Goal: Task Accomplishment & Management: Manage account settings

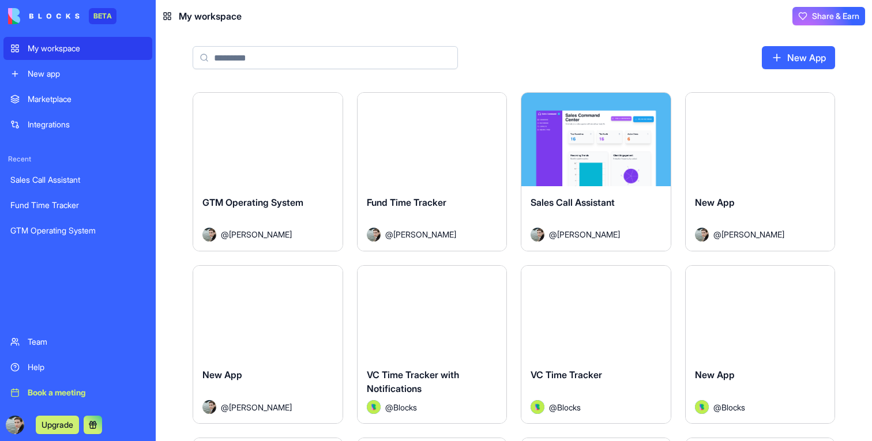
click at [264, 139] on button "Launch" at bounding box center [267, 139] width 86 height 23
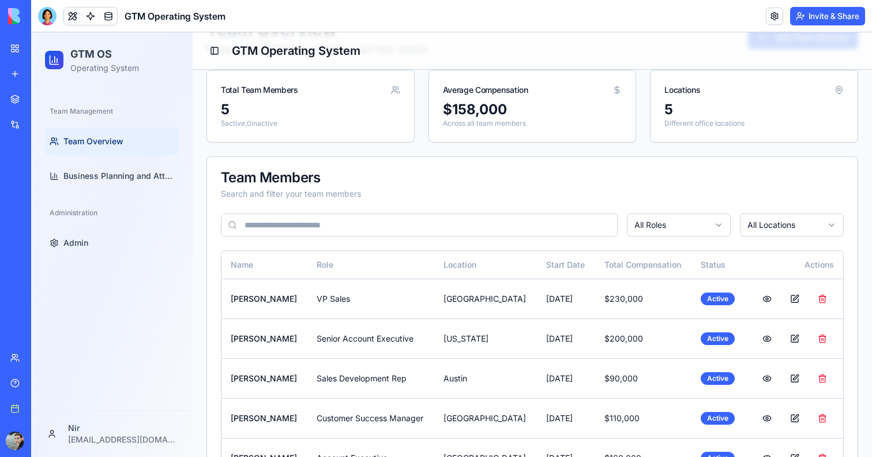
scroll to position [114, 0]
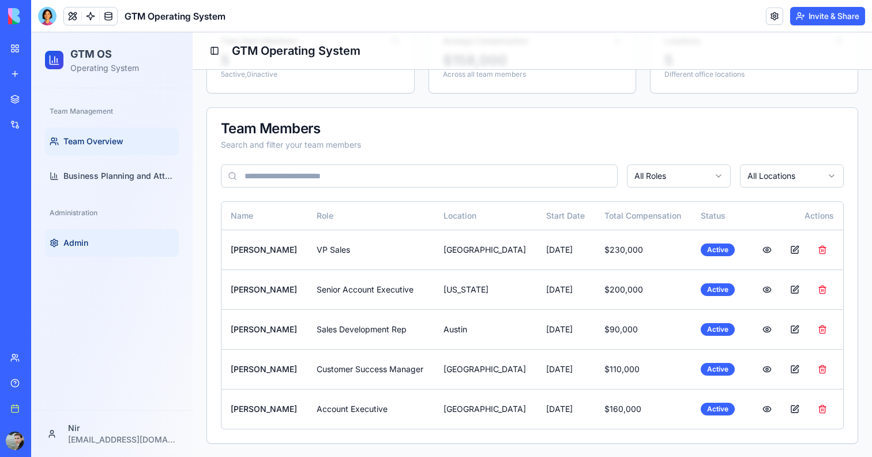
click at [69, 252] on link "Admin" at bounding box center [112, 243] width 134 height 28
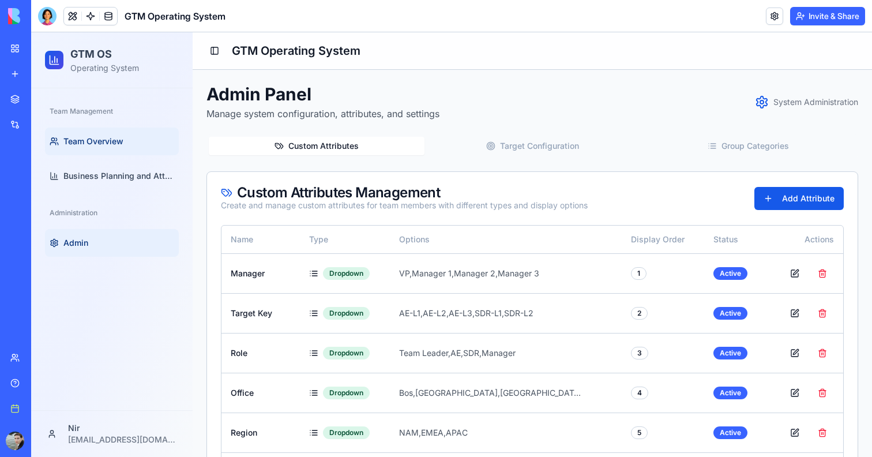
click at [77, 134] on link "Team Overview" at bounding box center [112, 141] width 134 height 28
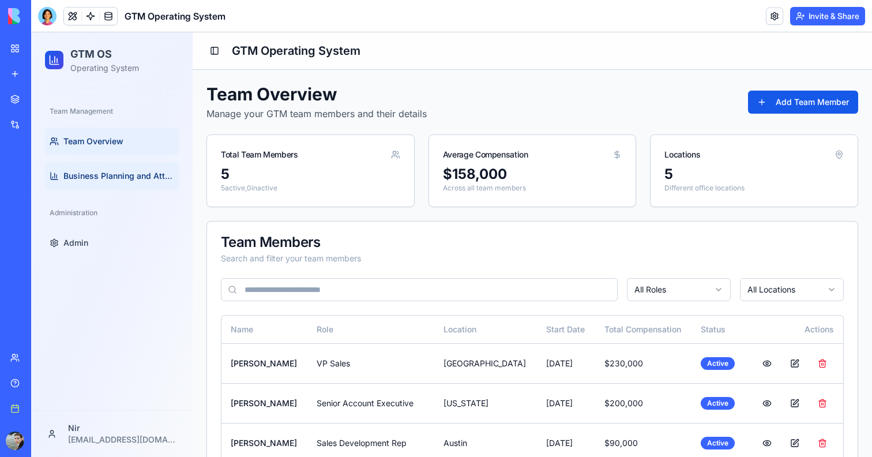
click at [110, 174] on span "Business Planning and Attainment" at bounding box center [118, 176] width 111 height 12
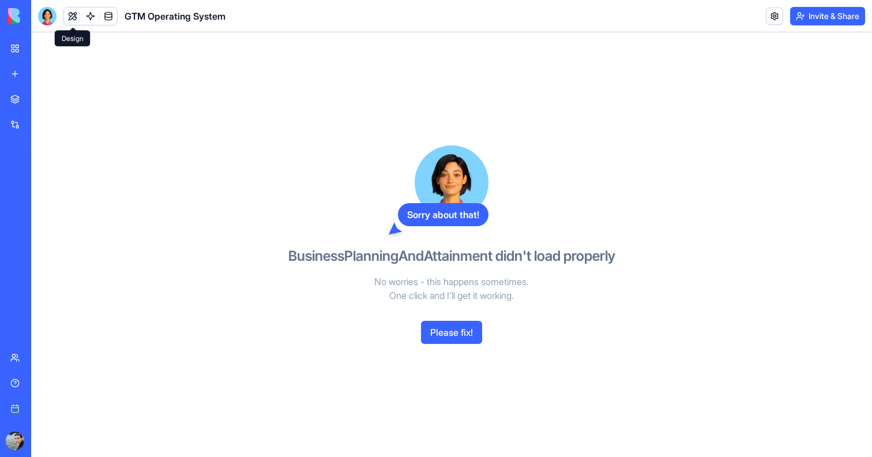
click at [70, 14] on button at bounding box center [72, 15] width 17 height 17
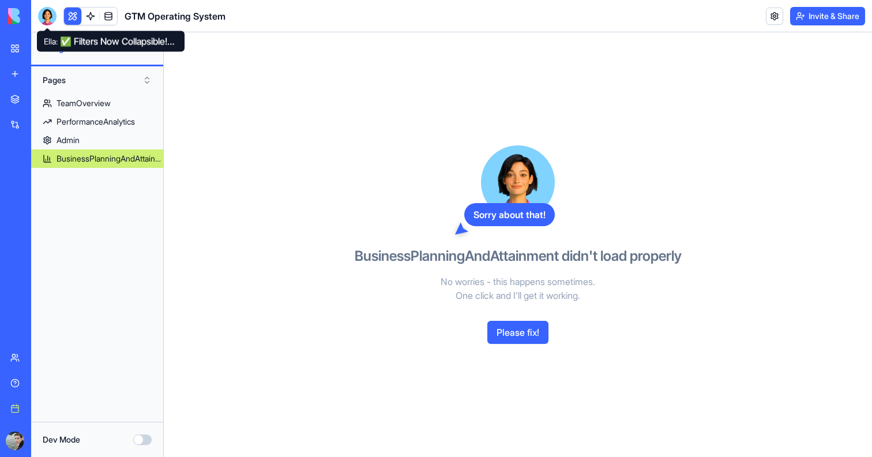
click at [47, 13] on div at bounding box center [47, 16] width 18 height 18
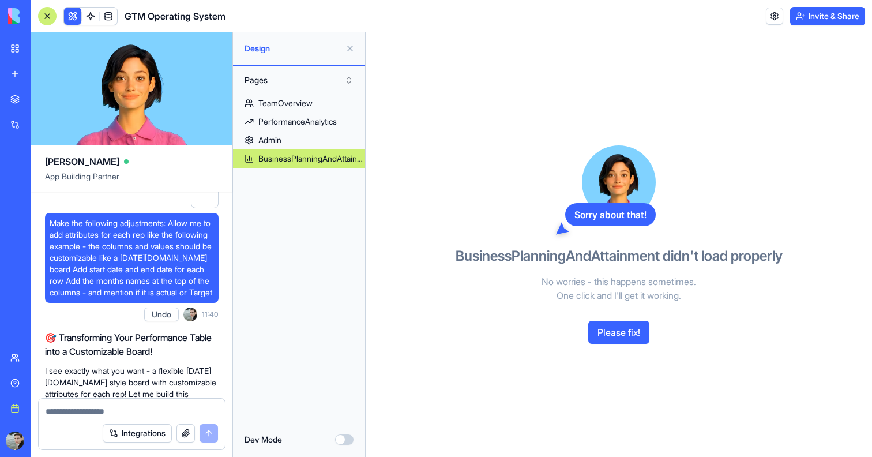
scroll to position [1984, 0]
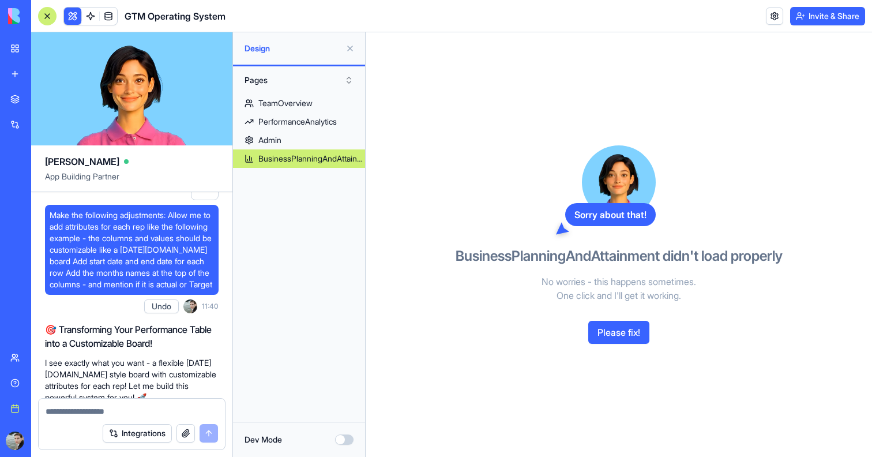
click at [601, 333] on button "Please fix!" at bounding box center [618, 331] width 61 height 23
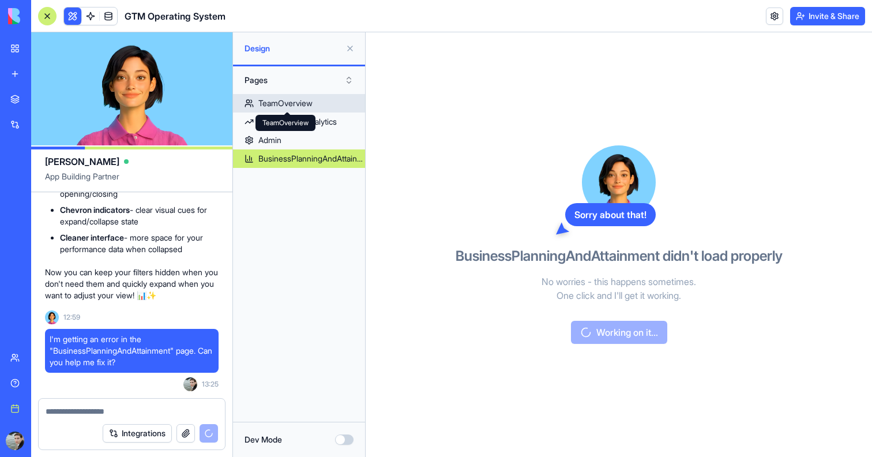
click at [299, 103] on div "TeamOverview" at bounding box center [285, 103] width 54 height 12
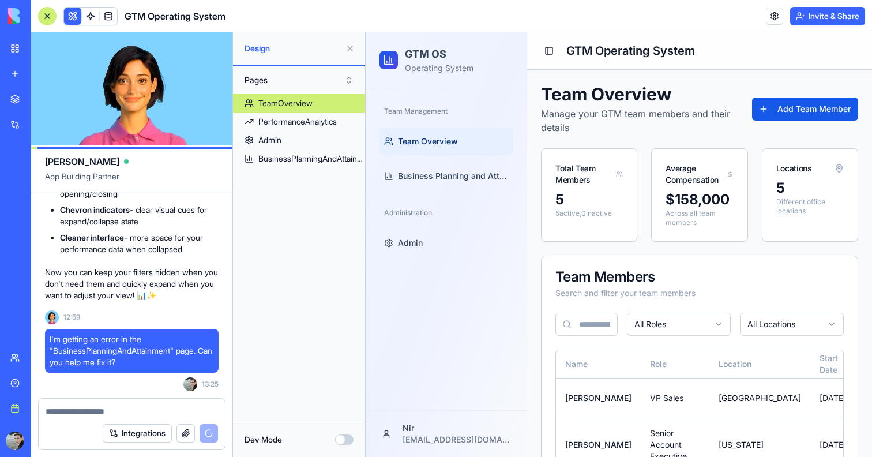
click at [348, 45] on button at bounding box center [350, 48] width 18 height 18
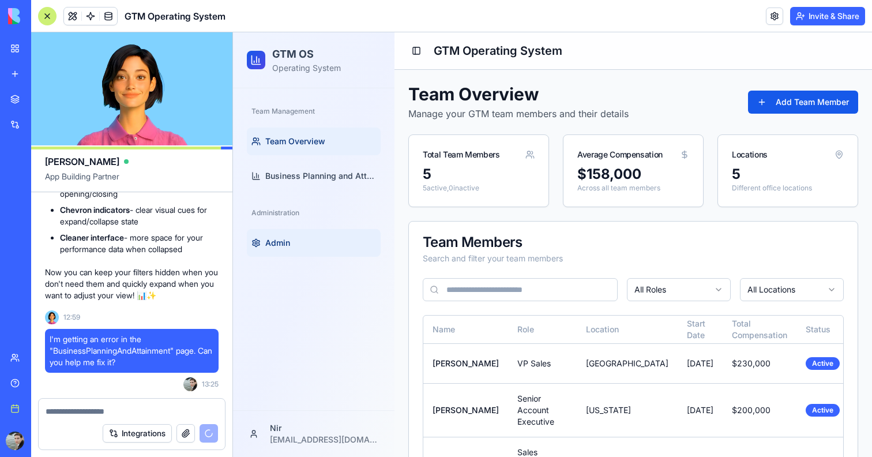
click at [300, 248] on link "Admin" at bounding box center [314, 243] width 134 height 28
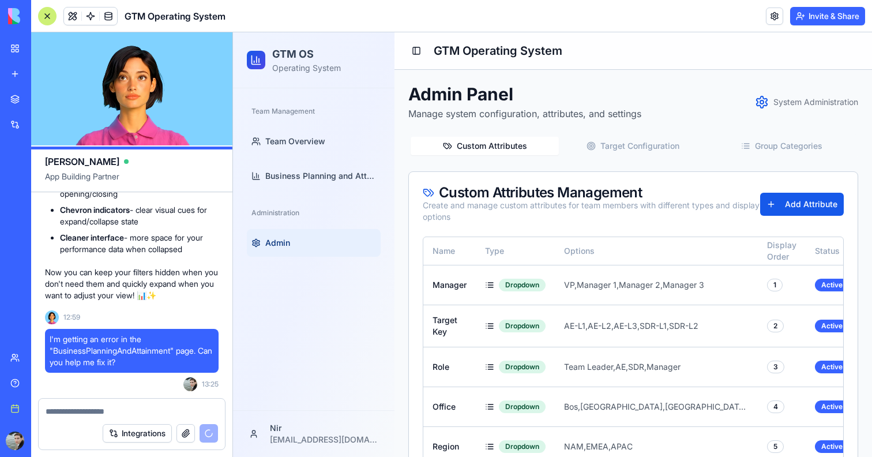
click at [38, 12] on div at bounding box center [47, 16] width 18 height 18
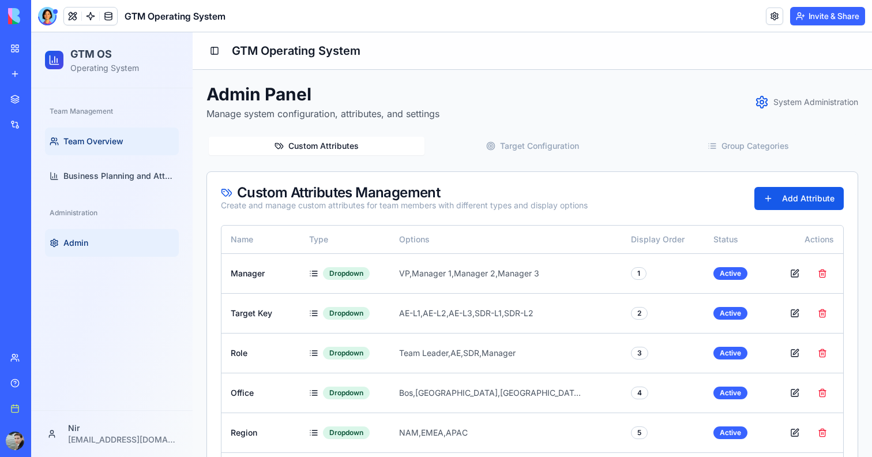
click at [89, 130] on link "Team Overview" at bounding box center [112, 141] width 134 height 28
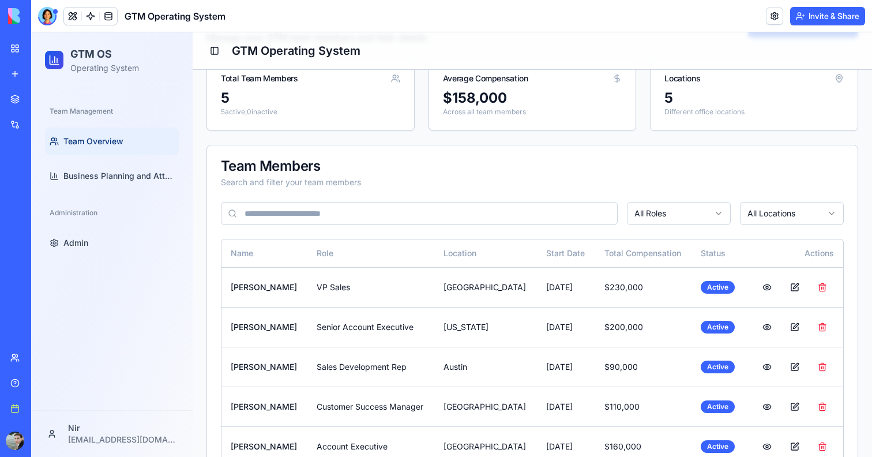
scroll to position [114, 0]
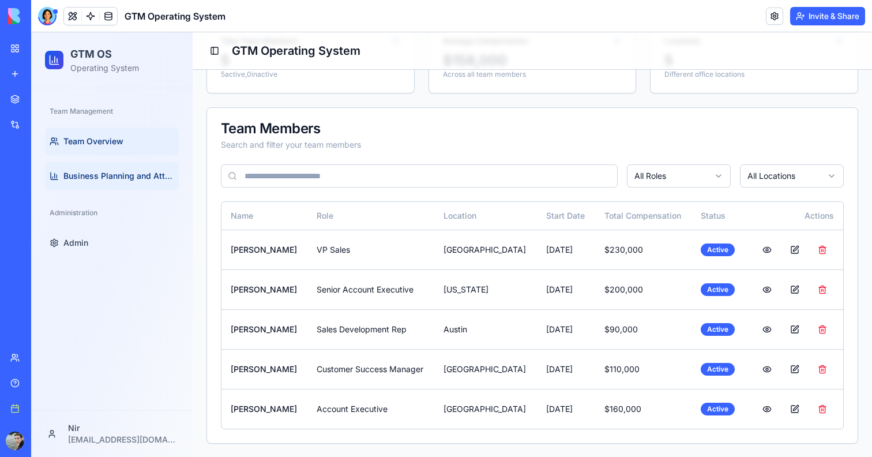
click at [138, 179] on span "Business Planning and Attainment" at bounding box center [118, 176] width 111 height 12
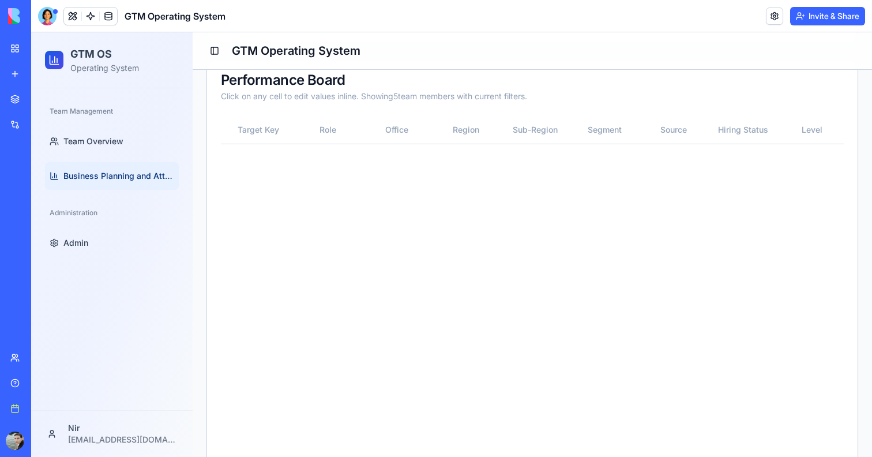
scroll to position [0, 2079]
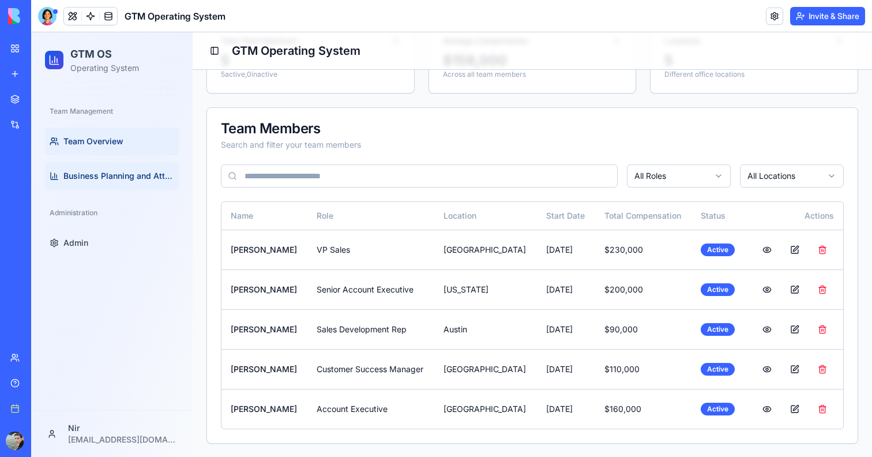
click at [73, 168] on link "Business Planning and Attainment" at bounding box center [112, 176] width 134 height 28
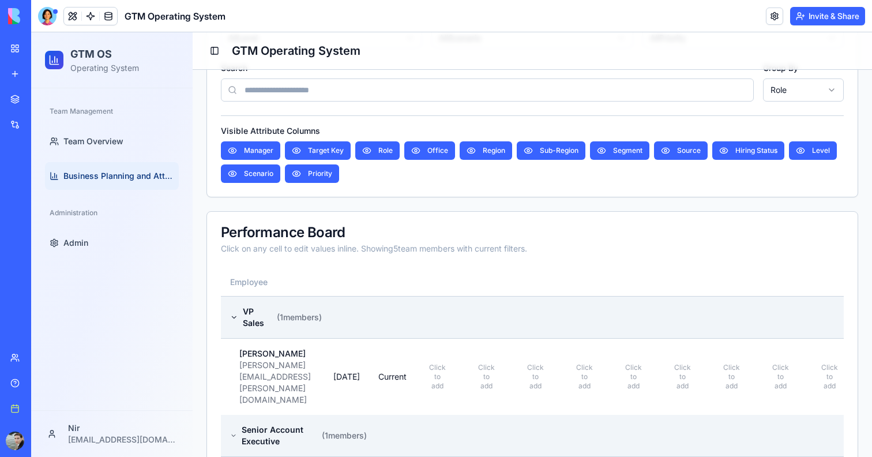
scroll to position [493, 0]
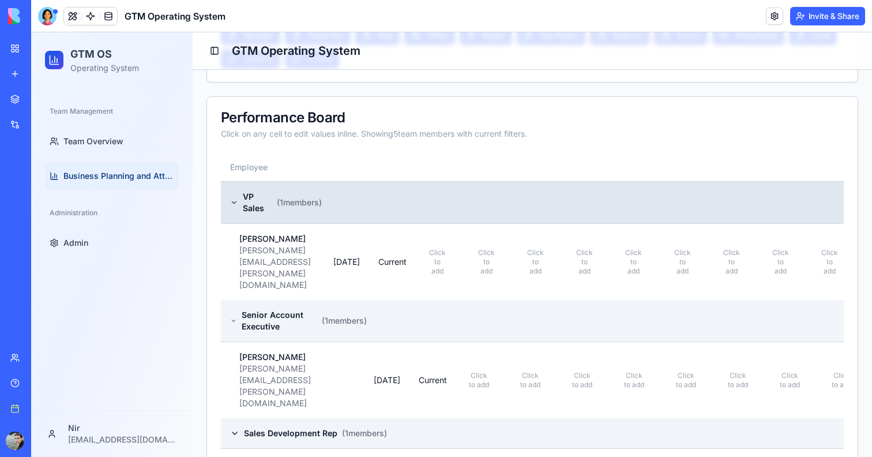
click at [255, 193] on span "VP Sales" at bounding box center [257, 202] width 29 height 23
click at [237, 198] on icon at bounding box center [234, 202] width 8 height 9
click at [447, 248] on span "Click to add" at bounding box center [437, 262] width 20 height 28
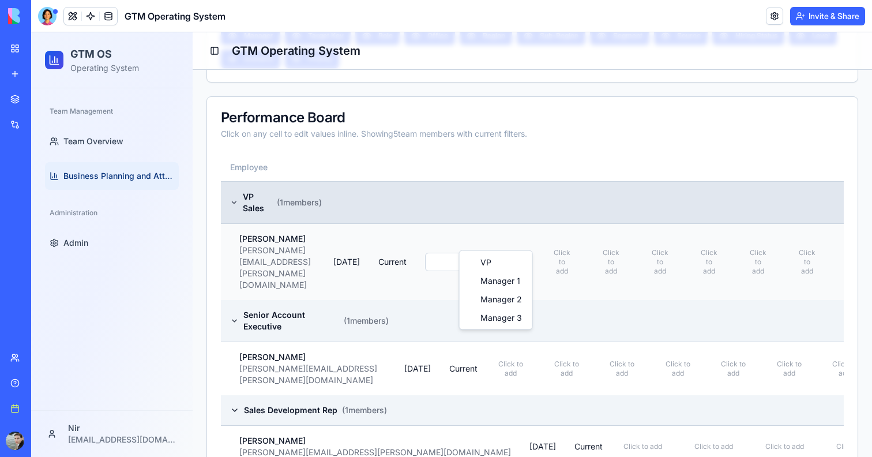
click at [489, 239] on html "GTM OS Operating System Team Management Team Overview Business Planning and Att…" at bounding box center [451, 94] width 840 height 1111
click at [506, 251] on button at bounding box center [493, 261] width 23 height 21
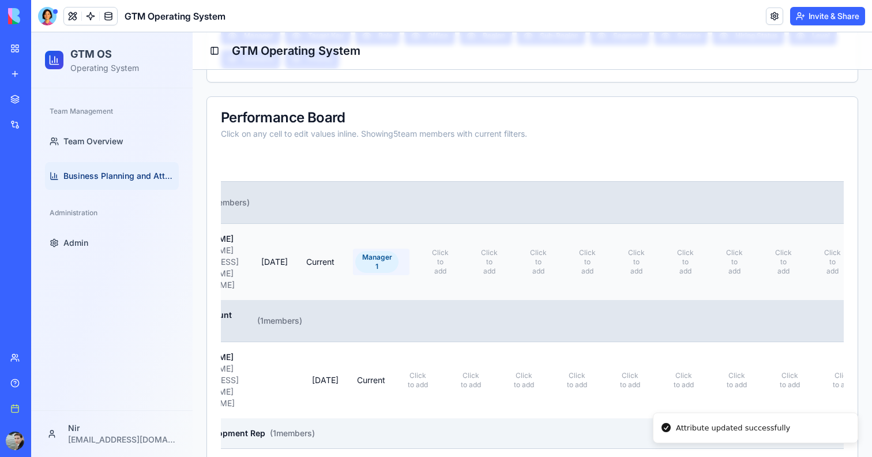
scroll to position [0, 108]
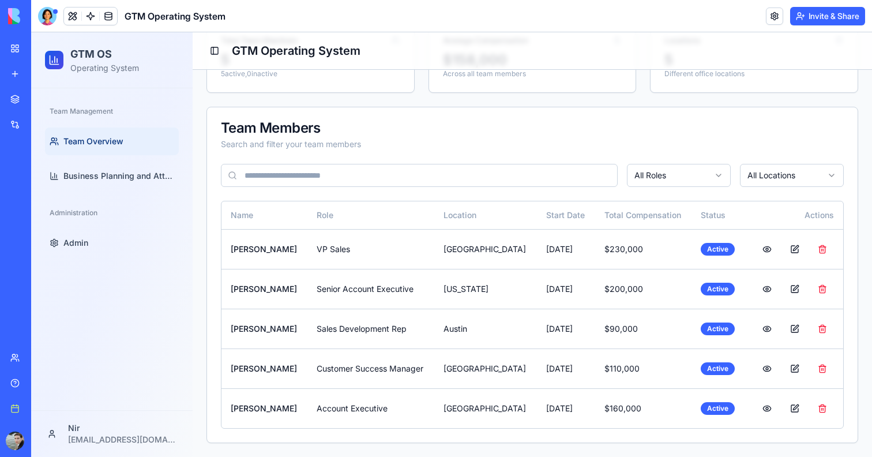
scroll to position [114, 0]
click at [123, 184] on link "Business Planning and Attainment" at bounding box center [112, 176] width 134 height 28
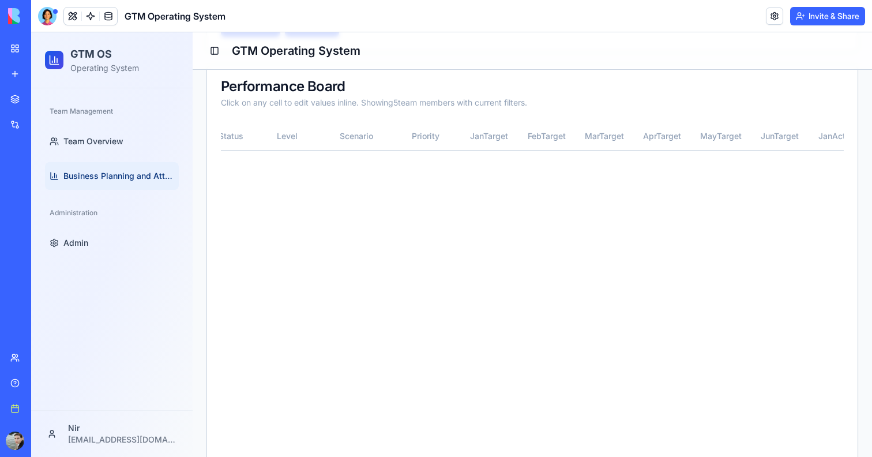
scroll to position [0, 2590]
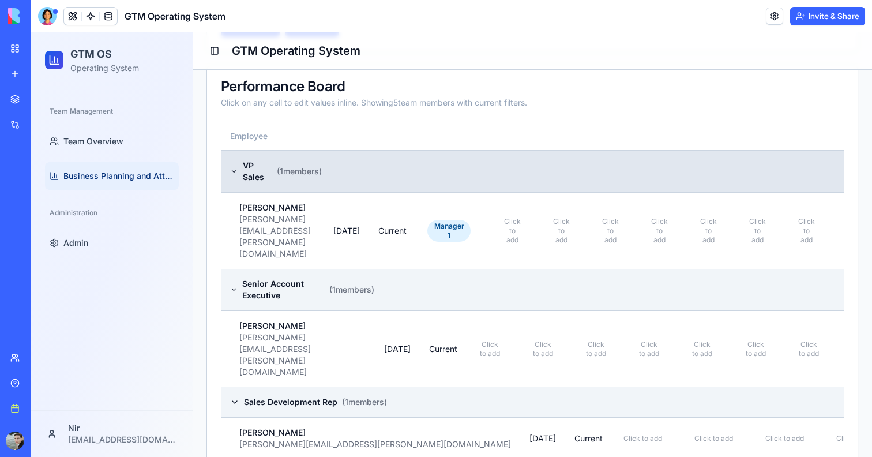
scroll to position [114, 0]
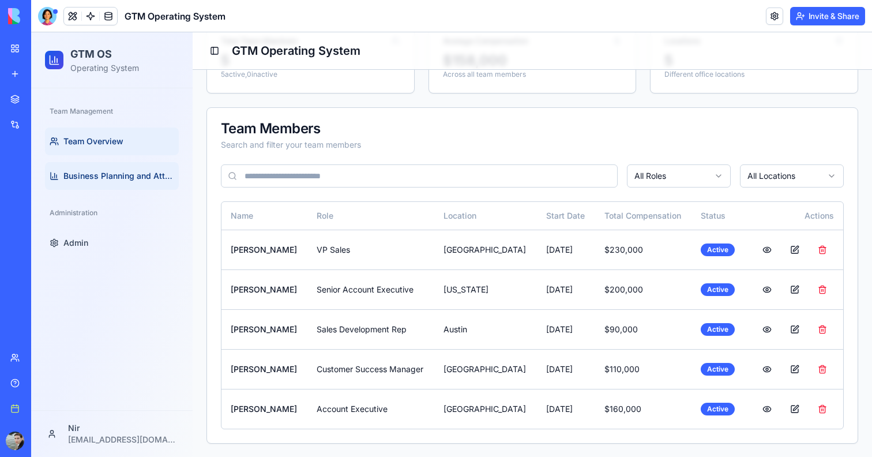
click at [122, 162] on link "Business Planning and Attainment" at bounding box center [112, 176] width 134 height 28
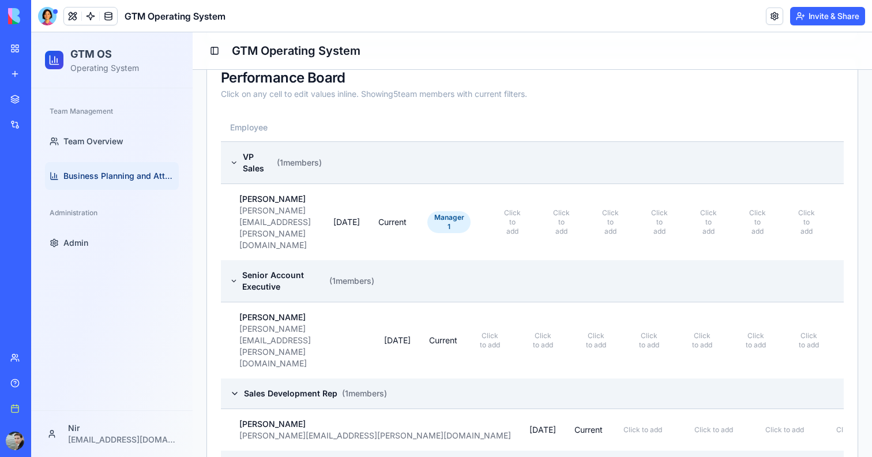
scroll to position [523, 0]
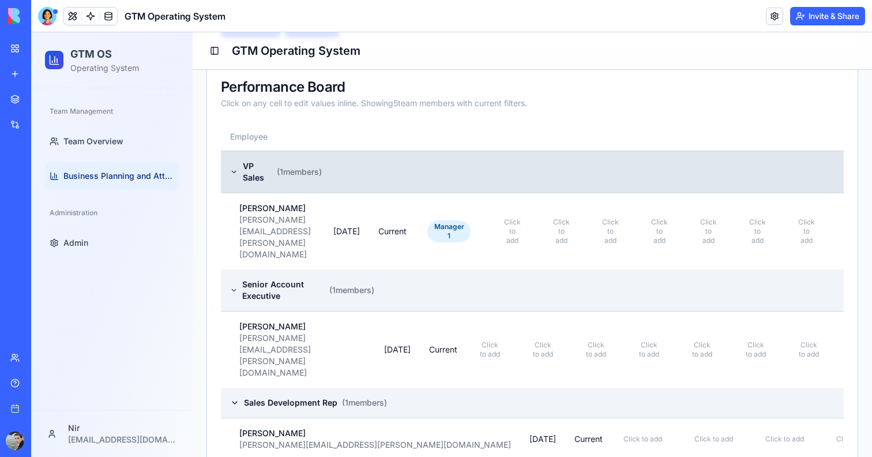
click at [232, 167] on icon at bounding box center [234, 171] width 8 height 9
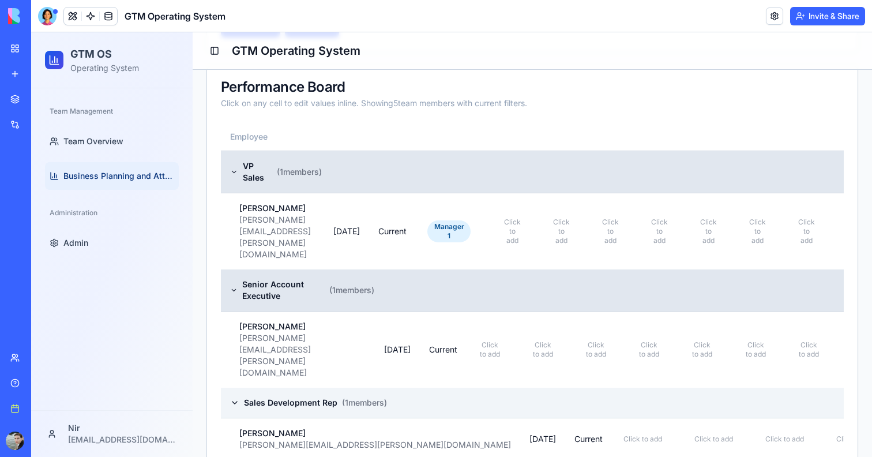
click at [242, 278] on span "Senior Account Executive" at bounding box center [283, 289] width 82 height 23
click at [231, 285] on icon at bounding box center [233, 289] width 7 height 9
click at [231, 269] on td "Senior Account Executive ( 1 members)" at bounding box center [298, 290] width 154 height 42
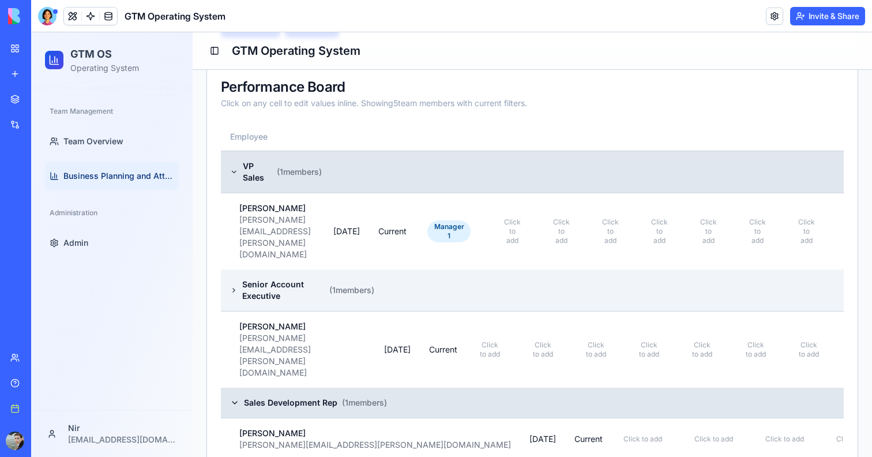
click at [238, 398] on icon at bounding box center [234, 402] width 9 height 9
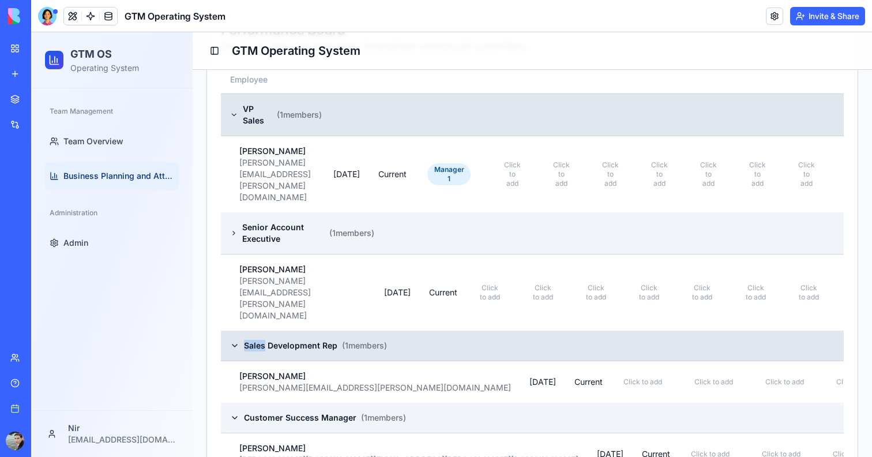
scroll to position [420, 0]
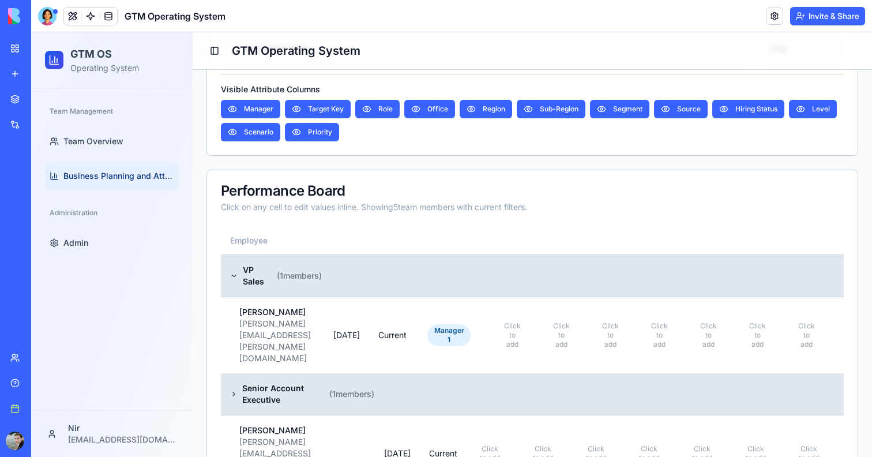
click at [239, 373] on td "Senior Account Executive ( 1 members)" at bounding box center [298, 394] width 154 height 42
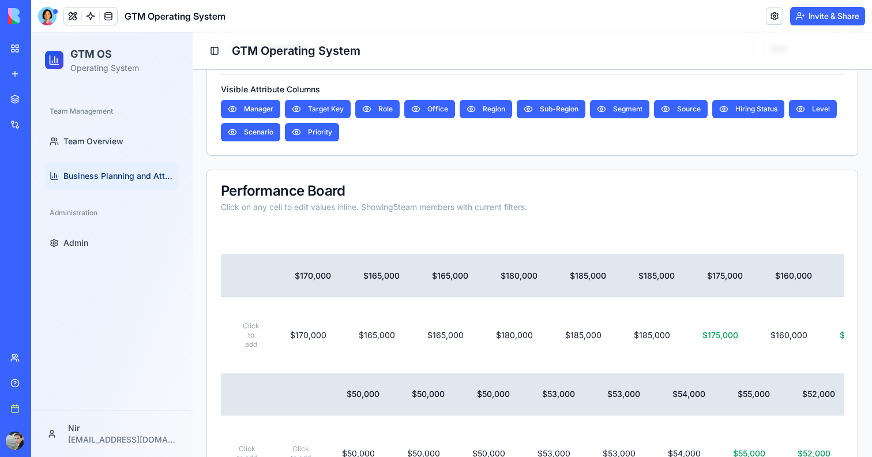
scroll to position [0, 793]
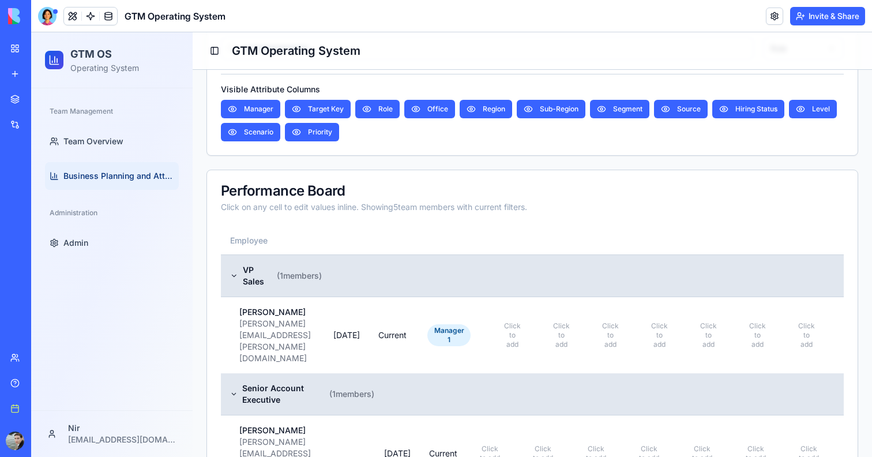
scroll to position [114, 0]
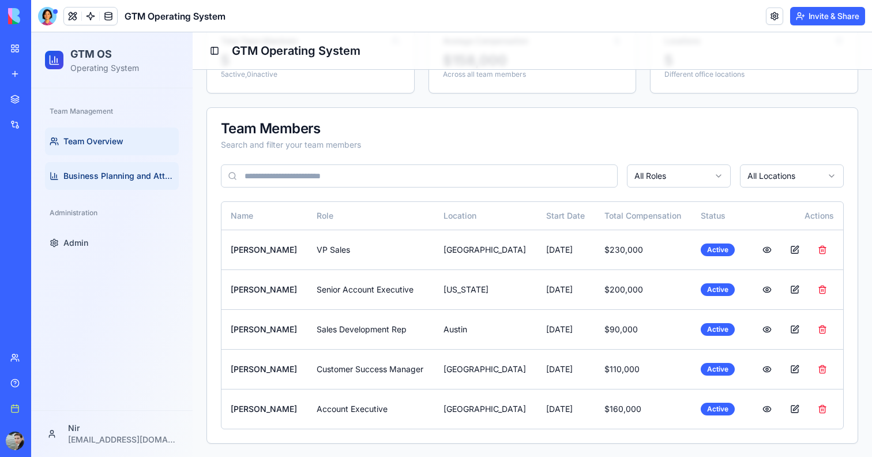
click at [104, 172] on span "Business Planning and Attainment" at bounding box center [118, 176] width 111 height 12
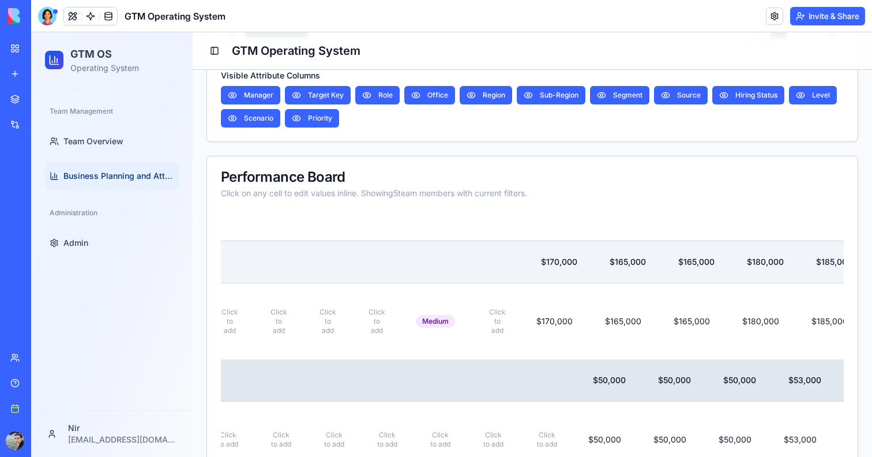
scroll to position [0, 527]
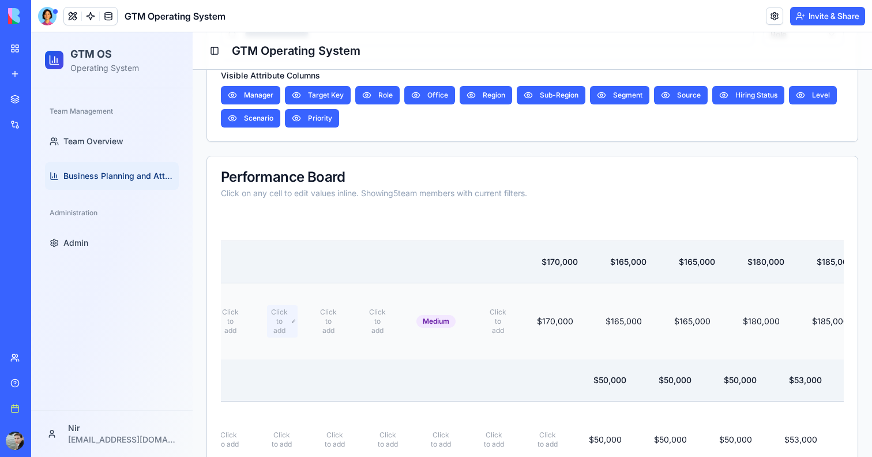
click at [295, 318] on icon at bounding box center [293, 321] width 3 height 7
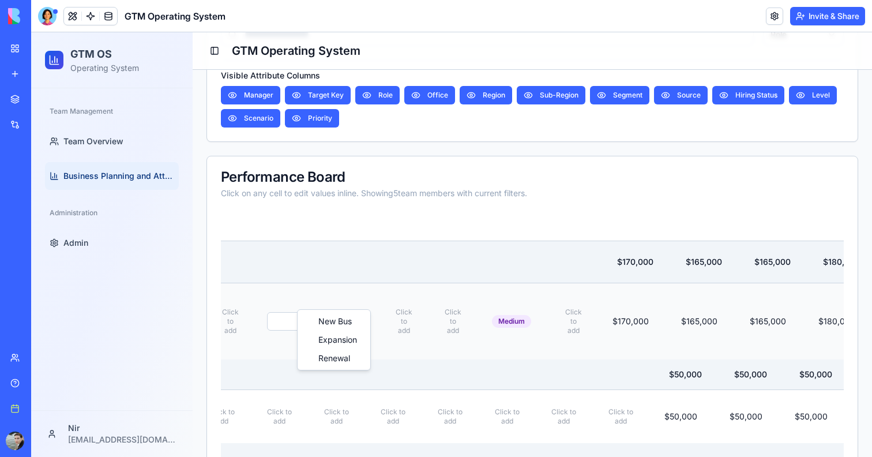
click at [323, 298] on html "GTM OS Operating System Team Management Team Overview Business Planning and Att…" at bounding box center [451, 149] width 840 height 1100
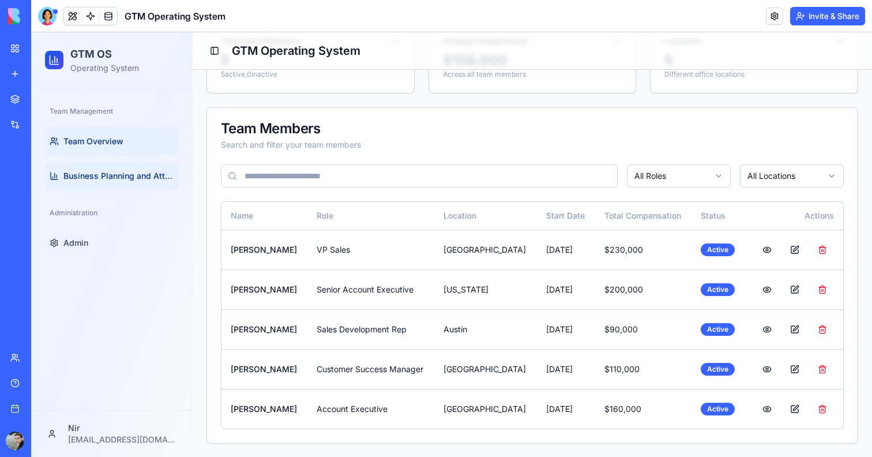
click at [138, 176] on span "Business Planning and Attainment" at bounding box center [118, 176] width 111 height 12
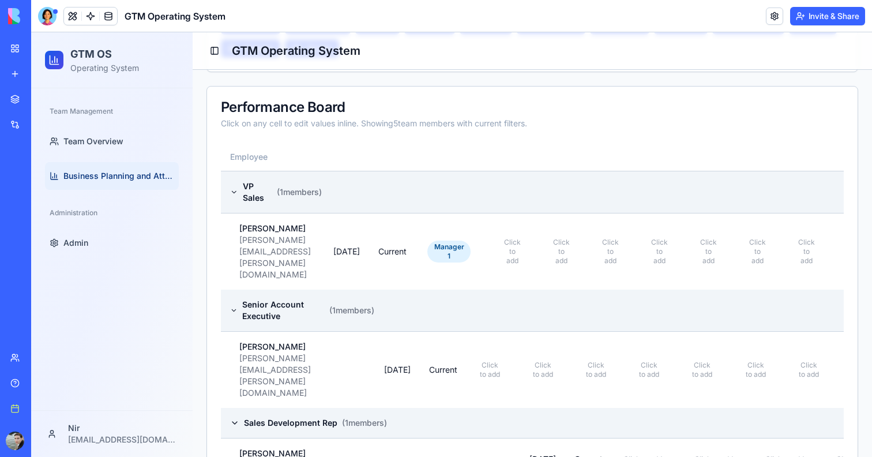
scroll to position [537, 0]
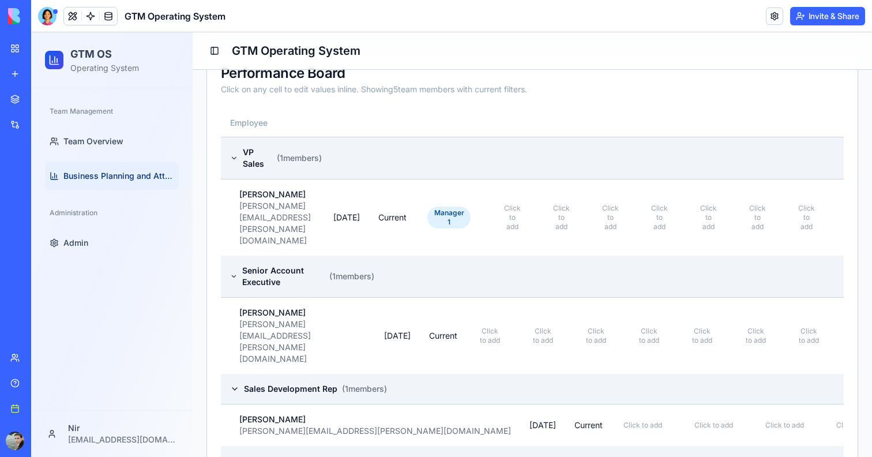
drag, startPoint x: 503, startPoint y: 452, endPoint x: 614, endPoint y: 452, distance: 111.3
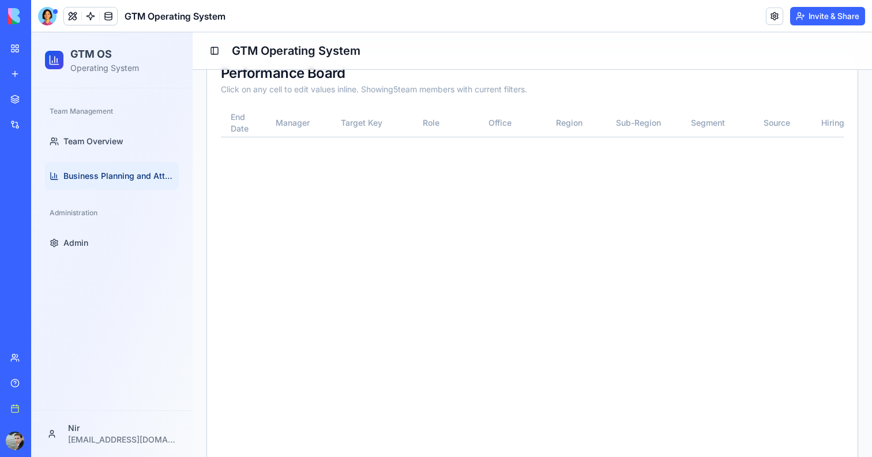
scroll to position [0, 1880]
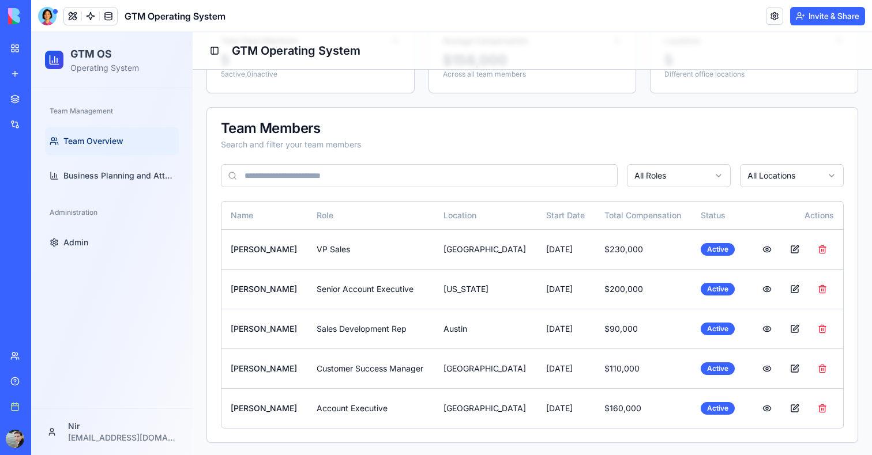
scroll to position [115, 0]
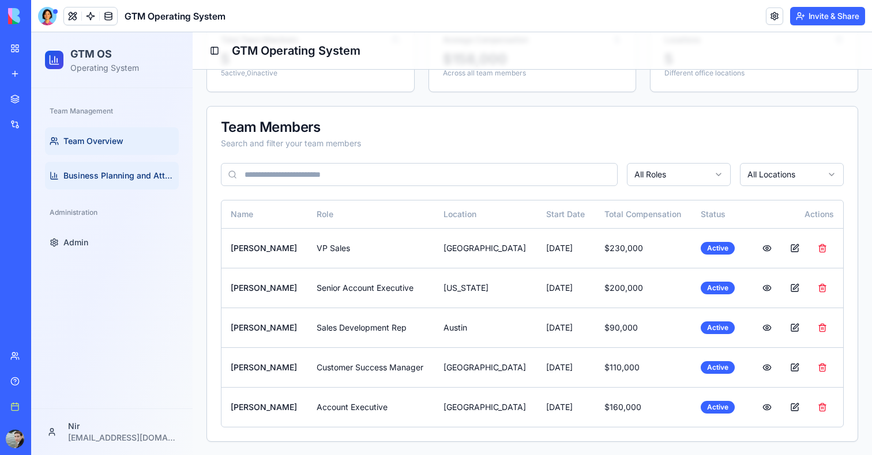
click at [77, 168] on link "Business Planning and Attainment" at bounding box center [112, 176] width 134 height 28
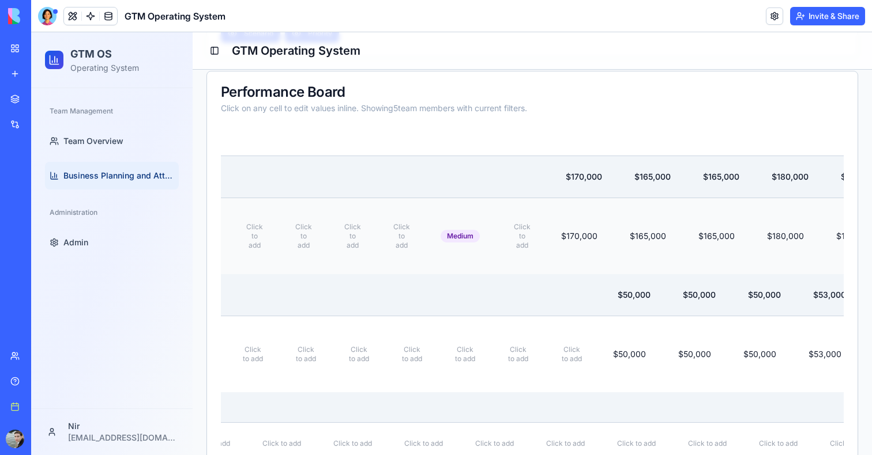
scroll to position [0, 518]
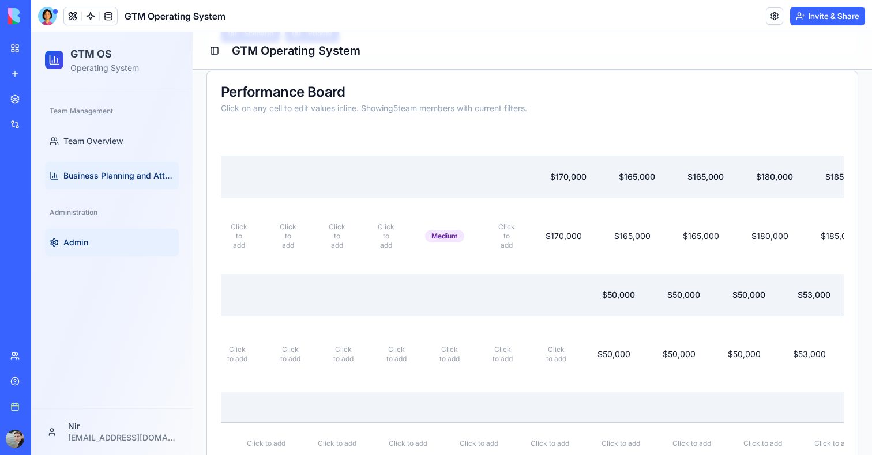
click at [95, 246] on link "Admin" at bounding box center [112, 243] width 134 height 28
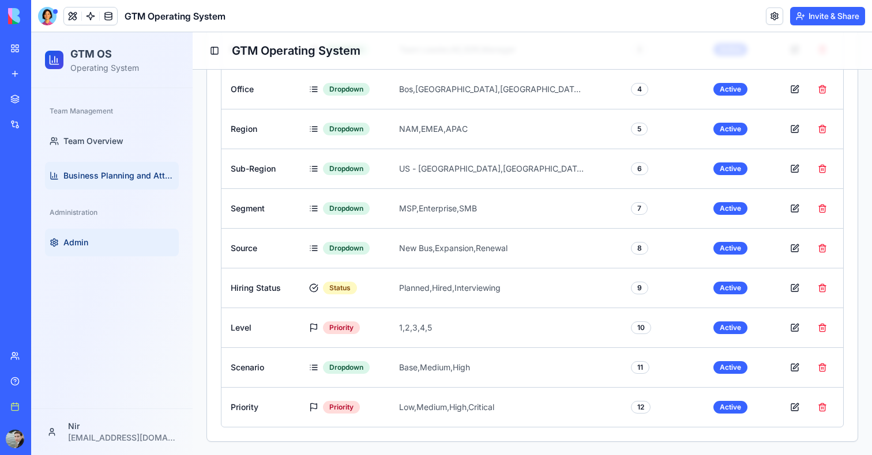
click at [115, 171] on span "Business Planning and Attainment" at bounding box center [118, 176] width 111 height 12
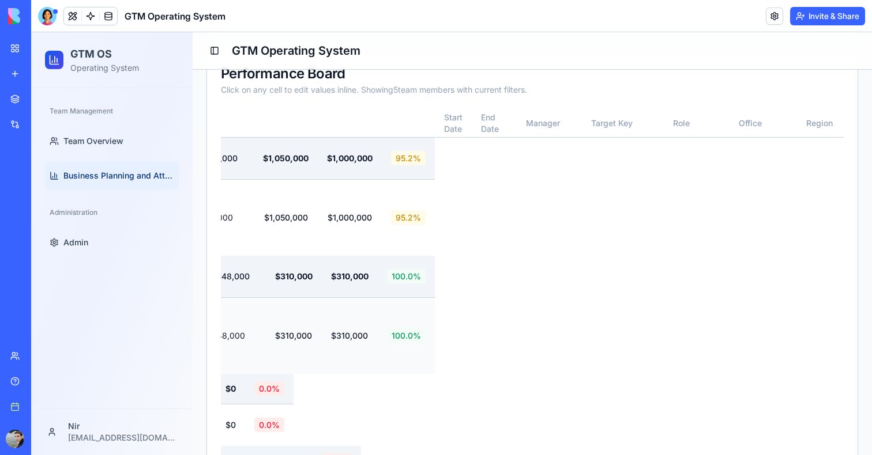
scroll to position [0, 1677]
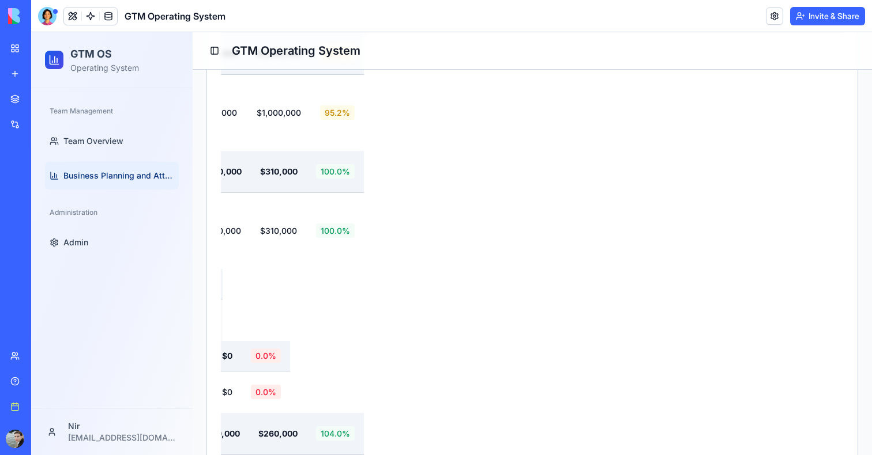
scroll to position [0, 1691]
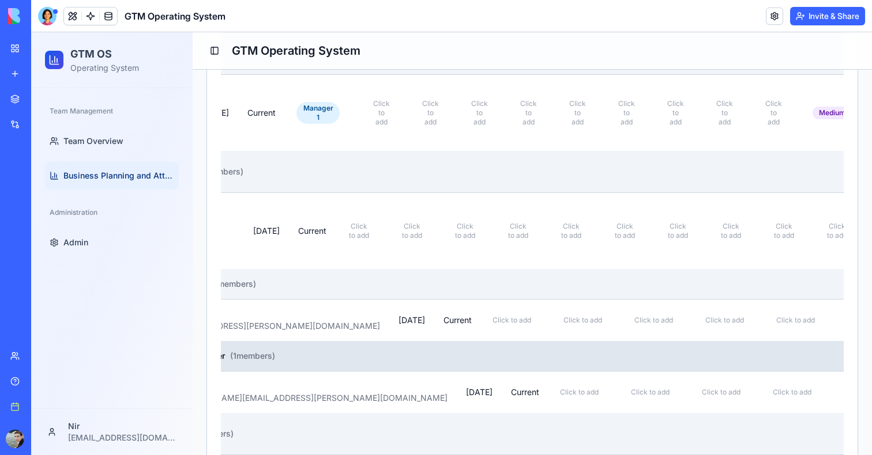
scroll to position [0, 134]
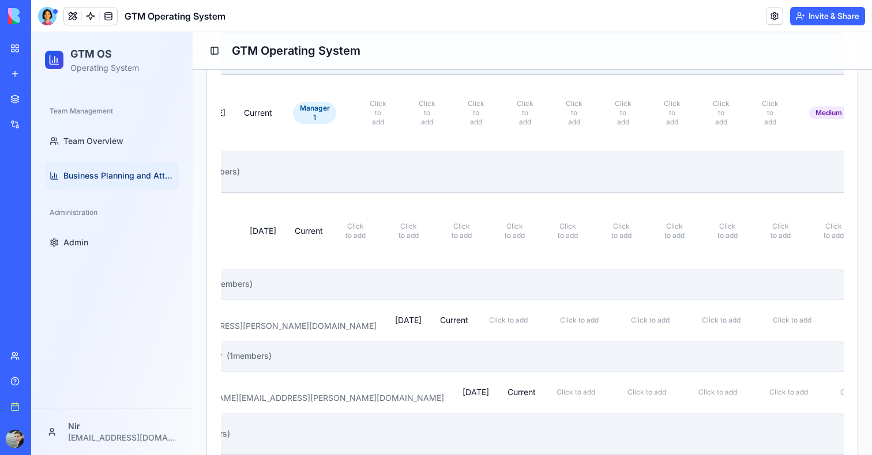
drag, startPoint x: 279, startPoint y: 423, endPoint x: 341, endPoint y: 419, distance: 62.3
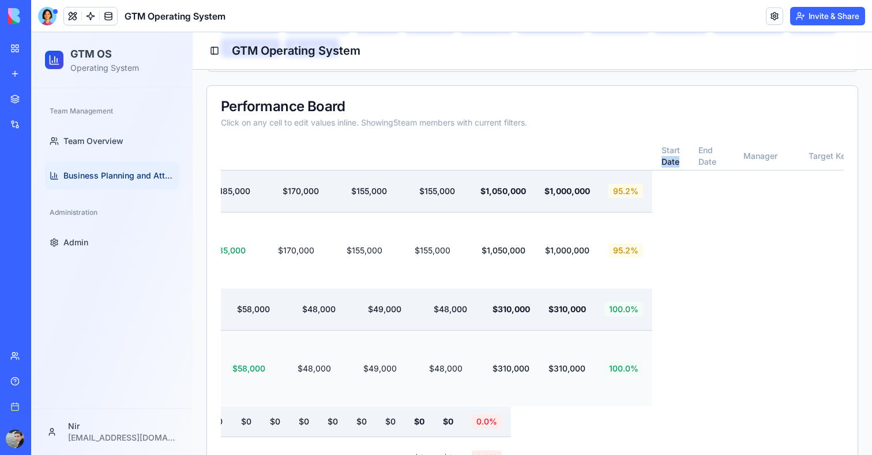
scroll to position [0, 1403]
click at [403, 249] on td "$155,000" at bounding box center [369, 250] width 68 height 77
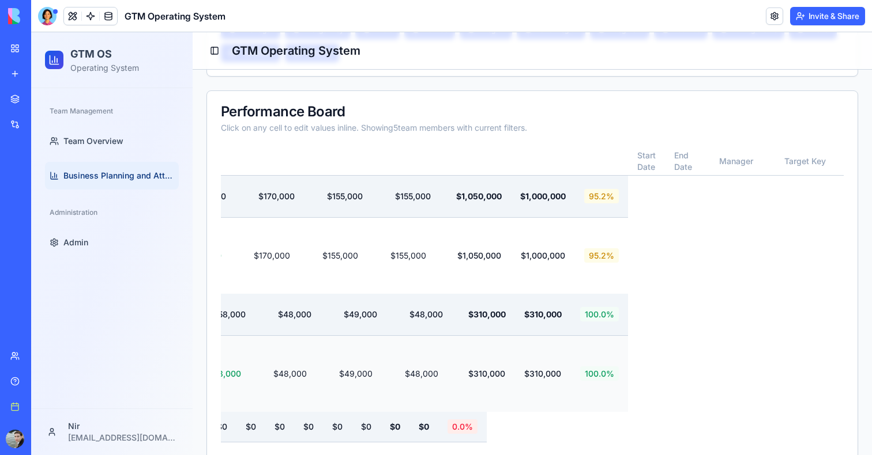
scroll to position [0, 1427]
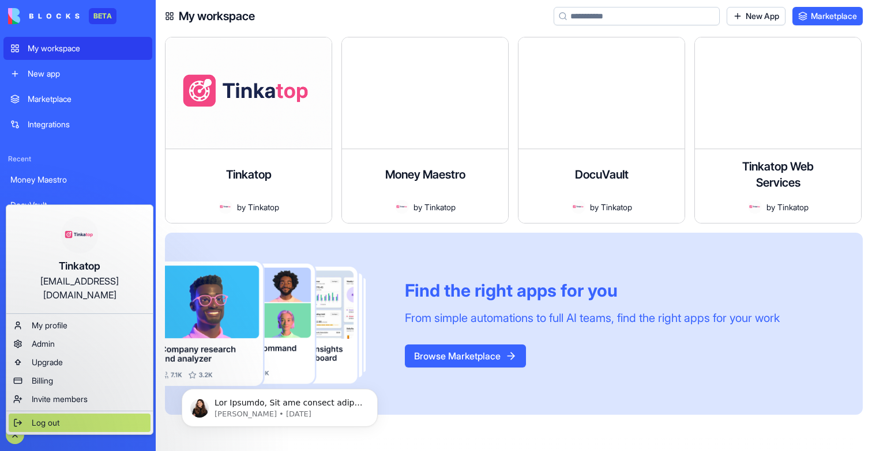
click at [52, 417] on span "Log out" at bounding box center [46, 423] width 28 height 12
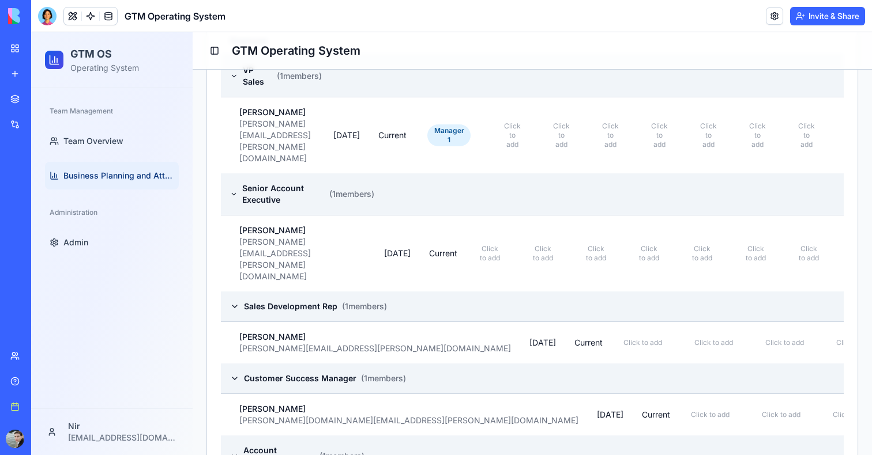
scroll to position [642, 0]
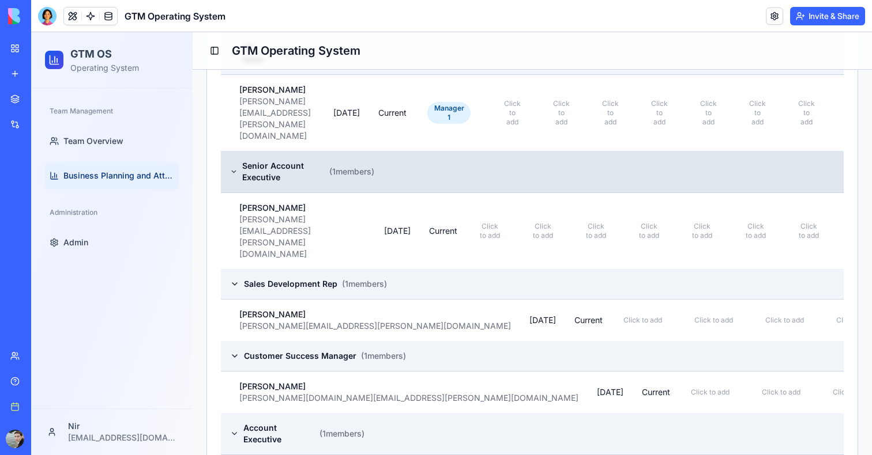
click at [236, 167] on icon at bounding box center [233, 171] width 7 height 9
click at [232, 167] on icon at bounding box center [233, 171] width 7 height 9
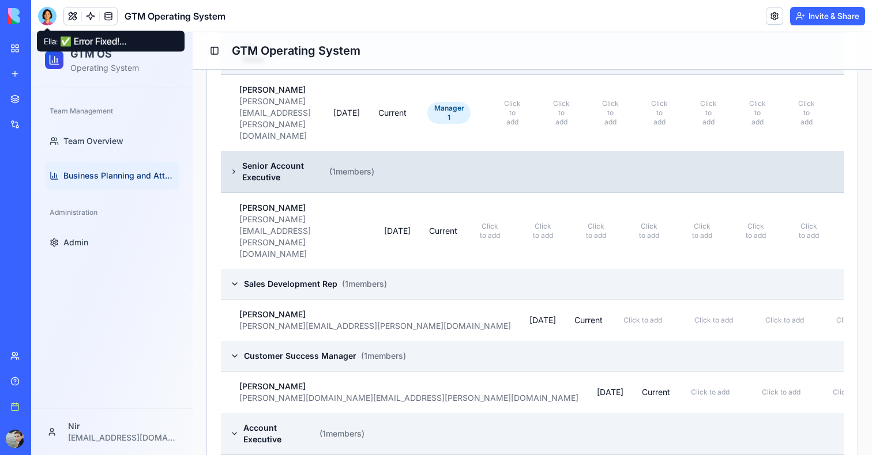
click at [50, 18] on div at bounding box center [47, 16] width 18 height 18
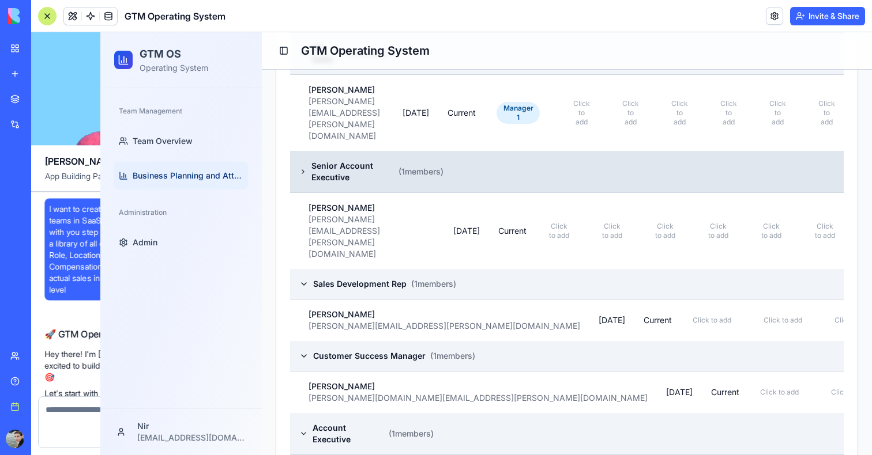
scroll to position [6724, 0]
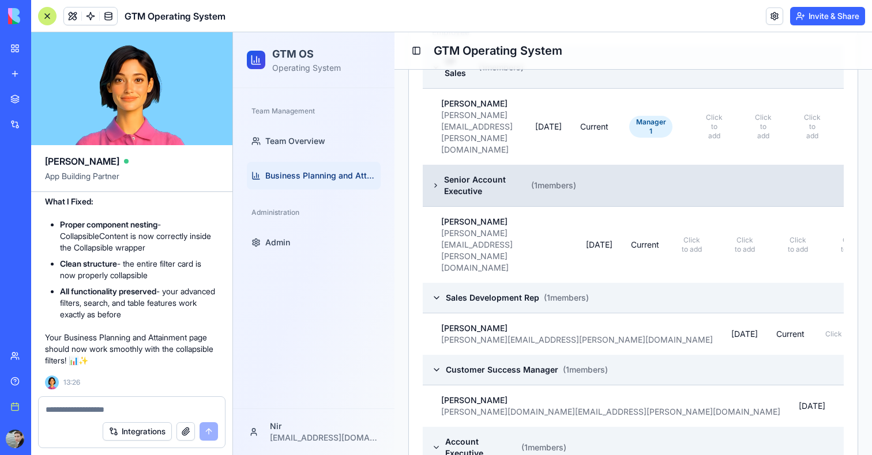
click at [55, 413] on textarea at bounding box center [132, 410] width 172 height 12
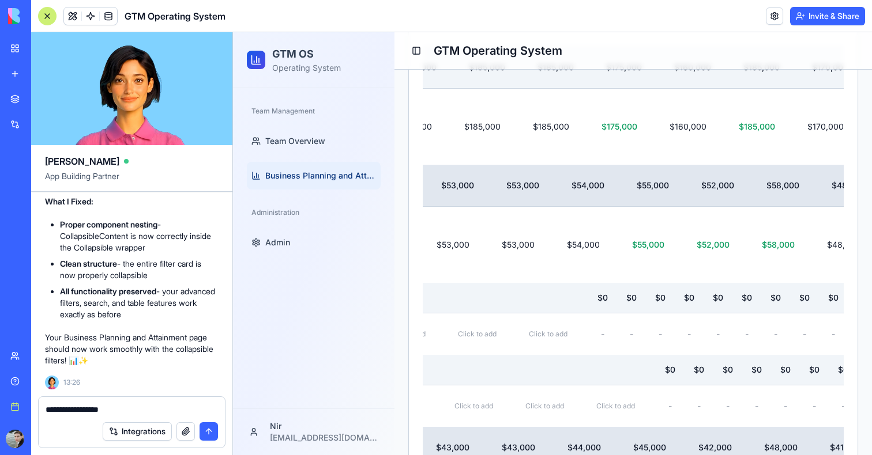
scroll to position [0, 1076]
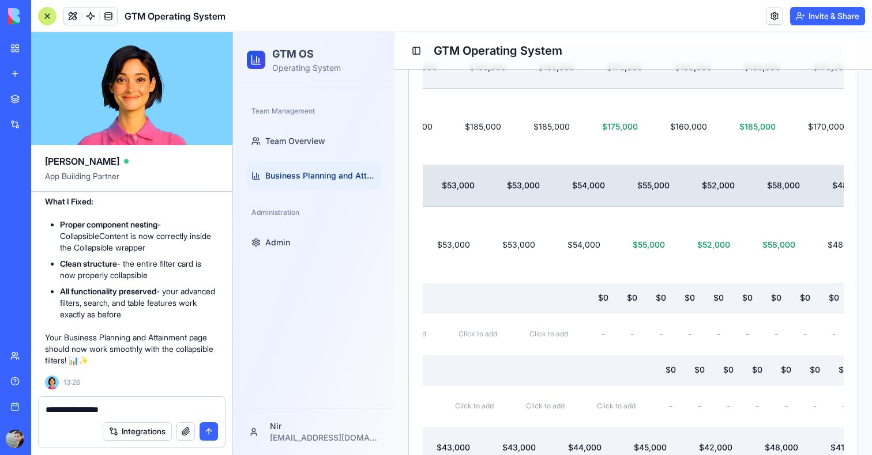
click at [127, 408] on textarea "**********" at bounding box center [132, 410] width 172 height 12
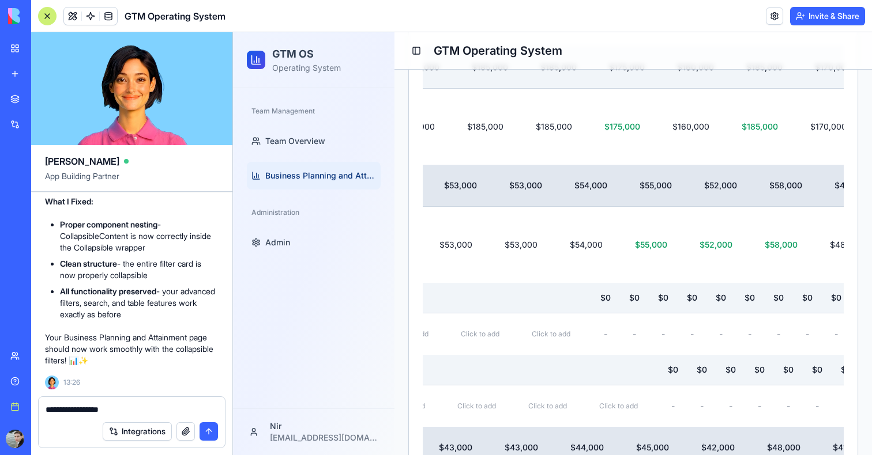
scroll to position [0, 1073]
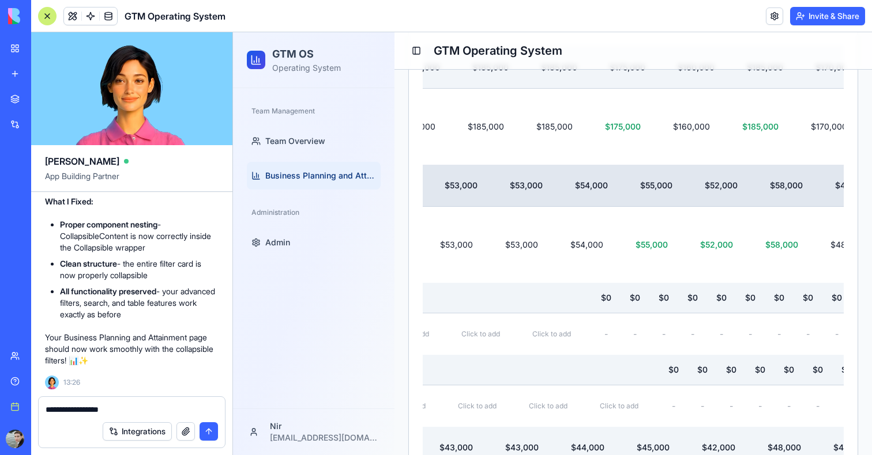
click at [322, 276] on div "Team Management Team Overview Business Planning and Attainment Administration A…" at bounding box center [313, 248] width 161 height 320
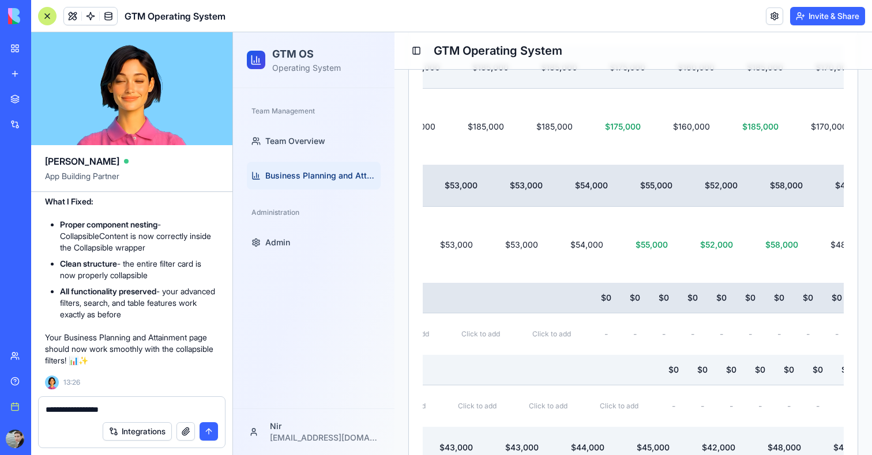
scroll to position [0, 1072]
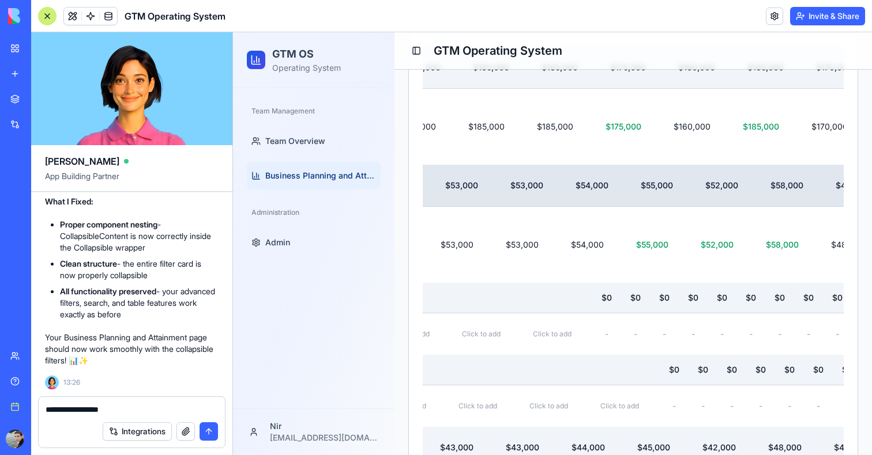
click at [68, 403] on div "**********" at bounding box center [132, 406] width 186 height 18
click at [72, 403] on div "**********" at bounding box center [132, 406] width 186 height 18
click at [72, 408] on textarea "**********" at bounding box center [132, 410] width 172 height 12
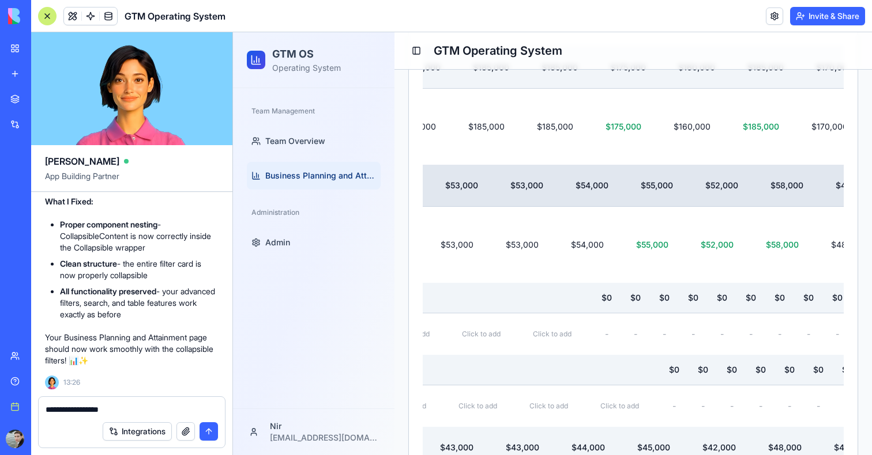
click at [72, 408] on textarea "**********" at bounding box center [132, 410] width 172 height 12
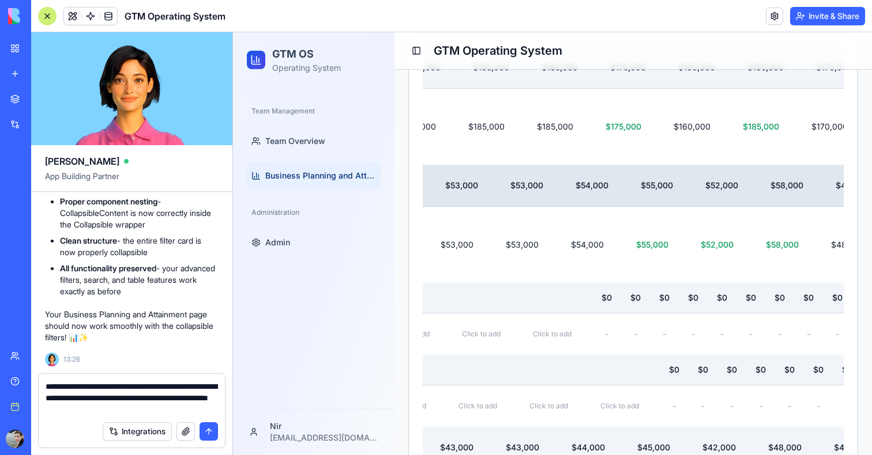
type textarea "**********"
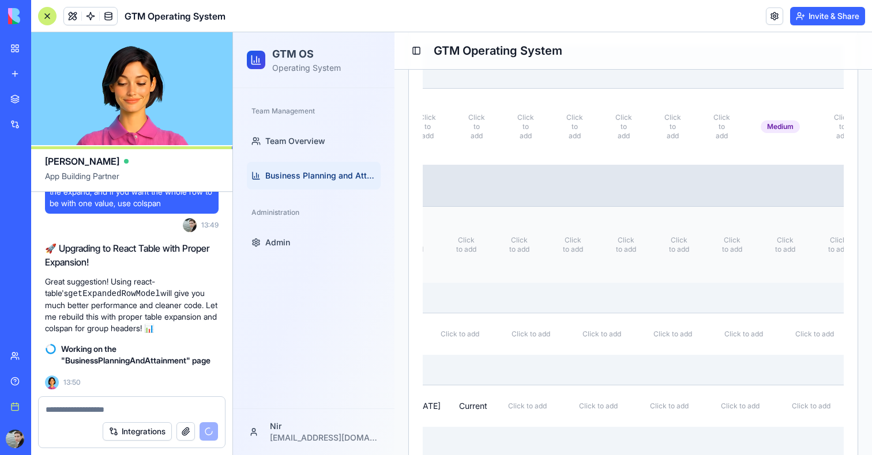
scroll to position [0, 0]
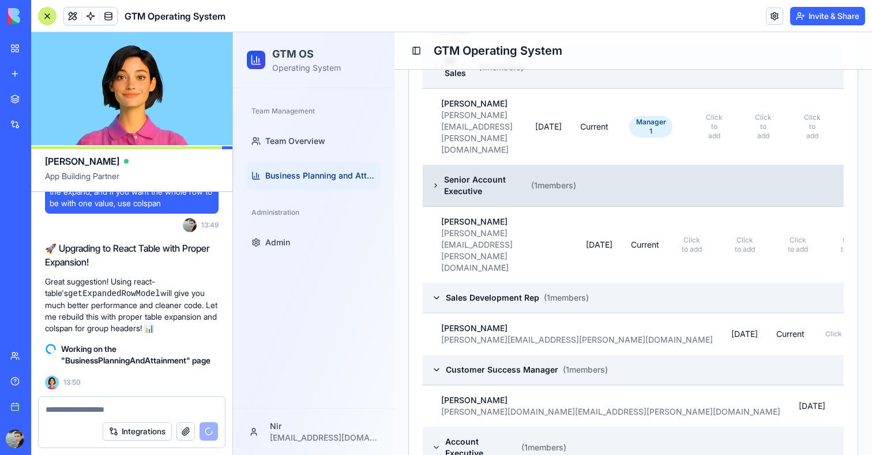
click at [438, 165] on td "Senior Account Executive ( 1 members)" at bounding box center [500, 186] width 154 height 42
click at [436, 181] on icon at bounding box center [435, 185] width 7 height 9
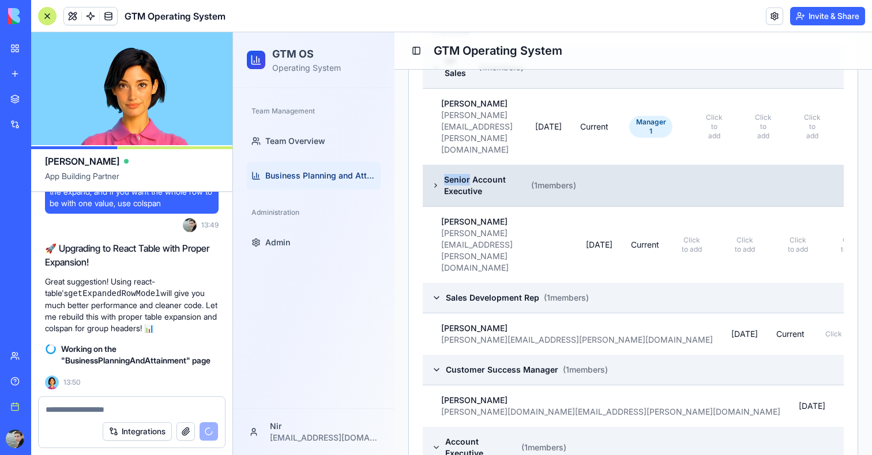
click at [436, 181] on icon at bounding box center [435, 185] width 7 height 9
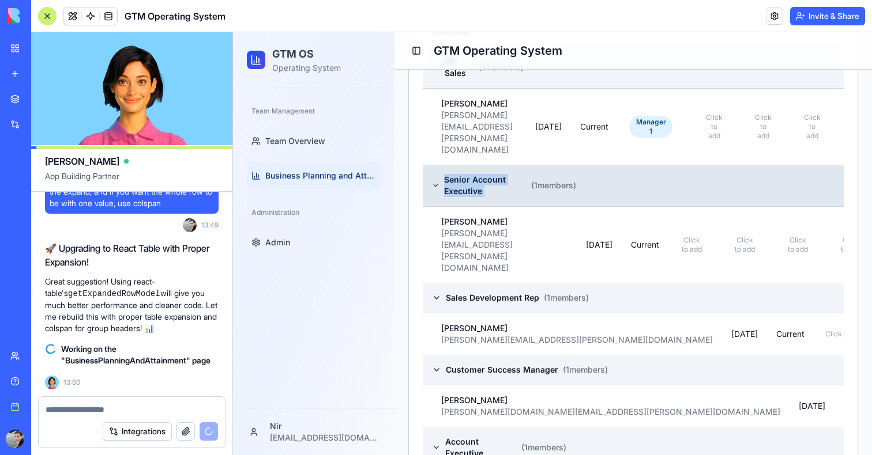
click at [436, 181] on icon at bounding box center [435, 185] width 7 height 9
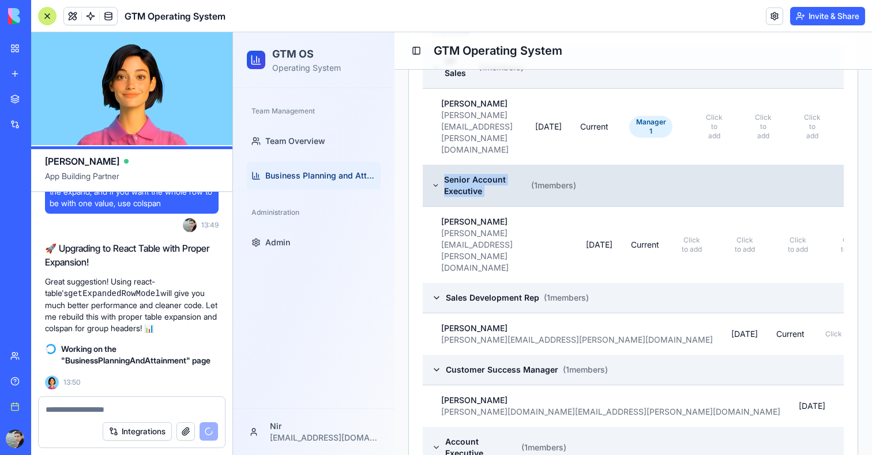
click at [436, 181] on icon at bounding box center [435, 185] width 7 height 9
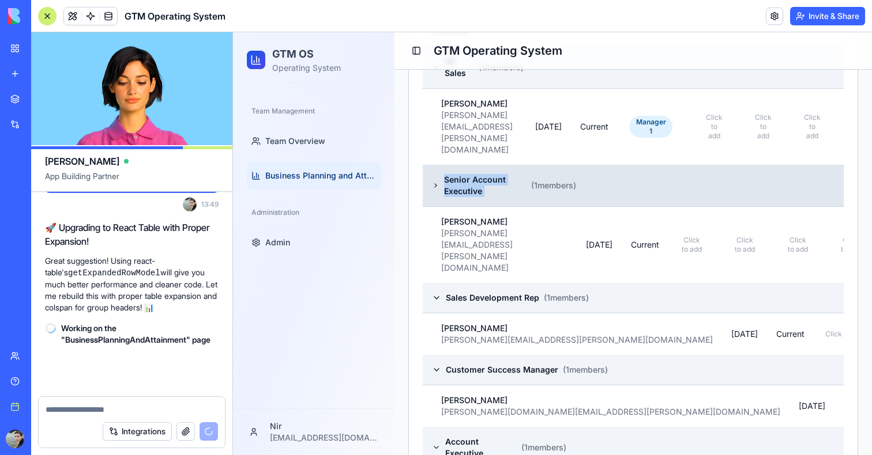
scroll to position [6981, 0]
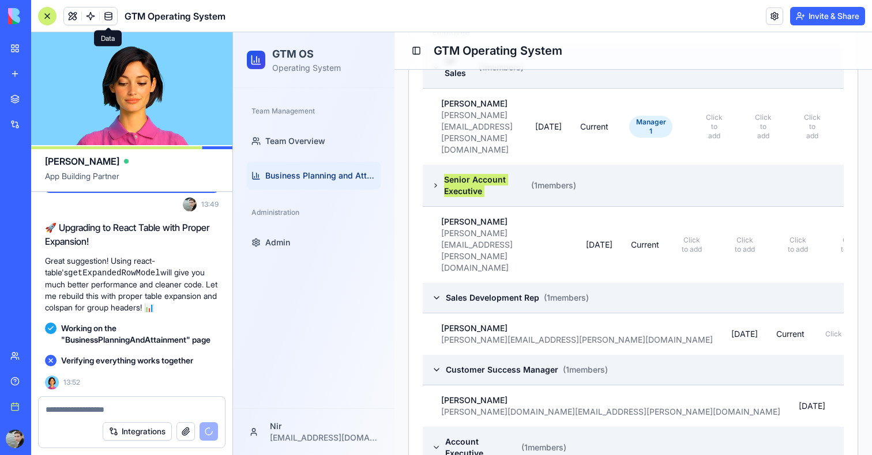
click at [99, 14] on div at bounding box center [99, 16] width 1 height 9
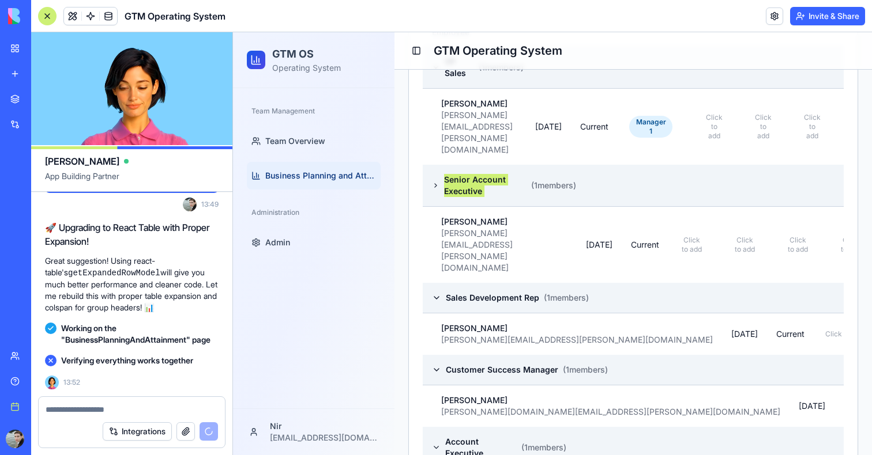
click at [99, 14] on div at bounding box center [99, 16] width 1 height 9
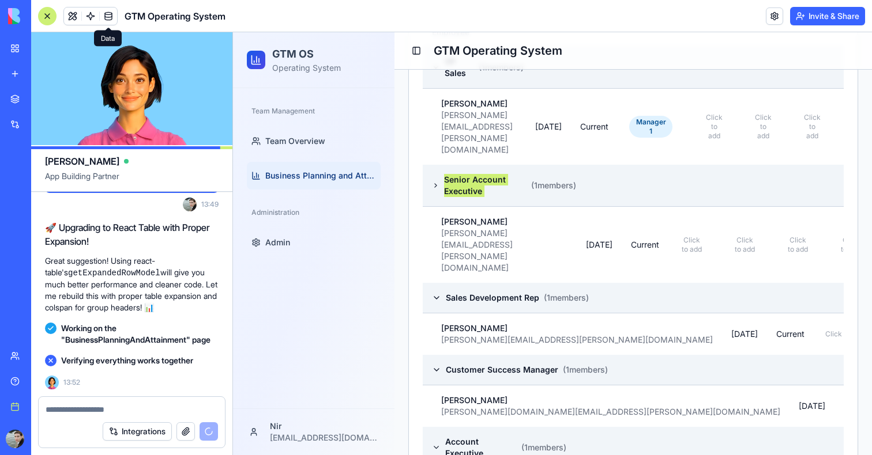
click at [103, 14] on link at bounding box center [108, 15] width 17 height 17
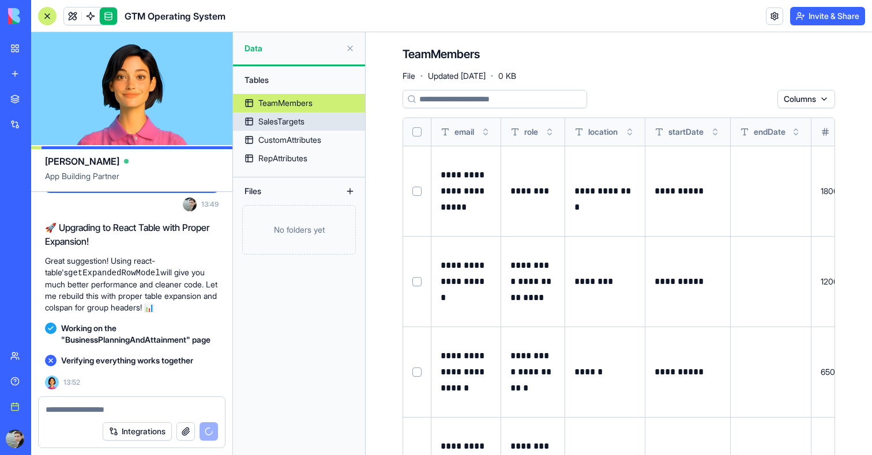
click at [303, 121] on div "SalesTargets" at bounding box center [281, 122] width 46 height 12
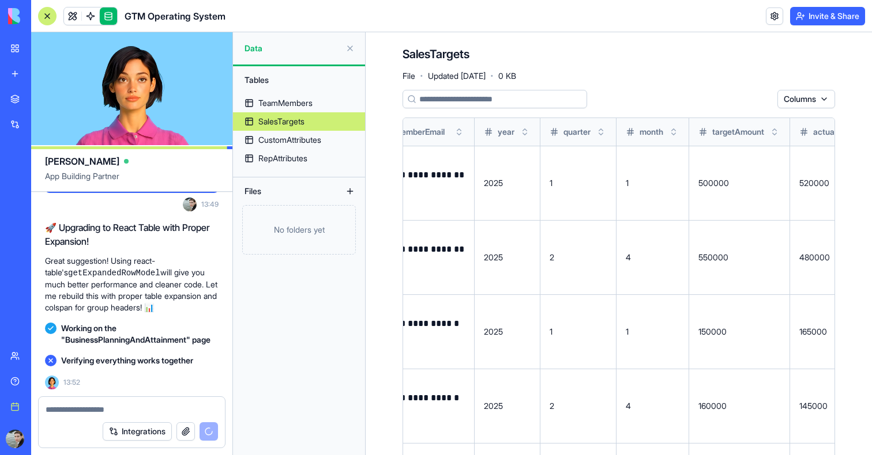
scroll to position [0, 106]
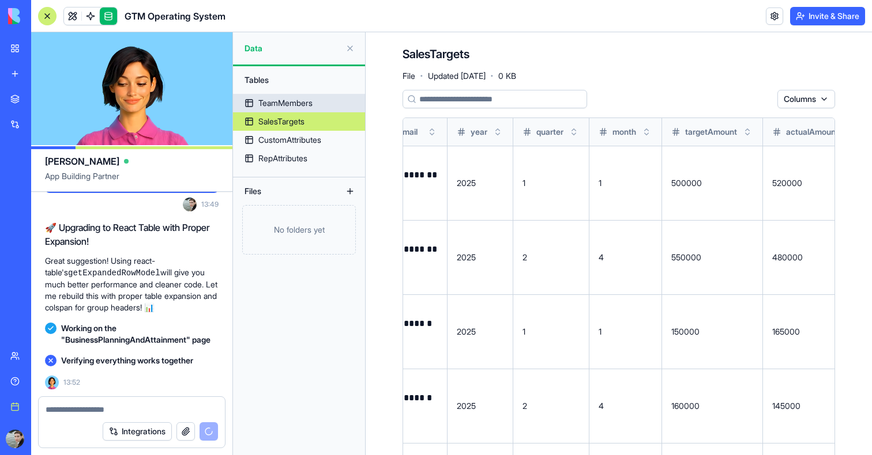
click at [304, 98] on div "TeamMembers" at bounding box center [285, 103] width 54 height 12
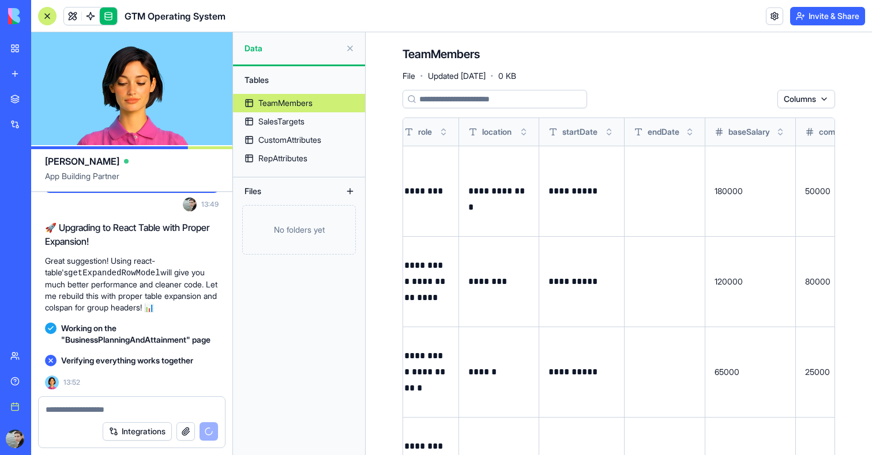
scroll to position [6981, 0]
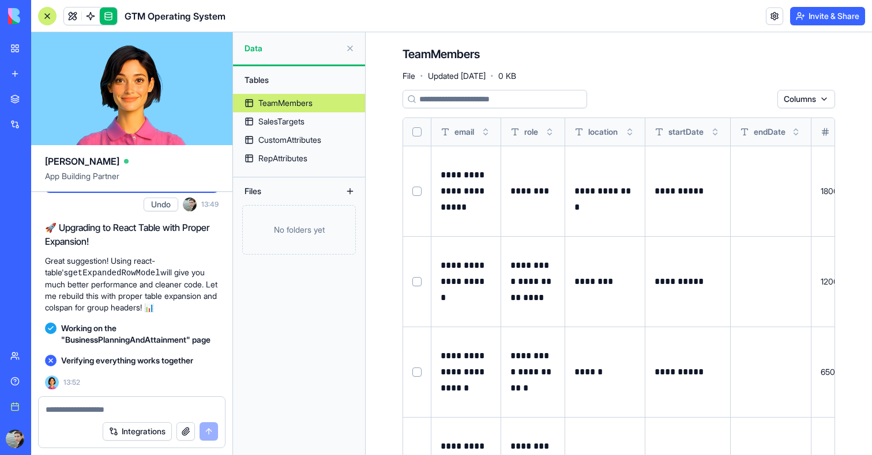
click at [86, 415] on textarea at bounding box center [132, 410] width 172 height 12
type textarea "*"
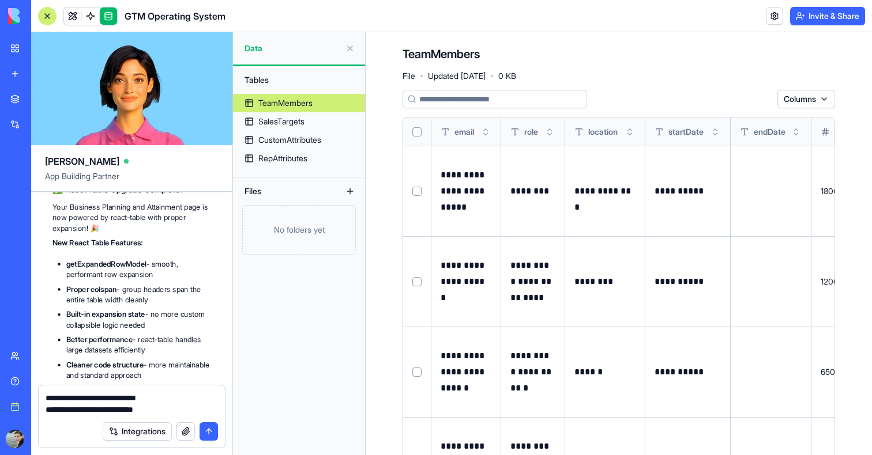
scroll to position [7287, 0]
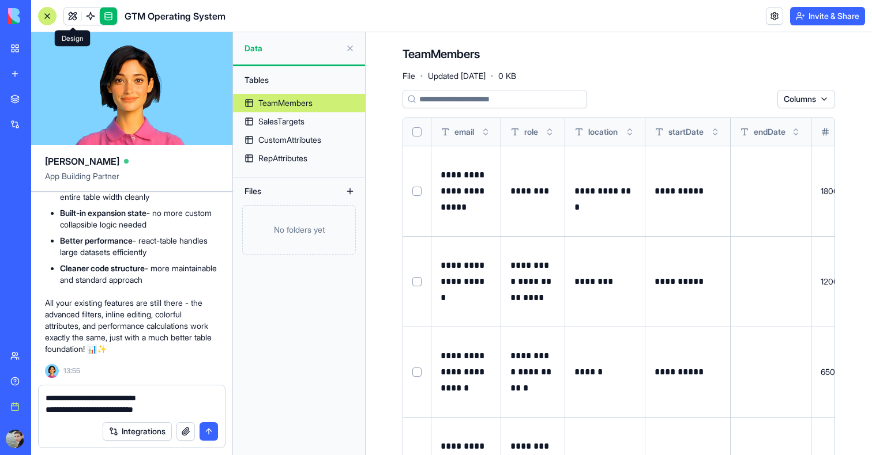
type textarea "**********"
click at [72, 17] on link at bounding box center [72, 15] width 17 height 17
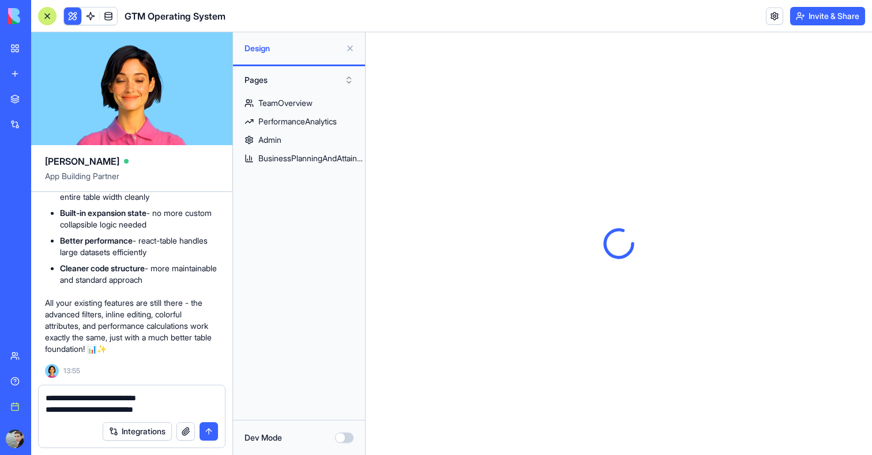
click at [351, 48] on button at bounding box center [350, 48] width 18 height 18
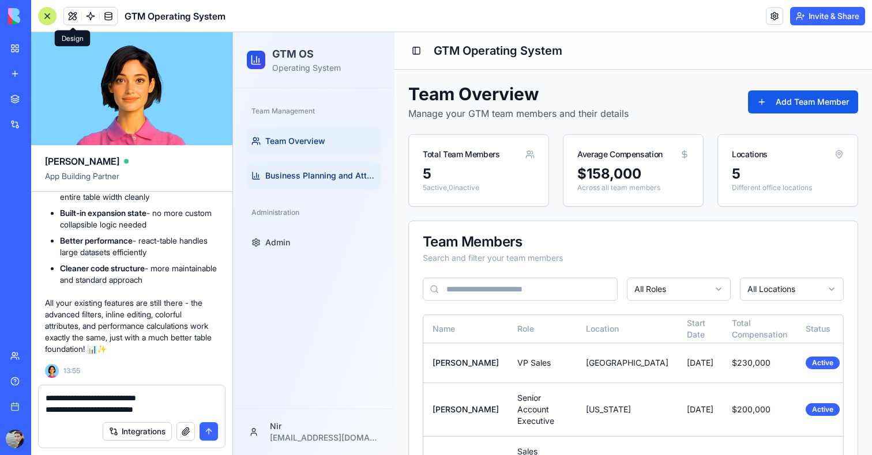
click at [315, 174] on span "Business Planning and Attainment" at bounding box center [320, 176] width 111 height 12
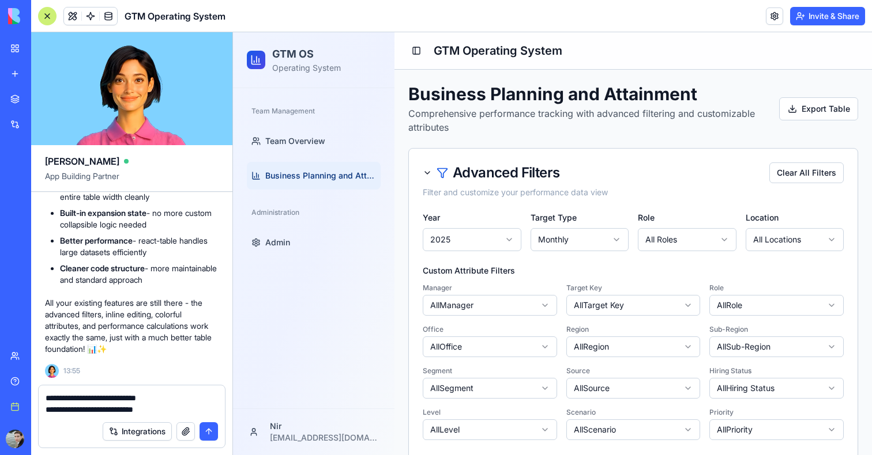
click at [48, 12] on div at bounding box center [47, 16] width 18 height 18
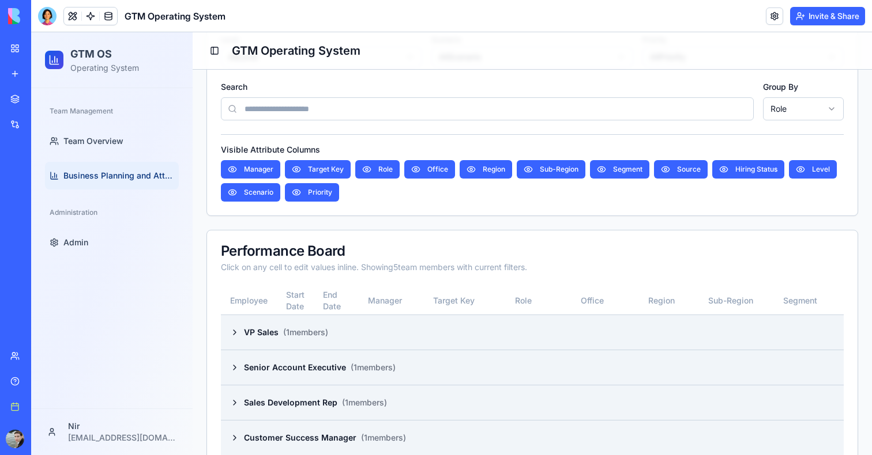
scroll to position [422, 0]
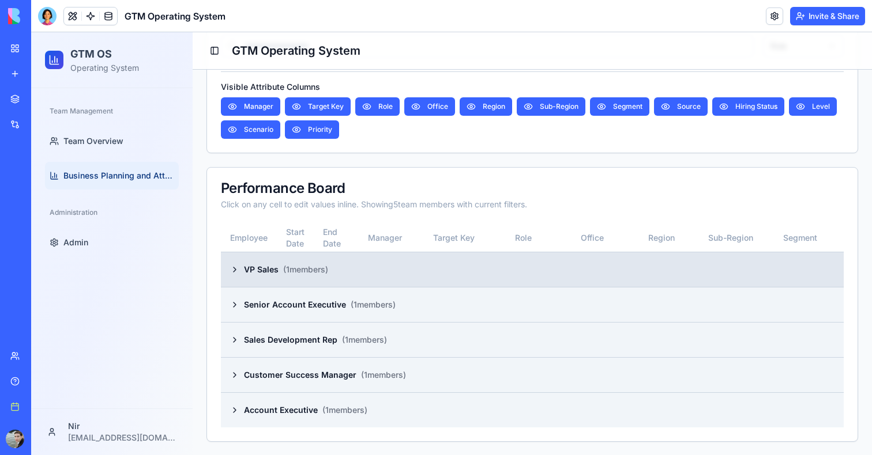
click at [235, 269] on icon at bounding box center [234, 269] width 2 height 5
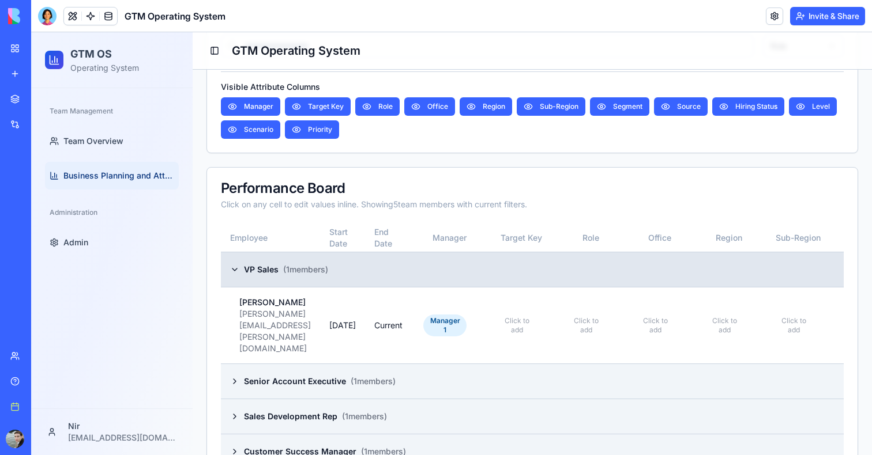
click at [235, 269] on icon at bounding box center [234, 270] width 5 height 2
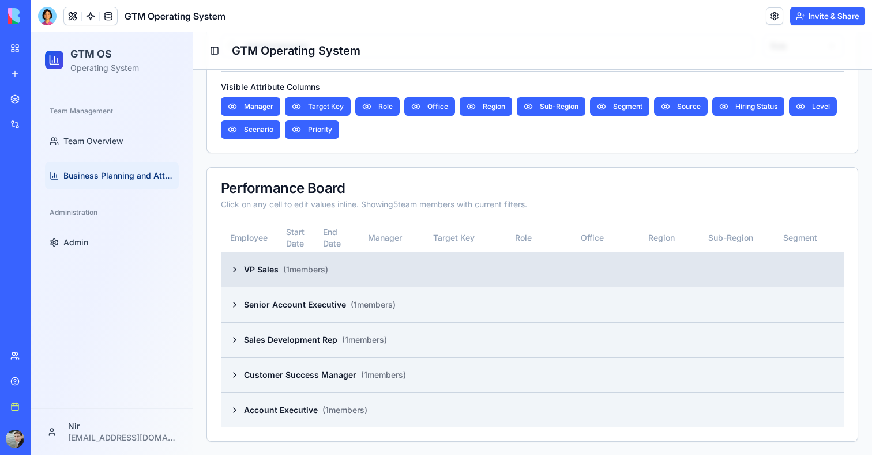
click at [236, 269] on icon at bounding box center [234, 269] width 2 height 5
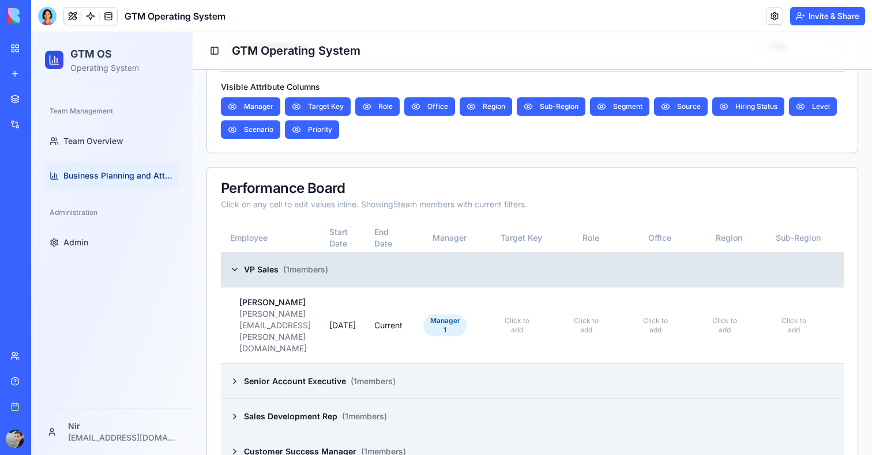
click at [236, 269] on icon at bounding box center [234, 270] width 5 height 2
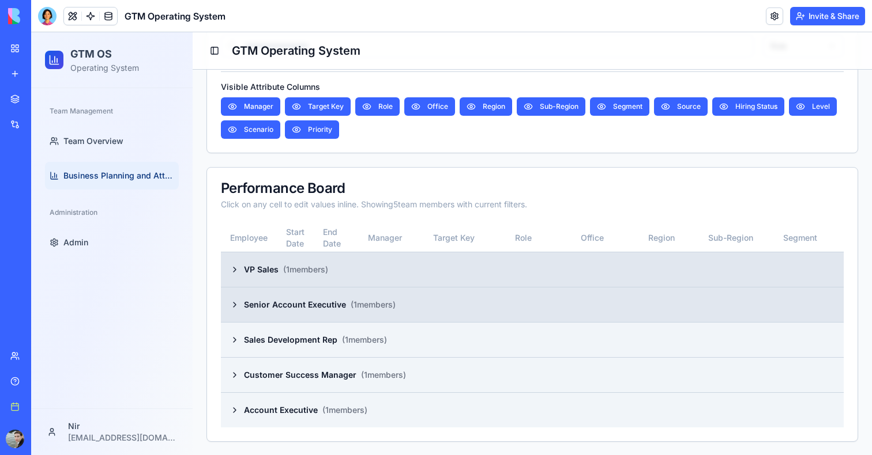
click at [238, 302] on icon at bounding box center [234, 304] width 9 height 9
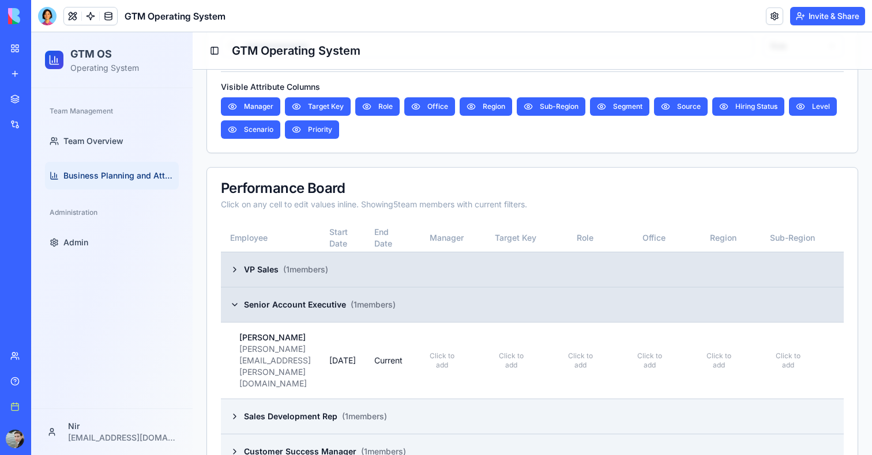
click at [237, 302] on icon at bounding box center [234, 304] width 9 height 9
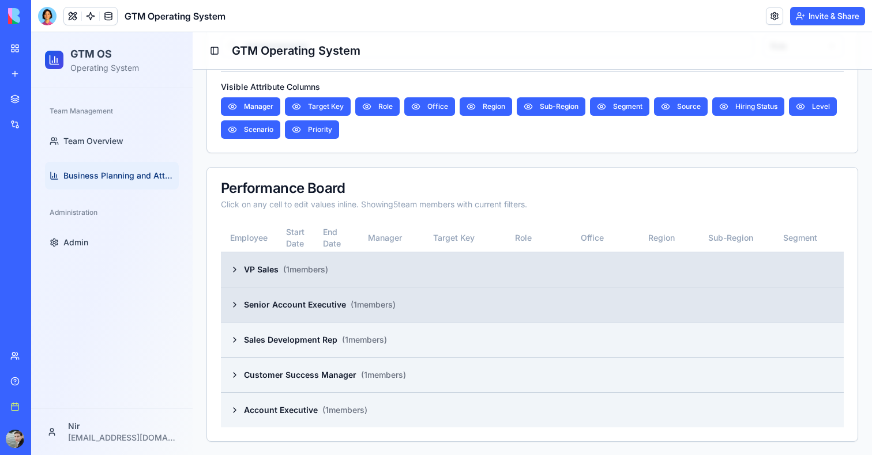
click at [232, 272] on icon at bounding box center [234, 269] width 9 height 9
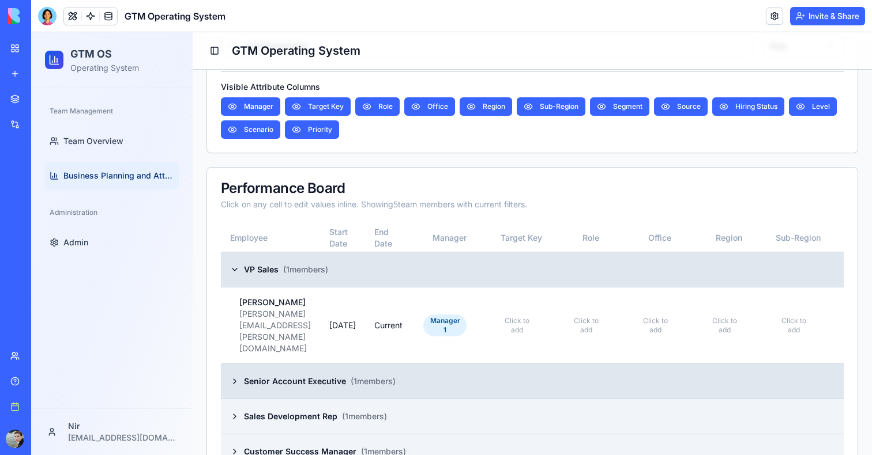
click at [235, 379] on icon at bounding box center [234, 381] width 2 height 5
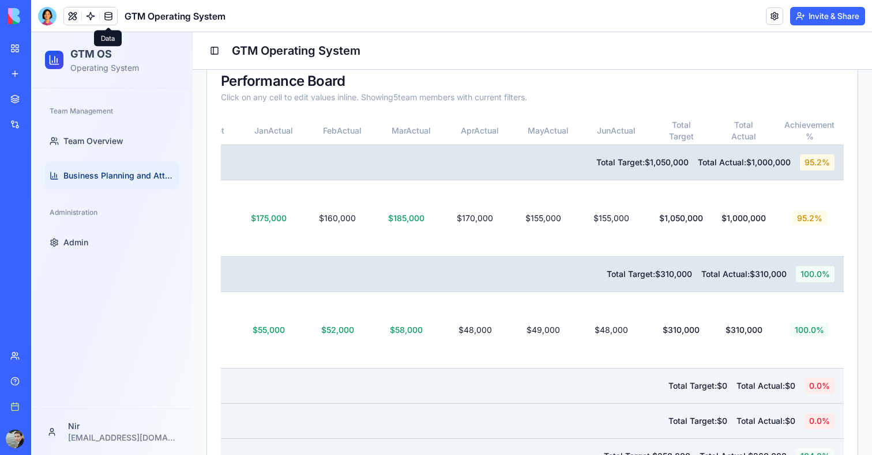
scroll to position [0, 1451]
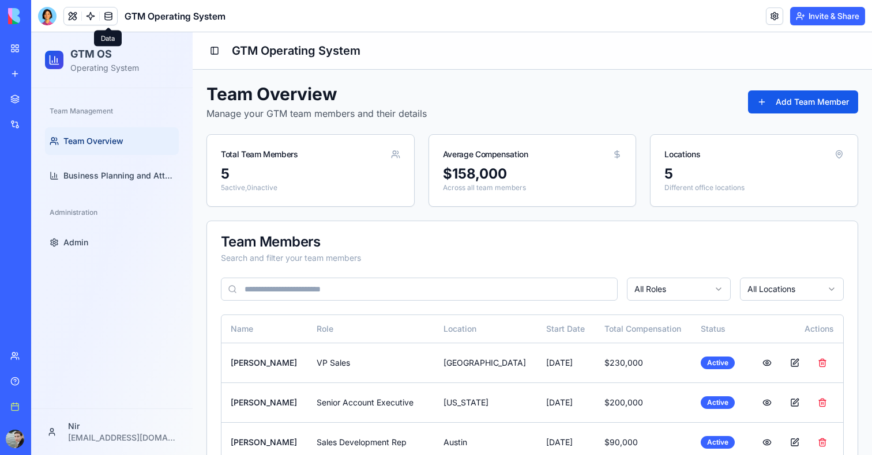
click at [119, 149] on link "Team Overview" at bounding box center [112, 141] width 134 height 28
click at [120, 171] on span "Business Planning and Attainment" at bounding box center [118, 176] width 111 height 12
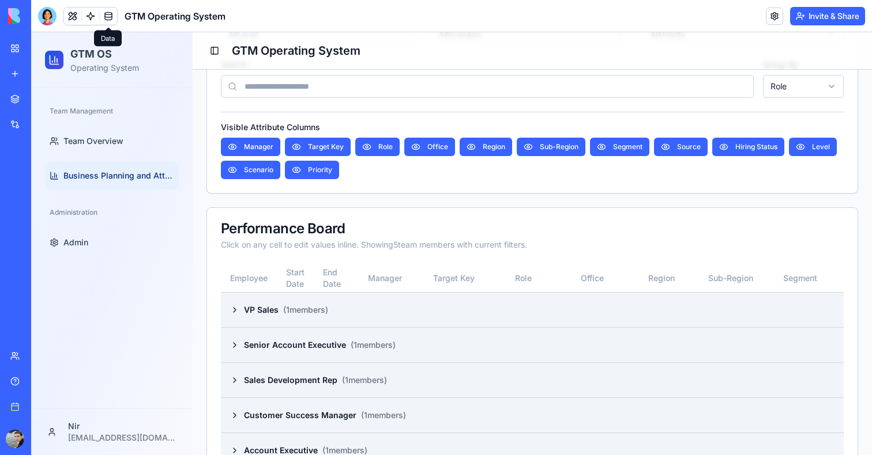
scroll to position [422, 0]
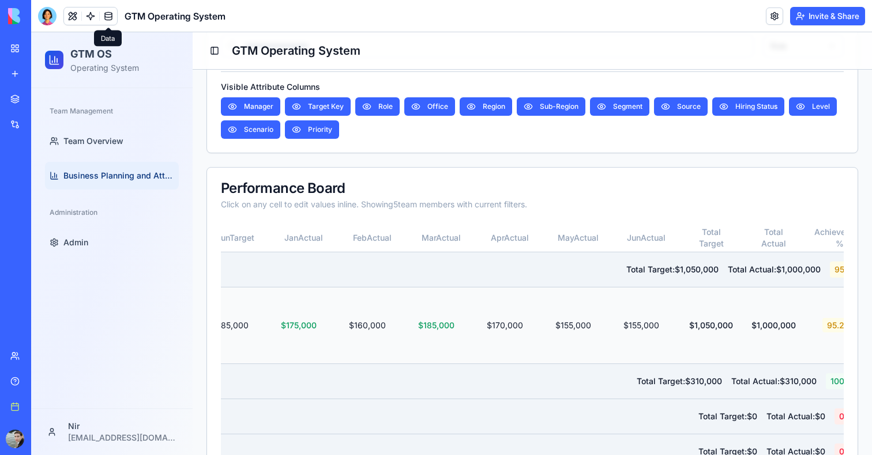
scroll to position [0, 1451]
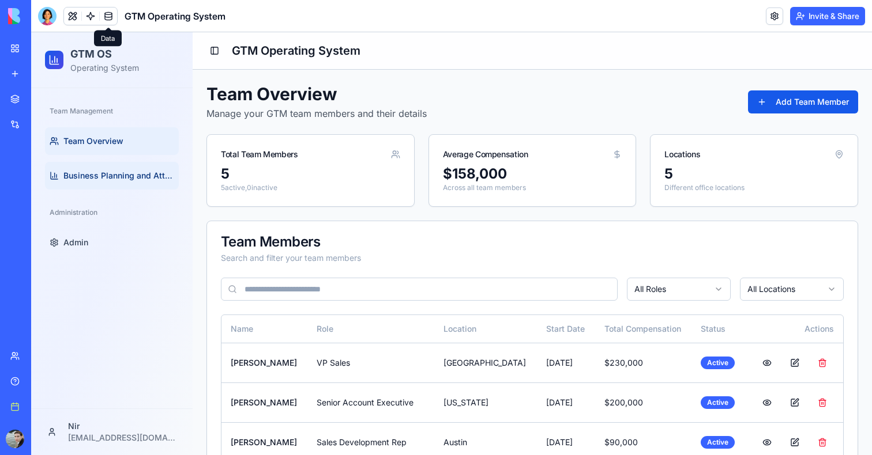
click at [110, 183] on link "Business Planning and Attainment" at bounding box center [112, 176] width 134 height 28
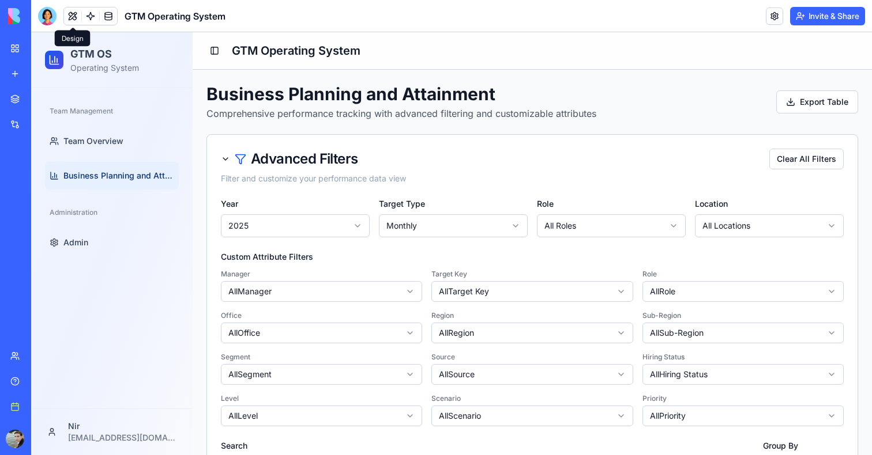
click at [67, 21] on button at bounding box center [72, 15] width 17 height 17
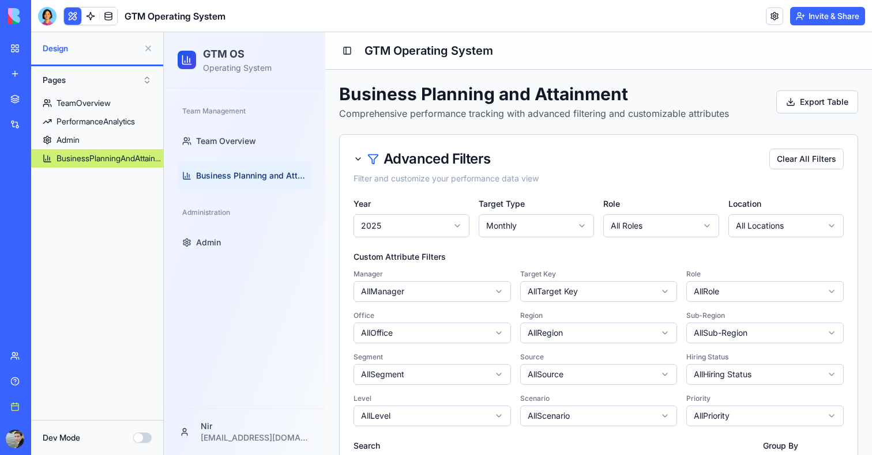
click at [142, 439] on button "Dev Mode" at bounding box center [142, 438] width 18 height 10
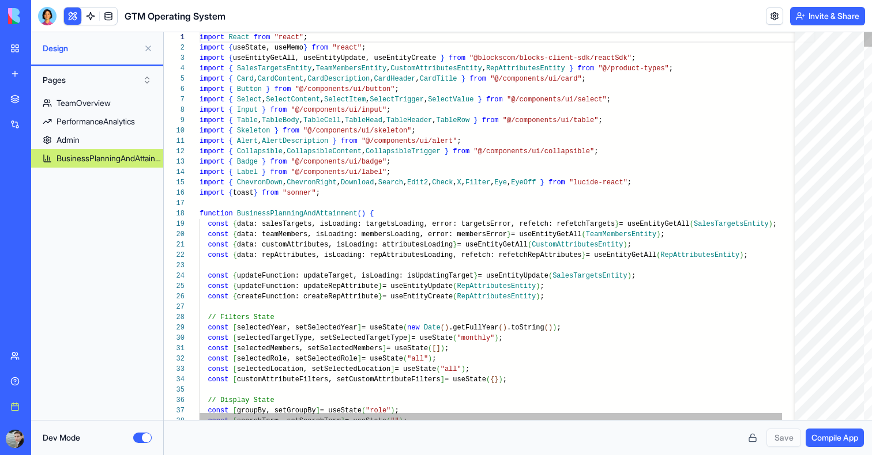
scroll to position [62, 342]
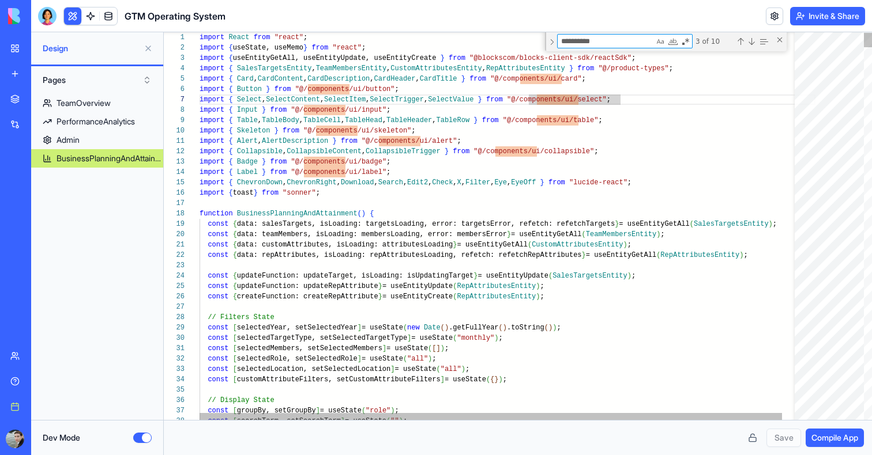
type textarea "**********"
type textarea "*"
type textarea "**********"
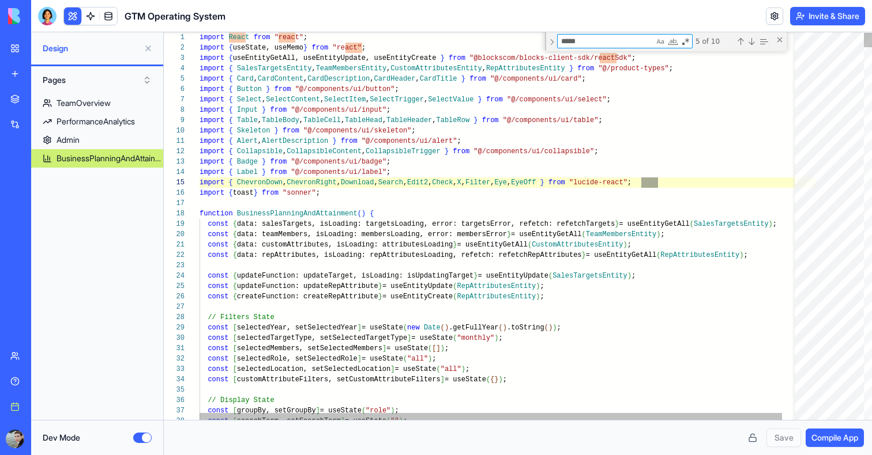
scroll to position [104, 462]
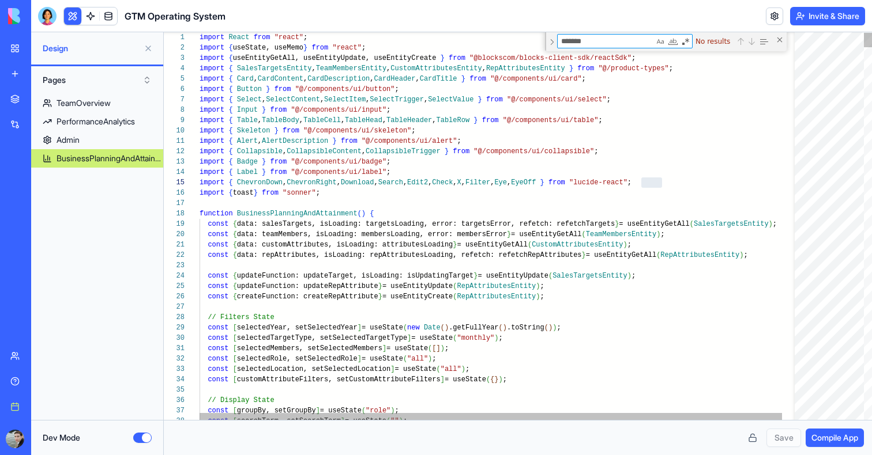
type textarea "*******"
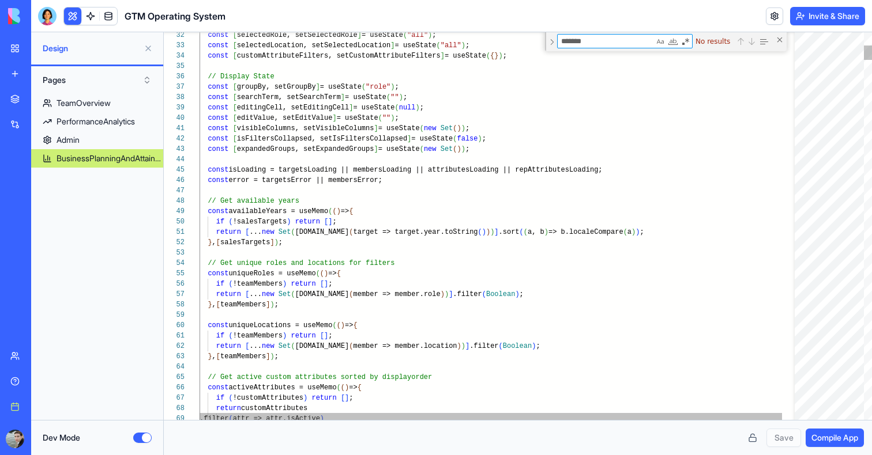
type textarea "**********"
type textarea "*"
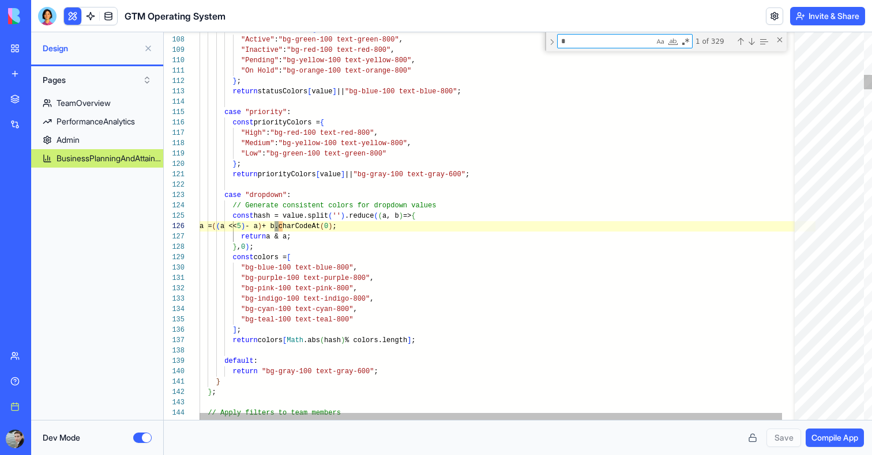
type textarea "**********"
type textarea "**"
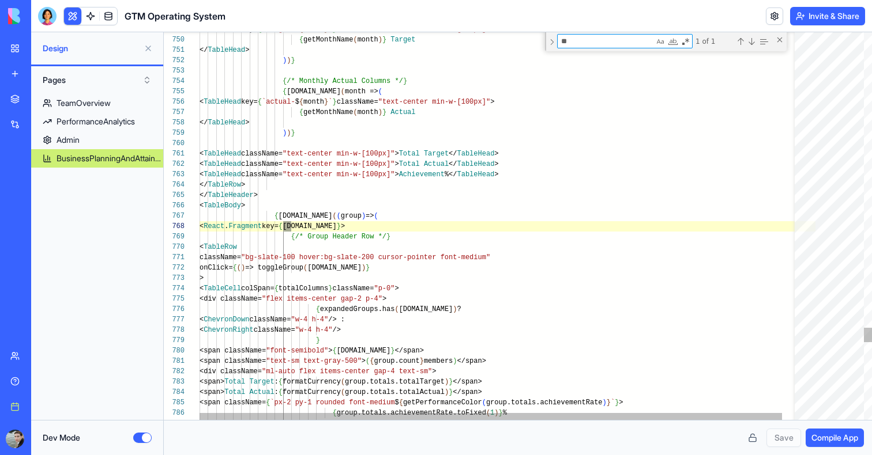
type textarea "**********"
type textarea "*"
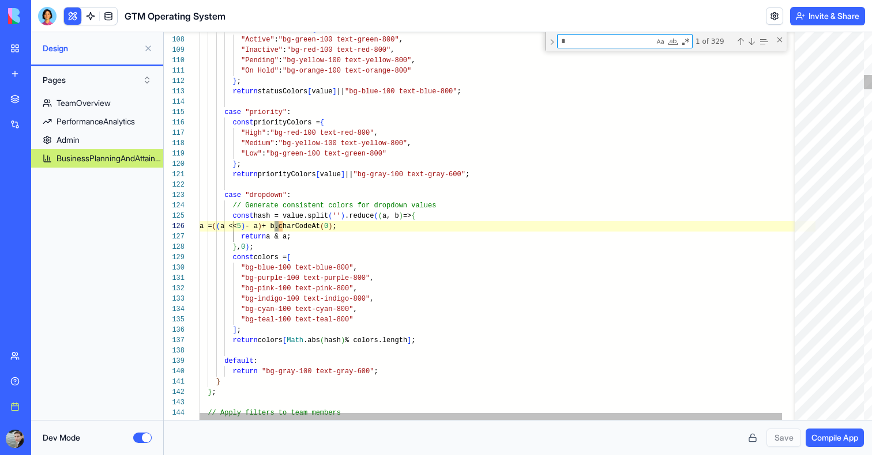
type textarea "**********"
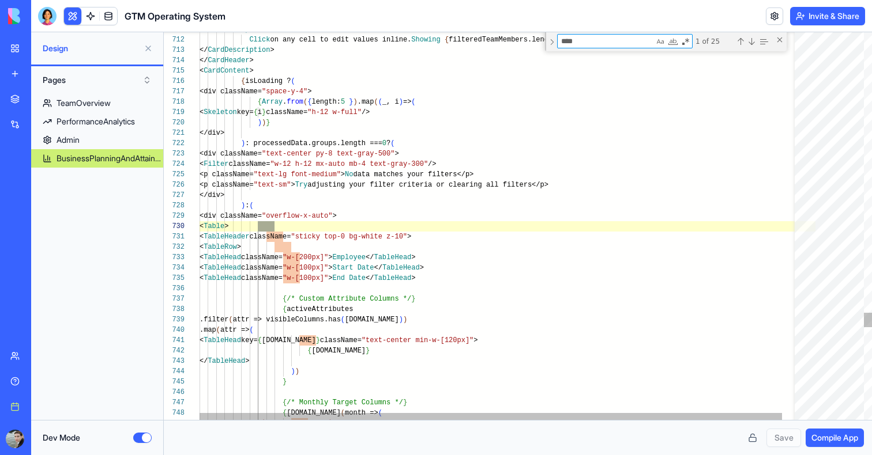
scroll to position [104, 75]
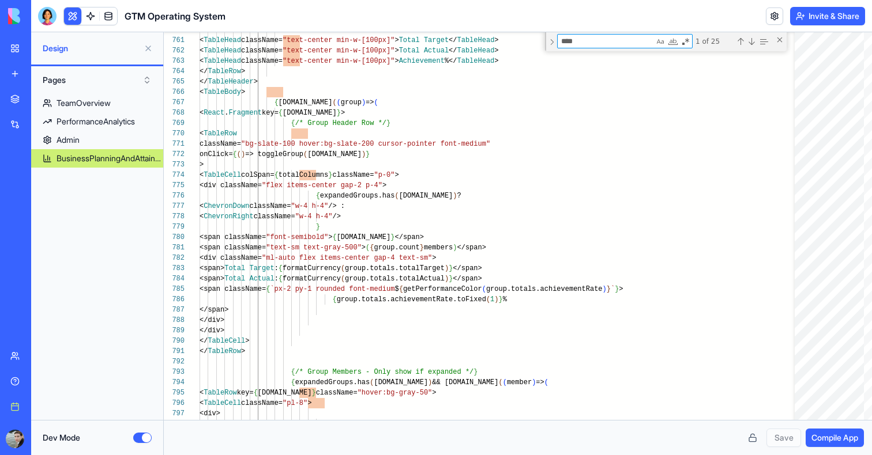
type textarea "****"
click at [77, 13] on button at bounding box center [72, 15] width 17 height 17
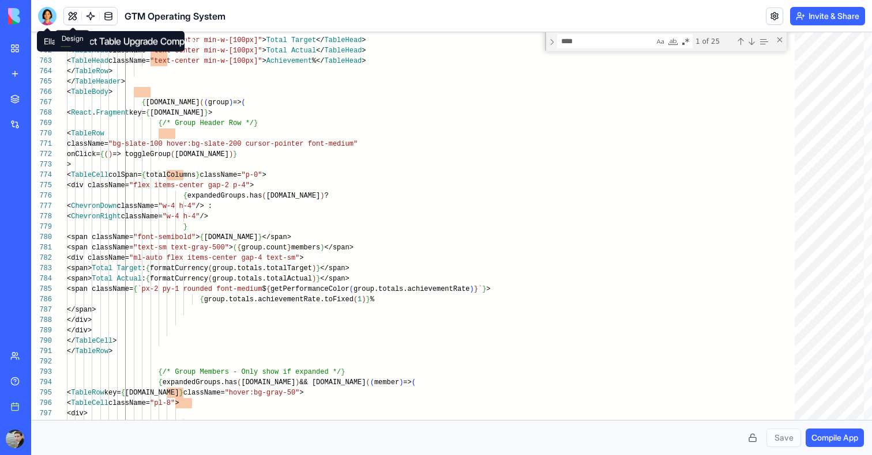
click at [67, 16] on button at bounding box center [72, 15] width 17 height 17
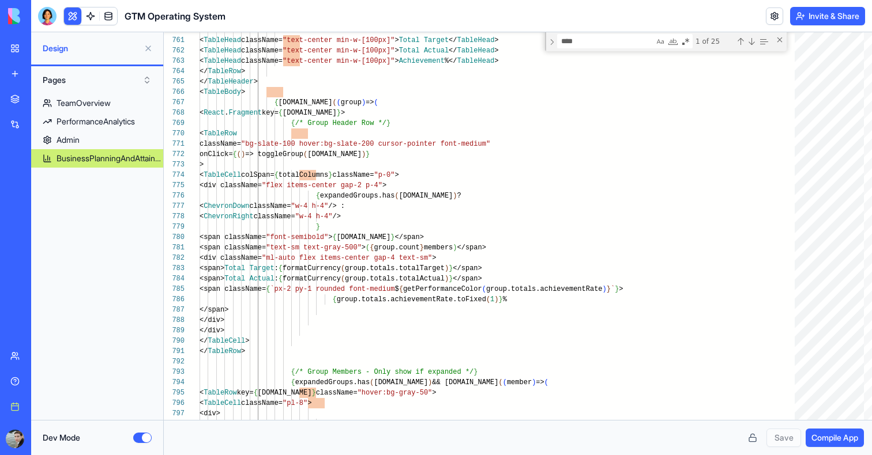
click at [144, 440] on button "Dev Mode" at bounding box center [142, 438] width 18 height 10
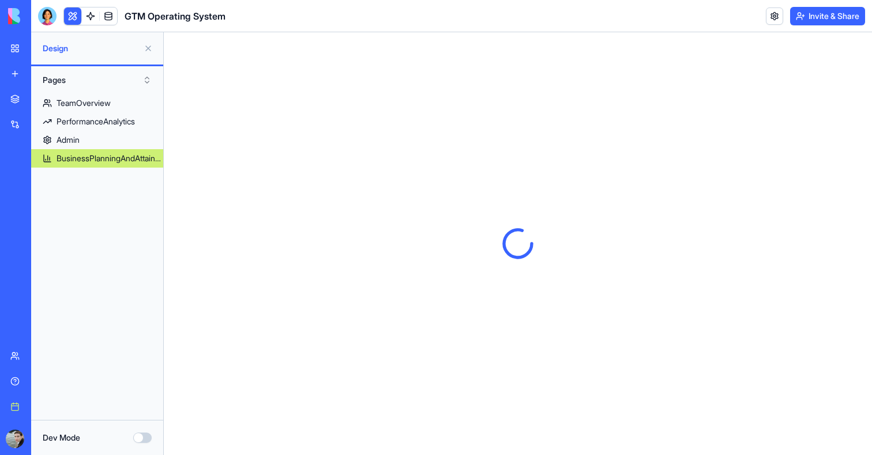
scroll to position [0, 0]
click at [142, 43] on button at bounding box center [148, 48] width 18 height 18
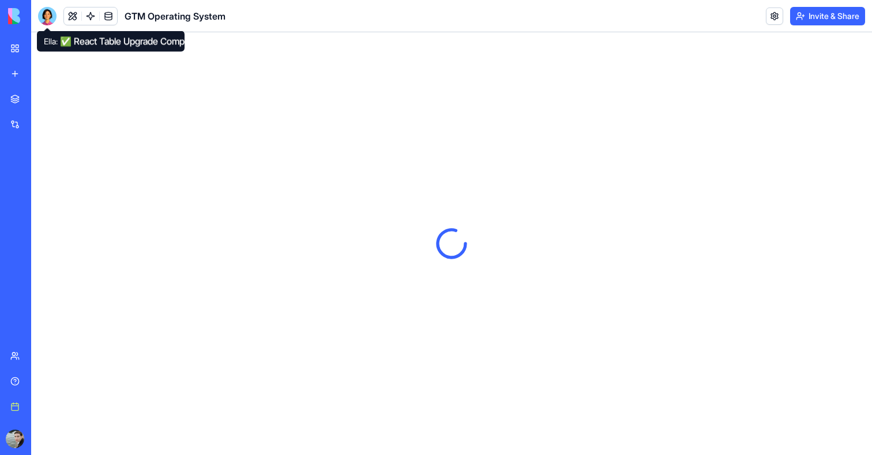
click at [47, 18] on div at bounding box center [47, 16] width 18 height 18
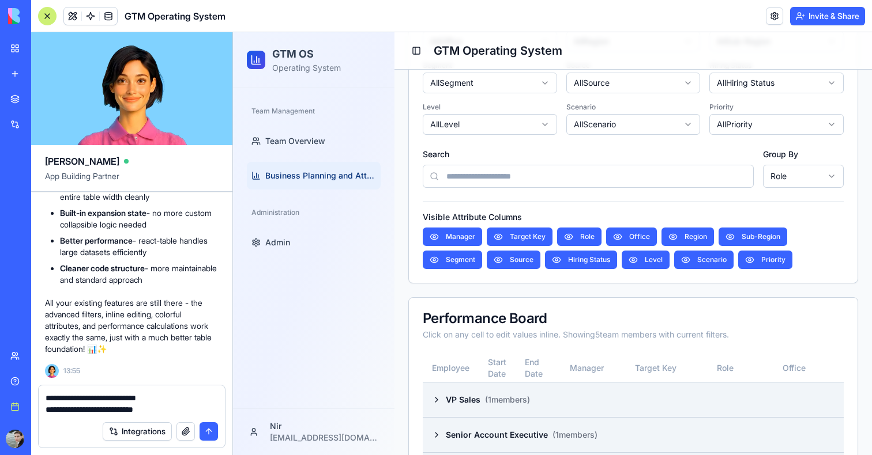
scroll to position [436, 0]
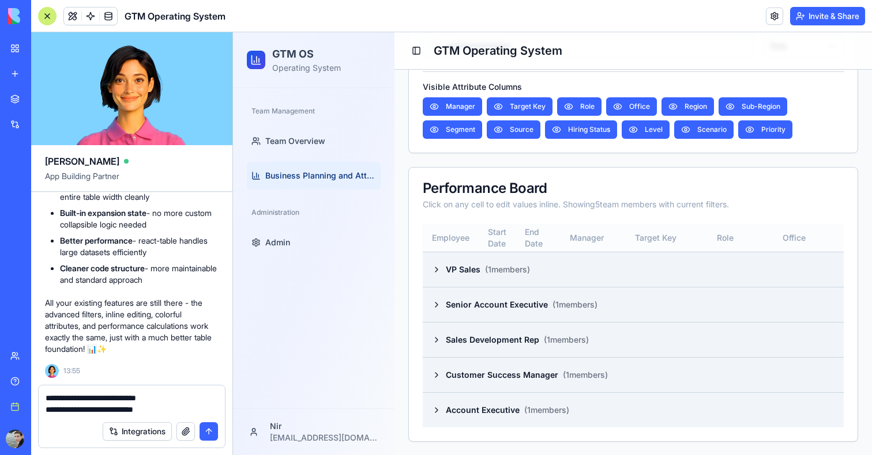
click at [610, 243] on th "Manager" at bounding box center [586, 238] width 69 height 28
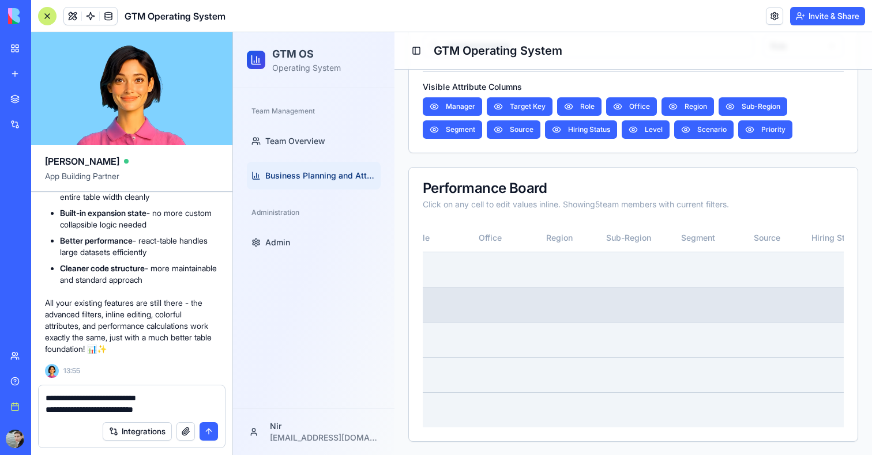
scroll to position [0, 309]
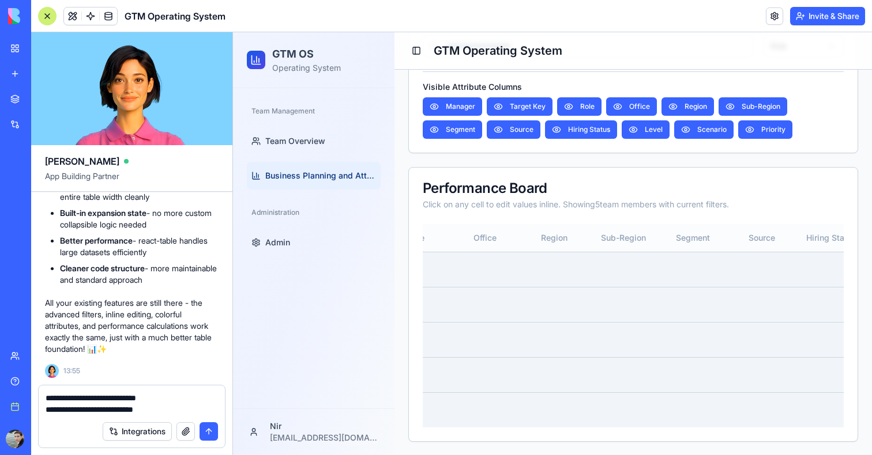
click at [636, 227] on th "Sub-Region" at bounding box center [623, 238] width 69 height 28
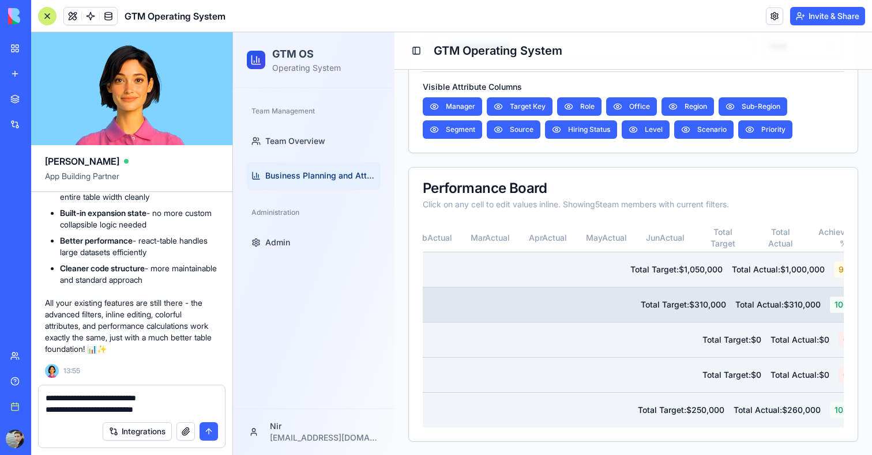
scroll to position [0, 1385]
click at [691, 312] on div "Total Target: $310,000 Total Actual: $310,000 100.0 %" at bounding box center [753, 305] width 228 height 16
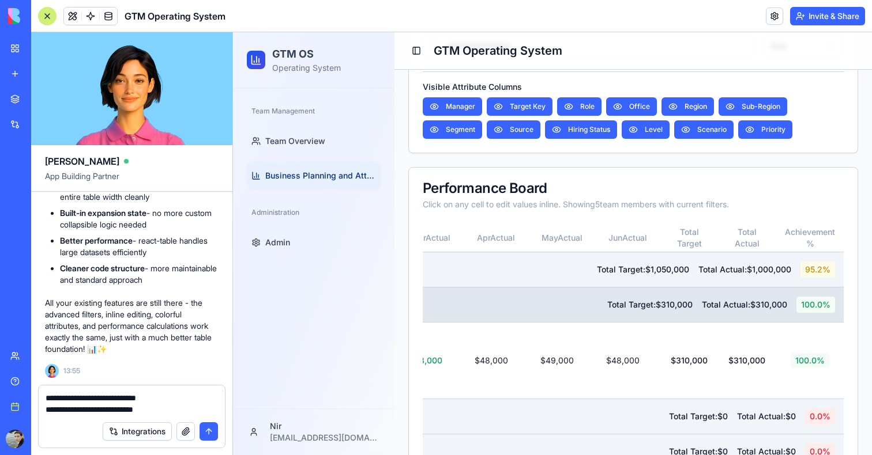
scroll to position [0, 1581]
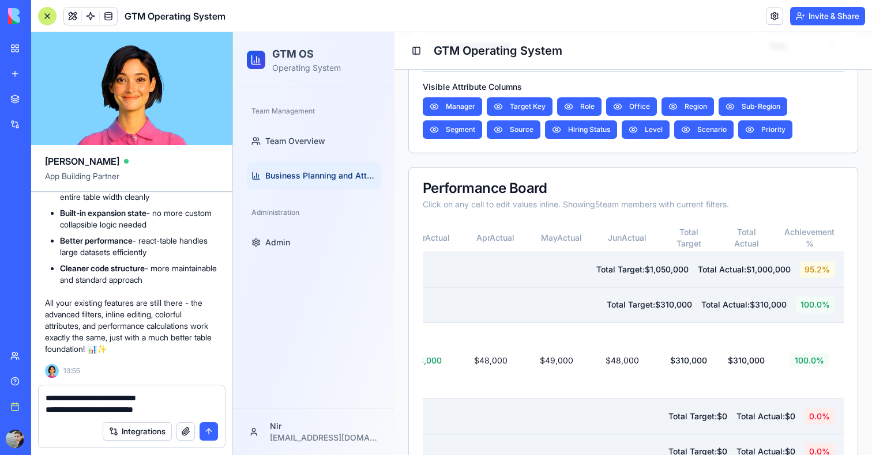
drag, startPoint x: 165, startPoint y: 407, endPoint x: 9, endPoint y: 380, distance: 158.4
click at [9, 380] on div "BETA My workspace New app Marketplace Integrations Recent Sales Call Assistant …" at bounding box center [436, 227] width 872 height 455
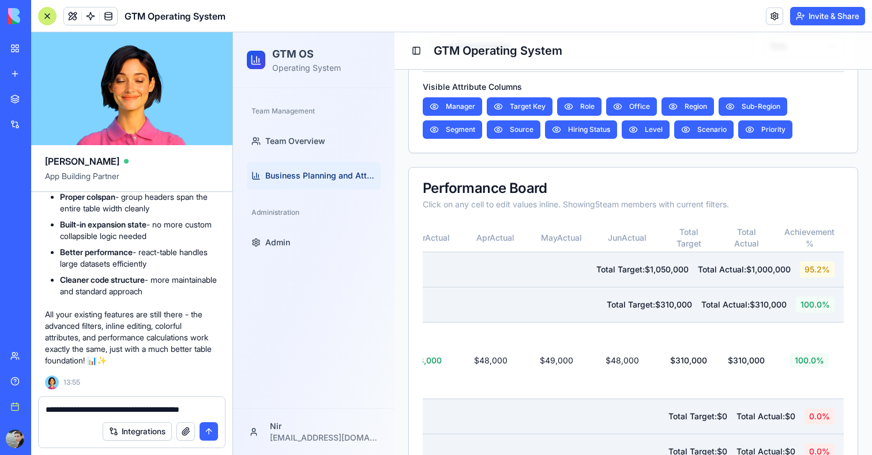
scroll to position [7287, 0]
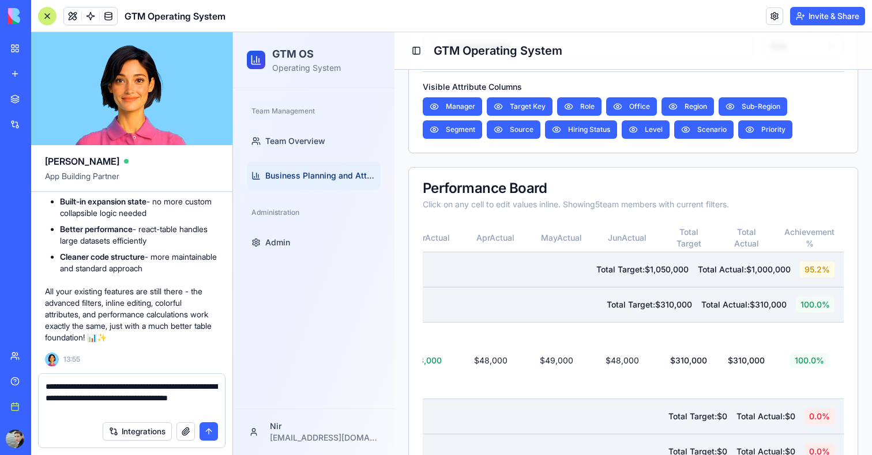
type textarea "**********"
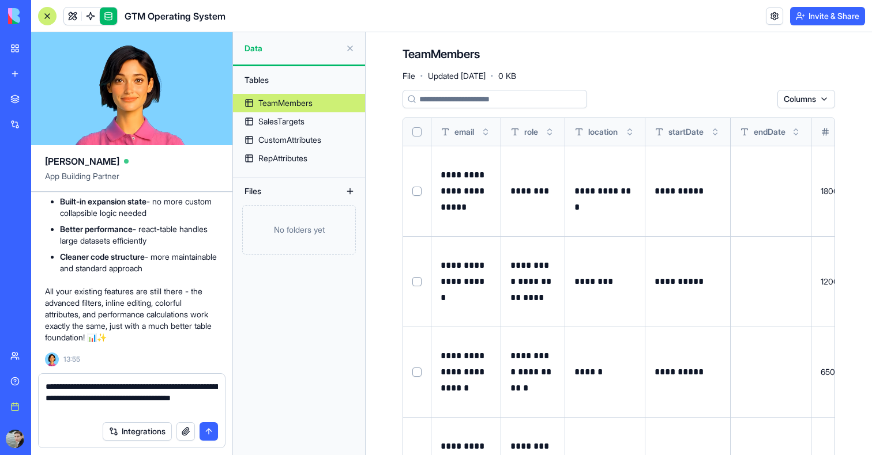
click at [97, 410] on textarea "**********" at bounding box center [132, 398] width 172 height 35
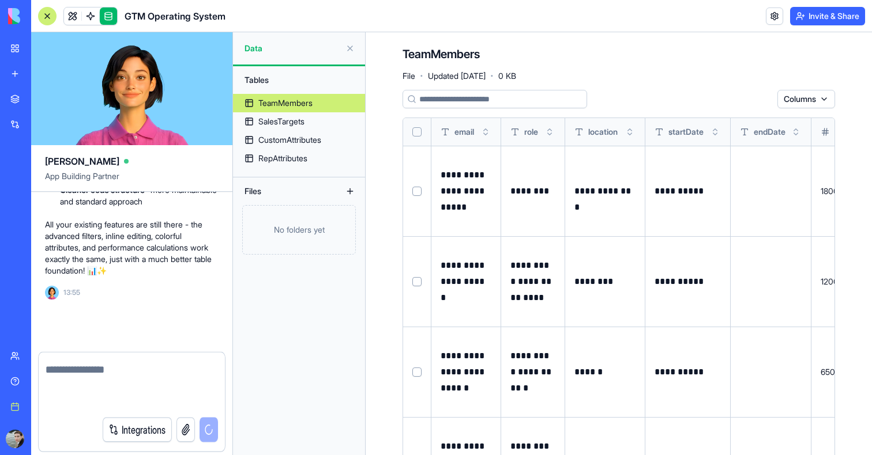
scroll to position [7343, 0]
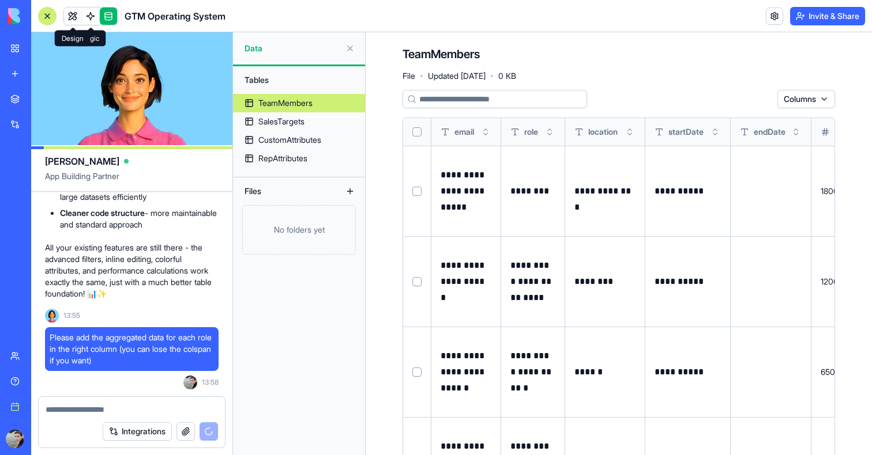
click at [67, 17] on link at bounding box center [72, 15] width 17 height 17
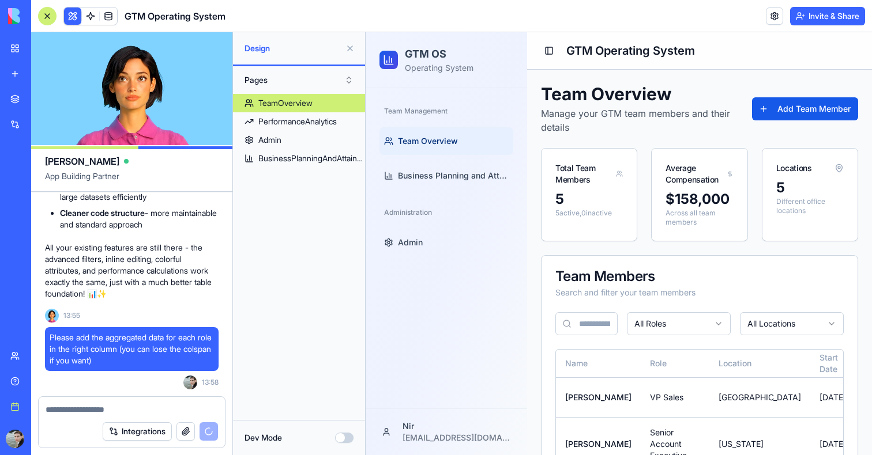
click at [303, 164] on link "BusinessPlanningAndAttainment" at bounding box center [299, 158] width 132 height 18
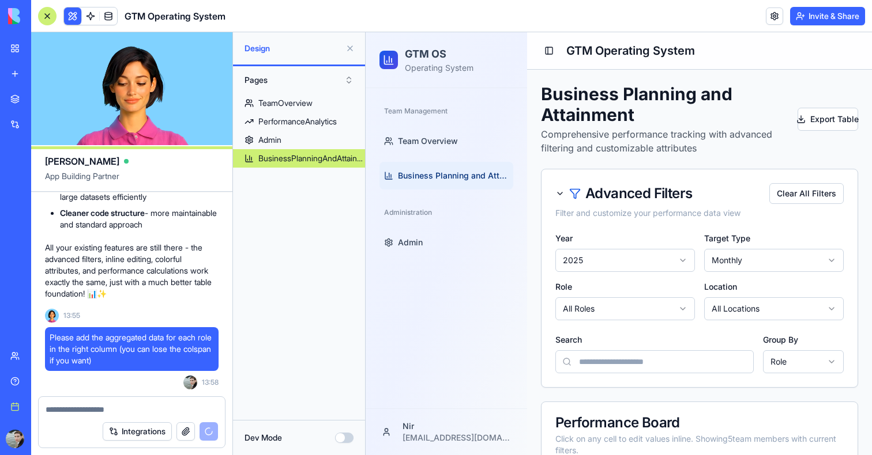
click at [351, 49] on button at bounding box center [350, 48] width 18 height 18
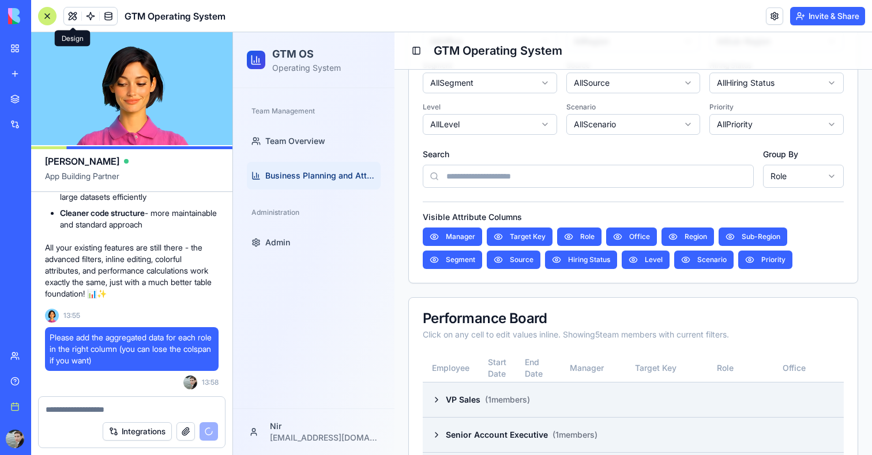
scroll to position [436, 0]
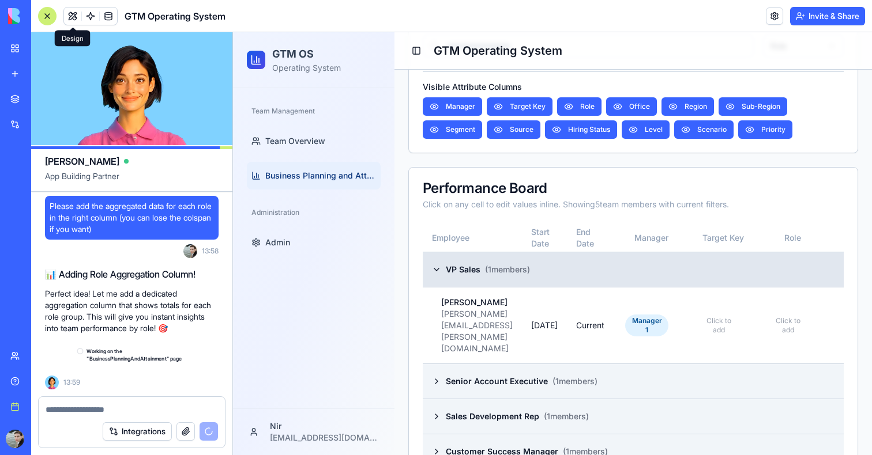
scroll to position [7485, 0]
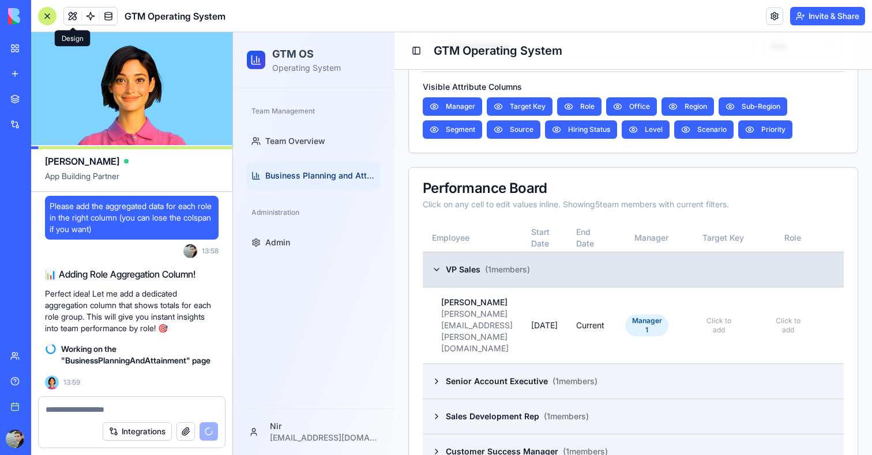
click at [522, 269] on span "( 1 members)" at bounding box center [507, 270] width 45 height 12
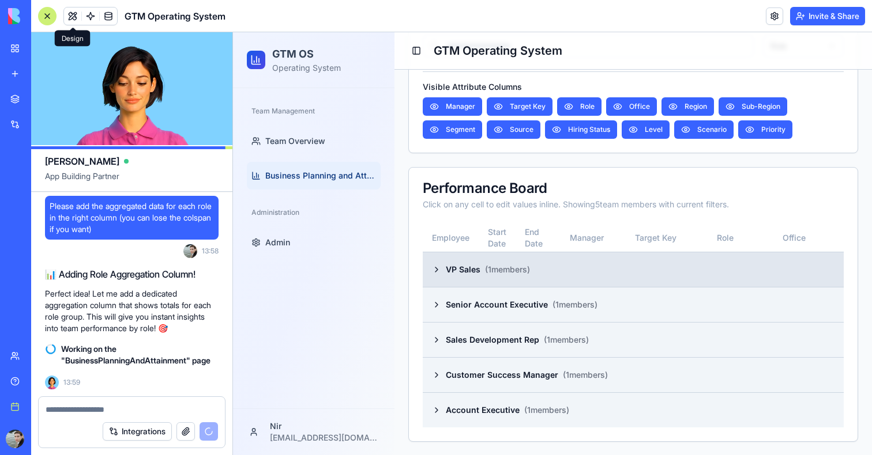
click at [522, 269] on span "( 1 members)" at bounding box center [507, 270] width 45 height 12
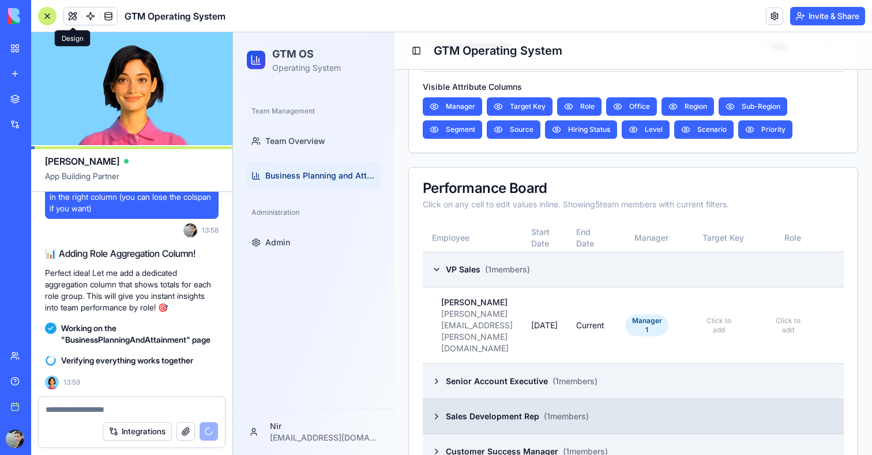
scroll to position [7550, 0]
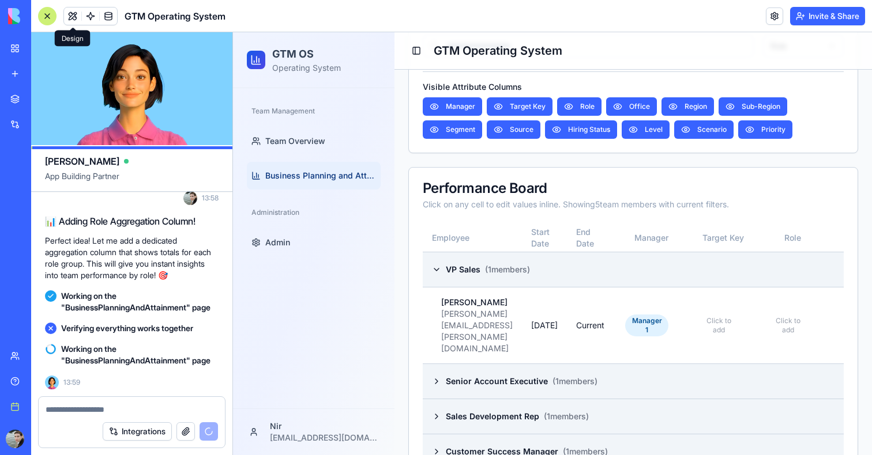
click at [71, 20] on button at bounding box center [72, 15] width 17 height 17
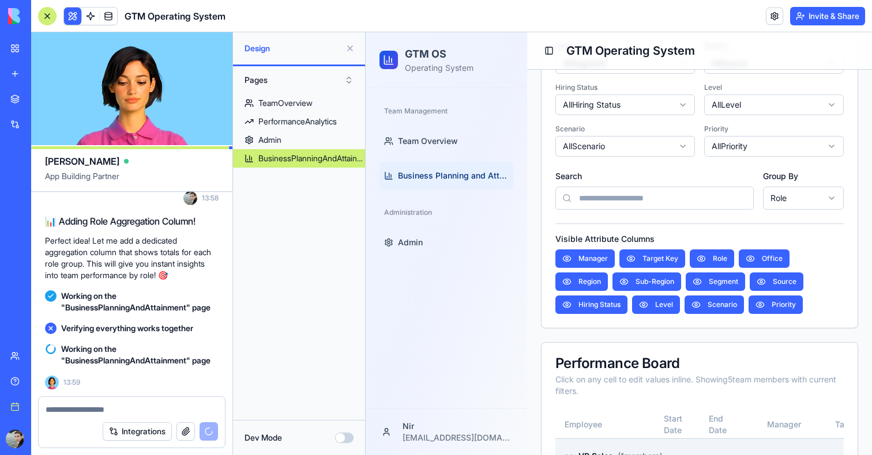
click at [347, 433] on button "Dev Mode" at bounding box center [344, 438] width 18 height 10
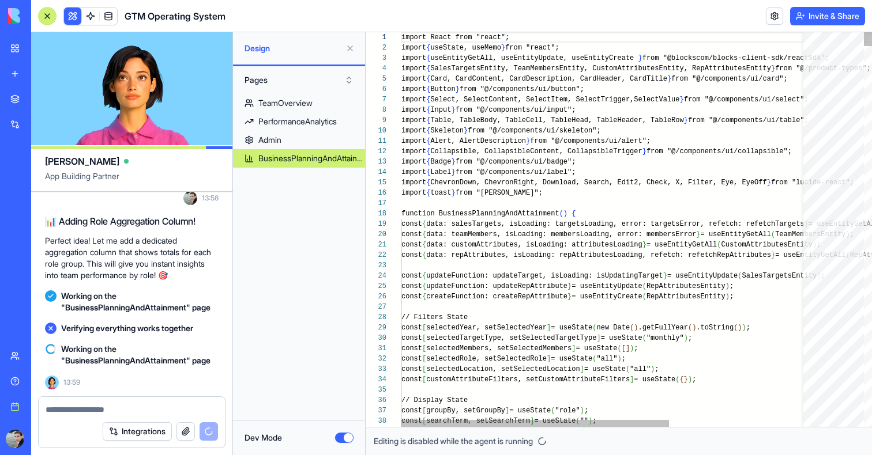
scroll to position [62, 0]
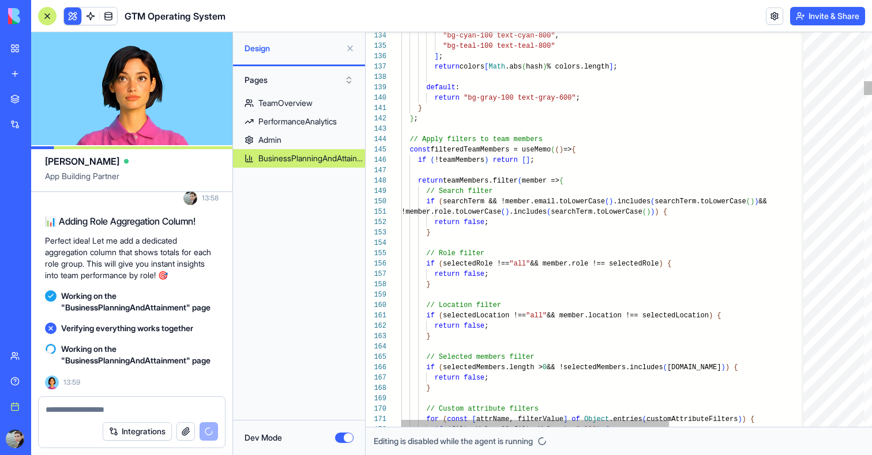
type button "on"
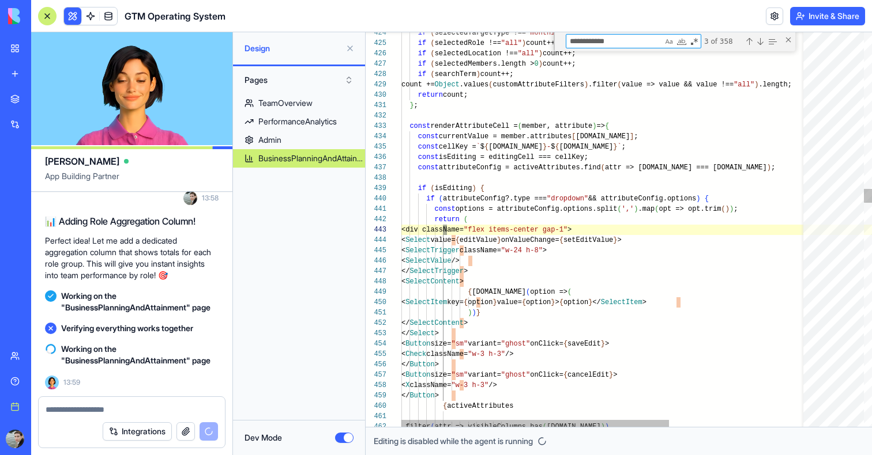
type textarea "**********"
type textarea "*"
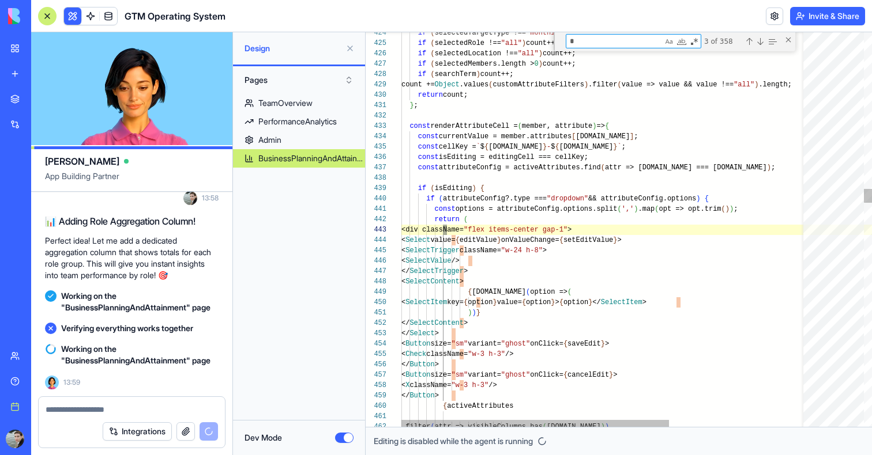
type textarea "**********"
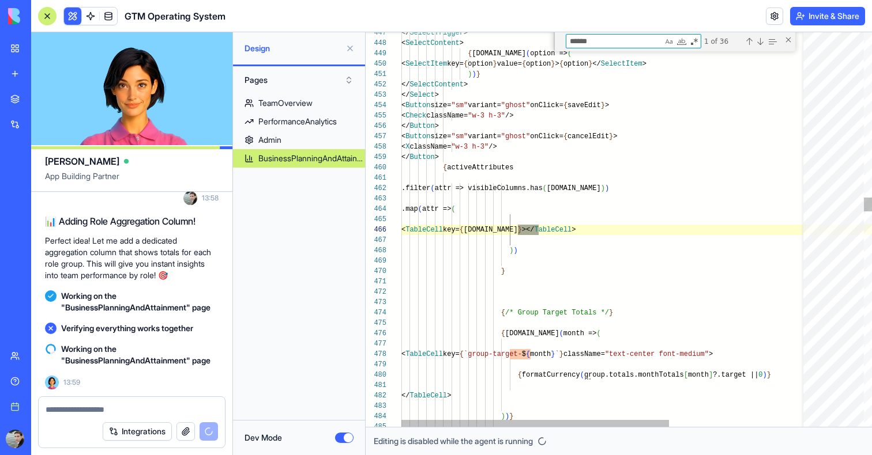
scroll to position [104, 142]
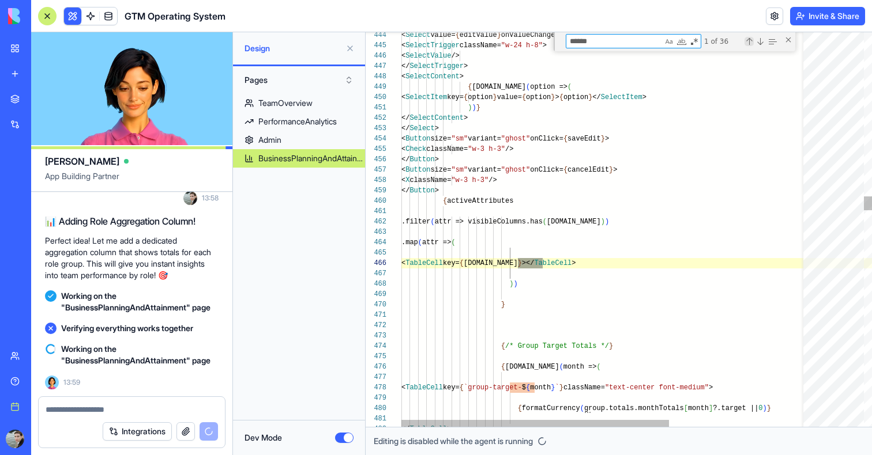
type textarea "******"
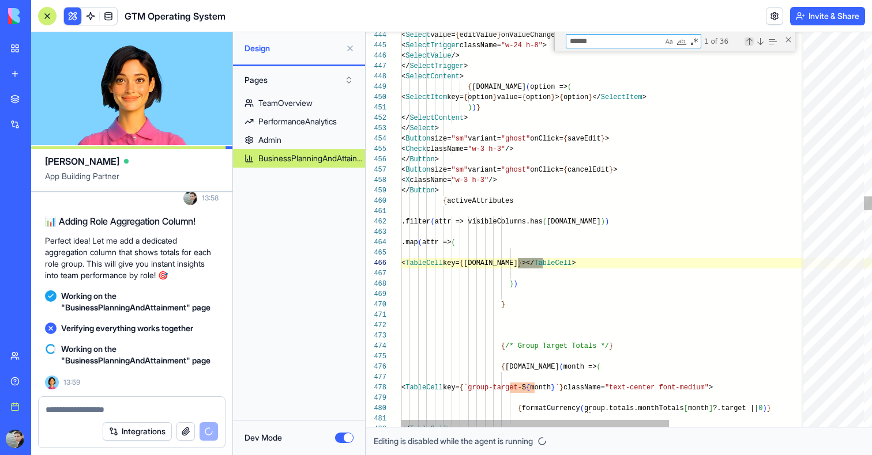
click at [748, 39] on div "Previous Match (⇧Enter)" at bounding box center [748, 41] width 9 height 9
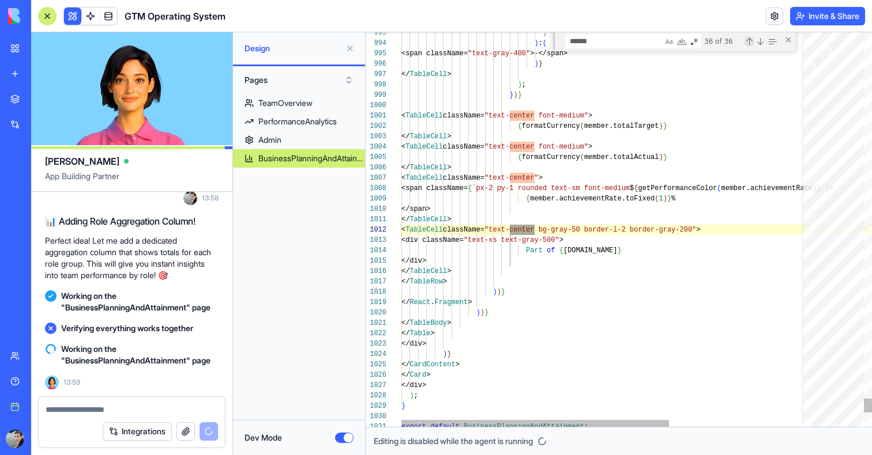
scroll to position [104, 133]
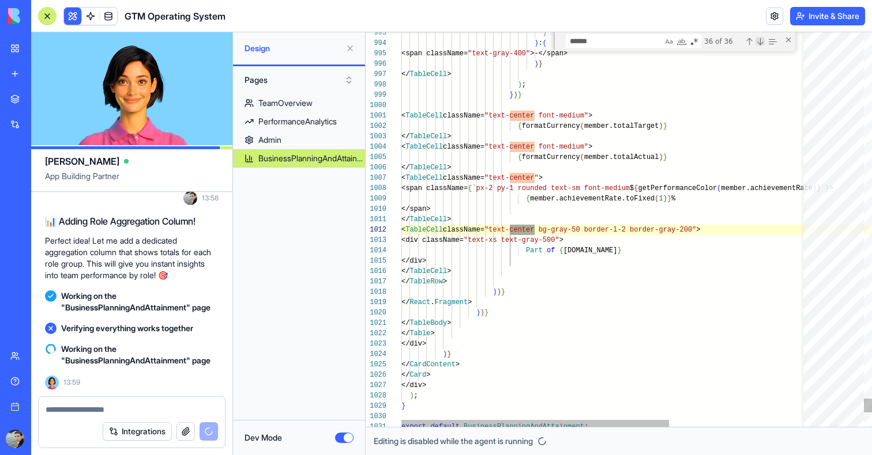
click at [757, 40] on div "Next Match (Enter)" at bounding box center [759, 41] width 9 height 9
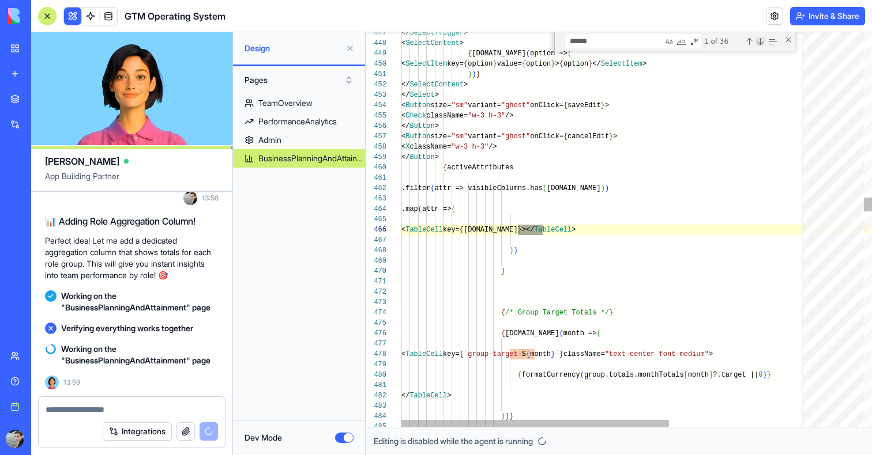
click at [757, 40] on div "Next Match (Enter)" at bounding box center [759, 41] width 9 height 9
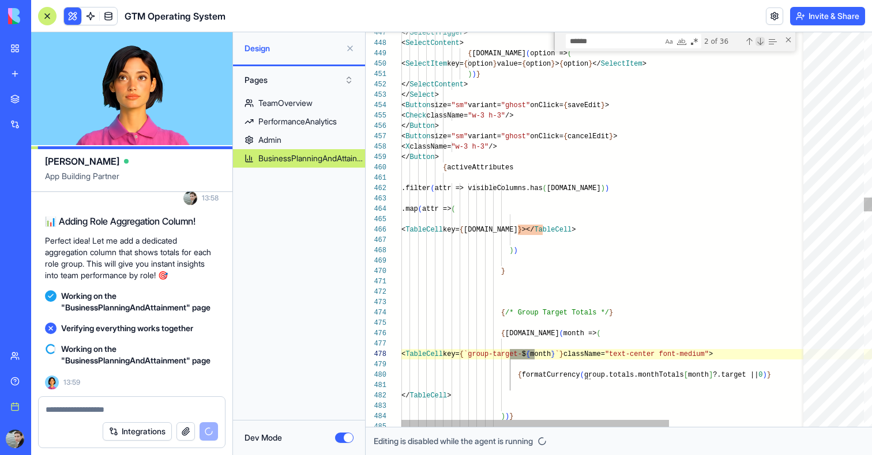
click at [757, 40] on div "Next Match (Enter)" at bounding box center [759, 41] width 9 height 9
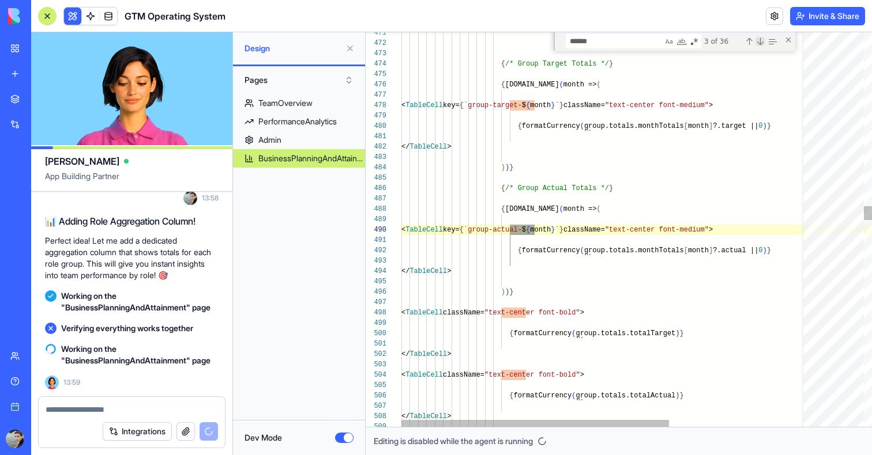
click at [757, 40] on div "Next Match (Enter)" at bounding box center [759, 41] width 9 height 9
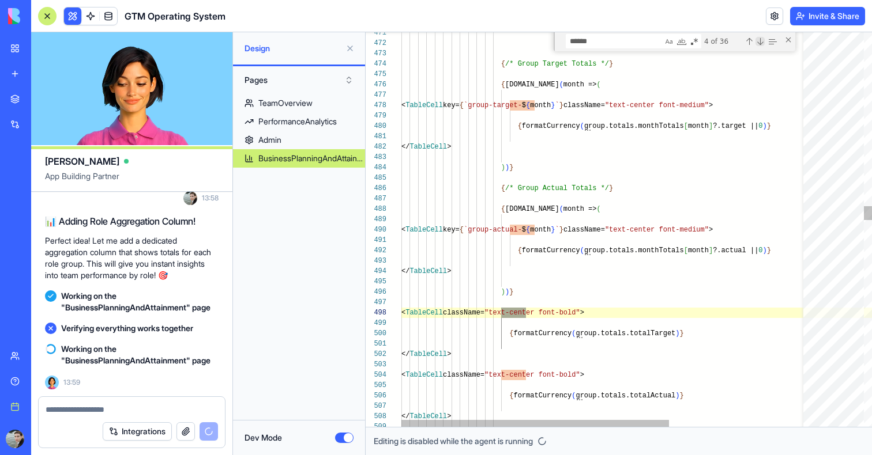
scroll to position [104, 125]
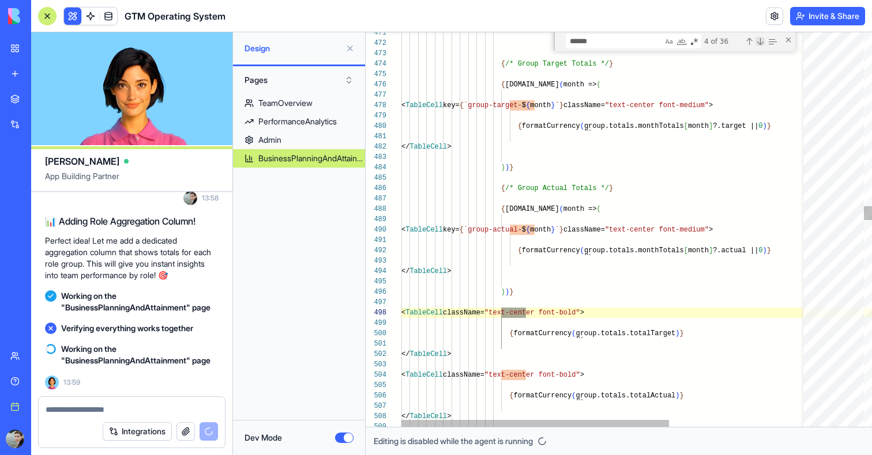
click at [757, 40] on div "Next Match (Enter)" at bounding box center [759, 41] width 9 height 9
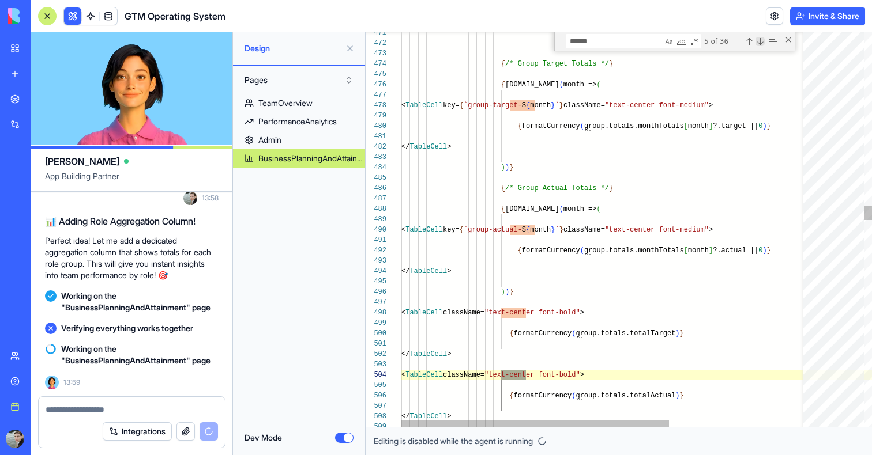
click at [757, 40] on div "Next Match (Enter)" at bounding box center [759, 41] width 9 height 9
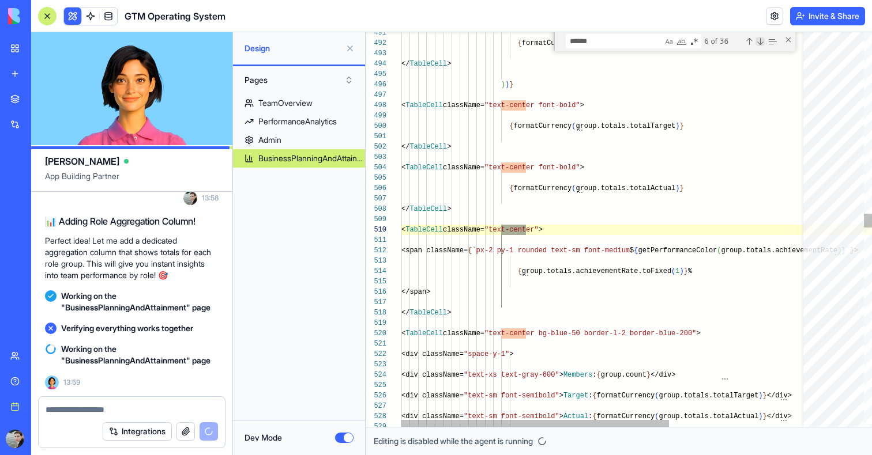
click at [757, 40] on div "Next Match (Enter)" at bounding box center [759, 41] width 9 height 9
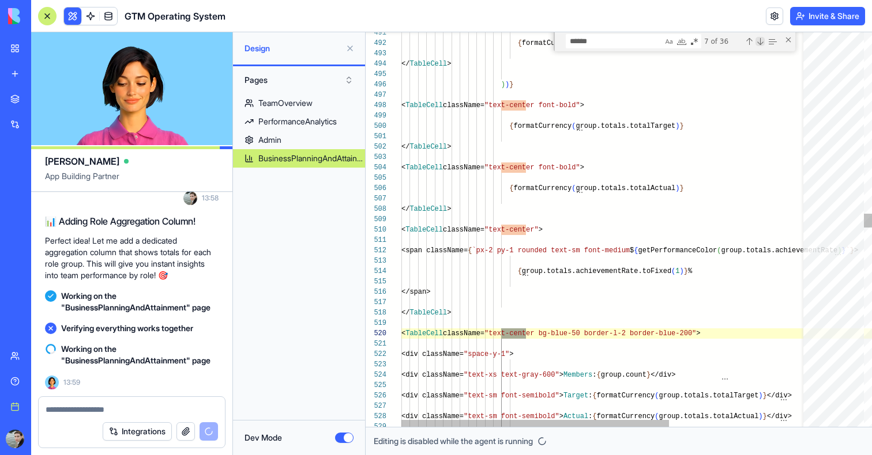
click at [757, 40] on div "Next Match (Enter)" at bounding box center [759, 41] width 9 height 9
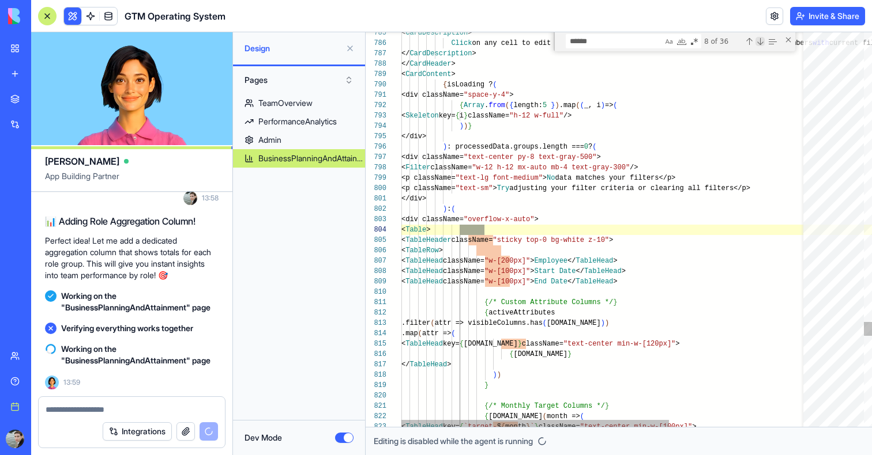
click at [757, 40] on div "Next Match (Enter)" at bounding box center [759, 41] width 9 height 9
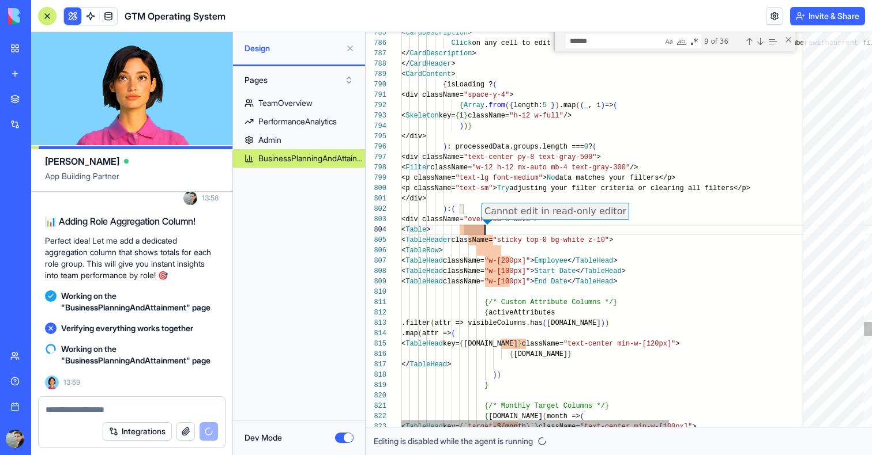
scroll to position [31, 95]
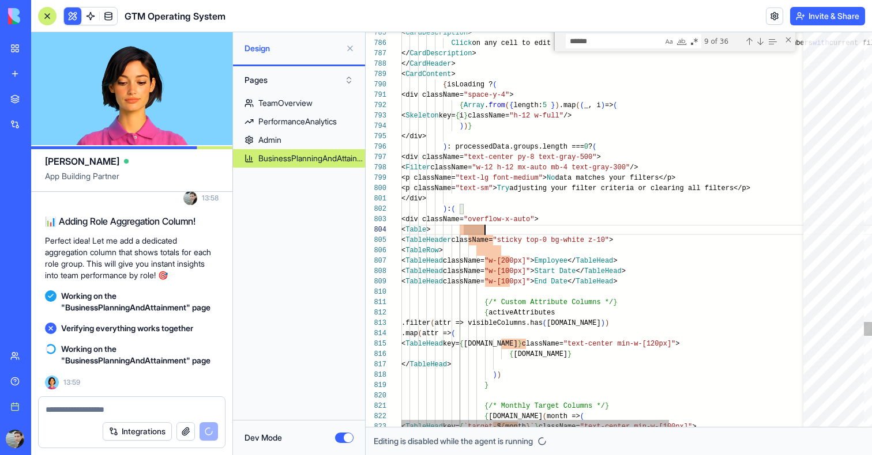
type textarea "**********"
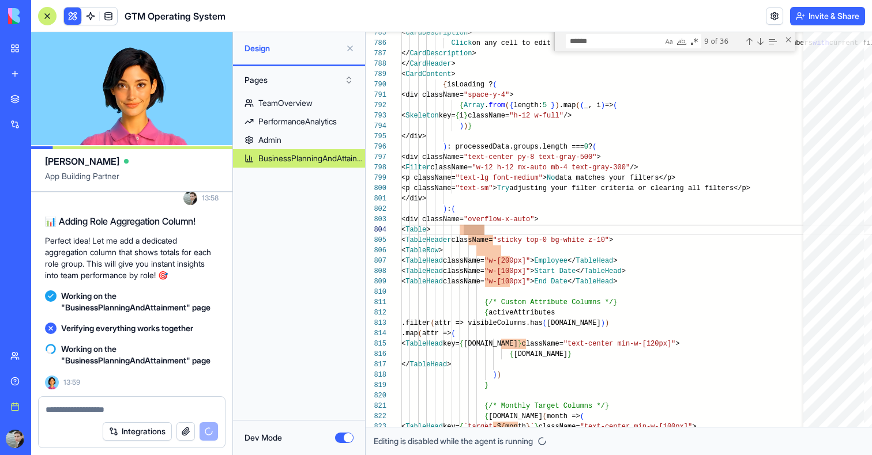
click at [343, 438] on button "Dev Mode" at bounding box center [344, 438] width 18 height 10
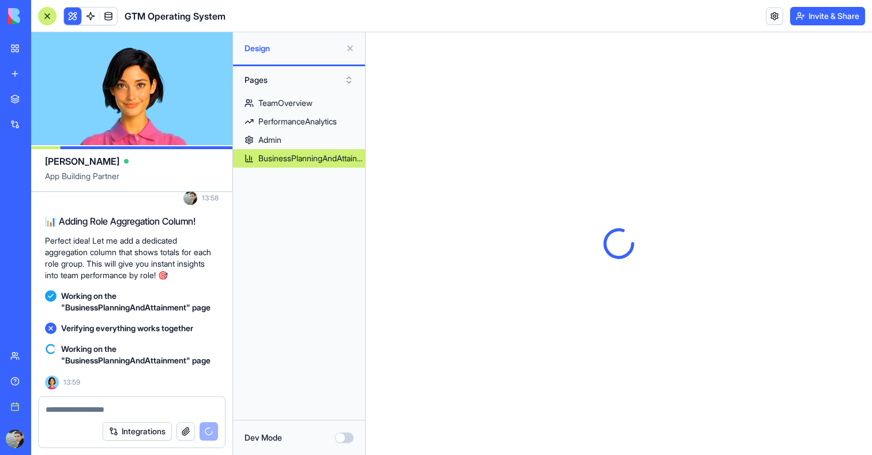
scroll to position [0, 0]
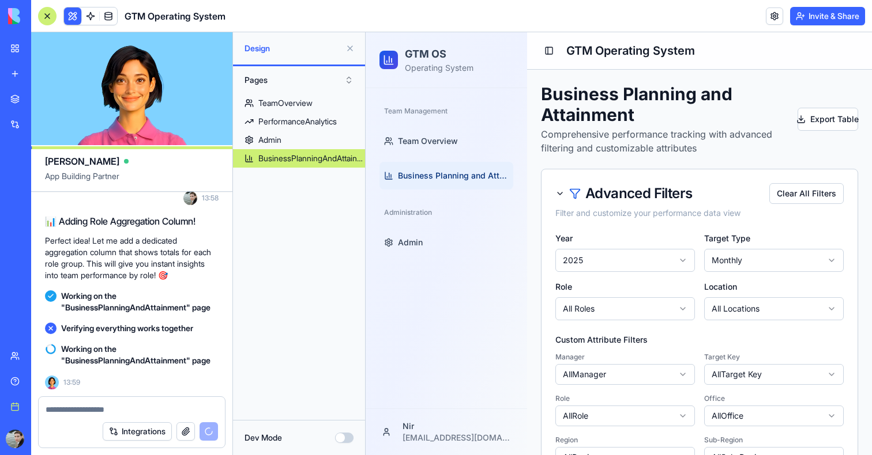
click at [350, 47] on button at bounding box center [350, 48] width 18 height 18
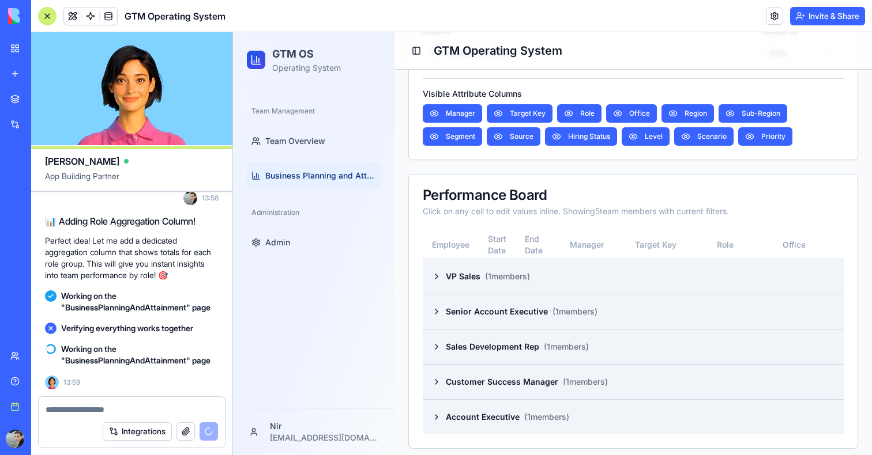
scroll to position [436, 0]
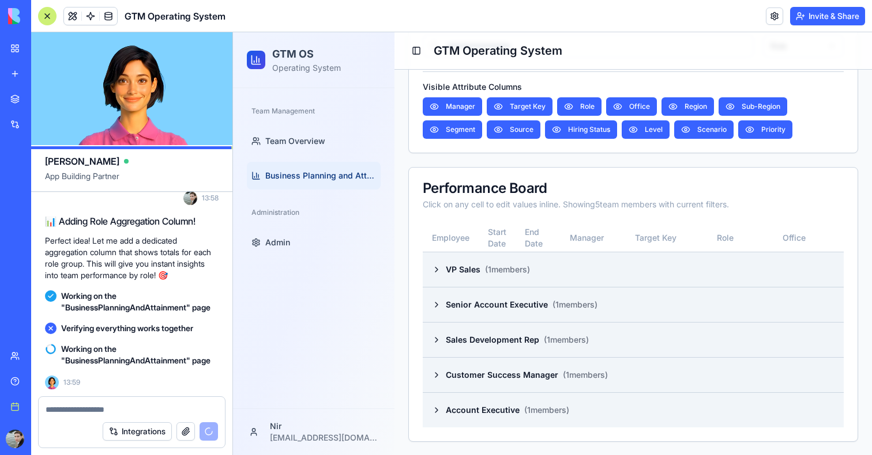
click at [51, 13] on div at bounding box center [47, 16] width 18 height 18
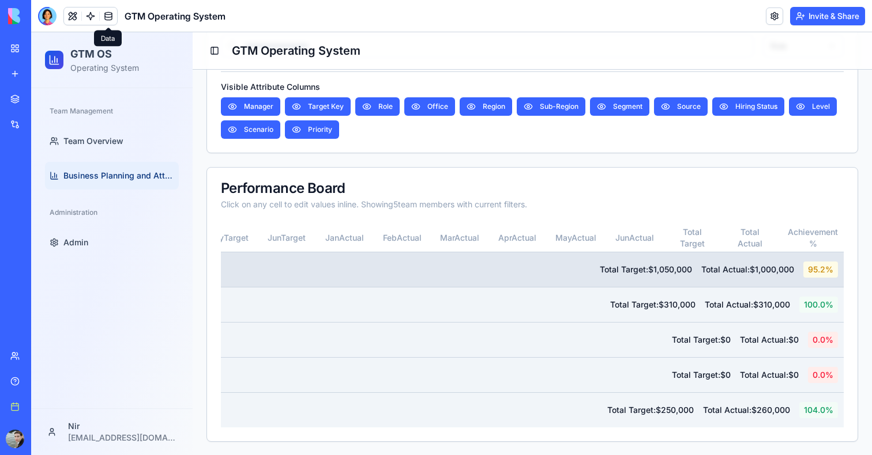
scroll to position [0, 1212]
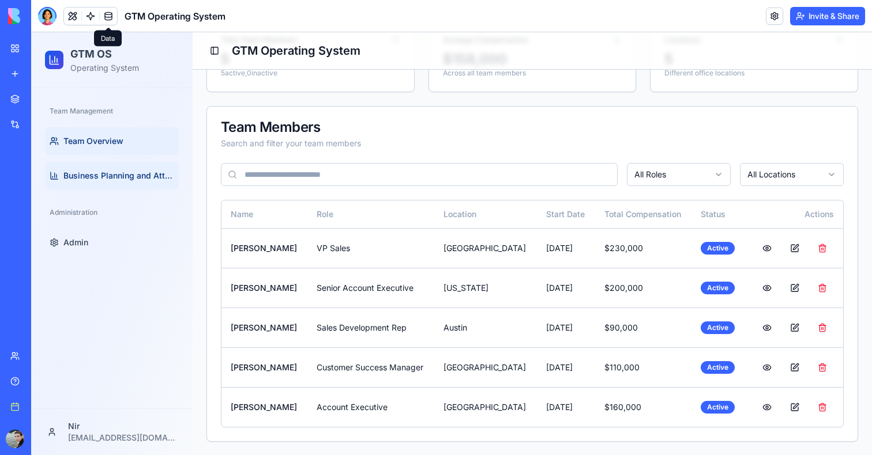
click at [118, 177] on span "Business Planning and Attainment" at bounding box center [118, 176] width 111 height 12
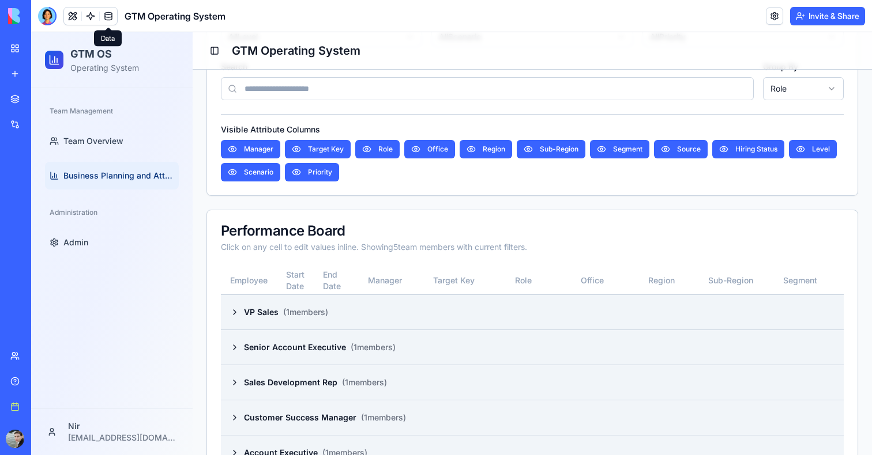
scroll to position [422, 0]
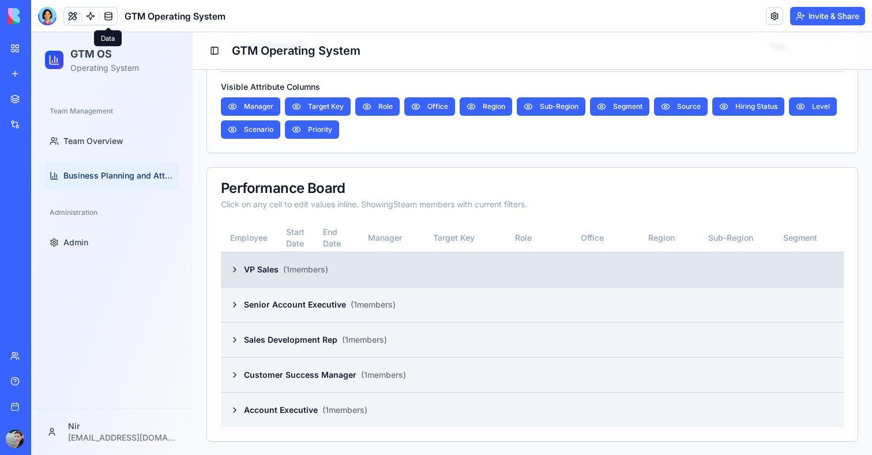
click at [303, 269] on span "( 1 members)" at bounding box center [305, 270] width 45 height 12
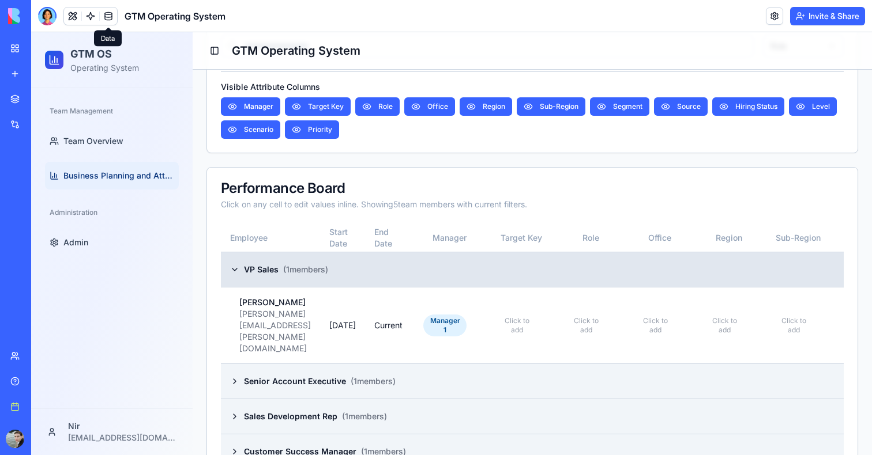
click at [303, 269] on span "( 1 members)" at bounding box center [305, 270] width 45 height 12
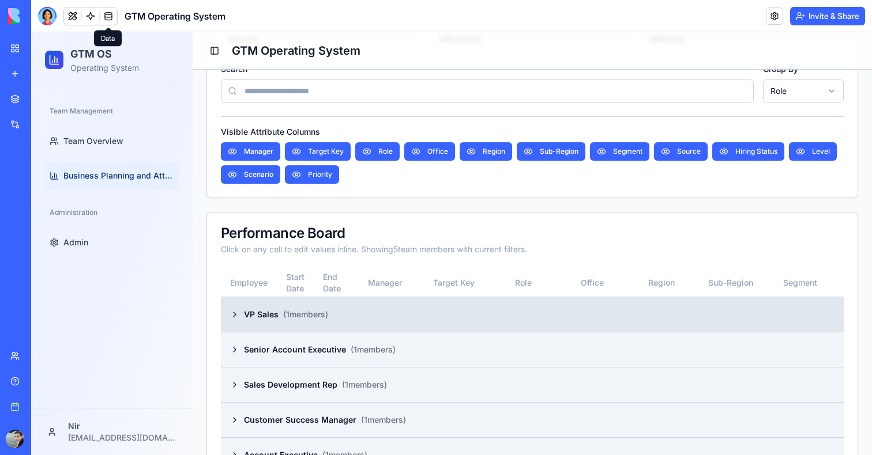
scroll to position [360, 0]
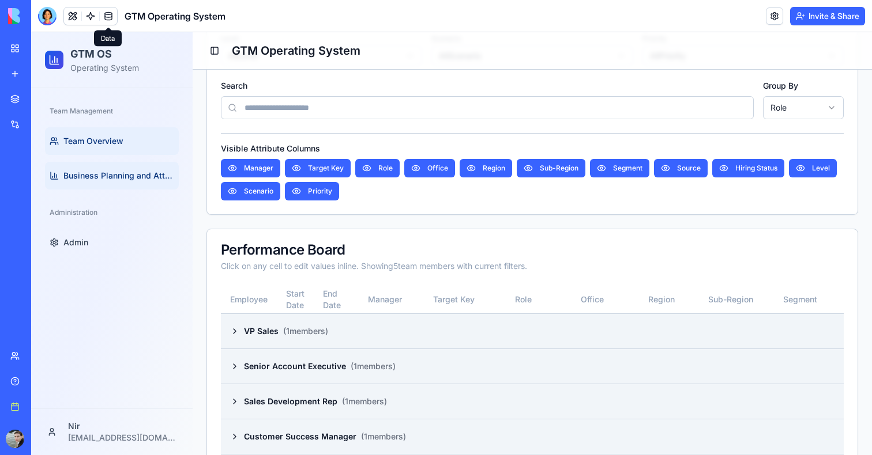
click at [112, 138] on span "Team Overview" at bounding box center [93, 141] width 60 height 12
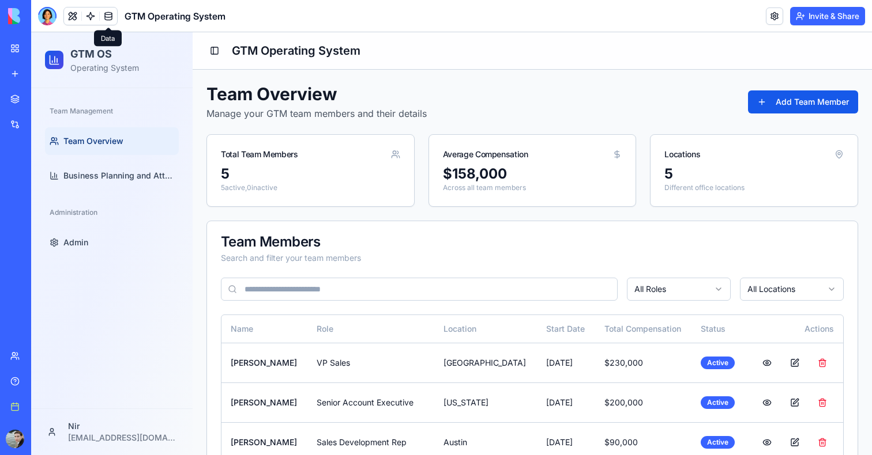
click at [821, 97] on button "Add Team Member" at bounding box center [803, 101] width 110 height 23
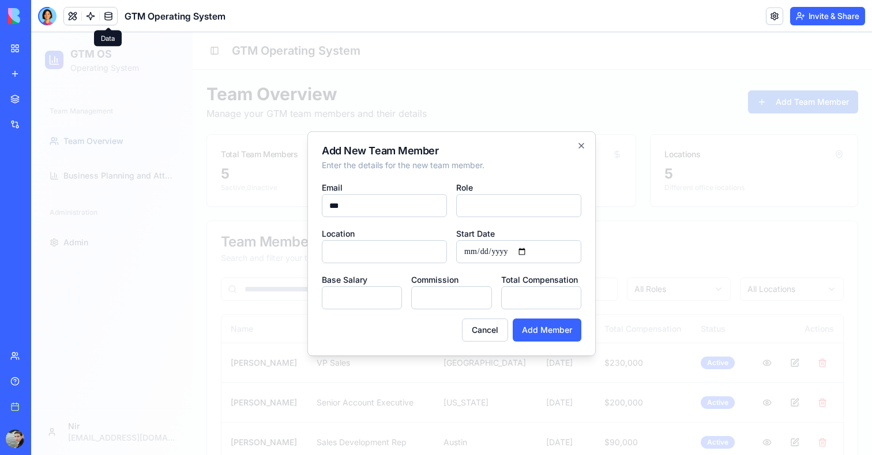
type input "***"
type input "********"
click at [401, 206] on input "***" at bounding box center [384, 205] width 125 height 23
click at [310, 273] on div "Add New Team Member Enter the details for the new team member. Email **** Role …" at bounding box center [451, 243] width 288 height 225
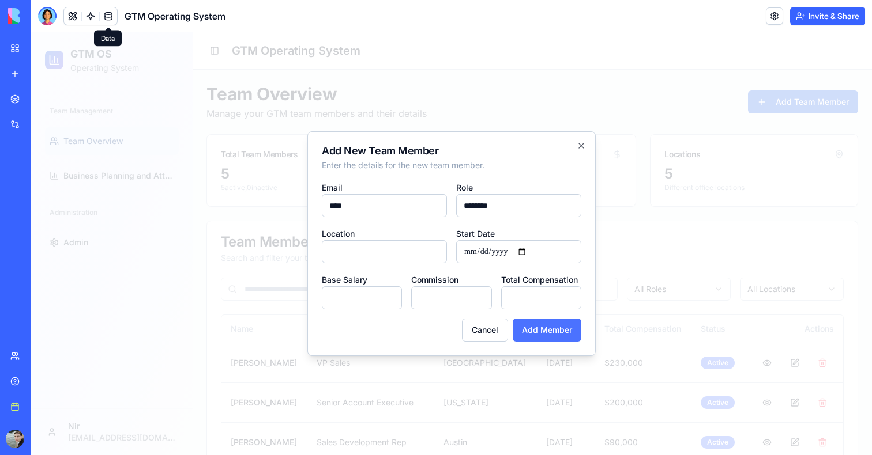
click at [540, 330] on button "Add Member" at bounding box center [546, 330] width 69 height 23
type input "**********"
click at [563, 332] on button "Add Member" at bounding box center [546, 330] width 69 height 23
type input "********"
click at [558, 330] on button "Add Member" at bounding box center [546, 330] width 69 height 23
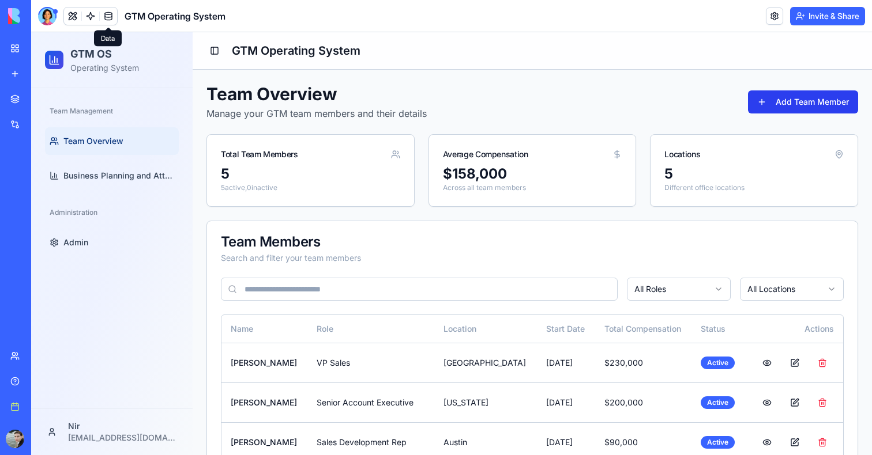
click at [751, 107] on button "Add Team Member" at bounding box center [803, 101] width 110 height 23
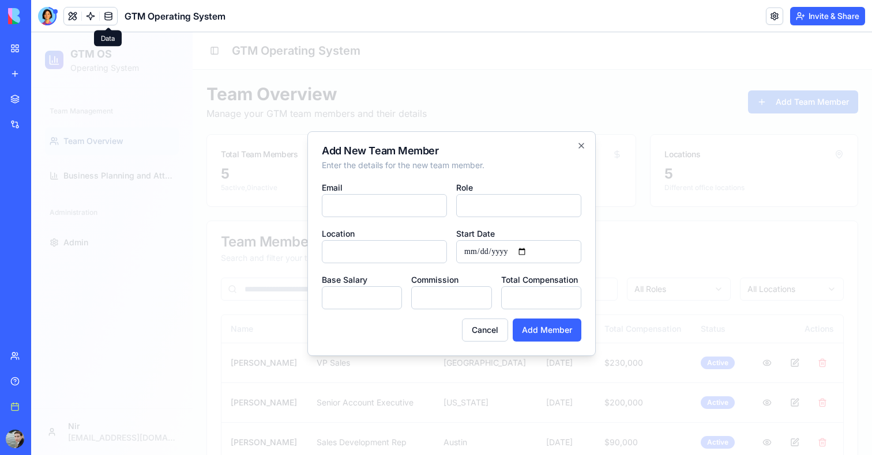
type input "*"
type input "**********"
click at [544, 203] on input "Role" at bounding box center [518, 205] width 125 height 23
type input "********"
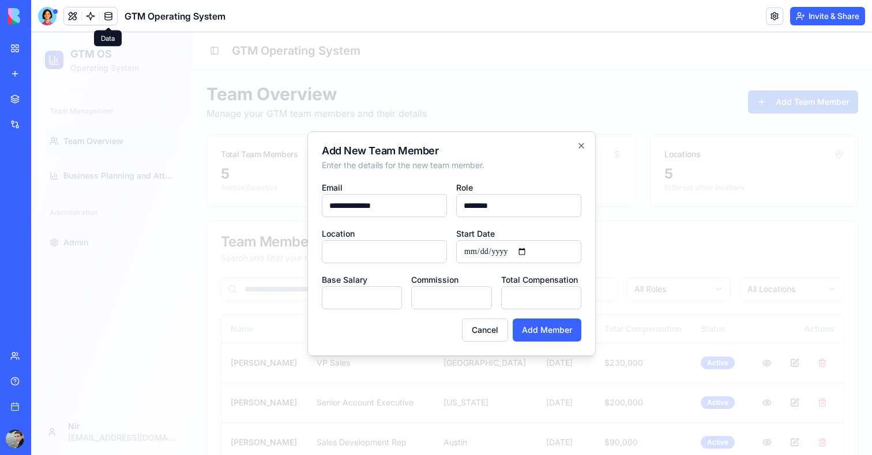
click at [408, 244] on input "Location" at bounding box center [384, 251] width 125 height 23
type input "********"
click at [530, 326] on button "Add Member" at bounding box center [546, 330] width 69 height 23
click at [524, 250] on input "Start Date" at bounding box center [518, 251] width 125 height 23
click at [527, 250] on input "Start Date" at bounding box center [518, 251] width 125 height 23
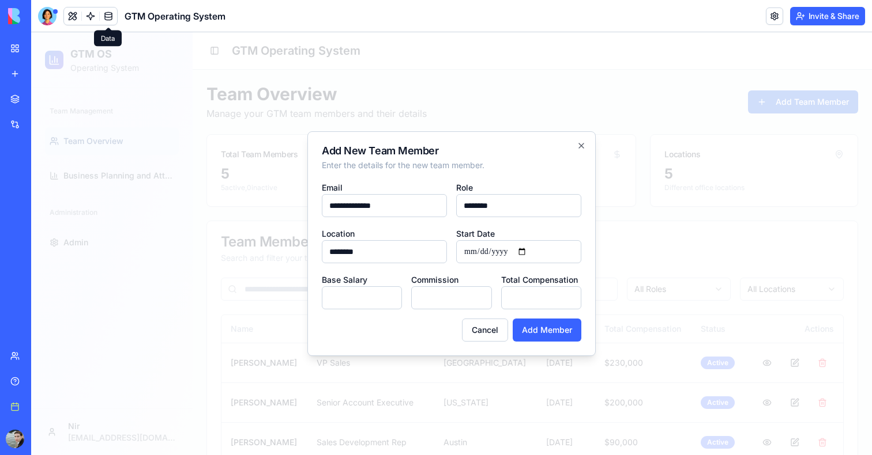
type input "**********"
click at [567, 347] on div "**********" at bounding box center [451, 243] width 288 height 225
click at [561, 340] on button "Add Member" at bounding box center [546, 330] width 69 height 23
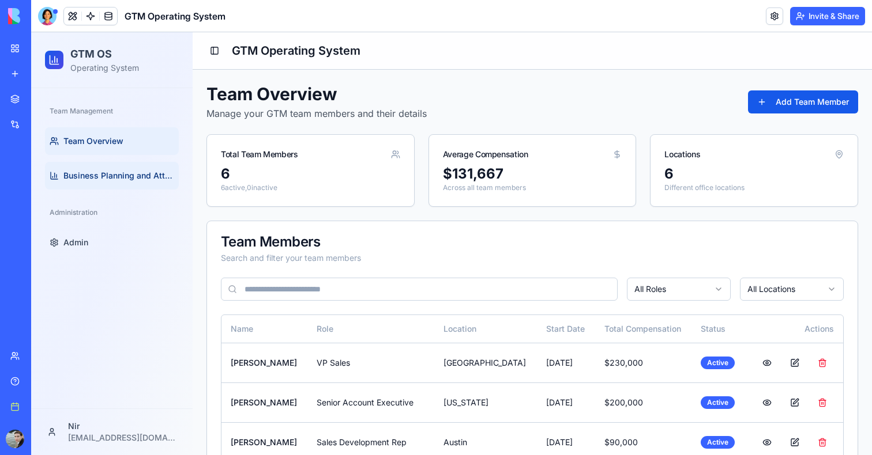
click at [110, 186] on link "Business Planning and Attainment" at bounding box center [112, 176] width 134 height 28
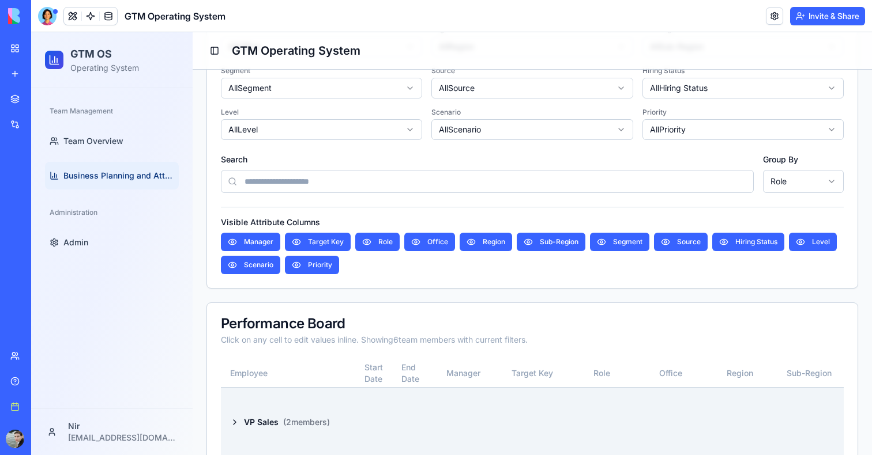
scroll to position [466, 0]
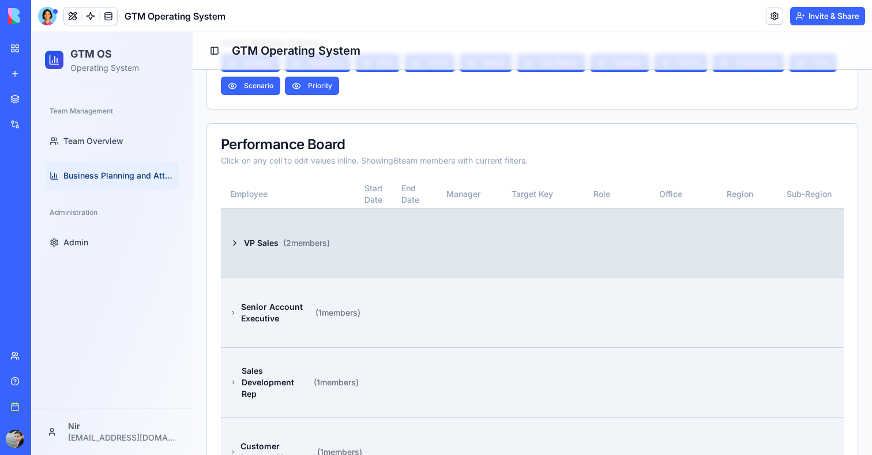
click at [430, 274] on td at bounding box center [462, 243] width 69 height 70
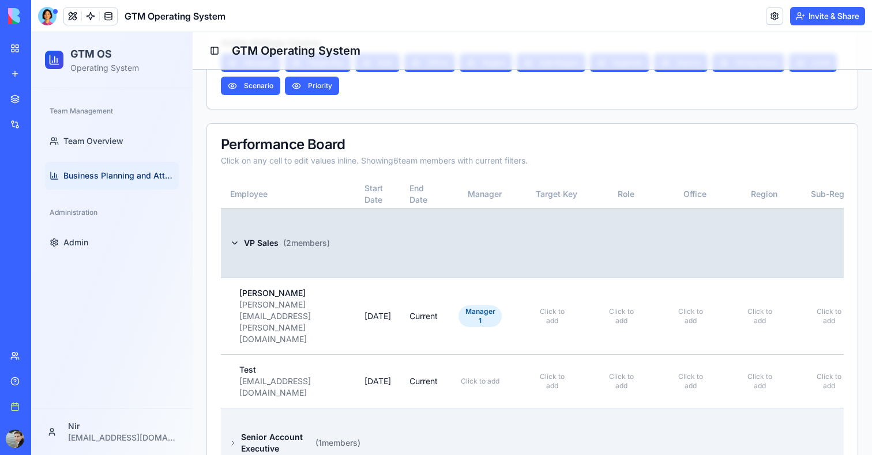
click at [430, 274] on td at bounding box center [423, 243] width 47 height 70
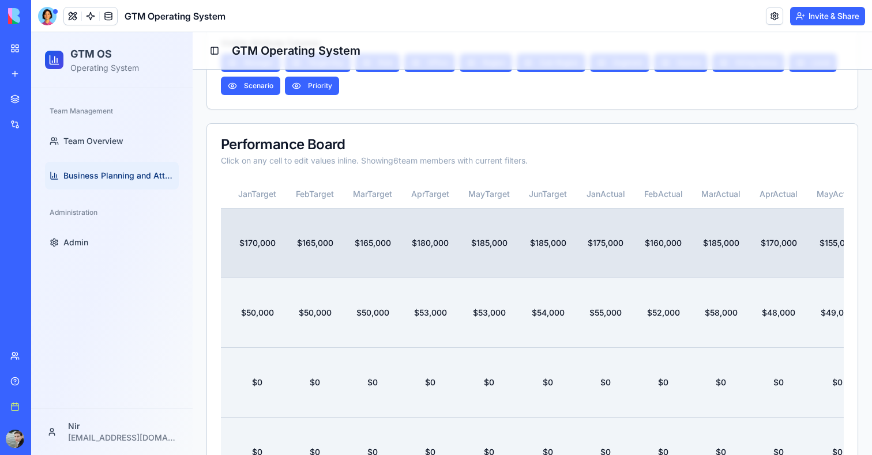
scroll to position [0, 1029]
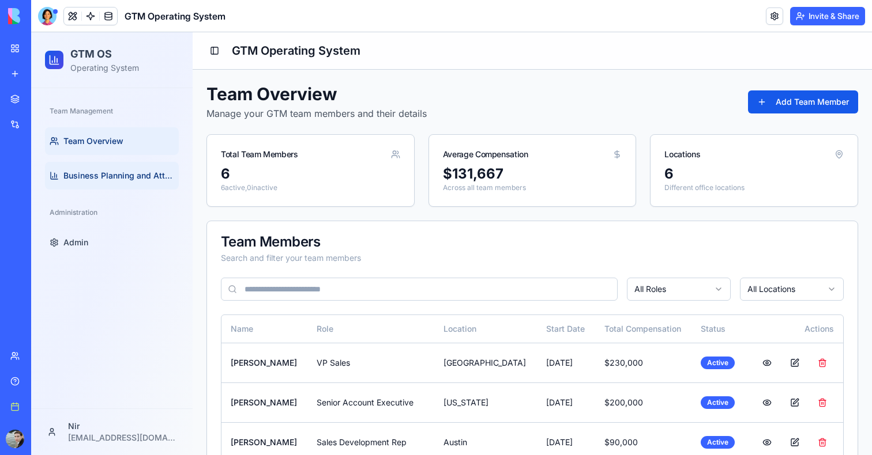
click at [125, 170] on span "Business Planning and Attainment" at bounding box center [118, 176] width 111 height 12
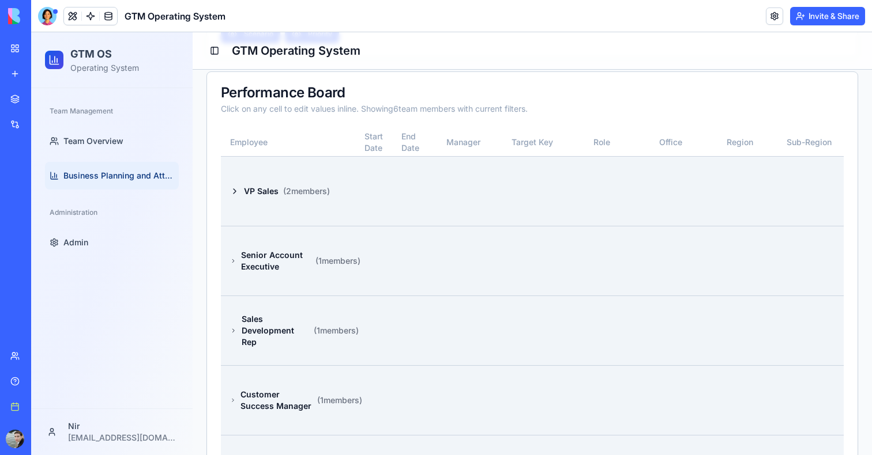
scroll to position [540, 0]
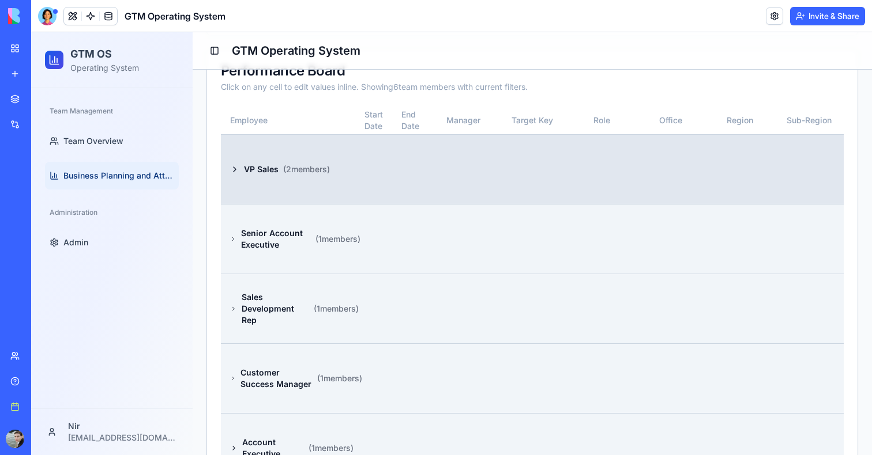
click at [366, 183] on td at bounding box center [373, 169] width 37 height 70
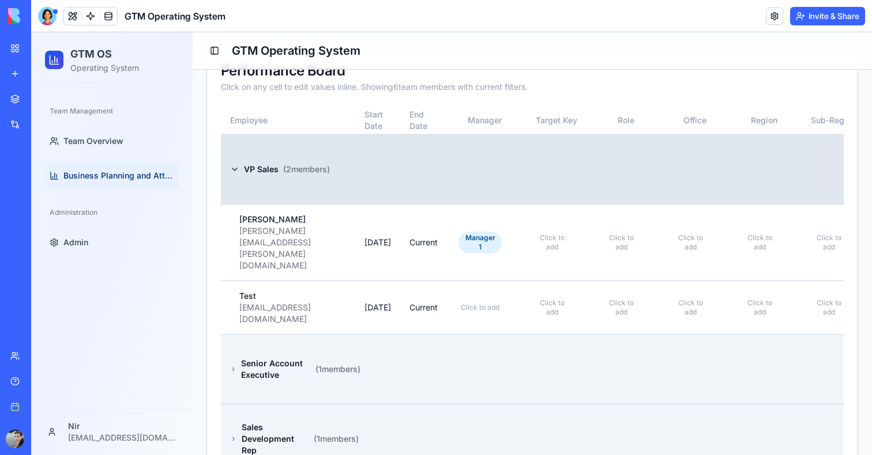
click at [366, 183] on td at bounding box center [377, 169] width 45 height 70
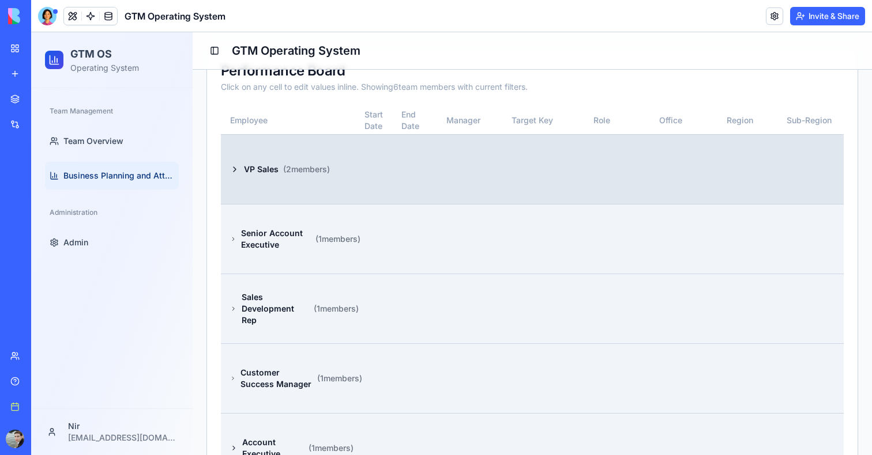
click at [366, 183] on td at bounding box center [373, 169] width 37 height 70
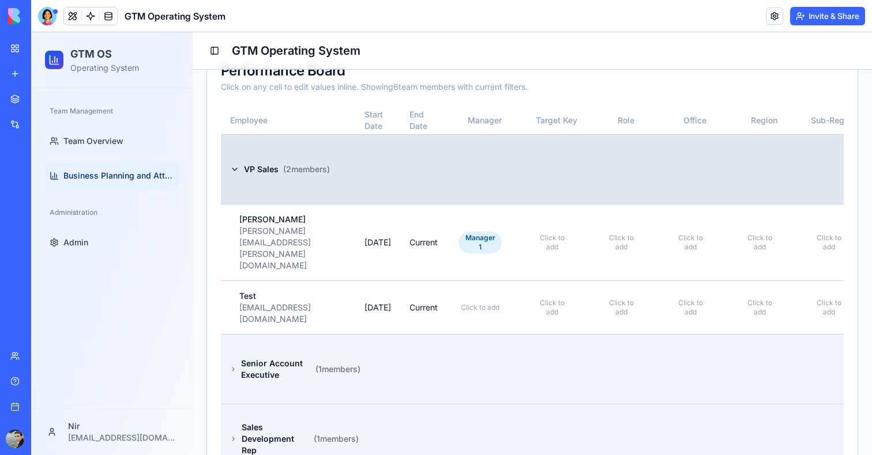
click at [366, 183] on td at bounding box center [377, 169] width 45 height 70
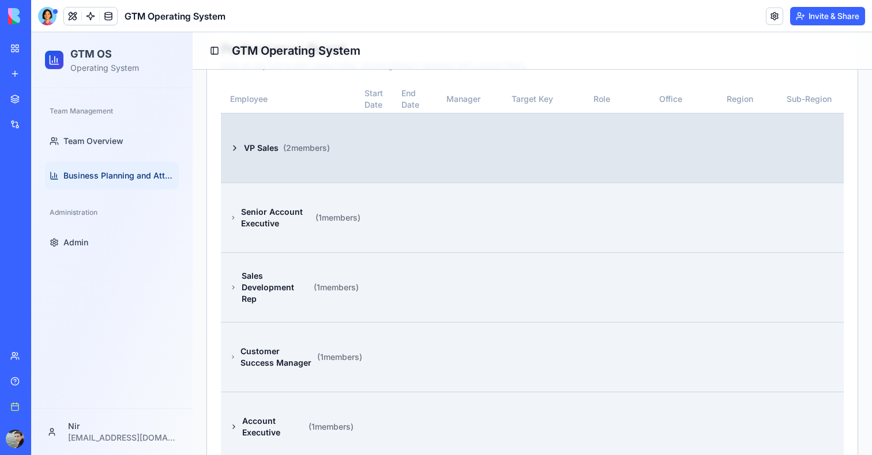
scroll to position [566, 0]
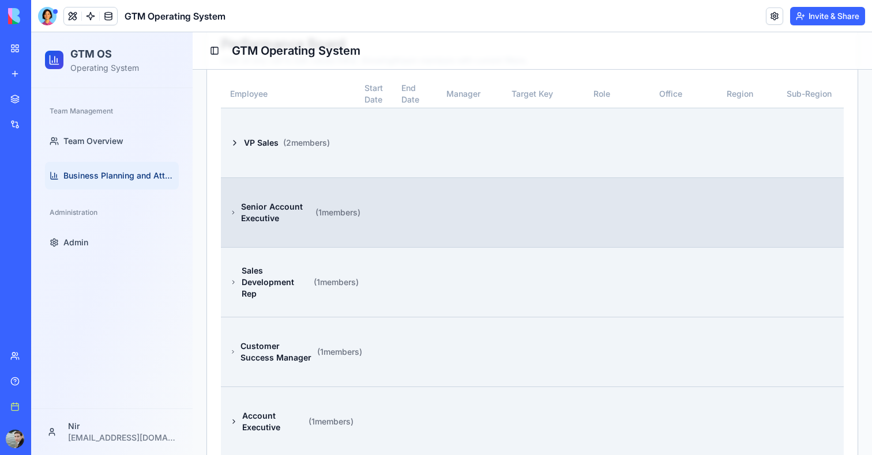
click at [366, 240] on td at bounding box center [373, 213] width 37 height 70
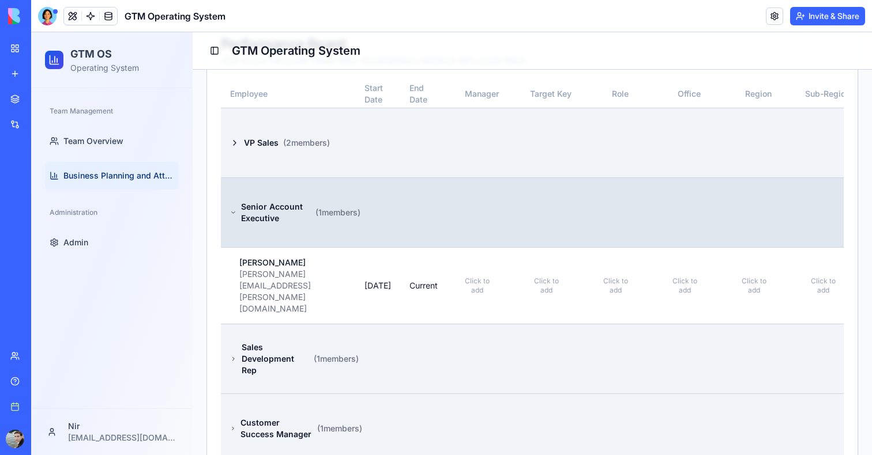
click at [366, 240] on td at bounding box center [377, 213] width 45 height 70
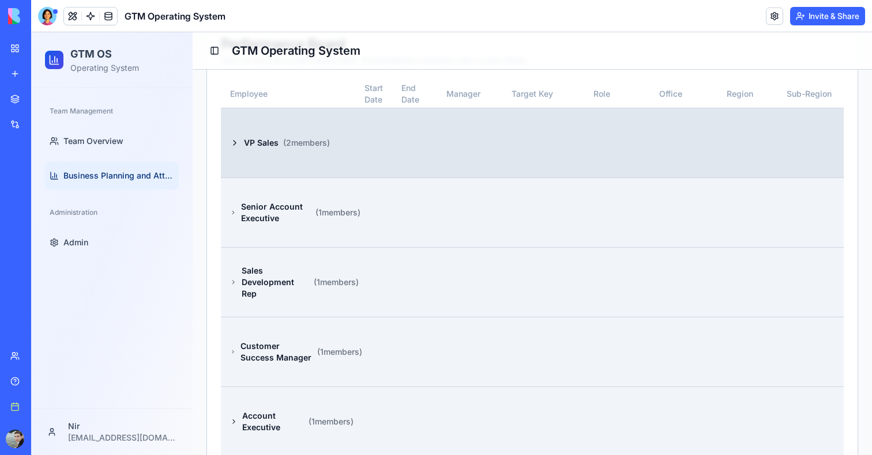
click at [366, 178] on td at bounding box center [373, 143] width 37 height 70
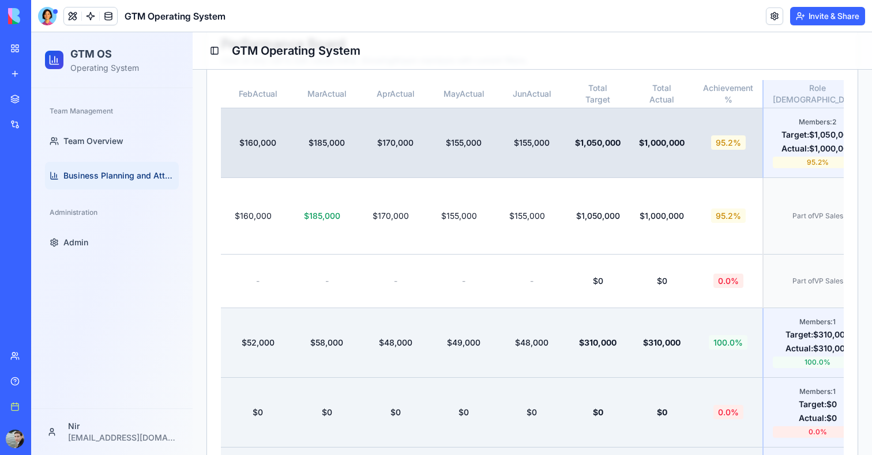
scroll to position [0, 1541]
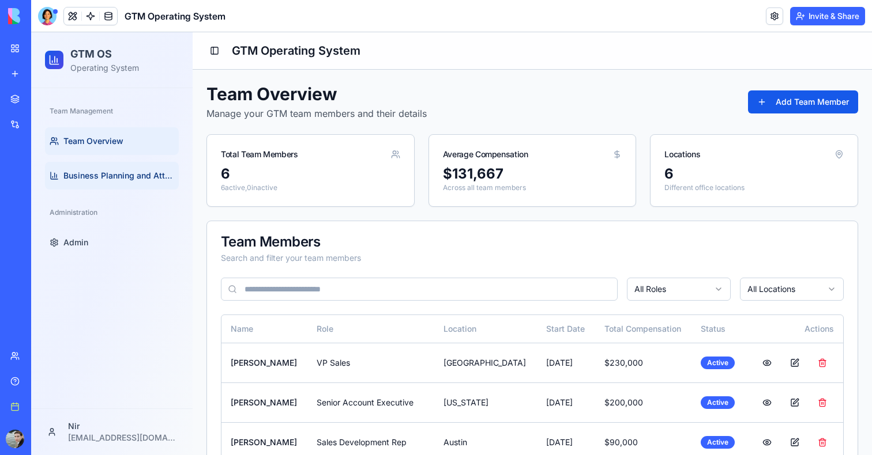
click at [65, 174] on span "Business Planning and Attainment" at bounding box center [118, 176] width 111 height 12
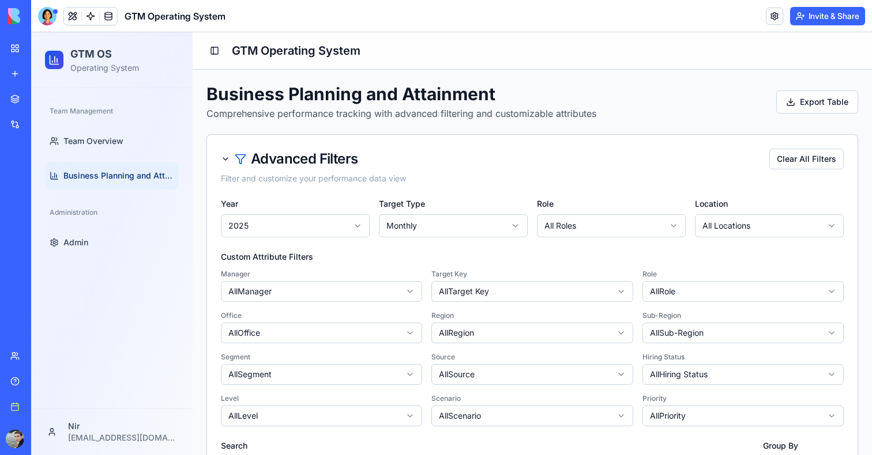
click at [133, 174] on span "Business Planning and Attainment" at bounding box center [118, 176] width 111 height 12
click at [71, 17] on button at bounding box center [72, 15] width 17 height 17
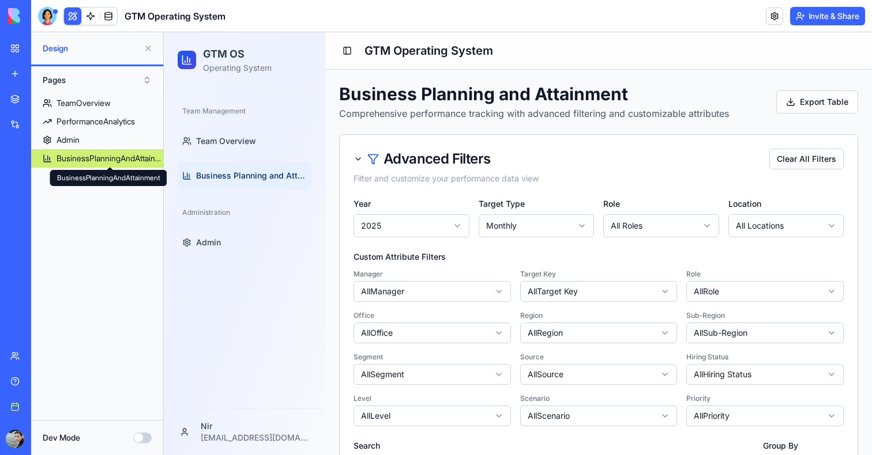
click at [146, 157] on div "BusinessPlanningAndAttainment" at bounding box center [109, 159] width 107 height 12
click at [143, 433] on button "Dev Mode" at bounding box center [142, 438] width 18 height 10
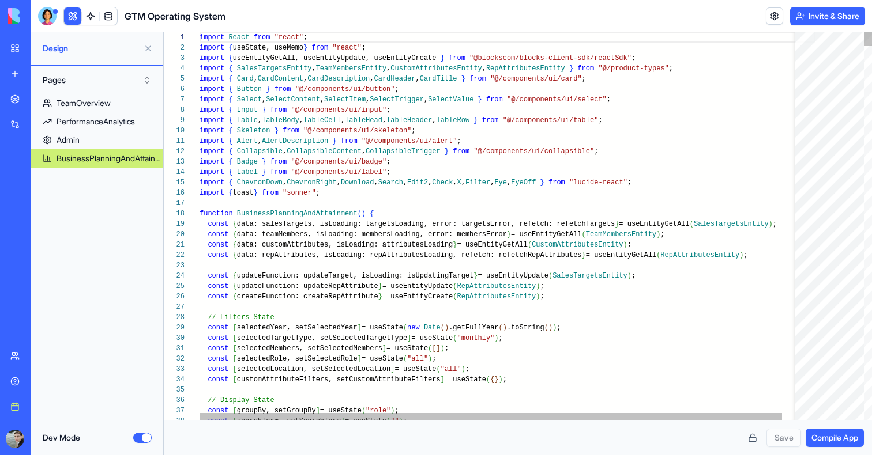
scroll to position [83, 62]
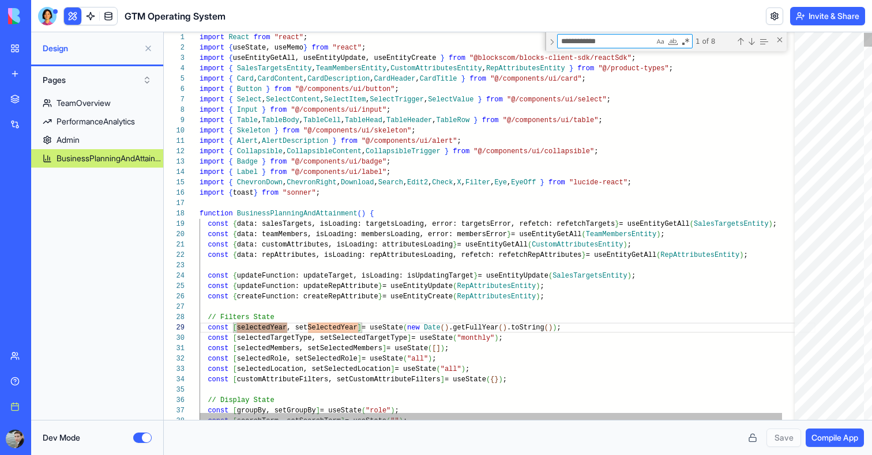
type textarea "**********"
type textarea "*"
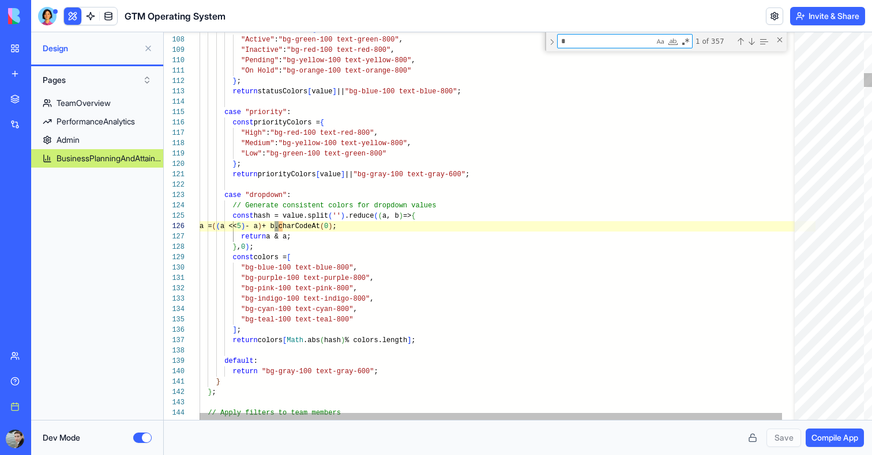
type textarea "**********"
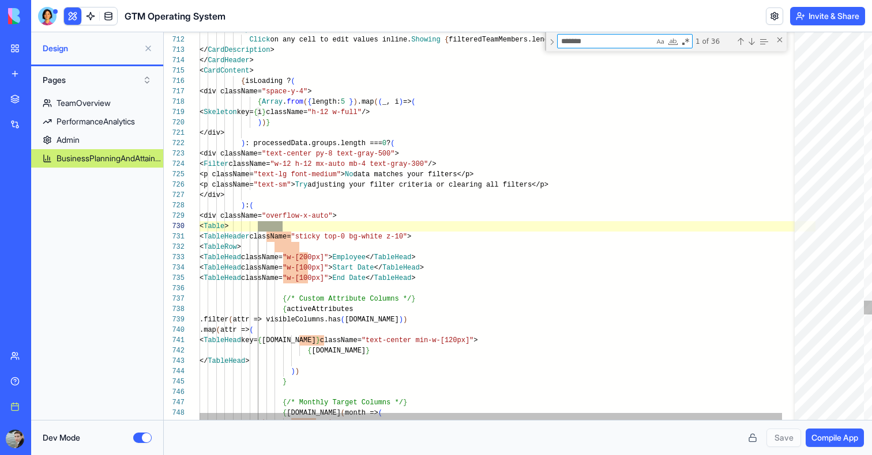
scroll to position [104, 88]
type textarea "*******"
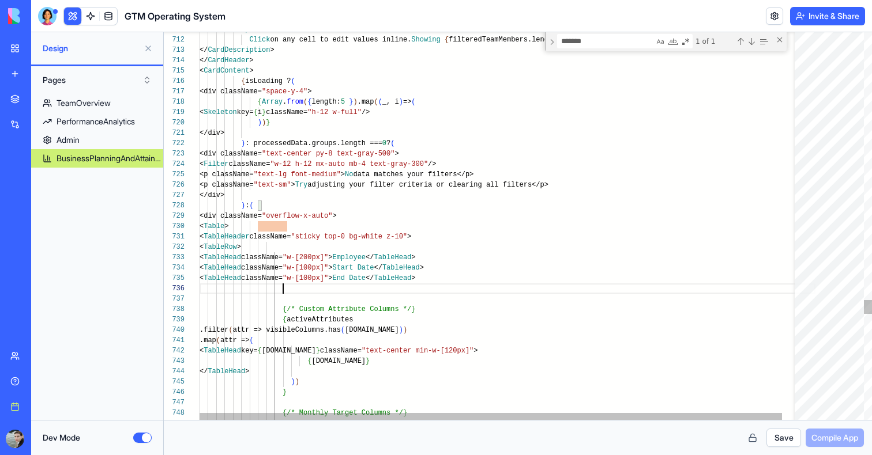
scroll to position [52, 84]
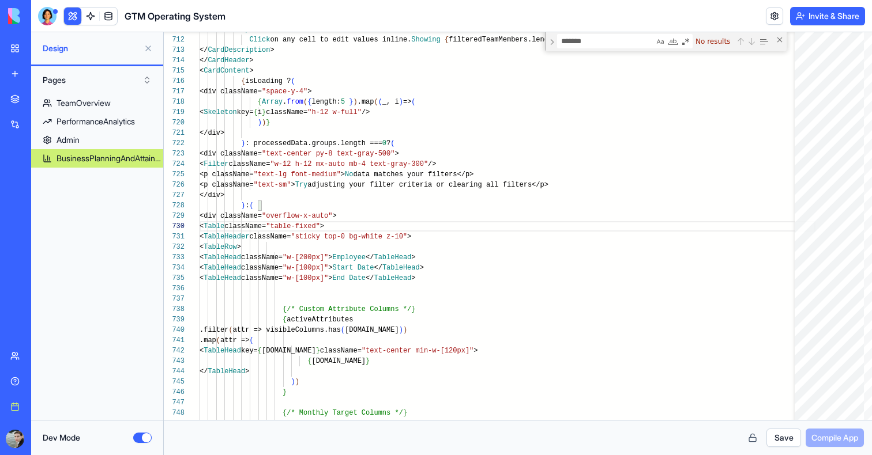
type textarea "**********"
click at [771, 435] on button "Save" at bounding box center [783, 438] width 35 height 18
click at [838, 433] on span "Compile App" at bounding box center [834, 438] width 47 height 12
click at [76, 81] on button "Pages" at bounding box center [97, 80] width 120 height 18
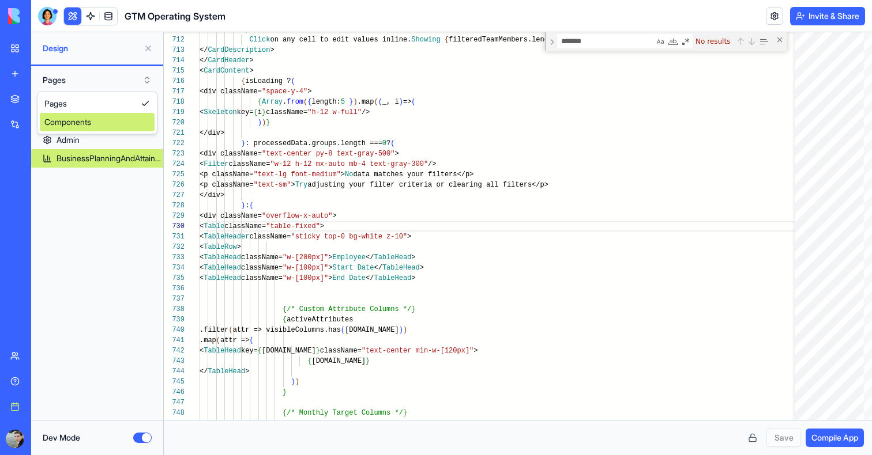
click at [76, 122] on div "Components" at bounding box center [97, 122] width 115 height 18
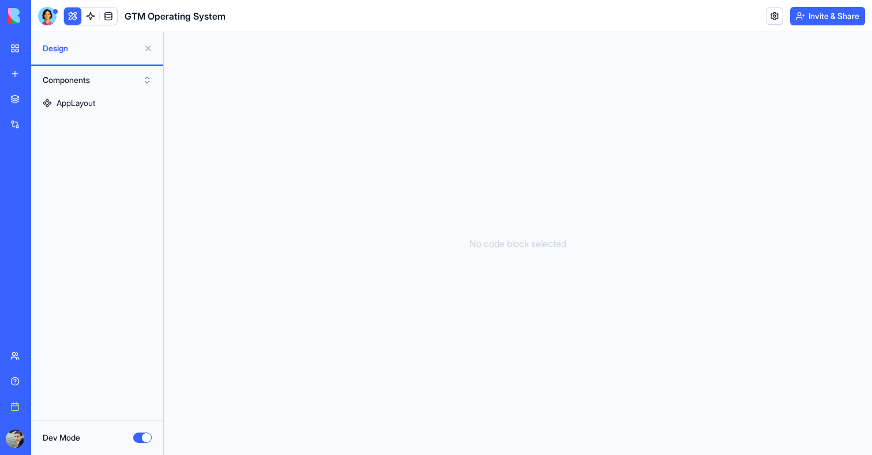
click at [86, 78] on button "Components" at bounding box center [97, 80] width 120 height 18
click at [86, 105] on div "Pages" at bounding box center [97, 104] width 115 height 18
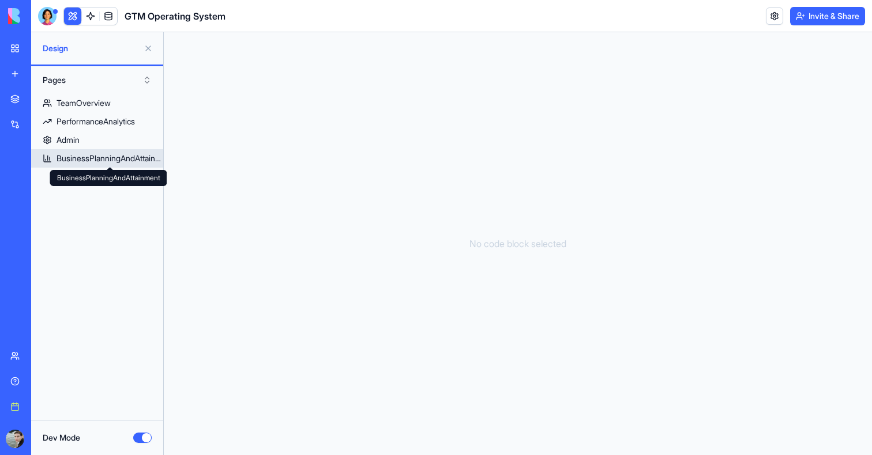
click at [112, 160] on div "BusinessPlanningAndAttainment" at bounding box center [109, 159] width 107 height 12
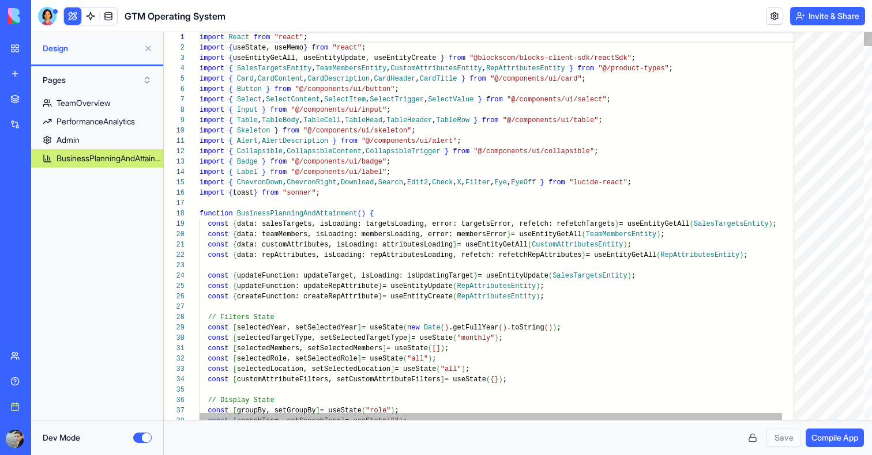
scroll to position [73, 312]
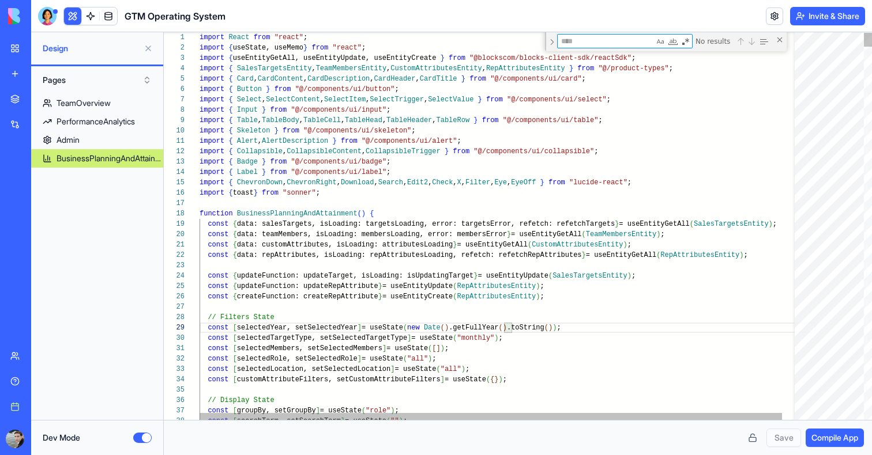
type textarea "**********"
type textarea "*"
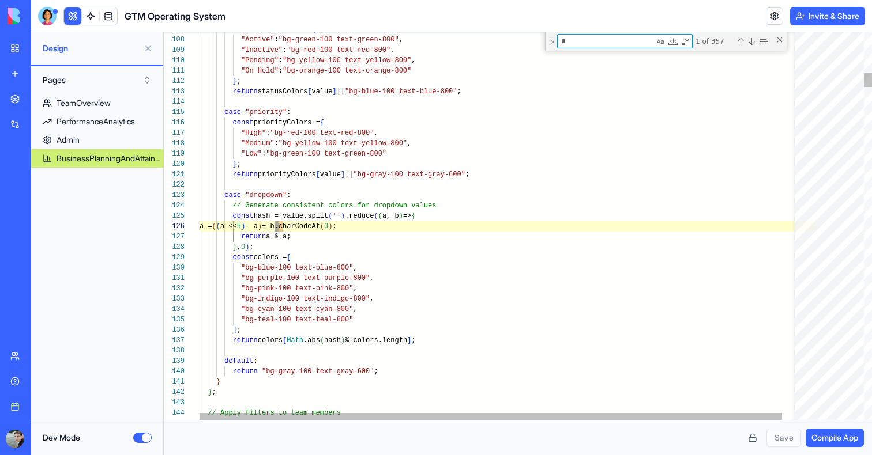
type textarea "**********"
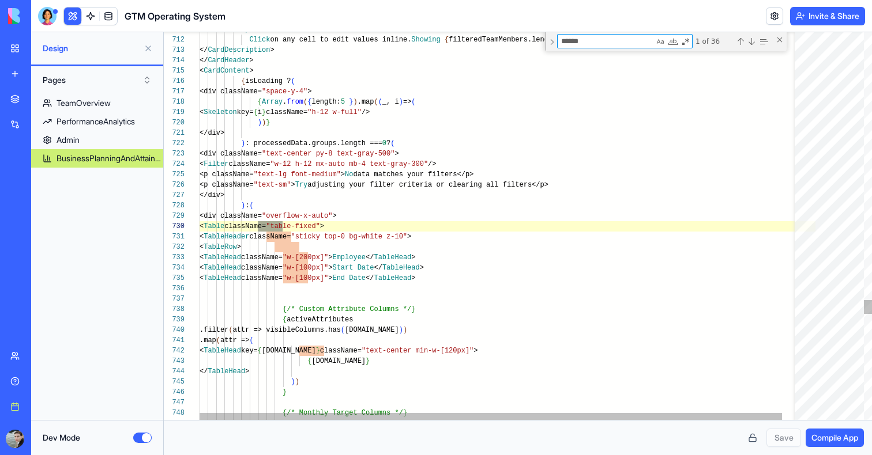
scroll to position [104, 84]
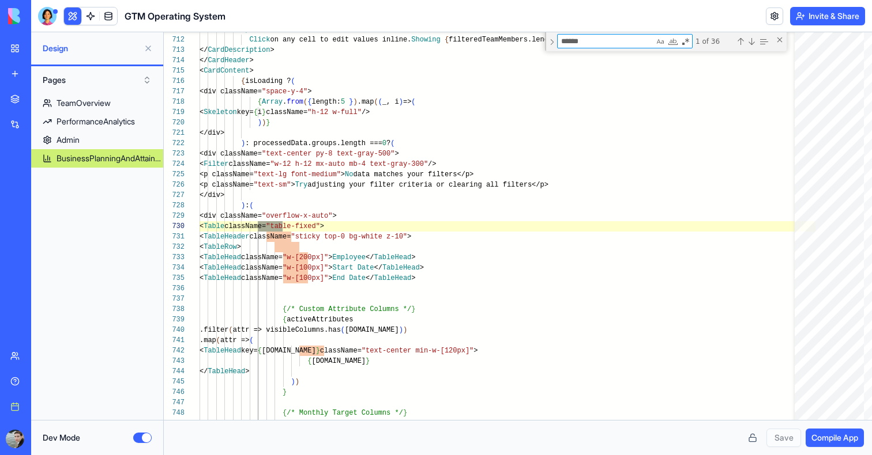
type textarea "******"
click at [831, 434] on span "Compile App" at bounding box center [834, 438] width 47 height 12
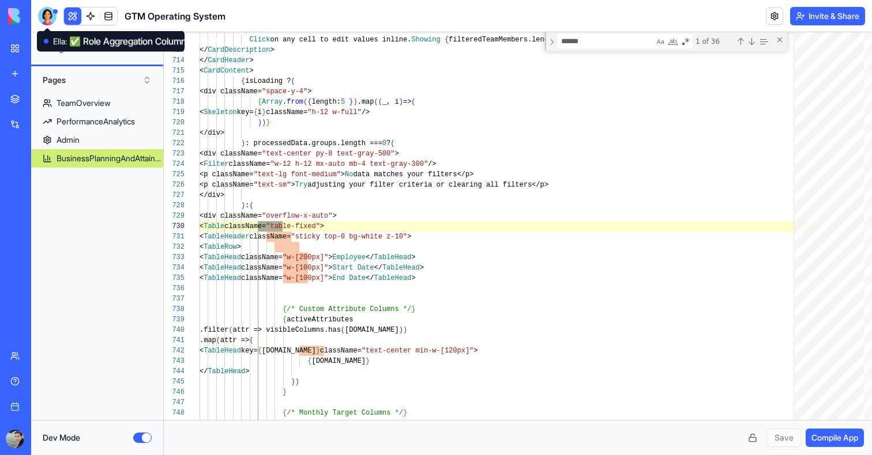
click at [46, 13] on div at bounding box center [47, 16] width 18 height 18
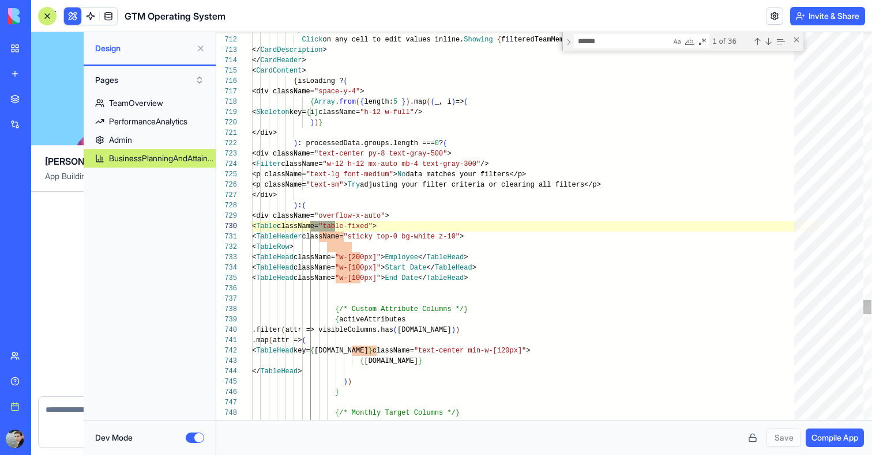
scroll to position [7817, 0]
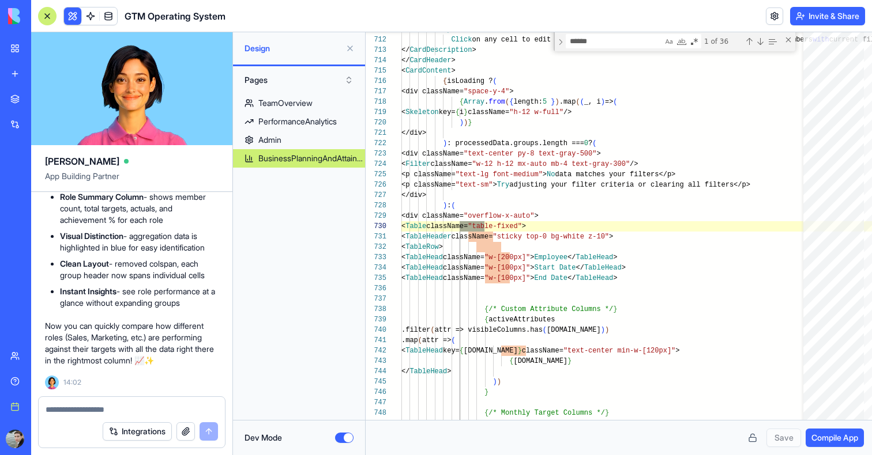
click at [346, 438] on button "Dev Mode" at bounding box center [344, 438] width 18 height 10
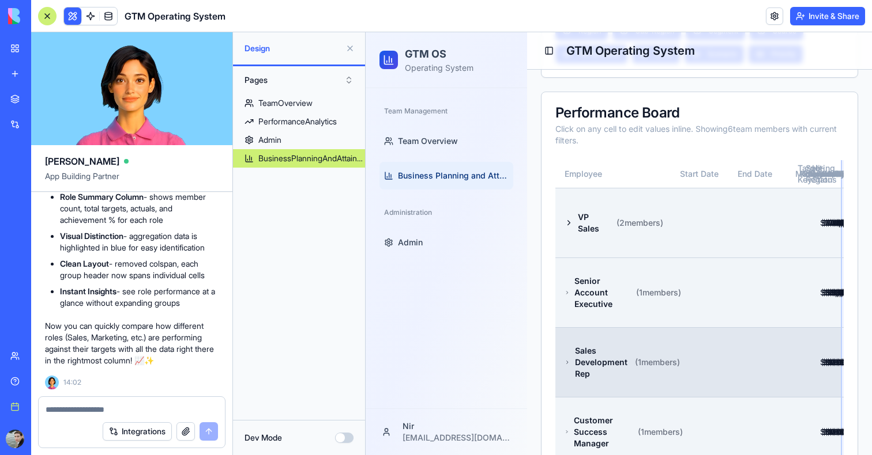
scroll to position [681, 0]
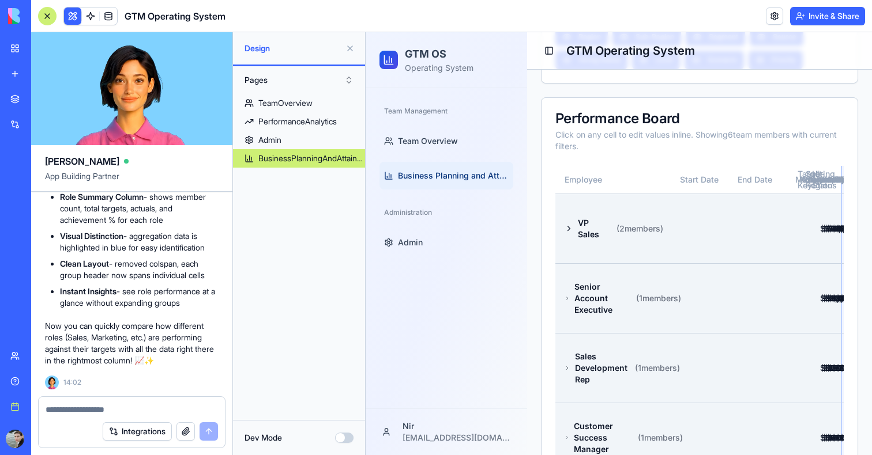
click at [46, 13] on div at bounding box center [47, 16] width 18 height 18
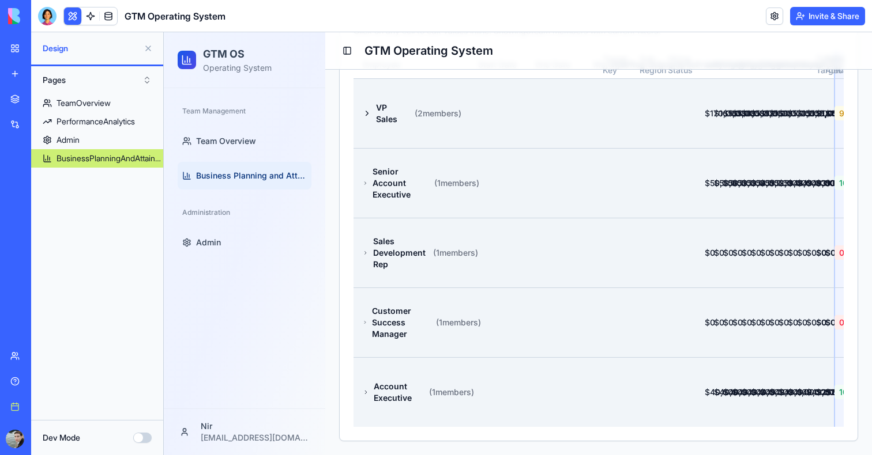
click at [148, 56] on button at bounding box center [148, 48] width 18 height 18
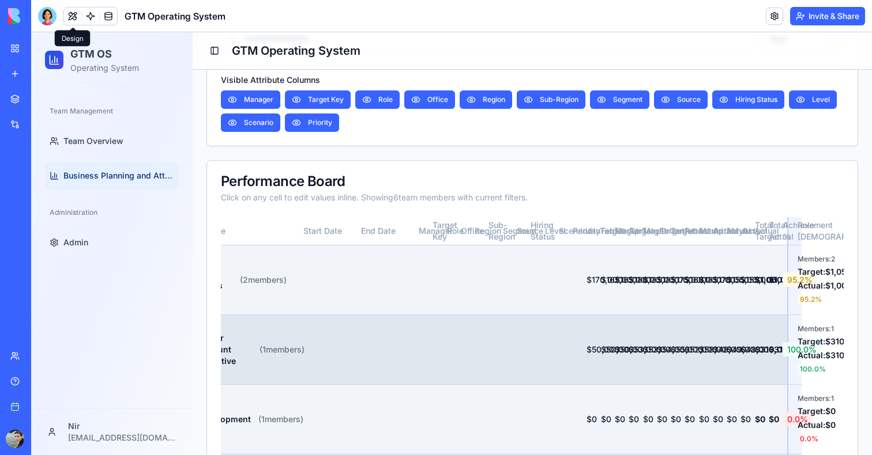
scroll to position [422, 0]
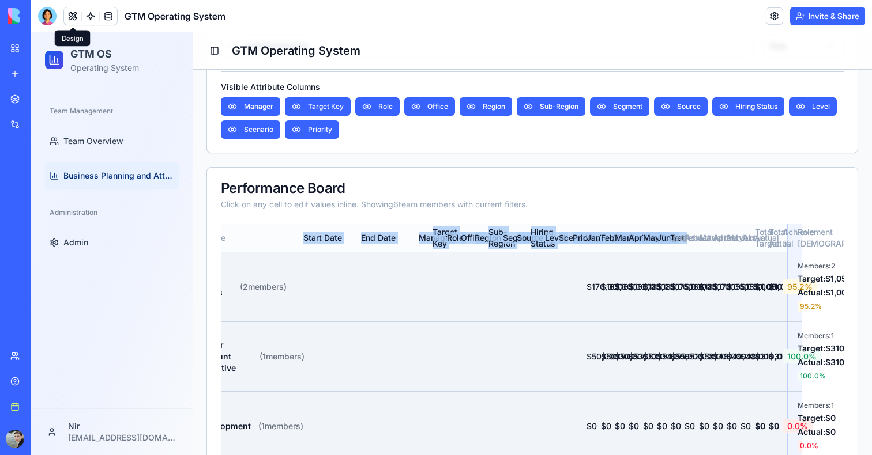
drag, startPoint x: 305, startPoint y: 241, endPoint x: 661, endPoint y: 247, distance: 355.7
click at [661, 247] on tr "Employee Start Date End Date Manager Target Key Role Office Region Sub-Region S…" at bounding box center [490, 238] width 623 height 28
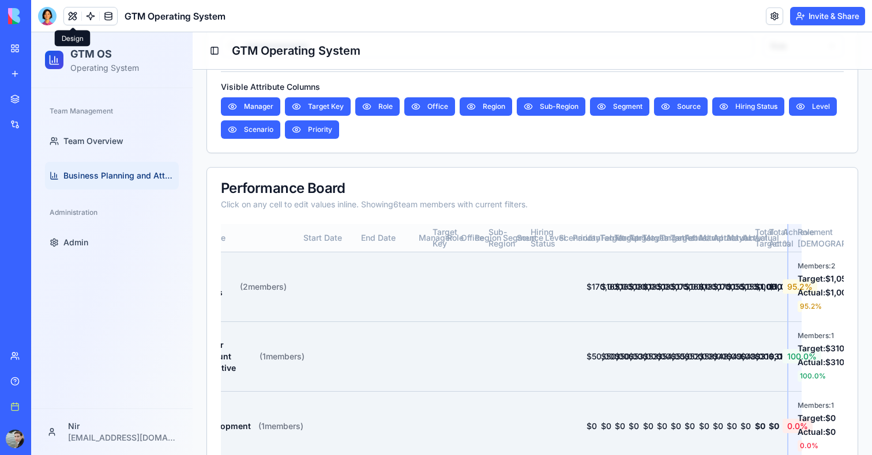
click at [661, 244] on th "Jun Target" at bounding box center [654, 238] width 14 height 28
click at [68, 13] on button at bounding box center [72, 15] width 17 height 17
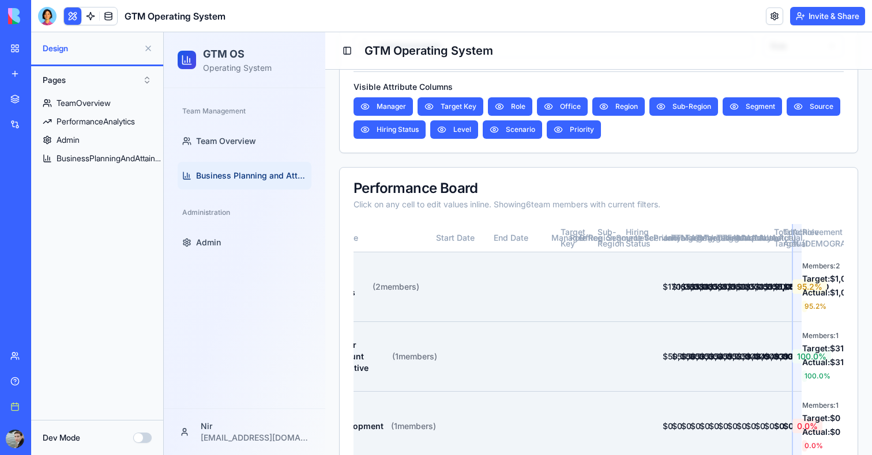
click at [142, 440] on button "Dev Mode" at bounding box center [142, 438] width 18 height 10
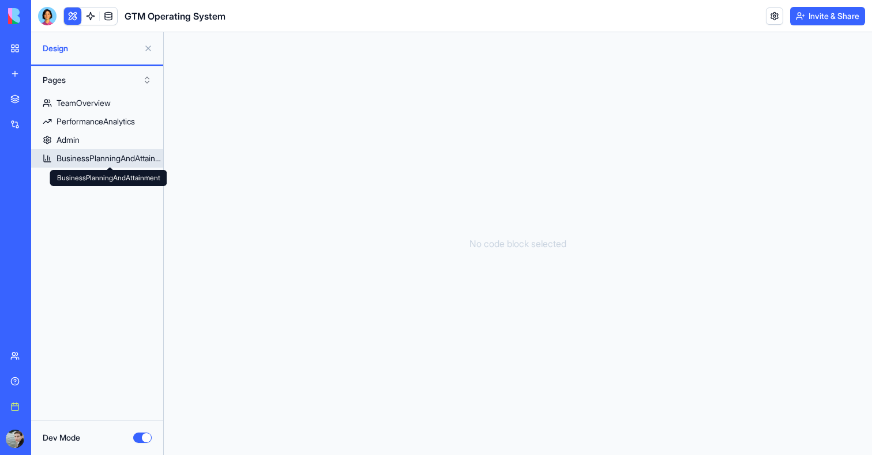
click at [122, 160] on div "BusinessPlanningAndAttainment" at bounding box center [109, 159] width 107 height 12
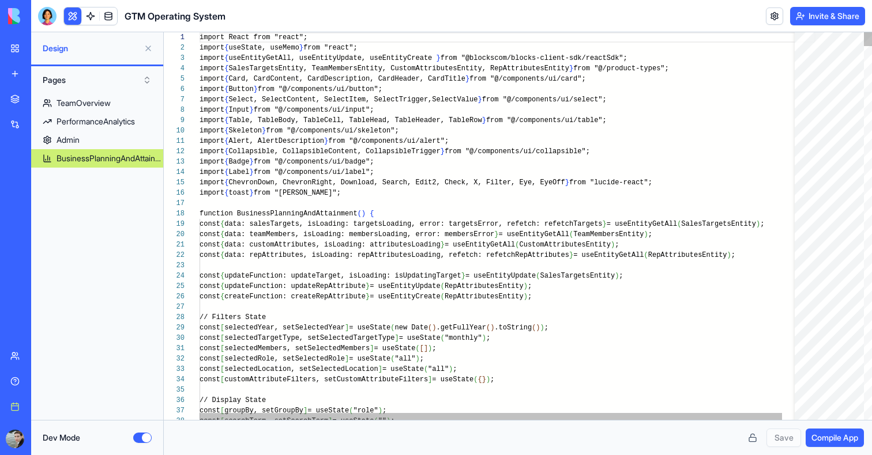
scroll to position [62, 0]
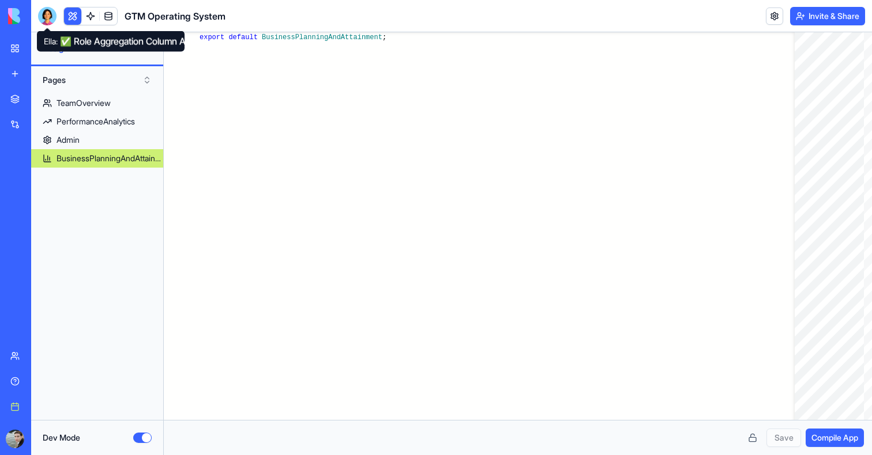
click at [49, 18] on div at bounding box center [47, 16] width 18 height 18
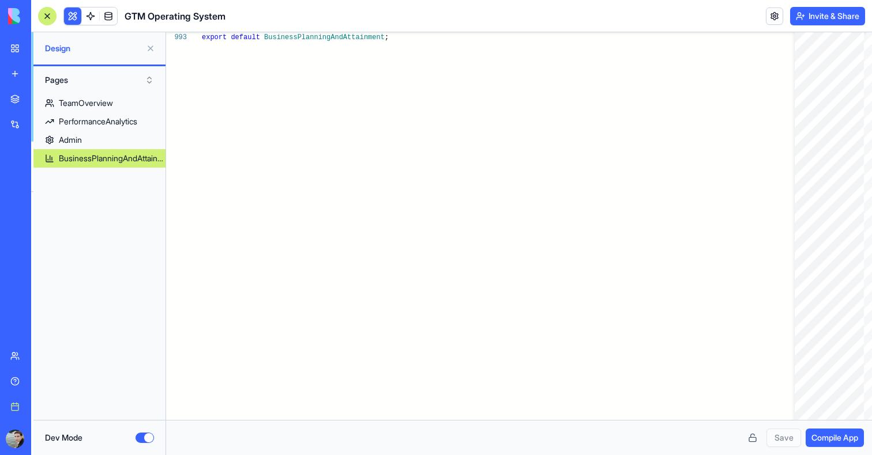
scroll to position [7817, 0]
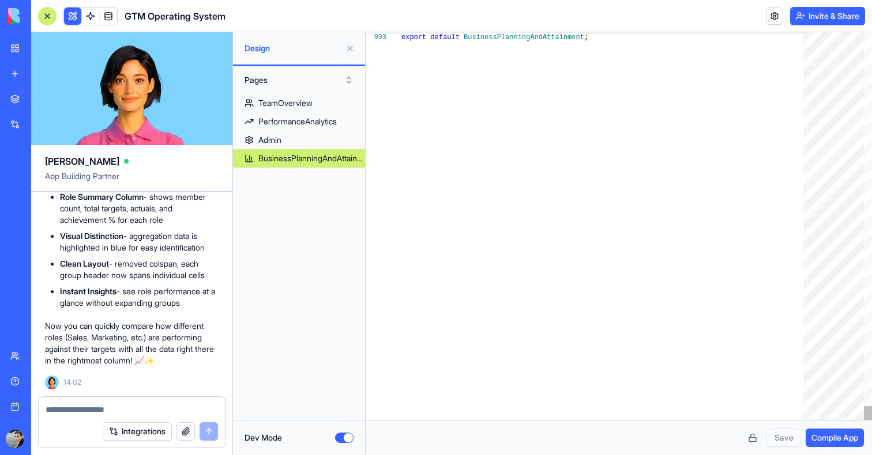
click at [90, 412] on textarea at bounding box center [132, 410] width 172 height 12
click at [350, 50] on button at bounding box center [350, 48] width 18 height 18
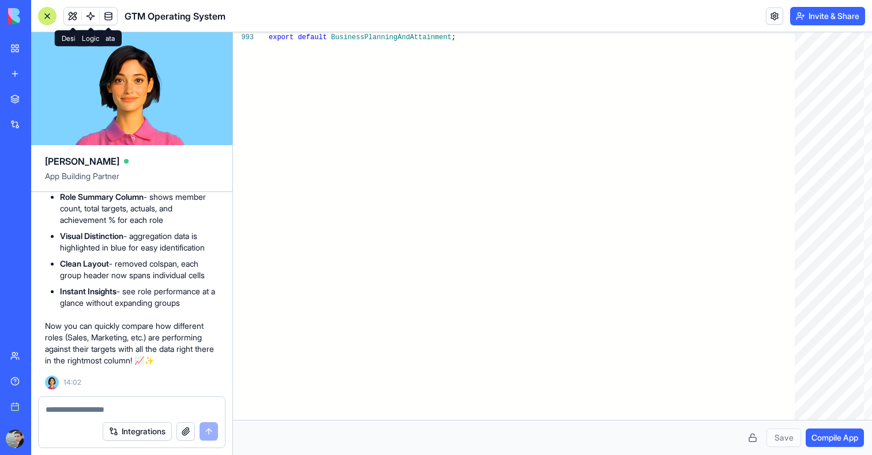
click at [80, 16] on button at bounding box center [72, 15] width 17 height 17
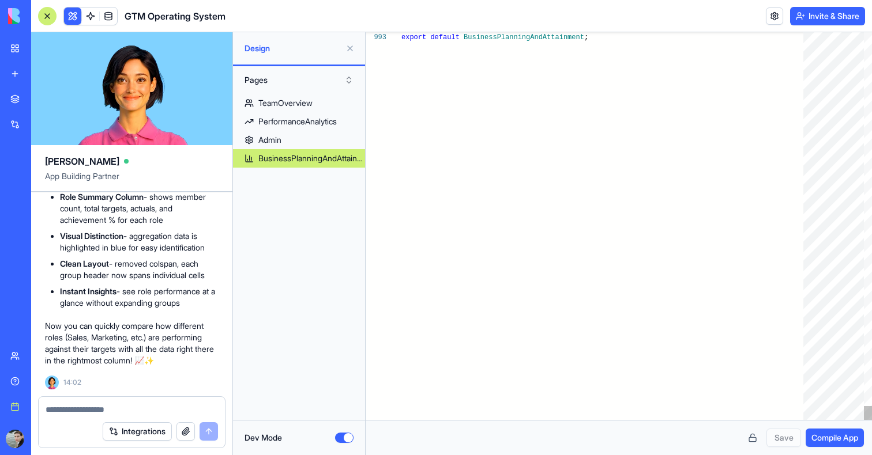
click at [77, 16] on button at bounding box center [72, 15] width 17 height 17
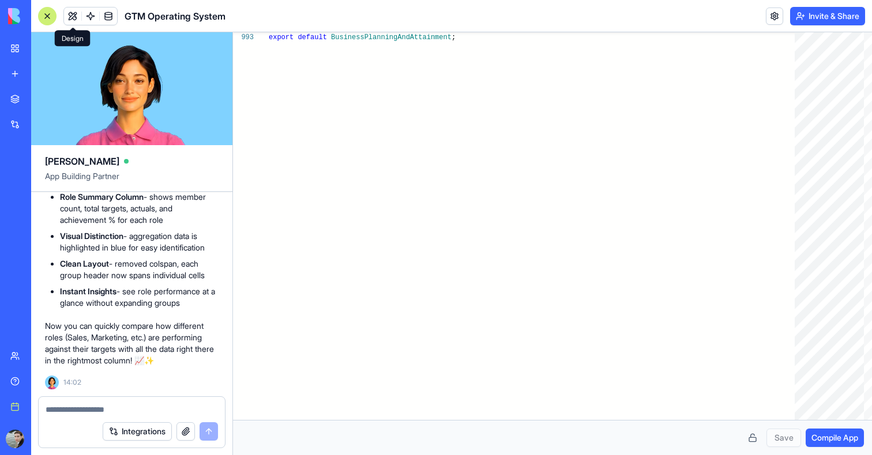
click at [73, 14] on button at bounding box center [72, 15] width 17 height 17
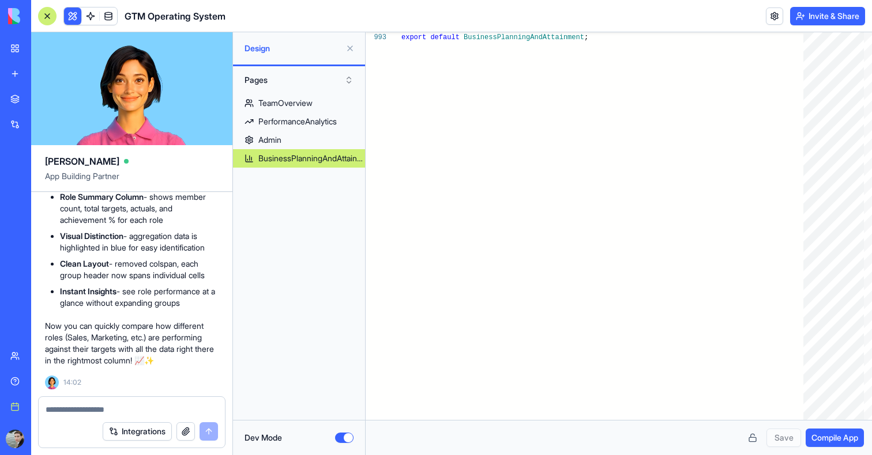
click at [355, 435] on div "Dev Mode" at bounding box center [299, 437] width 132 height 35
click at [345, 435] on button "Dev Mode" at bounding box center [344, 438] width 18 height 10
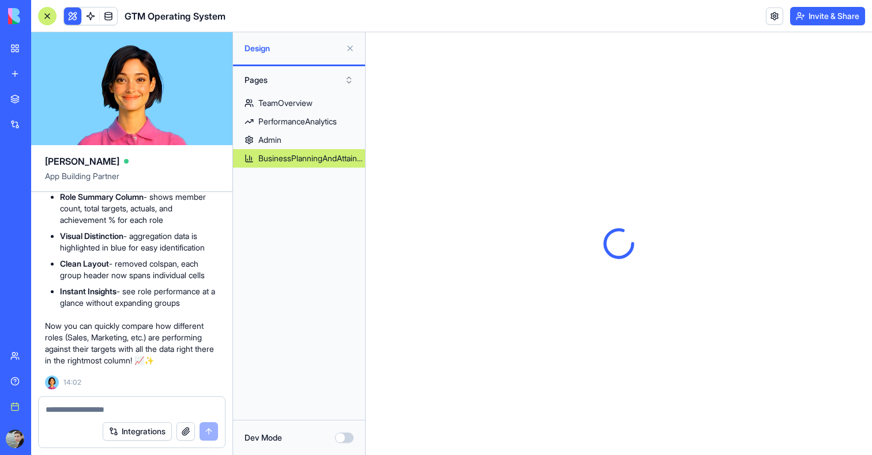
scroll to position [0, 0]
click at [130, 403] on div at bounding box center [132, 406] width 186 height 18
click at [110, 403] on div at bounding box center [132, 406] width 186 height 18
click at [107, 408] on textarea at bounding box center [132, 410] width 172 height 12
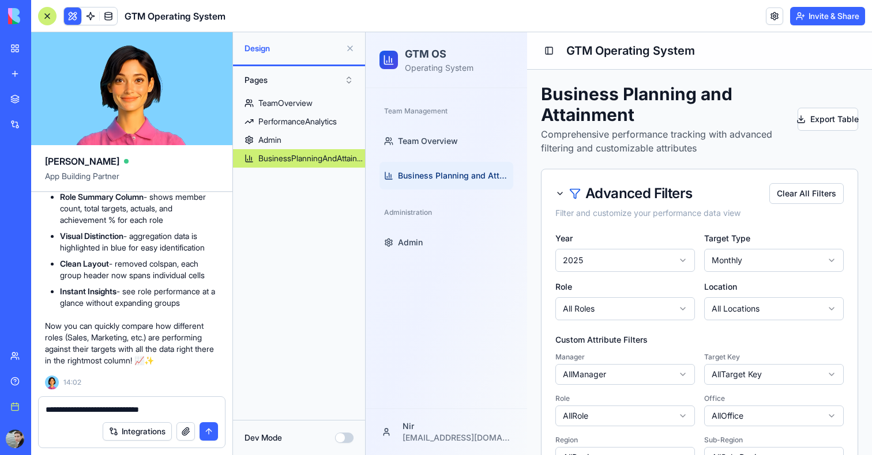
click at [135, 410] on textarea "**********" at bounding box center [132, 410] width 172 height 12
type textarea "**********"
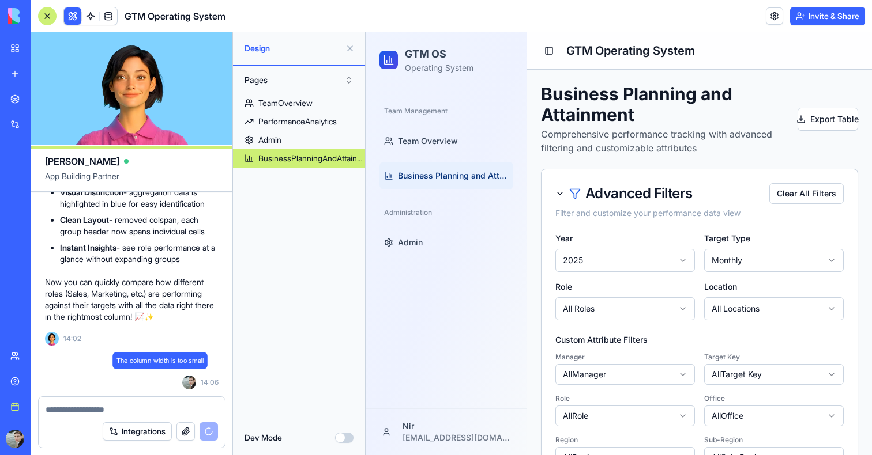
scroll to position [7861, 0]
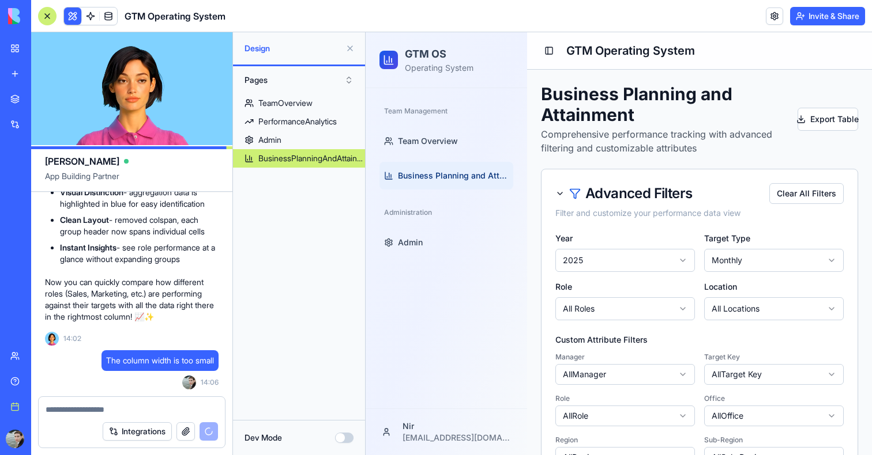
click at [350, 47] on button at bounding box center [350, 48] width 18 height 18
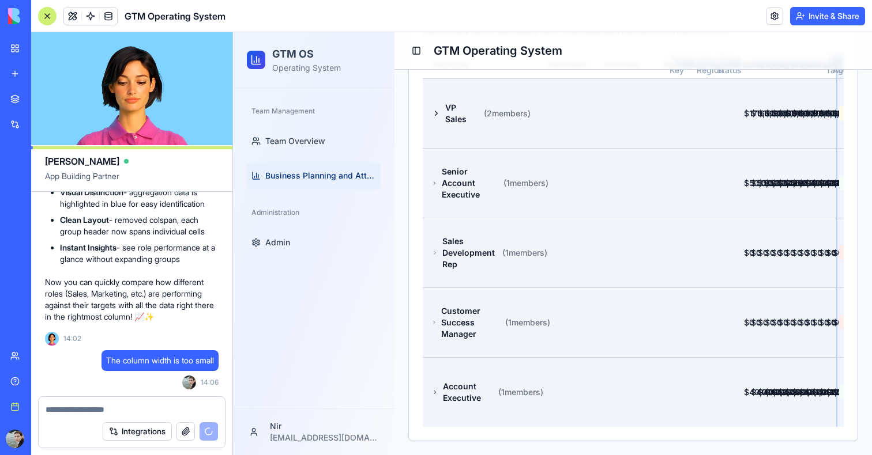
scroll to position [679, 0]
click at [299, 156] on ul "Team Overview Business Planning and Attainment" at bounding box center [314, 158] width 134 height 62
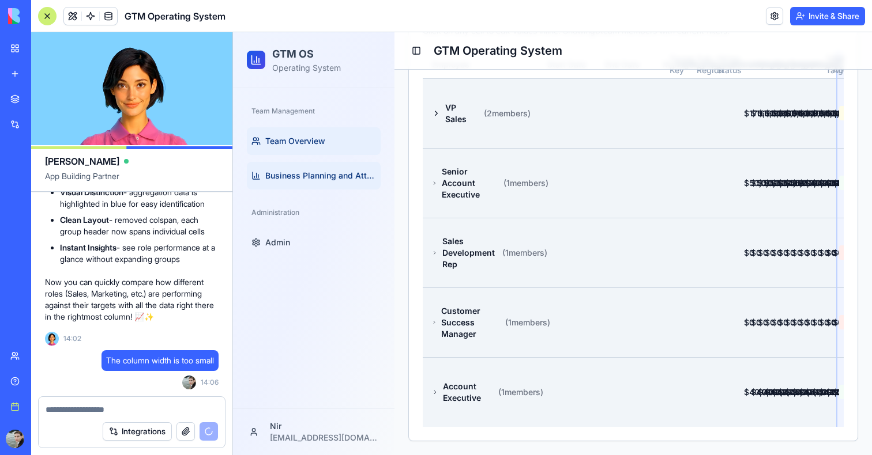
click at [299, 148] on link "Team Overview" at bounding box center [314, 141] width 134 height 28
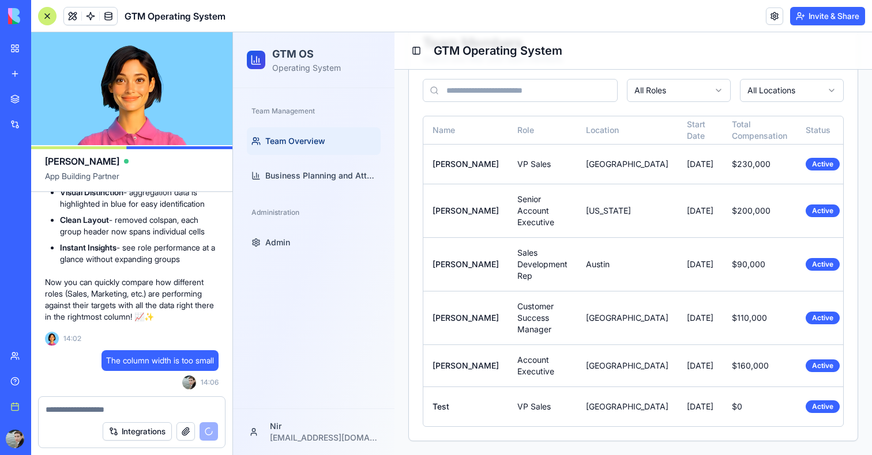
scroll to position [237, 0]
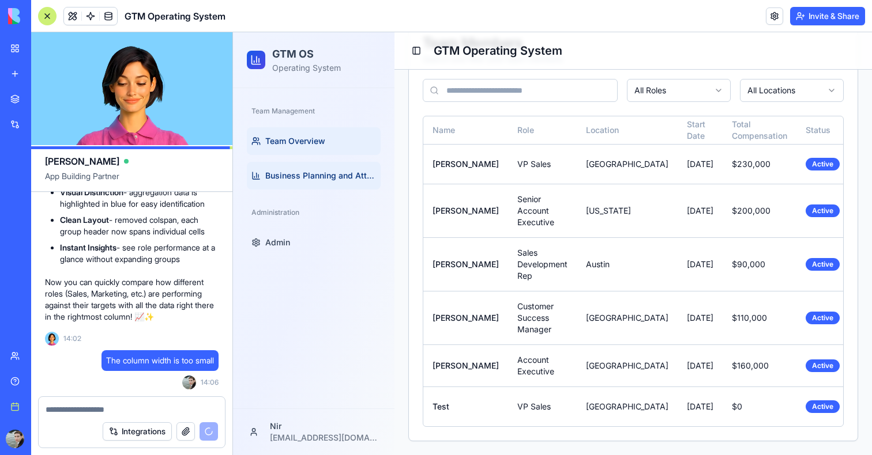
click at [300, 169] on link "Business Planning and Attainment" at bounding box center [314, 176] width 134 height 28
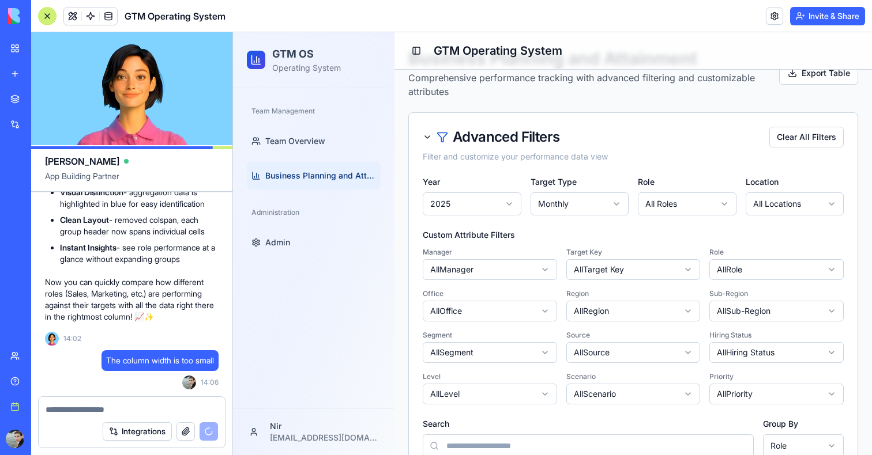
scroll to position [18, 0]
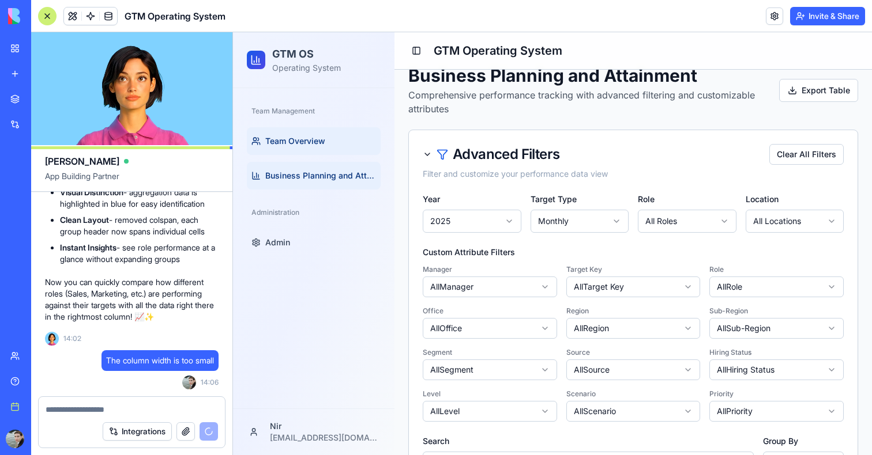
click at [289, 138] on span "Team Overview" at bounding box center [295, 141] width 60 height 12
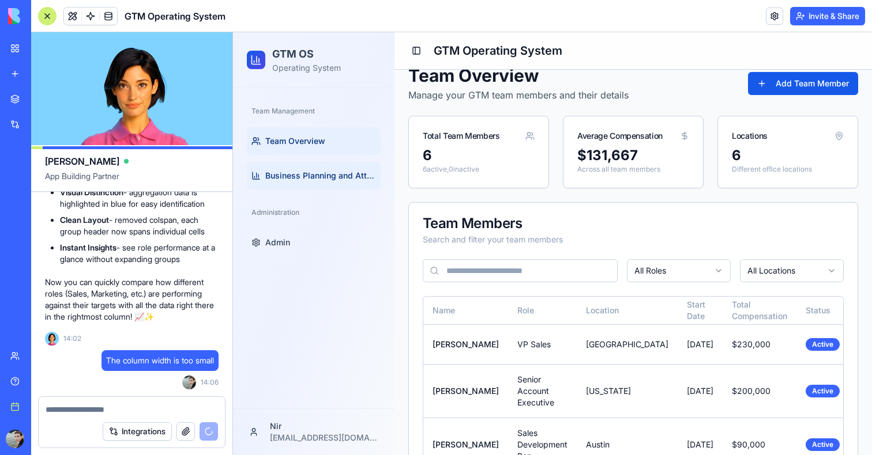
click at [278, 178] on span "Business Planning and Attainment" at bounding box center [320, 176] width 111 height 12
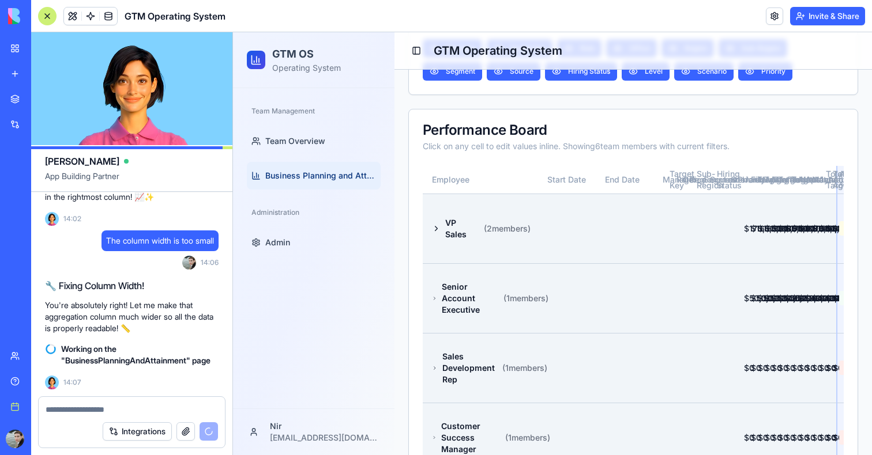
scroll to position [447, 0]
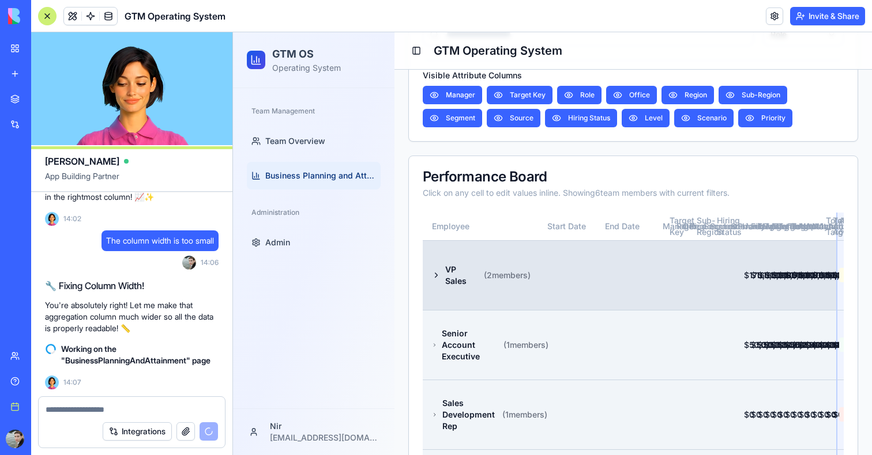
click at [538, 310] on td at bounding box center [567, 275] width 58 height 70
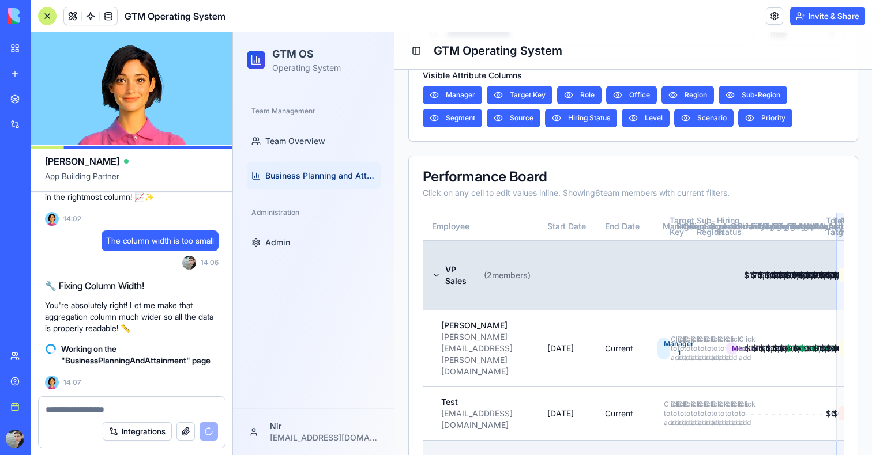
click at [538, 310] on td at bounding box center [567, 275] width 58 height 70
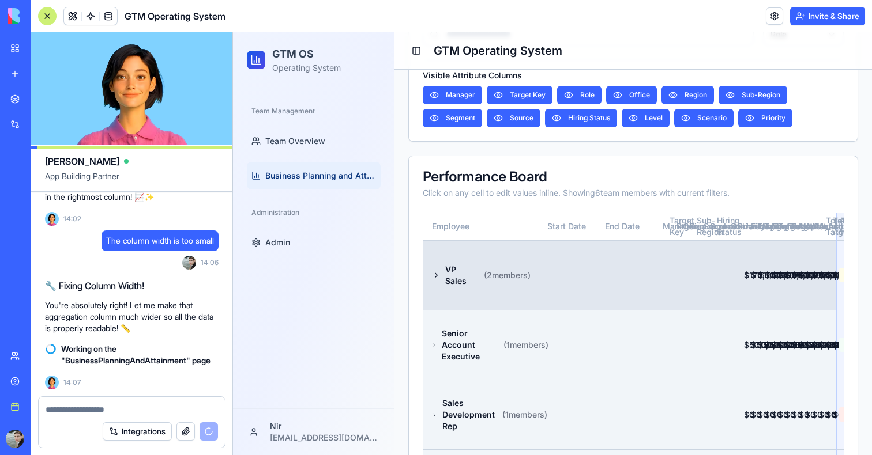
click at [538, 310] on td at bounding box center [567, 275] width 58 height 70
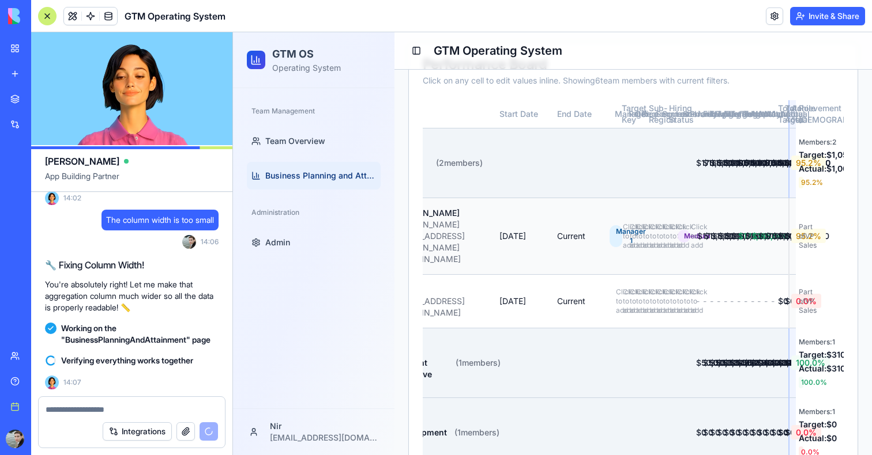
scroll to position [0, 47]
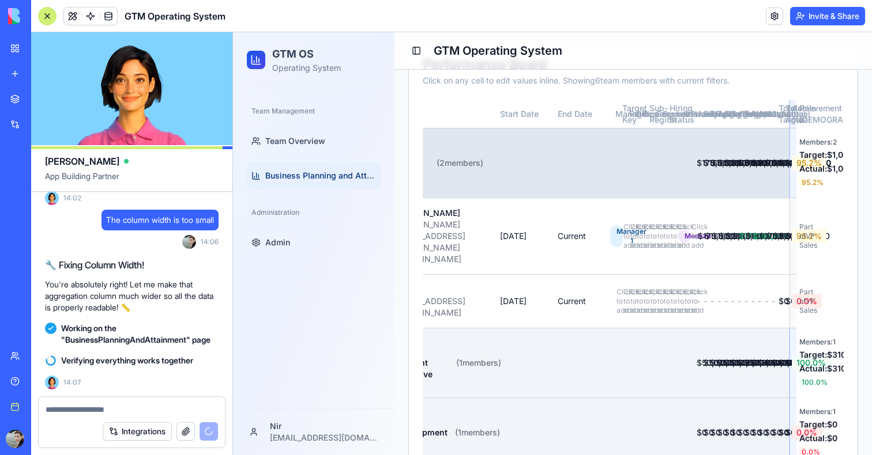
click at [454, 198] on td "VP Sales ( 2 members)" at bounding box center [432, 163] width 115 height 70
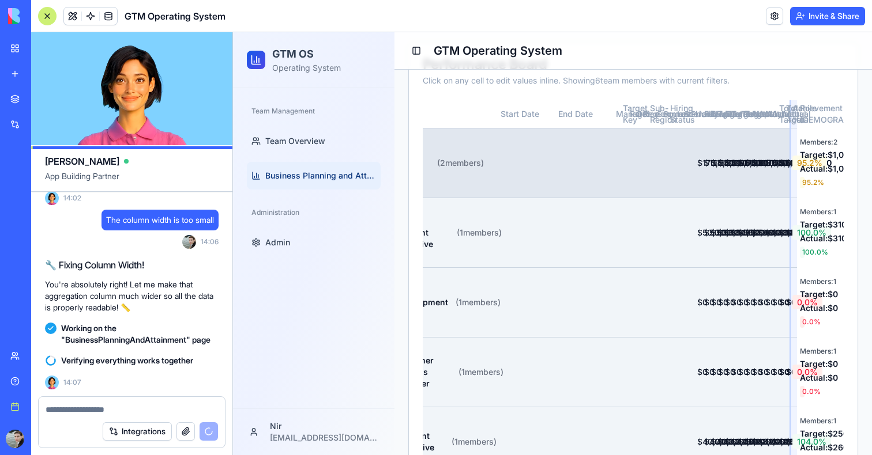
scroll to position [0, 46]
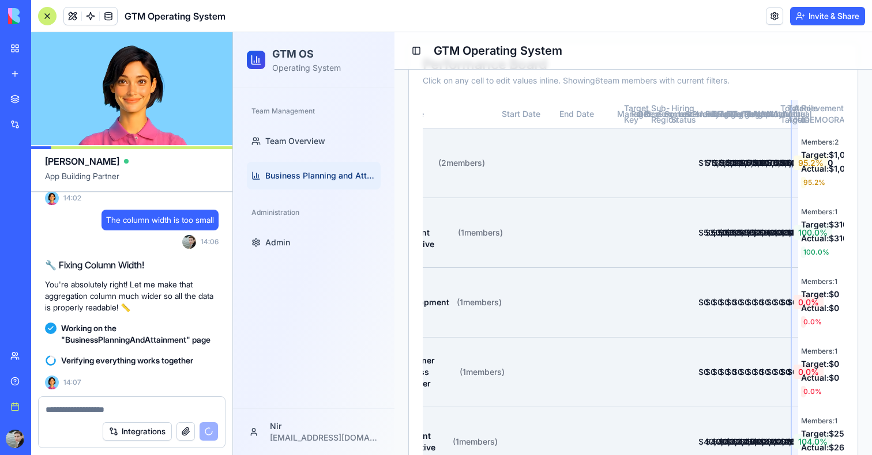
click at [285, 158] on ul "Team Overview Business Planning and Attainment" at bounding box center [314, 158] width 134 height 62
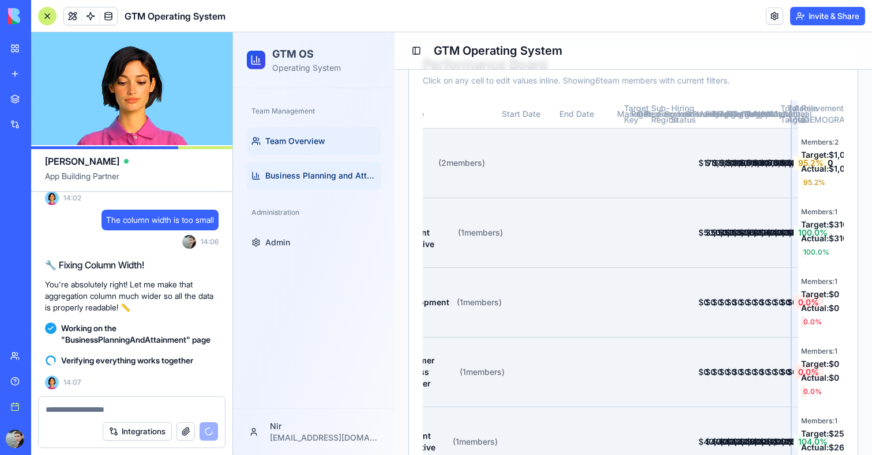
click at [285, 144] on span "Team Overview" at bounding box center [295, 141] width 60 height 12
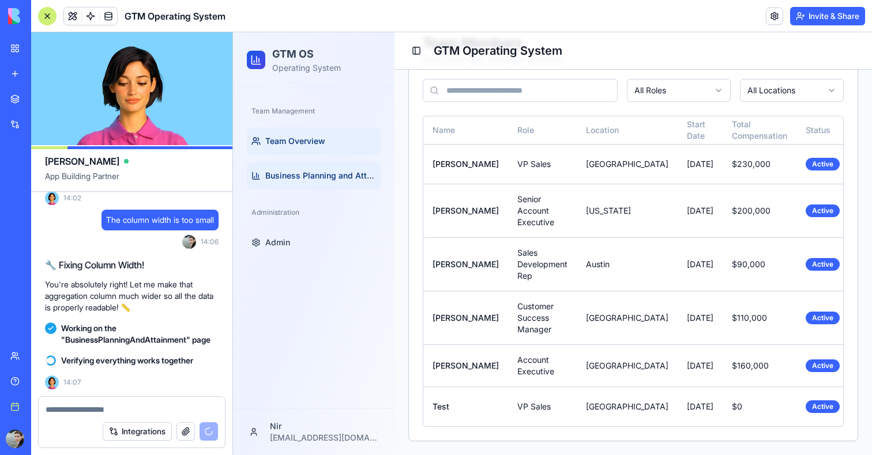
click at [289, 178] on span "Business Planning and Attainment" at bounding box center [320, 176] width 111 height 12
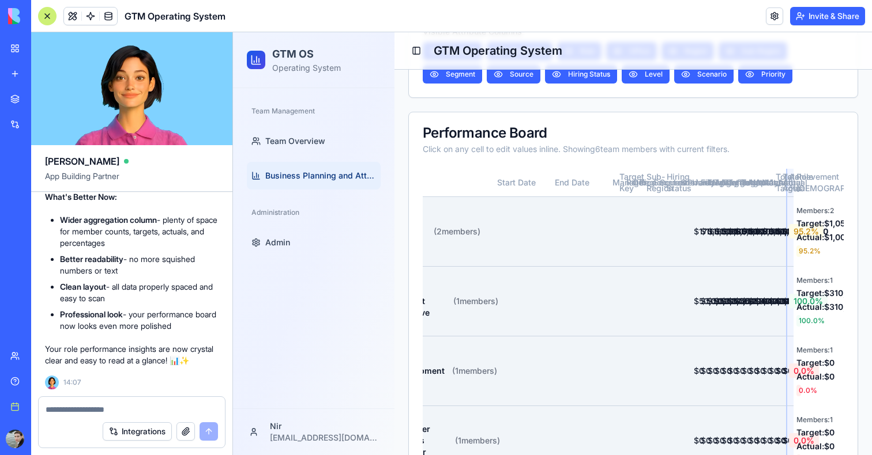
scroll to position [0, 50]
click at [75, 10] on button at bounding box center [72, 15] width 17 height 17
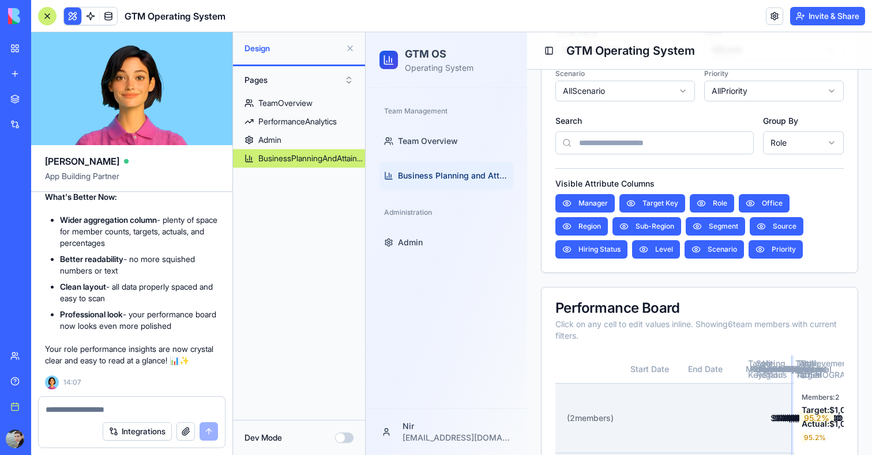
click at [343, 443] on button "Dev Mode" at bounding box center [344, 438] width 18 height 10
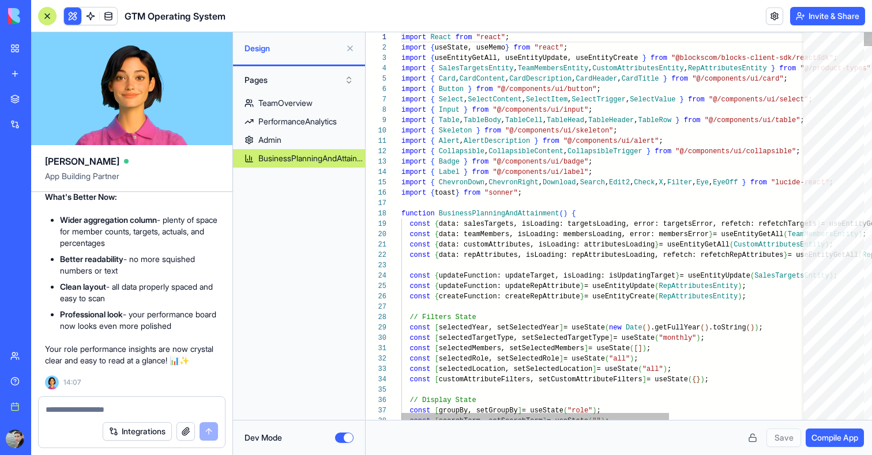
scroll to position [62, 0]
type textarea "**********"
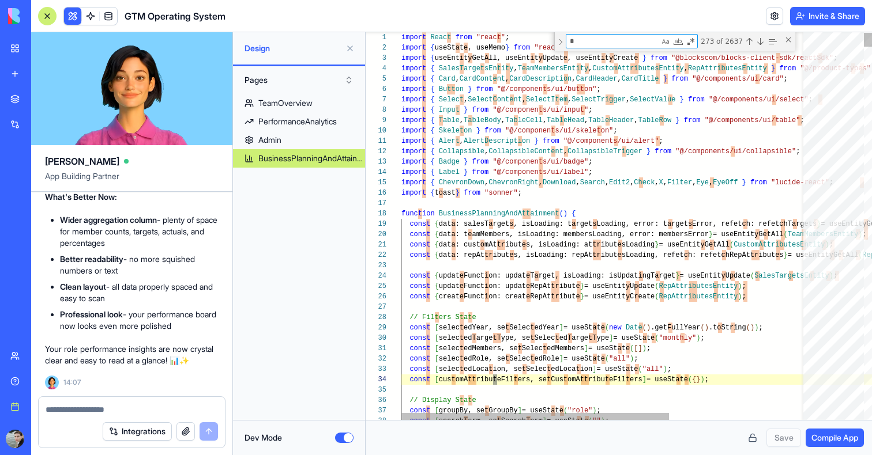
type textarea "**"
type textarea "**********"
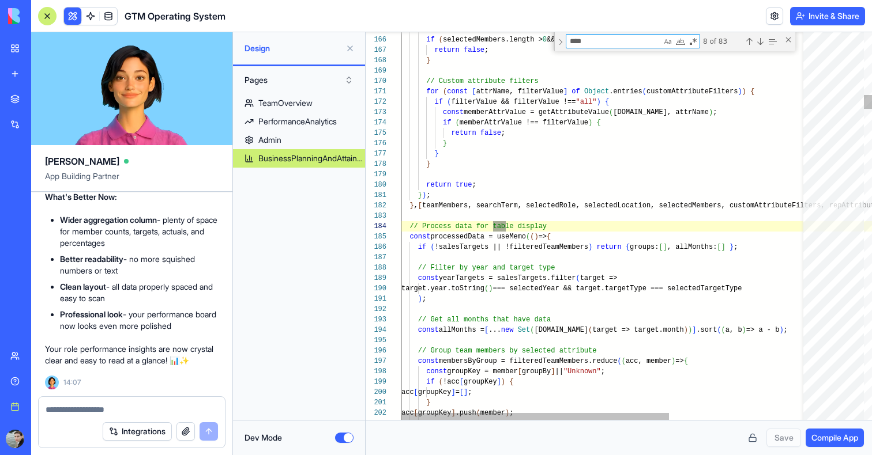
scroll to position [104, 112]
type textarea "******"
type textarea "**********"
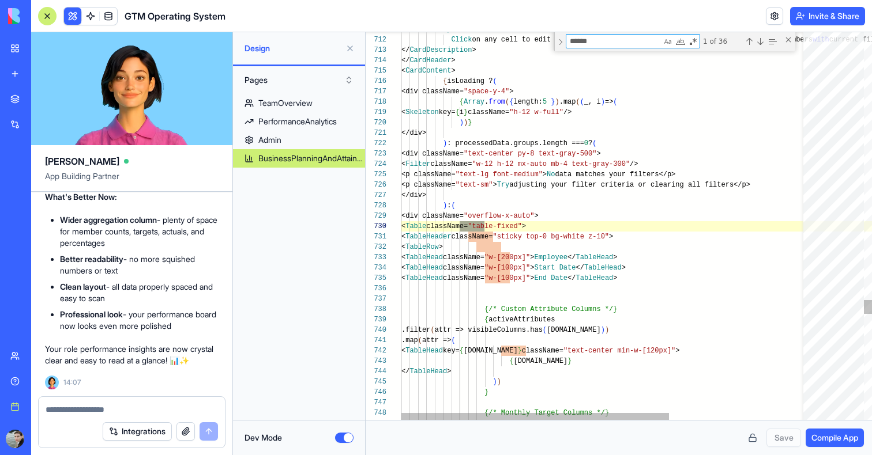
scroll to position [104, 84]
type textarea "******"
drag, startPoint x: 485, startPoint y: 230, endPoint x: 554, endPoint y: 227, distance: 69.2
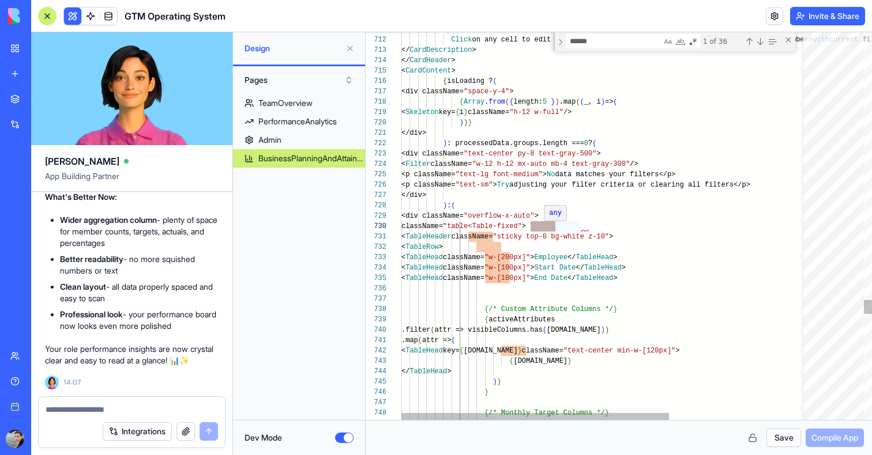
scroll to position [93, 84]
drag, startPoint x: 583, startPoint y: 226, endPoint x: 489, endPoint y: 230, distance: 94.6
type textarea "**********"
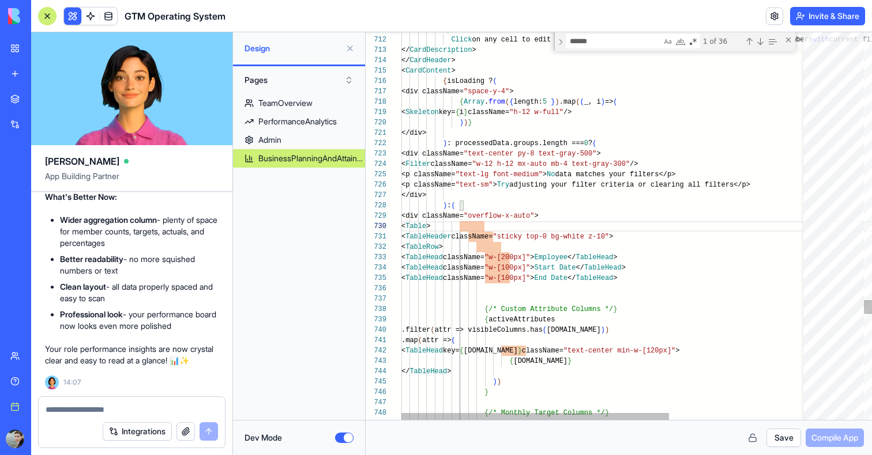
scroll to position [42, 67]
click at [789, 439] on button "Save" at bounding box center [783, 438] width 35 height 18
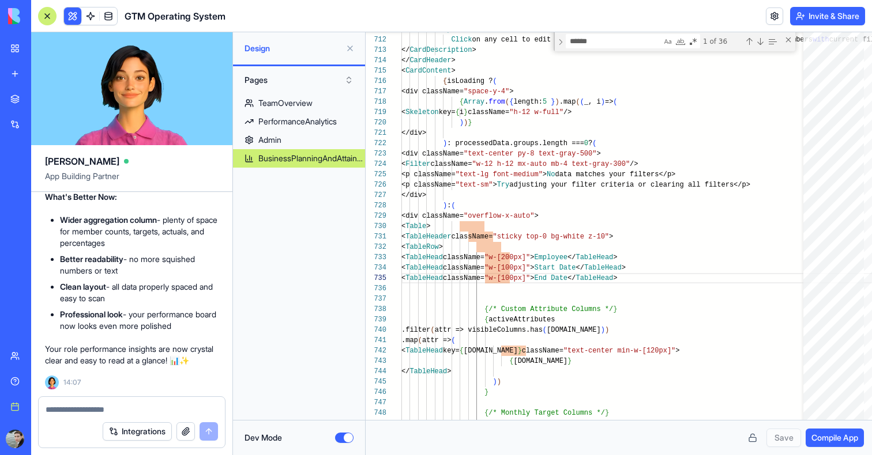
click at [813, 439] on span "Compile App" at bounding box center [834, 438] width 47 height 12
click at [350, 50] on button at bounding box center [350, 48] width 18 height 18
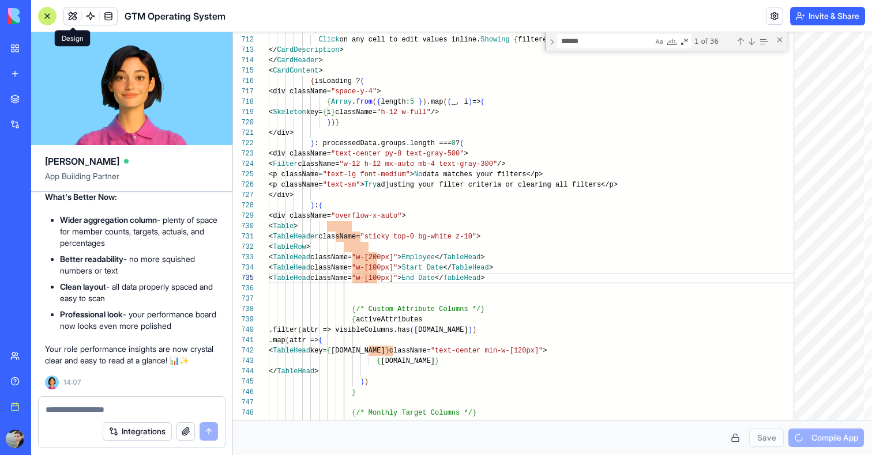
click at [73, 14] on button at bounding box center [72, 15] width 17 height 17
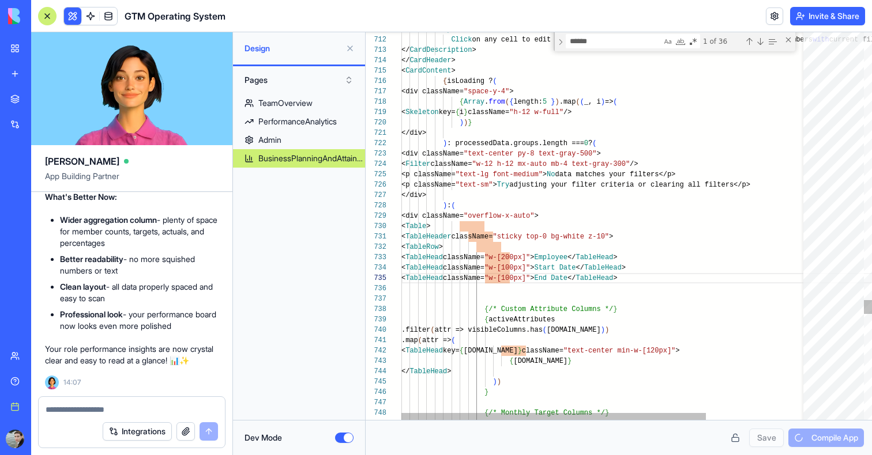
click at [73, 14] on button at bounding box center [72, 15] width 17 height 17
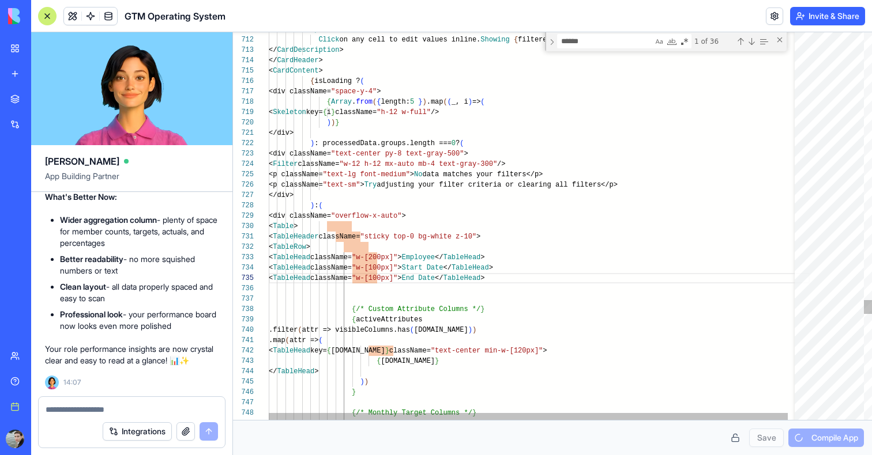
click at [786, 37] on div "****** <table 1 of 36" at bounding box center [666, 41] width 242 height 19
click at [782, 40] on div "Close (Escape)" at bounding box center [779, 39] width 9 height 9
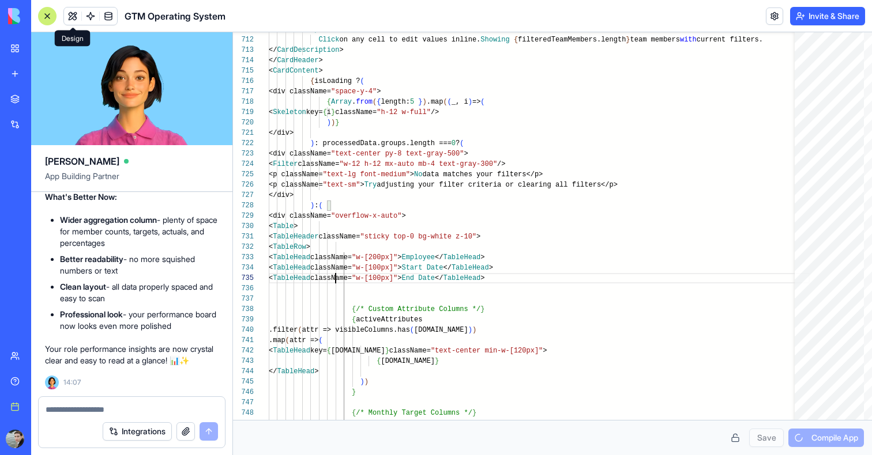
click at [74, 20] on button at bounding box center [72, 15] width 17 height 17
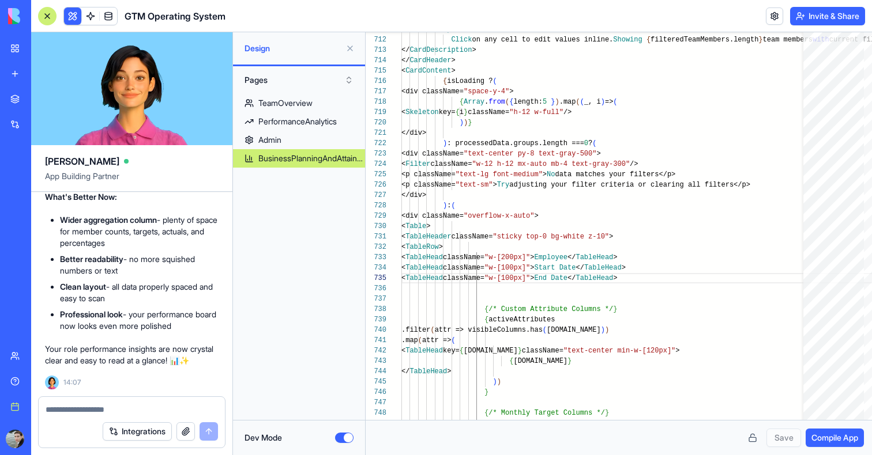
click at [352, 47] on button at bounding box center [350, 48] width 18 height 18
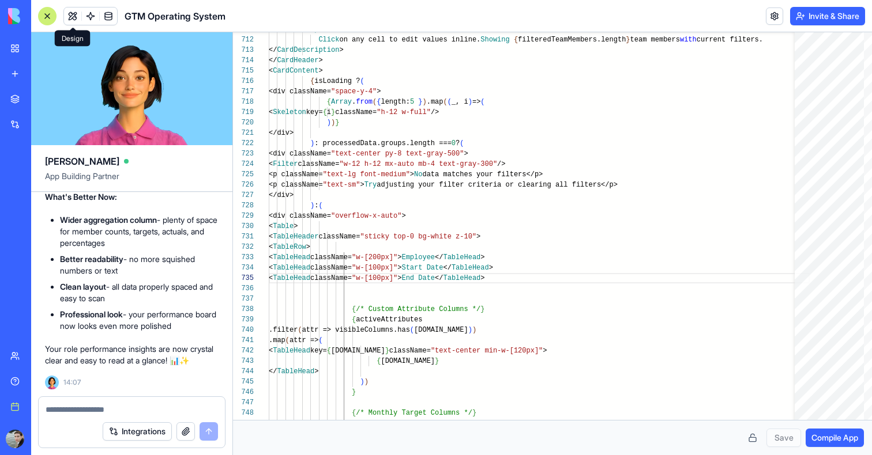
click at [70, 19] on button at bounding box center [72, 15] width 17 height 17
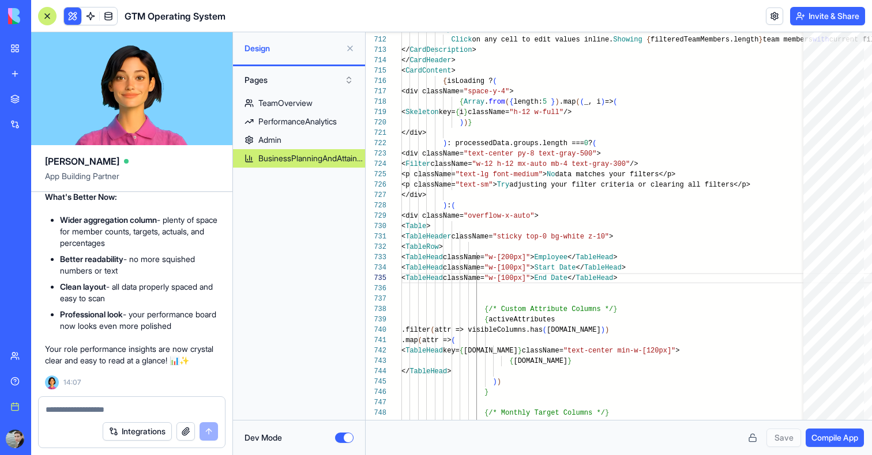
click at [343, 444] on div "Dev Mode" at bounding box center [299, 437] width 132 height 35
click at [343, 440] on button "Dev Mode" at bounding box center [344, 438] width 18 height 10
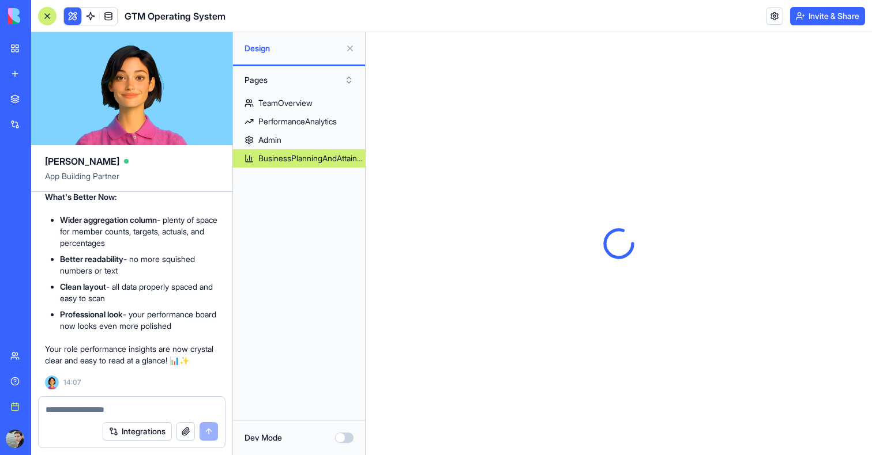
scroll to position [0, 0]
click at [350, 46] on button at bounding box center [350, 48] width 18 height 18
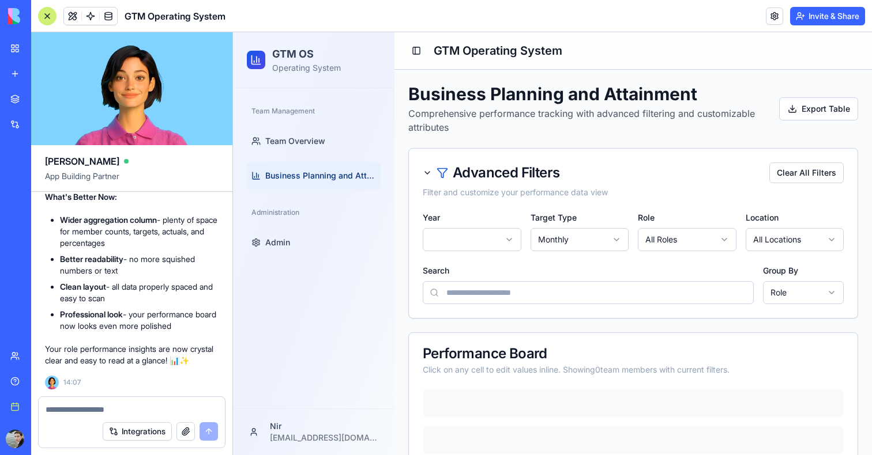
click at [51, 12] on div at bounding box center [47, 16] width 18 height 18
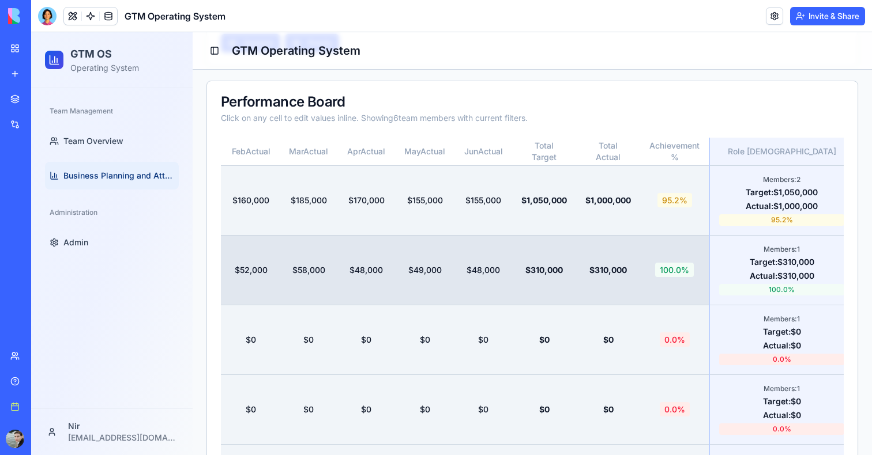
scroll to position [0, 1442]
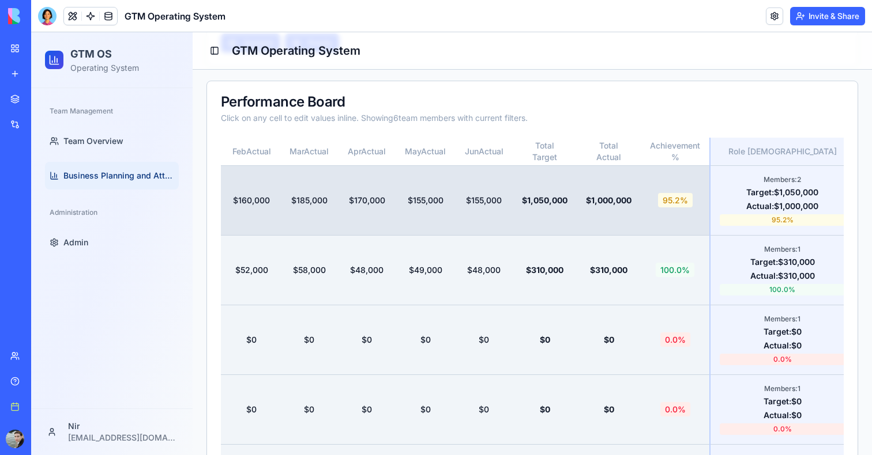
click at [395, 202] on td "$155,000" at bounding box center [424, 200] width 59 height 70
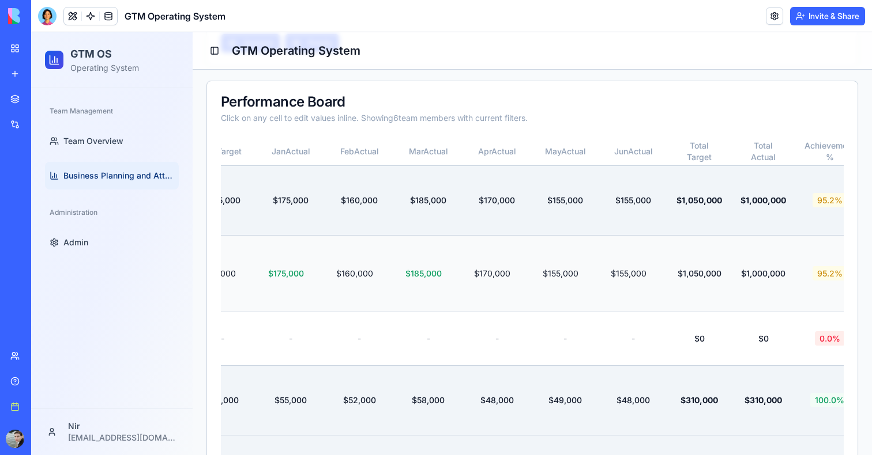
scroll to position [0, 1440]
click at [139, 187] on link "Business Planning and Attainment" at bounding box center [112, 176] width 134 height 28
click at [118, 140] on span "Team Overview" at bounding box center [93, 141] width 60 height 12
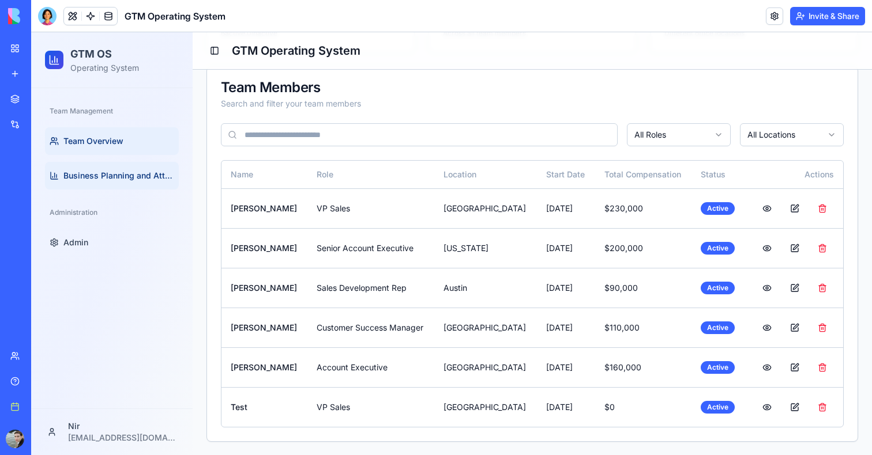
click at [118, 180] on span "Business Planning and Attainment" at bounding box center [118, 176] width 111 height 12
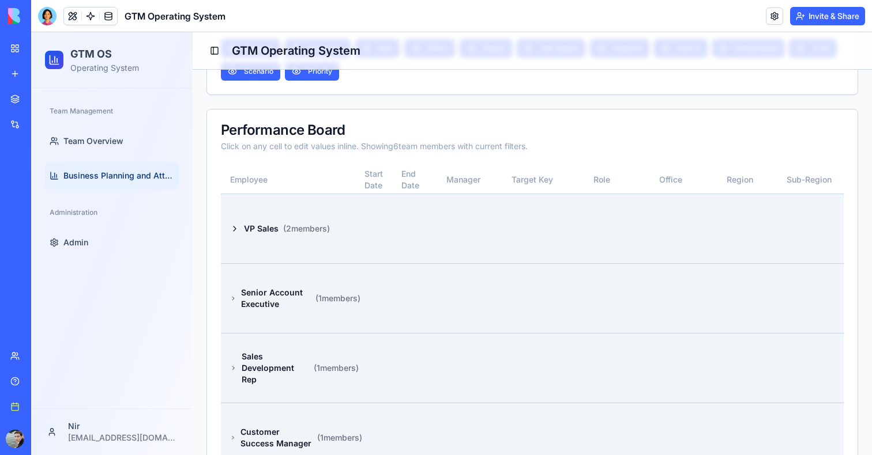
scroll to position [514, 0]
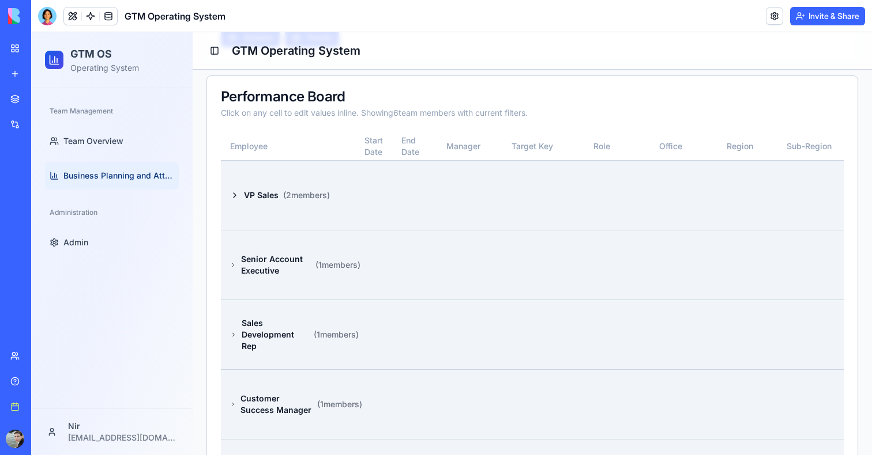
click at [435, 208] on td at bounding box center [462, 195] width 69 height 70
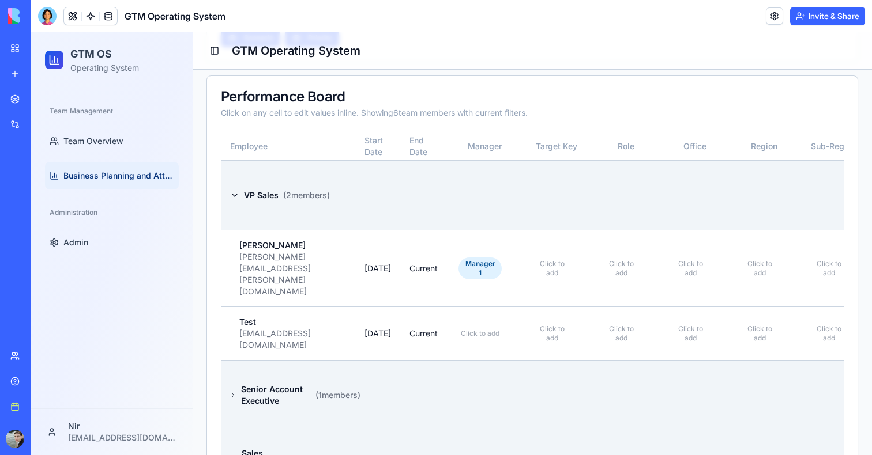
click at [435, 208] on td at bounding box center [423, 195] width 47 height 70
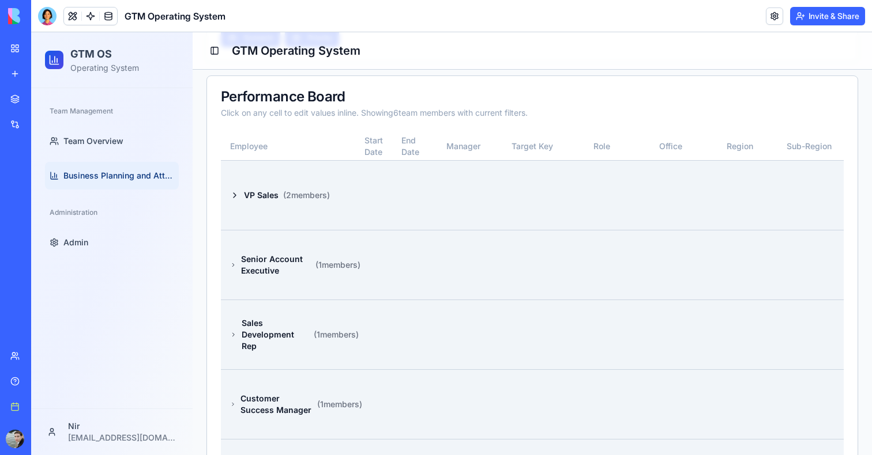
click at [435, 208] on td at bounding box center [462, 195] width 69 height 70
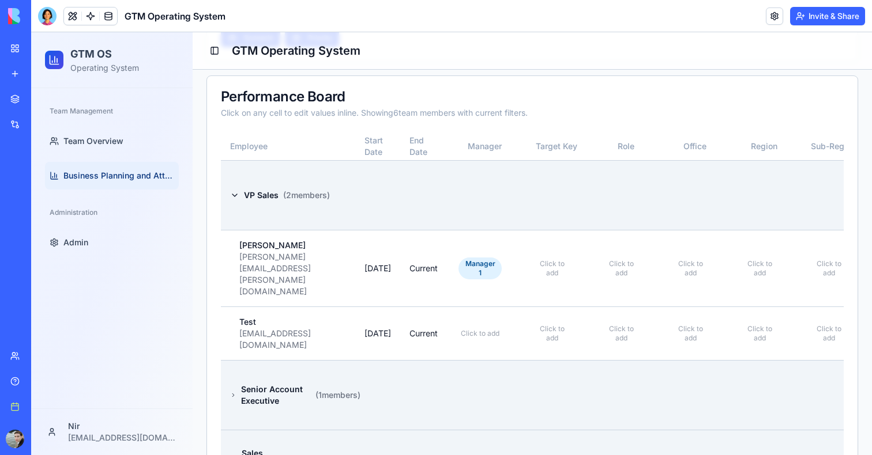
click at [435, 208] on td at bounding box center [423, 195] width 47 height 70
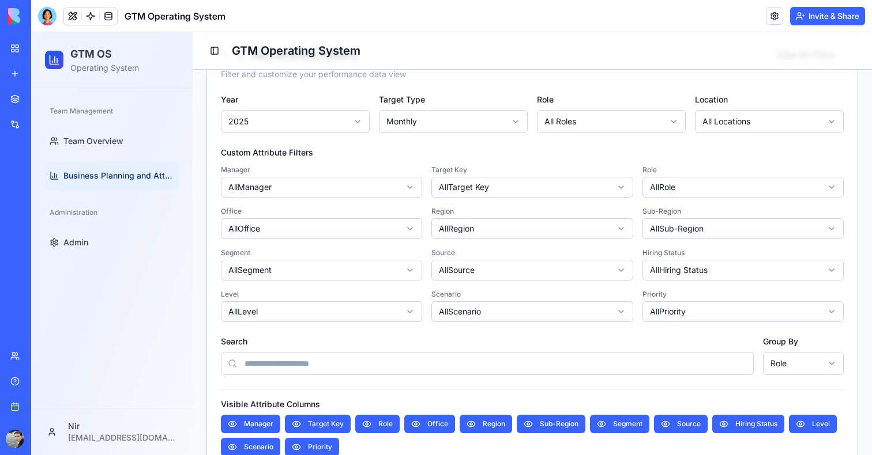
scroll to position [5, 0]
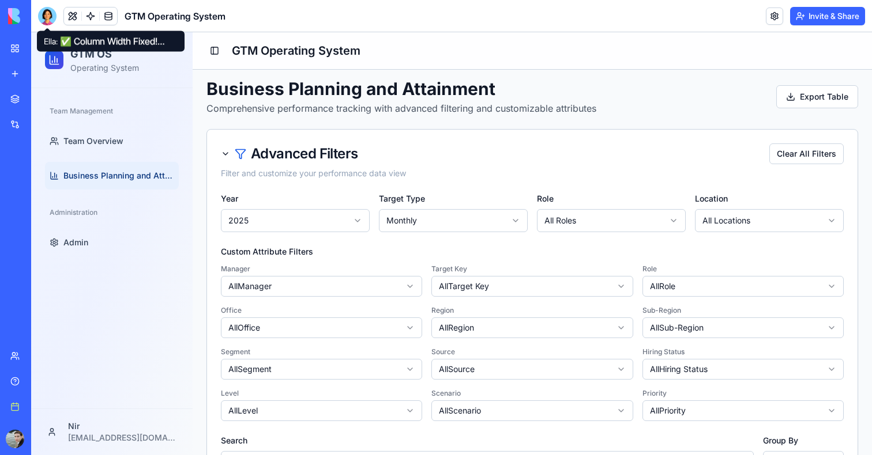
click at [47, 25] on span at bounding box center [47, 28] width 6 height 6
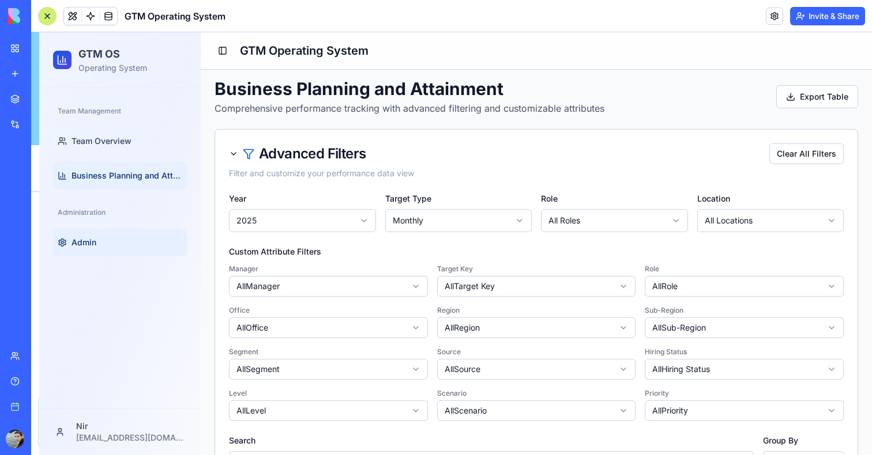
scroll to position [8281, 0]
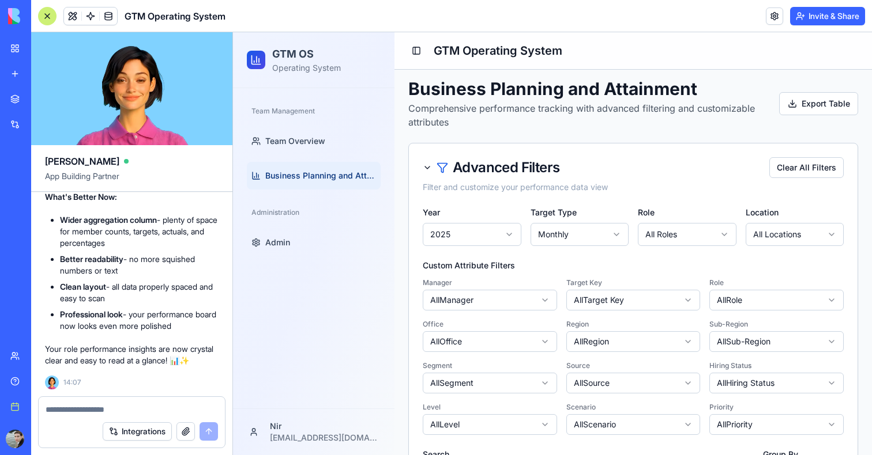
click at [80, 410] on textarea at bounding box center [132, 410] width 172 height 12
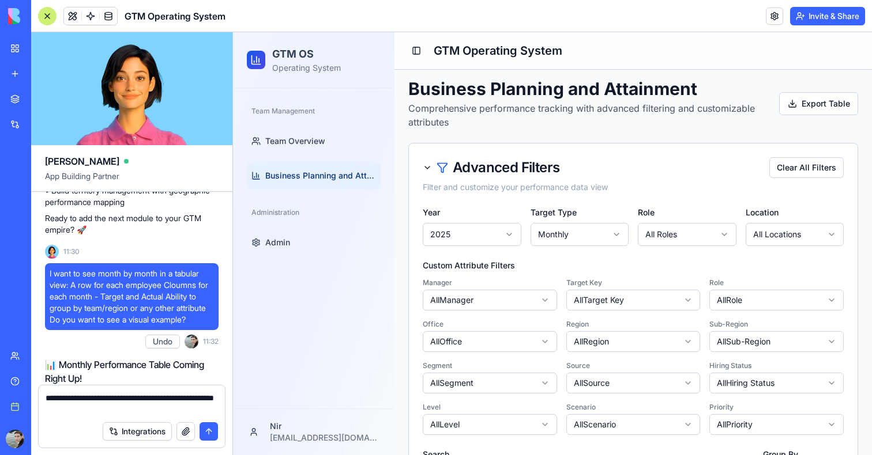
scroll to position [556, 0]
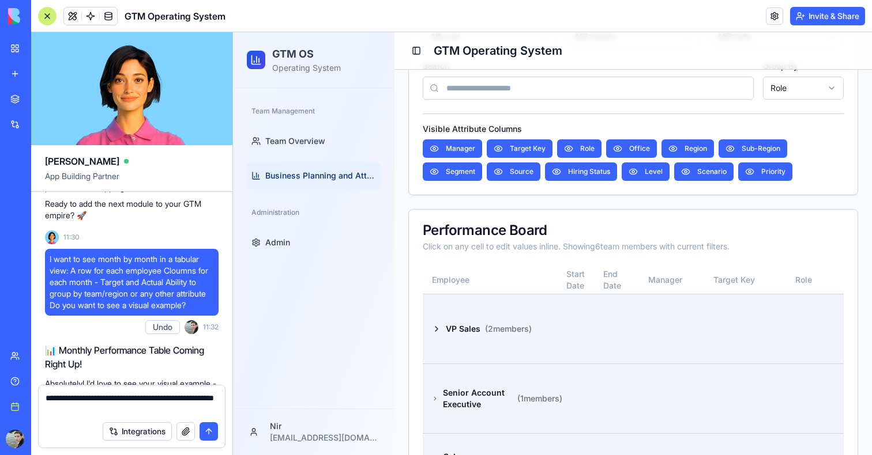
scroll to position [395, 0]
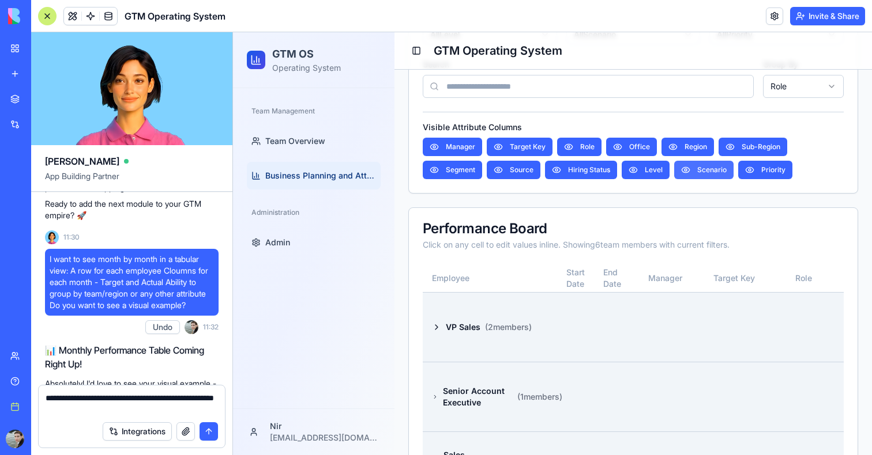
click at [706, 175] on button "Scenario" at bounding box center [703, 170] width 59 height 18
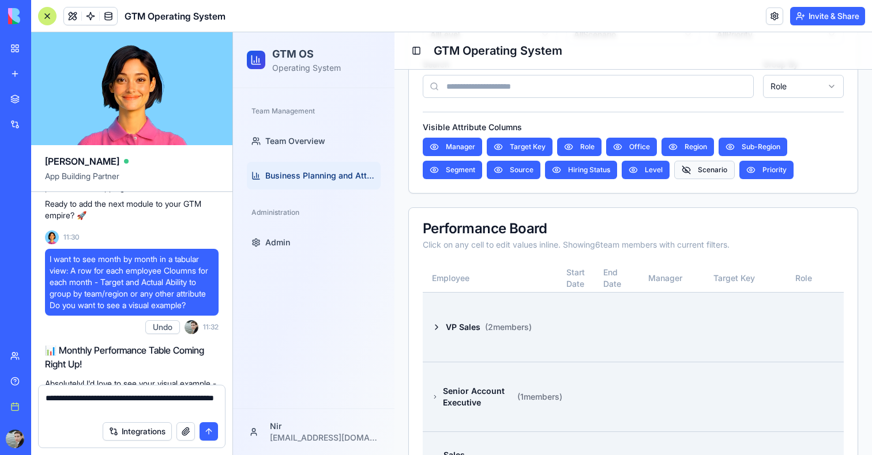
click at [705, 167] on button "Scenario" at bounding box center [704, 170] width 61 height 18
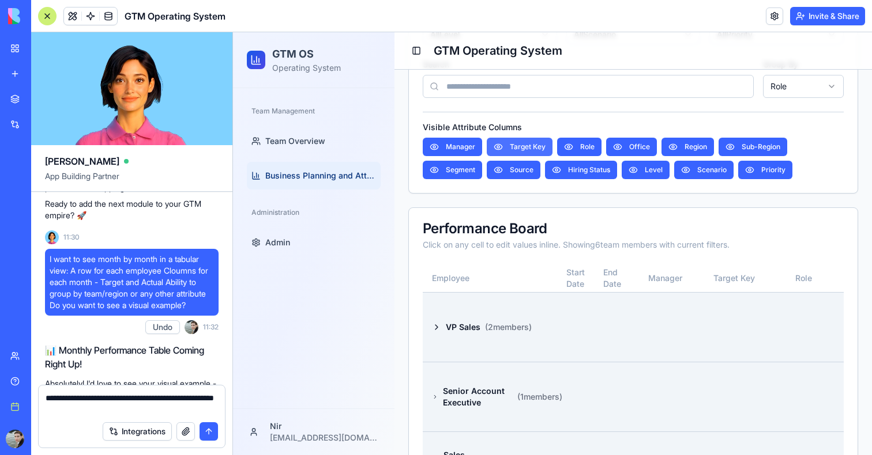
click at [525, 145] on button "Target Key" at bounding box center [520, 147] width 66 height 18
click at [525, 145] on button "Target Key" at bounding box center [520, 147] width 67 height 18
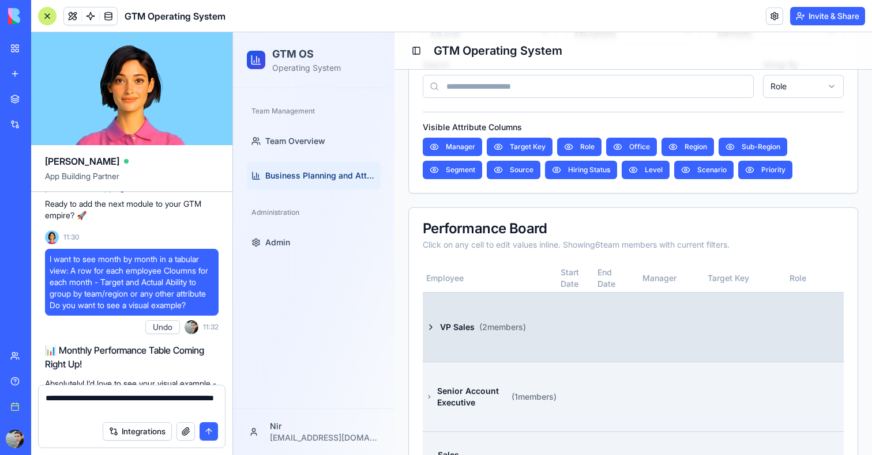
scroll to position [0, 0]
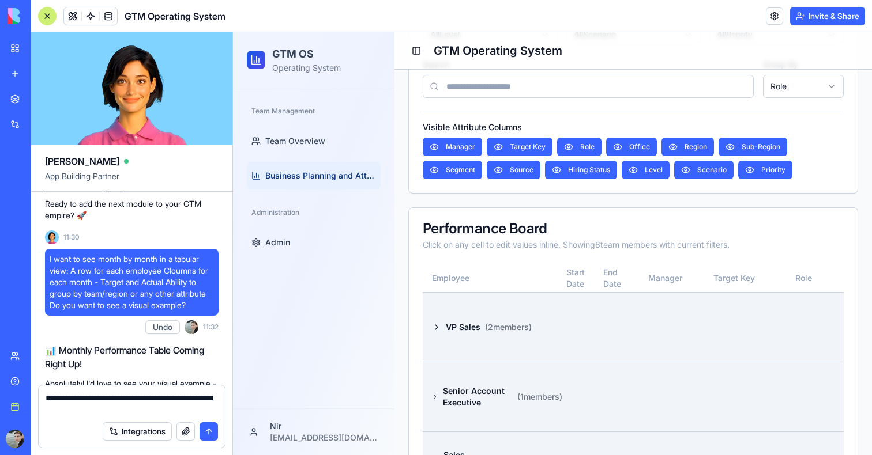
click at [89, 409] on textarea "**********" at bounding box center [132, 404] width 172 height 23
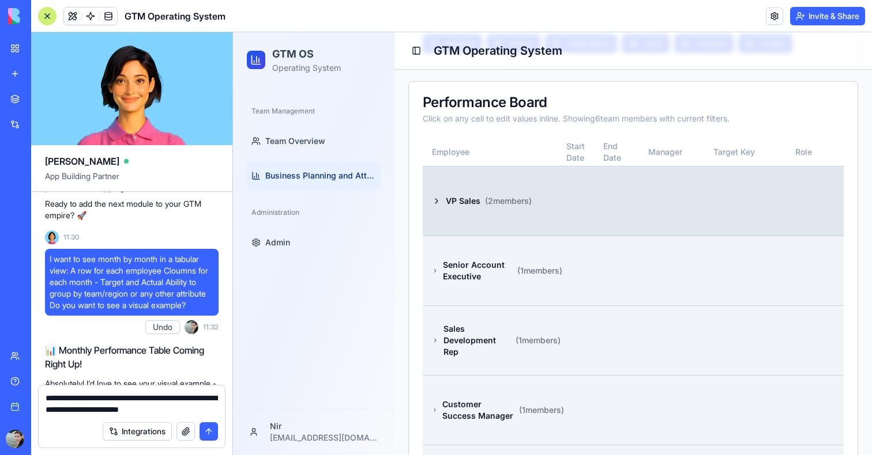
scroll to position [534, 0]
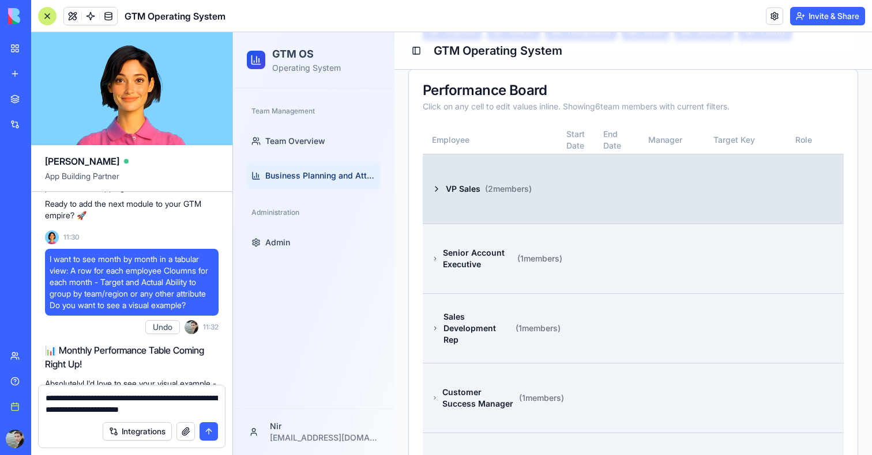
click at [635, 209] on td at bounding box center [664, 189] width 69 height 70
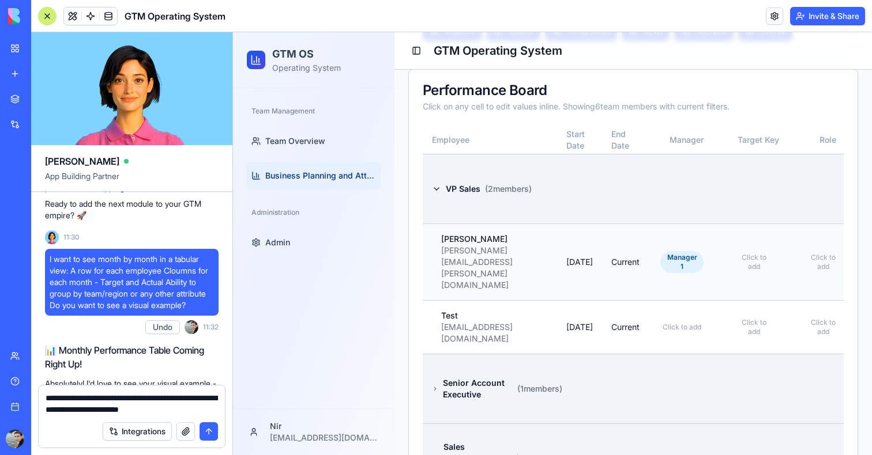
click at [630, 262] on td "Current" at bounding box center [625, 262] width 47 height 77
click at [630, 253] on td "Current" at bounding box center [625, 262] width 47 height 77
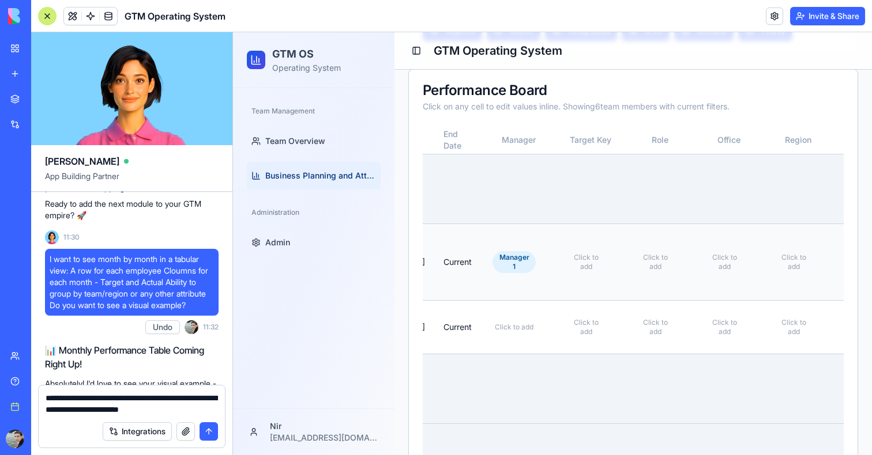
scroll to position [0, 274]
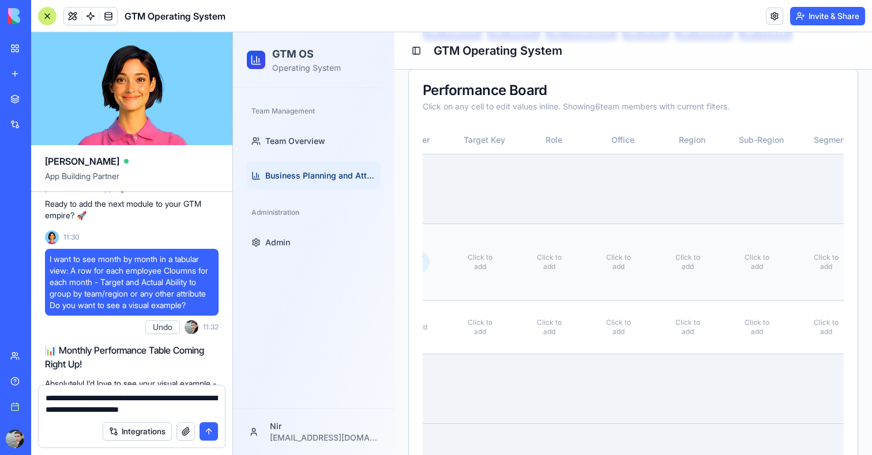
click at [630, 253] on span "Click to add" at bounding box center [617, 262] width 37 height 18
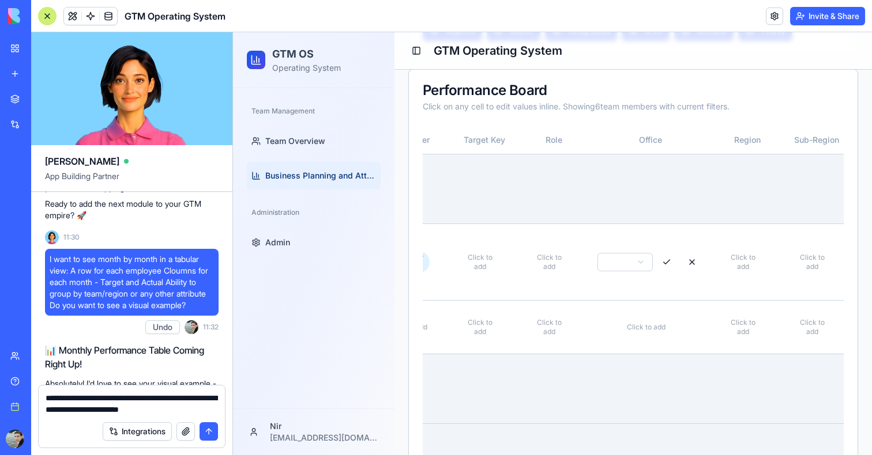
click at [688, 74] on div "Performance Board Click on any cell to edit values inline. Showing 6 team membe…" at bounding box center [633, 98] width 448 height 56
click at [693, 252] on button at bounding box center [691, 262] width 23 height 21
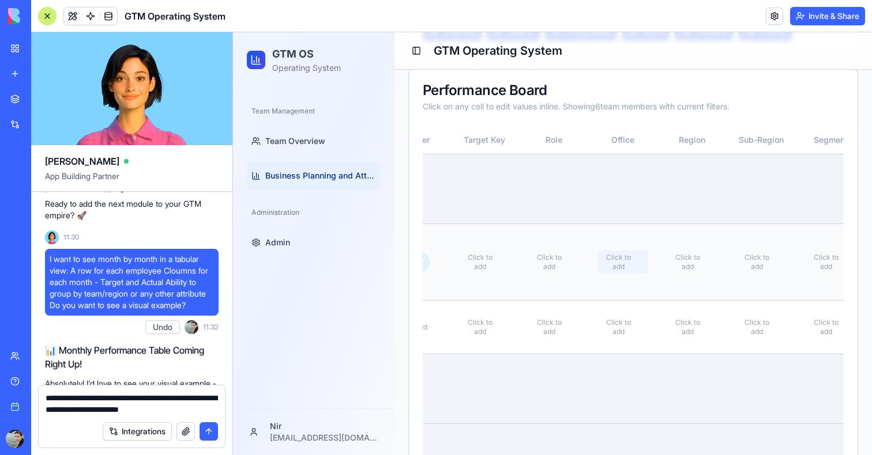
click at [635, 253] on span "Click to add" at bounding box center [617, 262] width 37 height 18
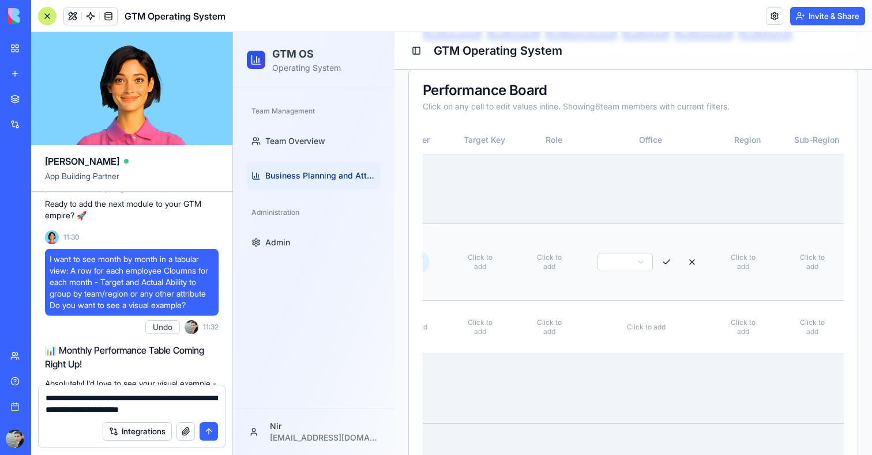
click at [693, 252] on button at bounding box center [691, 262] width 23 height 21
click at [715, 259] on icon at bounding box center [711, 262] width 7 height 7
click at [767, 252] on button at bounding box center [760, 262] width 23 height 21
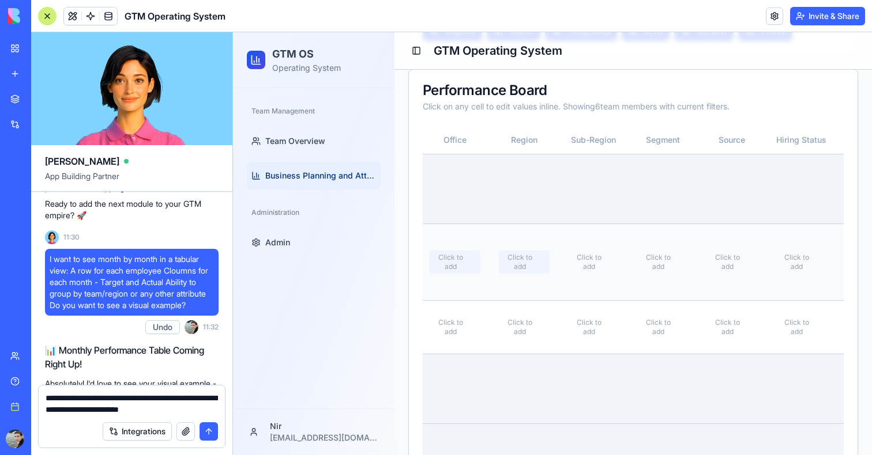
scroll to position [0, 443]
click at [204, 409] on textarea "**********" at bounding box center [132, 404] width 172 height 23
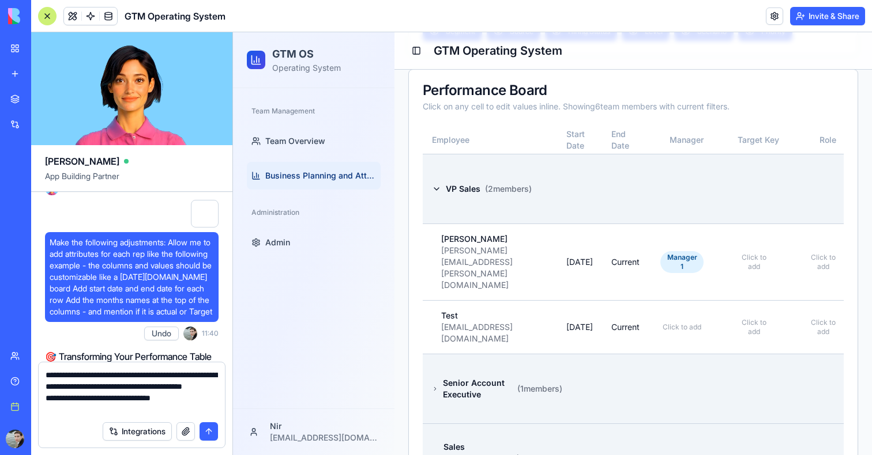
scroll to position [1957, 0]
click at [629, 250] on td "Current" at bounding box center [625, 262] width 47 height 77
click at [580, 250] on td "[DATE]" at bounding box center [579, 262] width 45 height 77
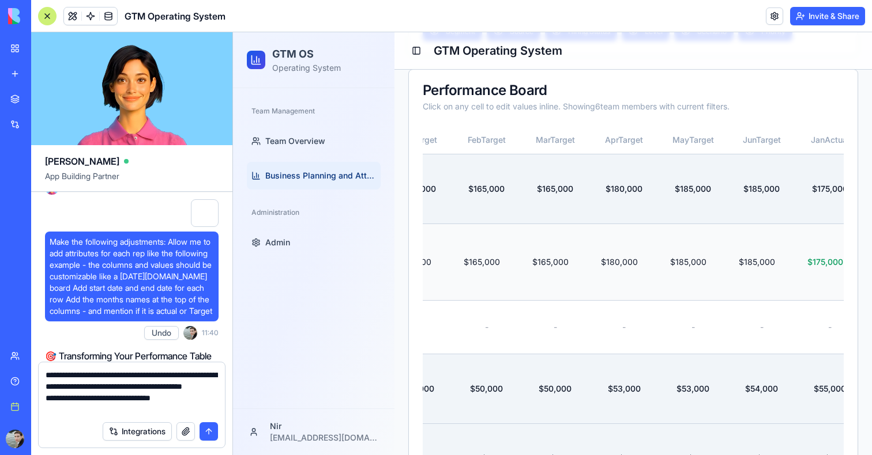
scroll to position [0, 1122]
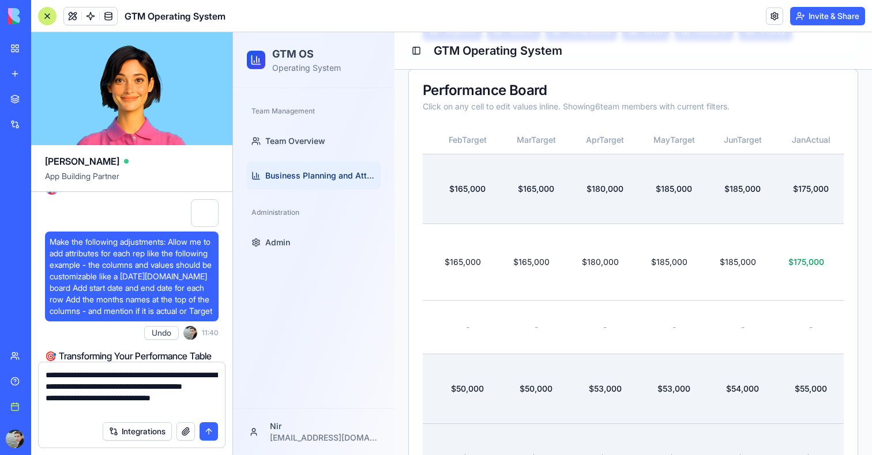
click at [207, 227] on div at bounding box center [205, 213] width 28 height 28
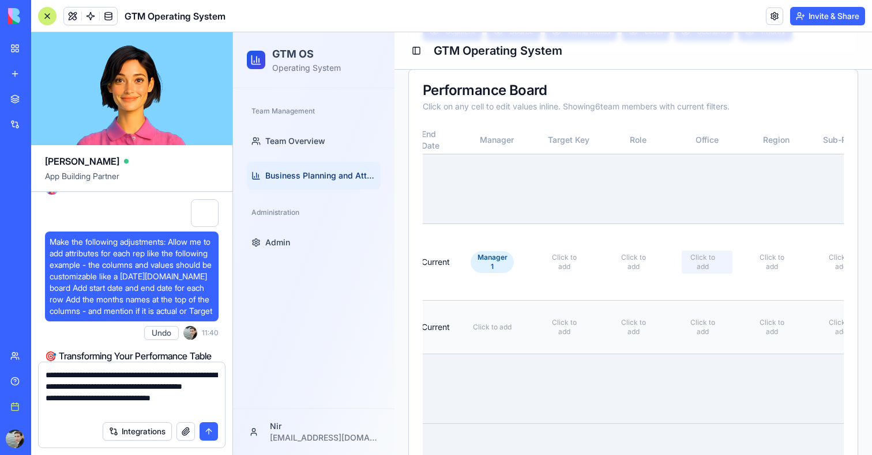
scroll to position [0, 198]
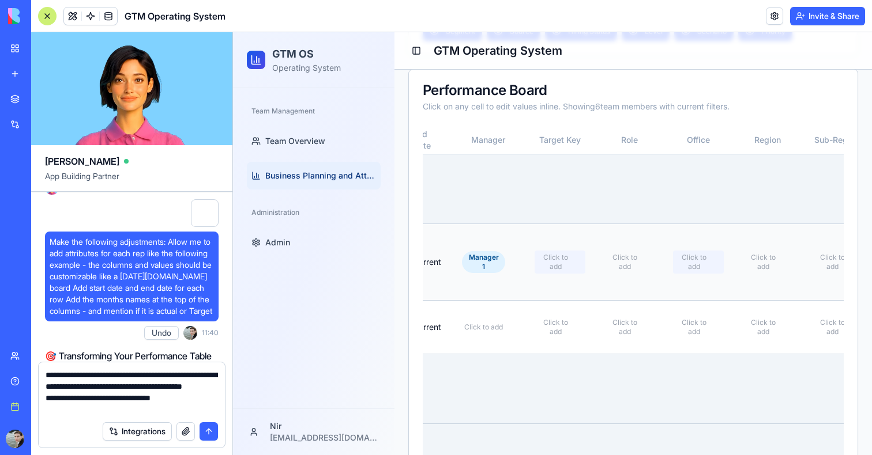
click at [559, 251] on div "Click to add" at bounding box center [559, 262] width 51 height 23
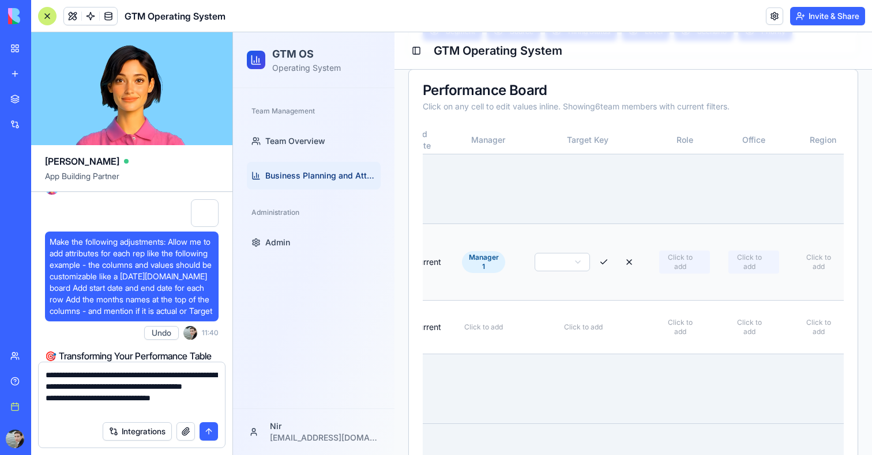
click at [666, 253] on span "Click to add" at bounding box center [679, 262] width 37 height 18
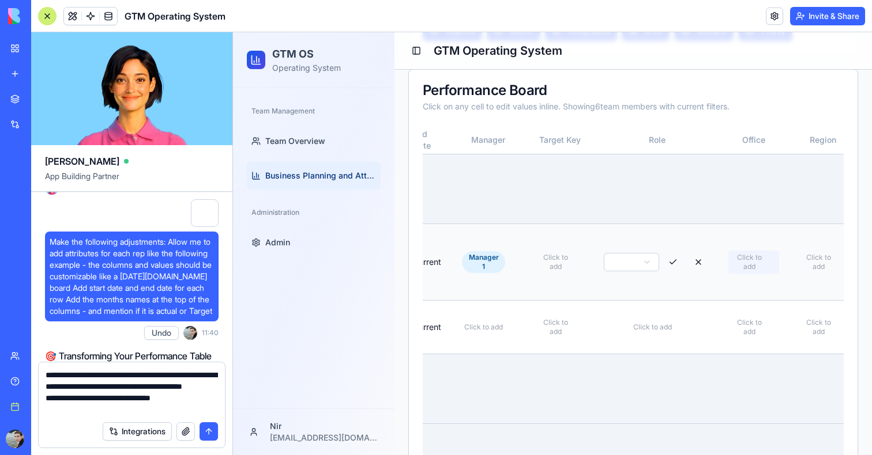
click at [762, 253] on span "Click to add" at bounding box center [748, 262] width 37 height 18
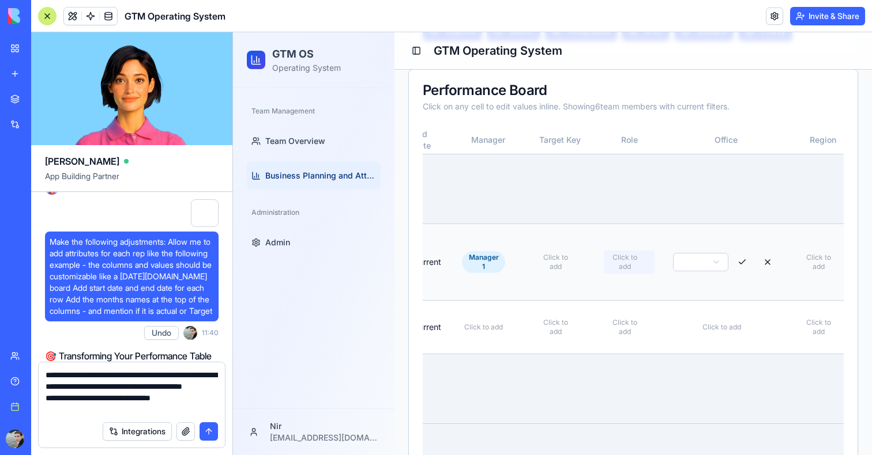
click at [769, 252] on button at bounding box center [767, 262] width 23 height 21
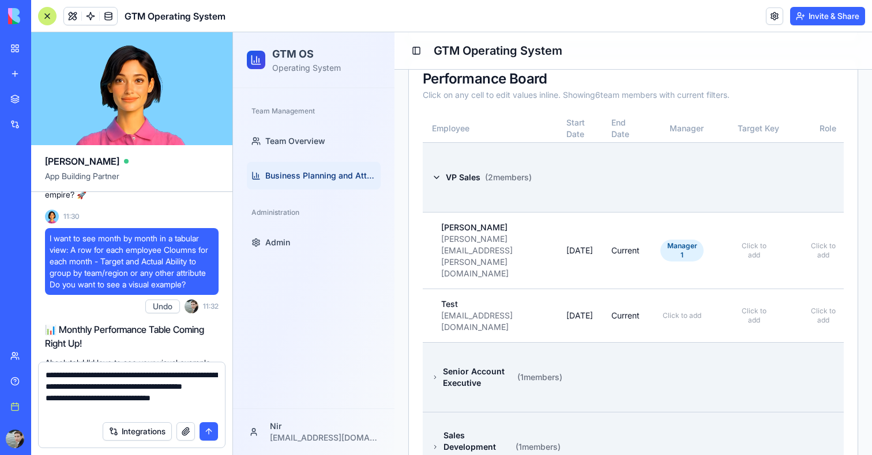
scroll to position [543, 0]
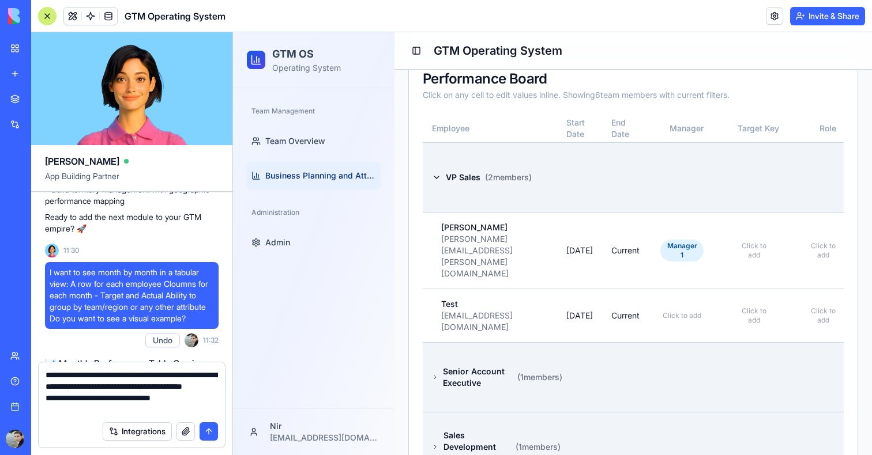
click at [207, 407] on textarea "**********" at bounding box center [132, 392] width 172 height 46
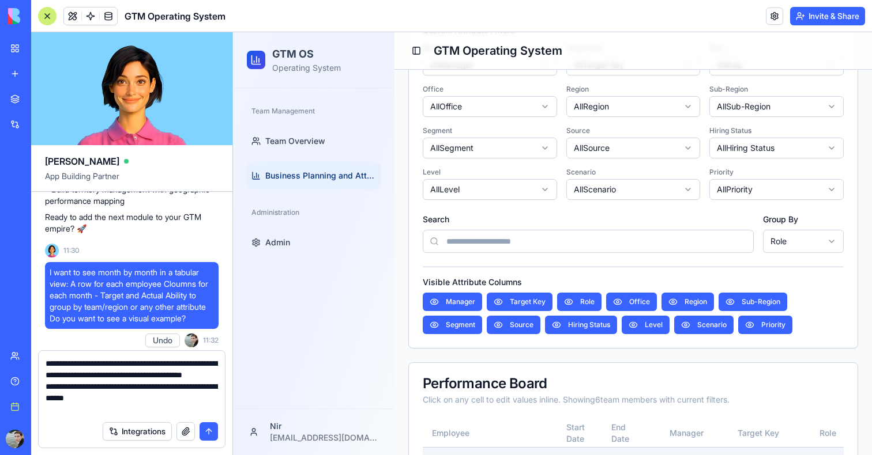
scroll to position [0, 0]
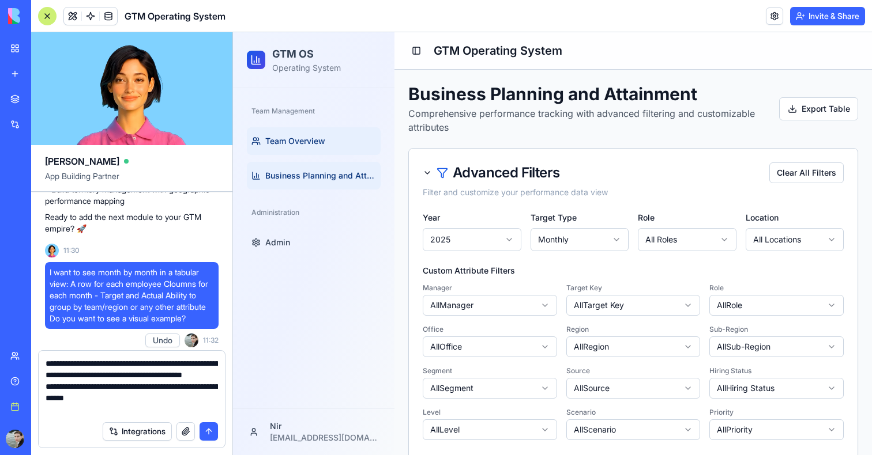
click at [295, 145] on span "Team Overview" at bounding box center [295, 141] width 60 height 12
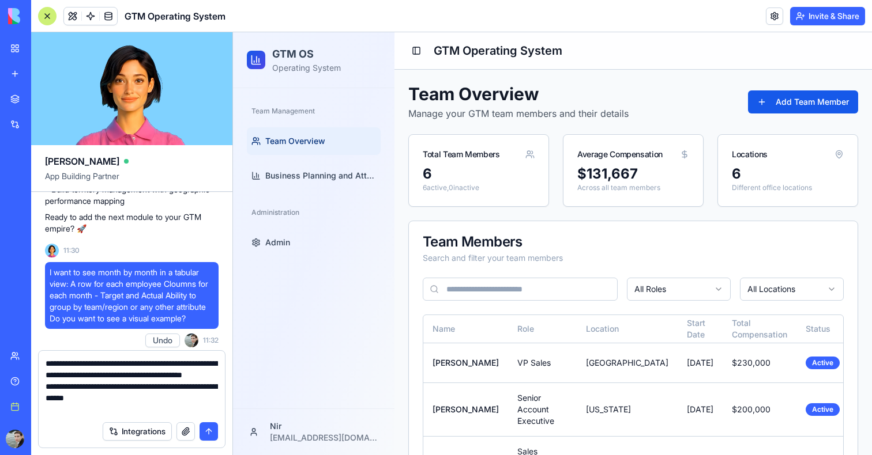
click at [790, 116] on div "Team Overview Manage your GTM team members and their details Add Team Member" at bounding box center [633, 102] width 450 height 37
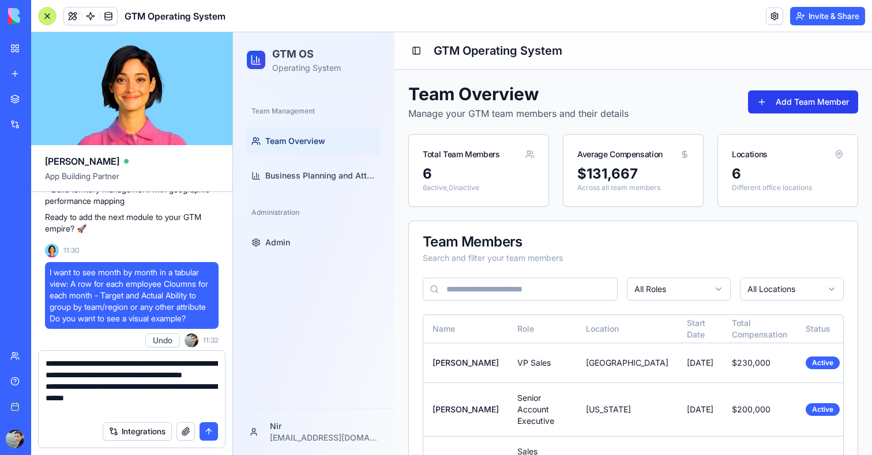
click at [792, 107] on button "Add Team Member" at bounding box center [803, 101] width 110 height 23
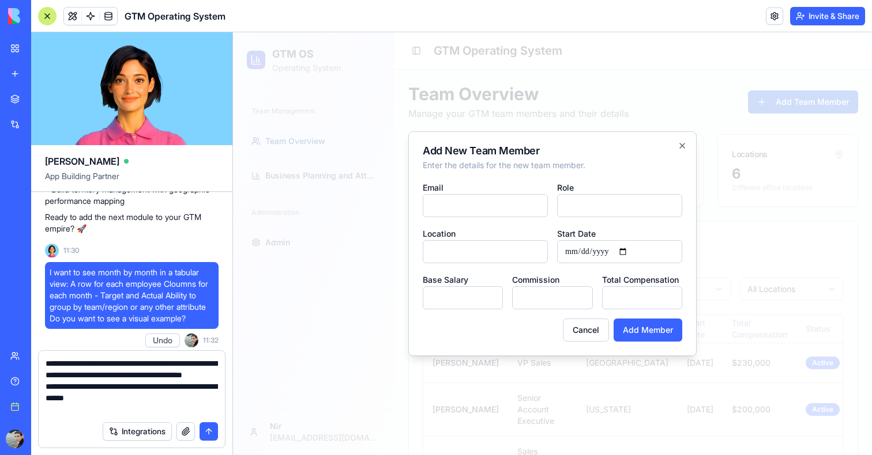
click at [595, 208] on input "Role" at bounding box center [619, 205] width 125 height 23
click at [594, 180] on div "Add New Team Member Enter the details for the new team member. Email Role Locat…" at bounding box center [552, 243] width 288 height 225
click at [452, 246] on input "Location" at bounding box center [485, 251] width 125 height 23
click at [424, 274] on div "Base Salary *" at bounding box center [463, 291] width 80 height 37
click at [141, 412] on textarea "**********" at bounding box center [132, 387] width 172 height 58
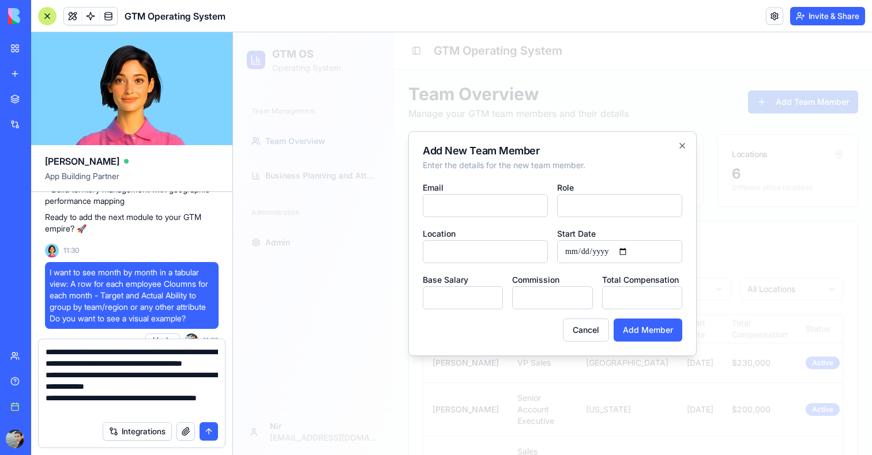
scroll to position [12, 0]
drag, startPoint x: 72, startPoint y: 412, endPoint x: 42, endPoint y: 403, distance: 31.8
click at [42, 403] on div "**********" at bounding box center [132, 378] width 186 height 76
click at [107, 403] on textarea "**********" at bounding box center [132, 380] width 172 height 69
click at [99, 410] on textarea "**********" at bounding box center [132, 380] width 172 height 69
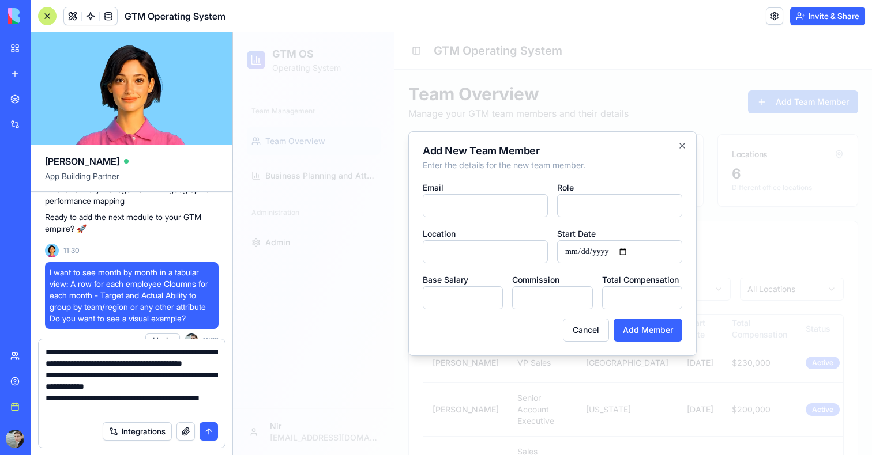
scroll to position [10, 0]
drag, startPoint x: 44, startPoint y: 398, endPoint x: 150, endPoint y: 404, distance: 106.8
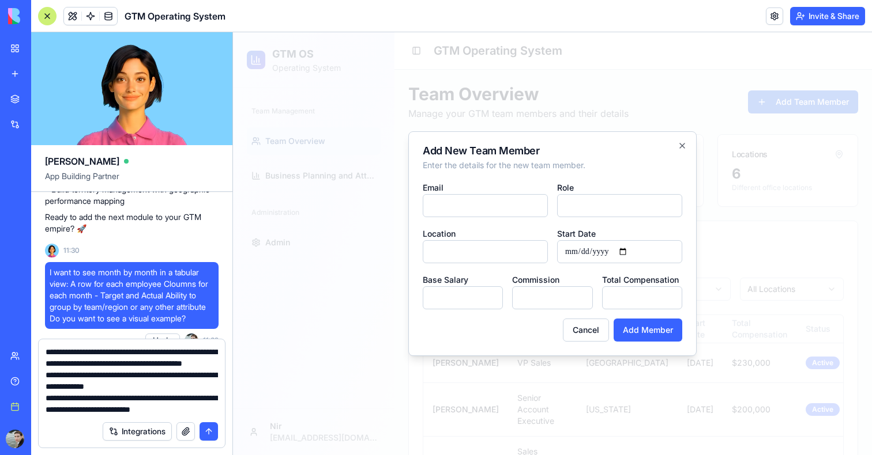
click at [150, 404] on div "**********" at bounding box center [132, 378] width 186 height 76
click at [195, 405] on textarea "**********" at bounding box center [132, 380] width 172 height 69
drag, startPoint x: 210, startPoint y: 412, endPoint x: 33, endPoint y: 398, distance: 176.9
click at [33, 398] on div "**********" at bounding box center [131, 397] width 201 height 116
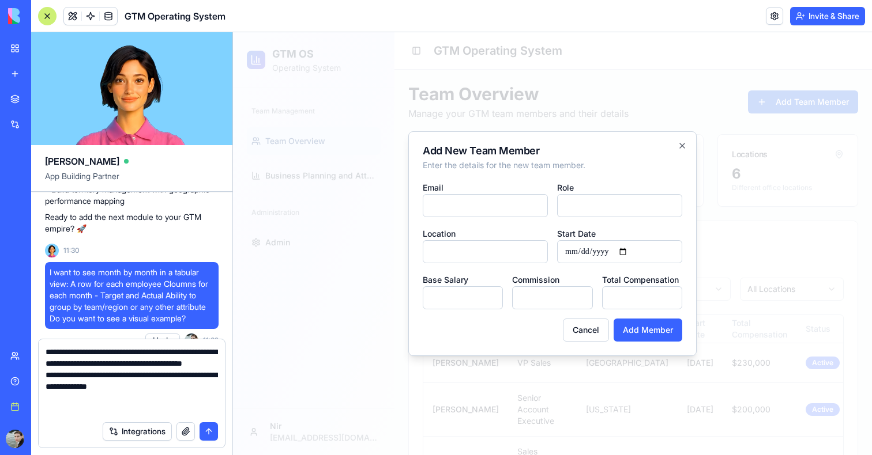
scroll to position [0, 0]
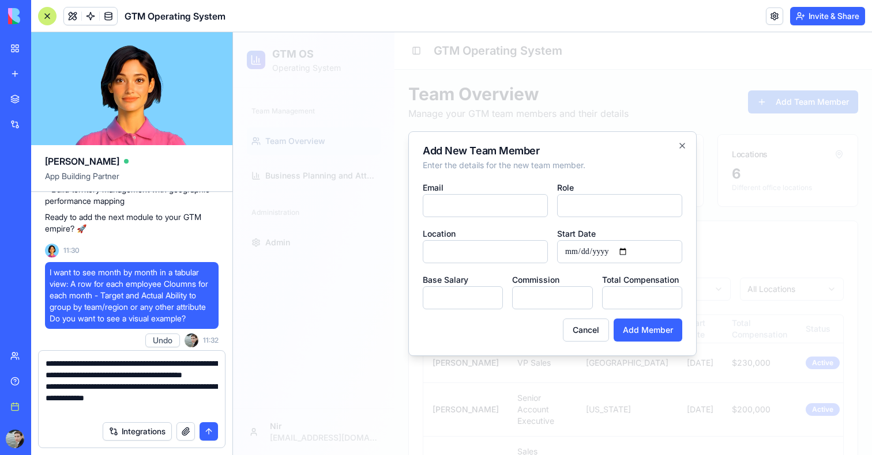
click at [140, 393] on textarea "**********" at bounding box center [132, 387] width 172 height 58
click at [138, 387] on textarea "**********" at bounding box center [132, 387] width 172 height 58
type textarea "**********"
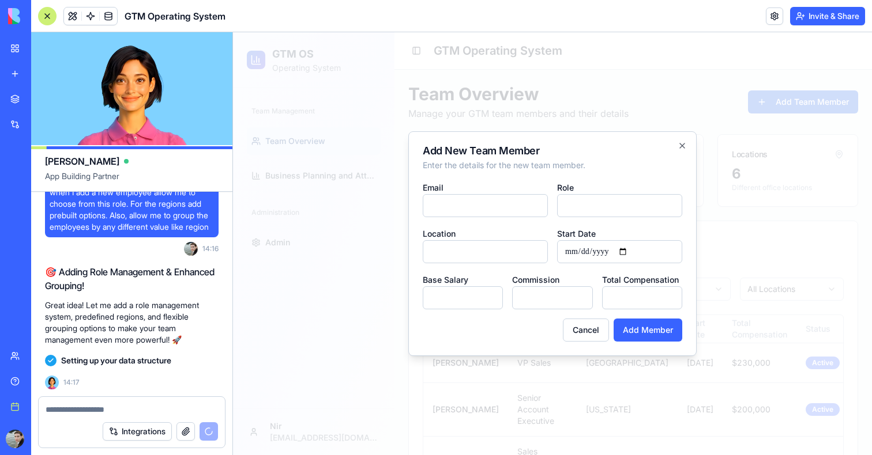
scroll to position [8601, 0]
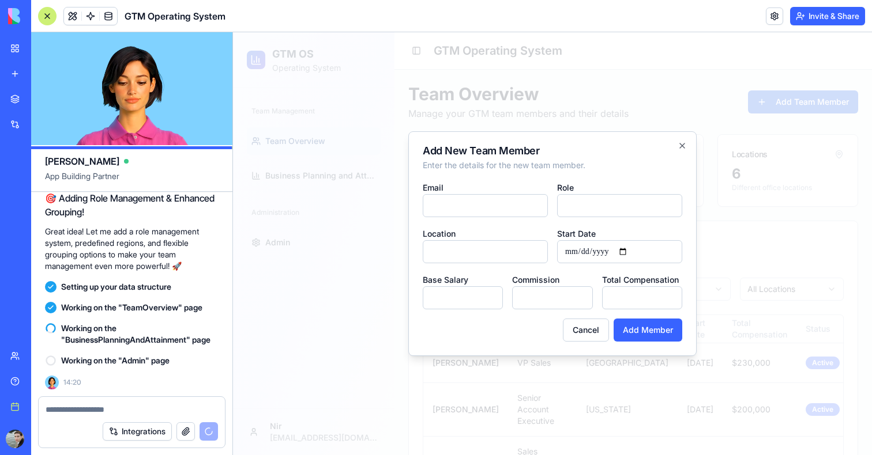
click at [686, 139] on div "Add New Team Member Enter the details for the new team member. Email Role Locat…" at bounding box center [552, 243] width 288 height 225
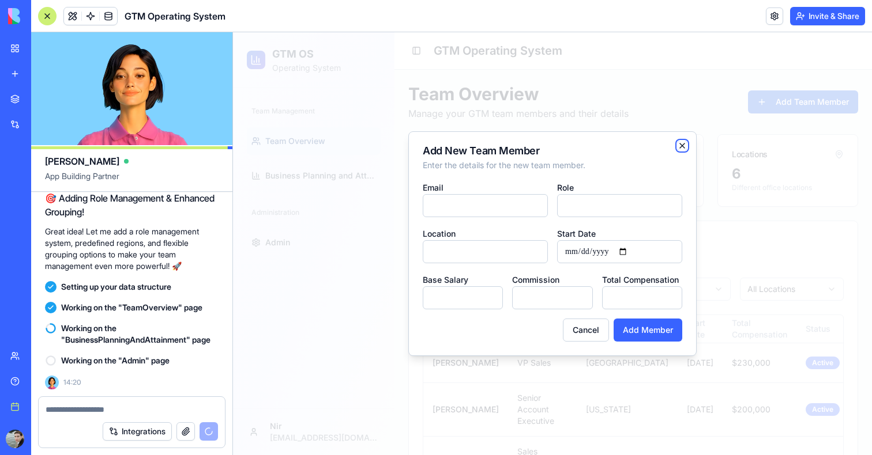
click at [682, 141] on icon "button" at bounding box center [681, 145] width 9 height 9
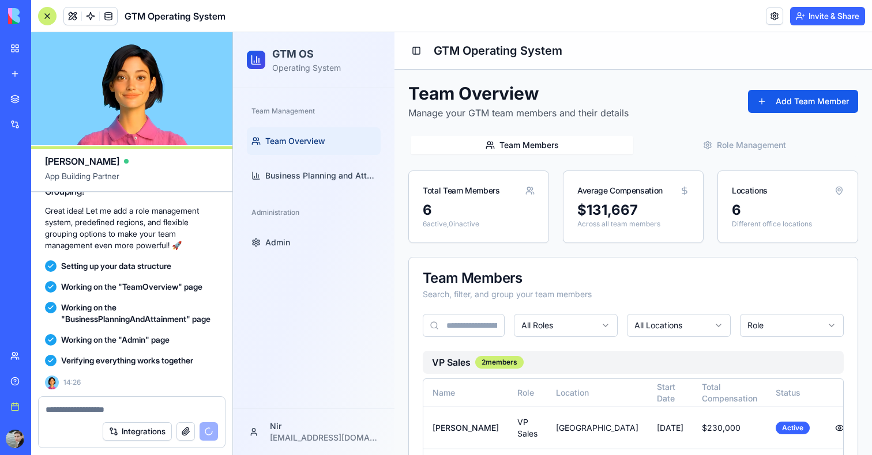
scroll to position [9289, 0]
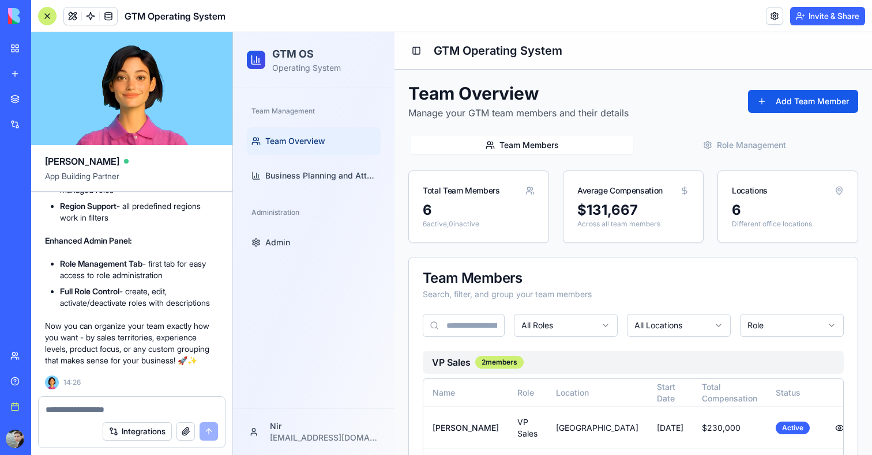
click at [44, 18] on div at bounding box center [47, 16] width 18 height 18
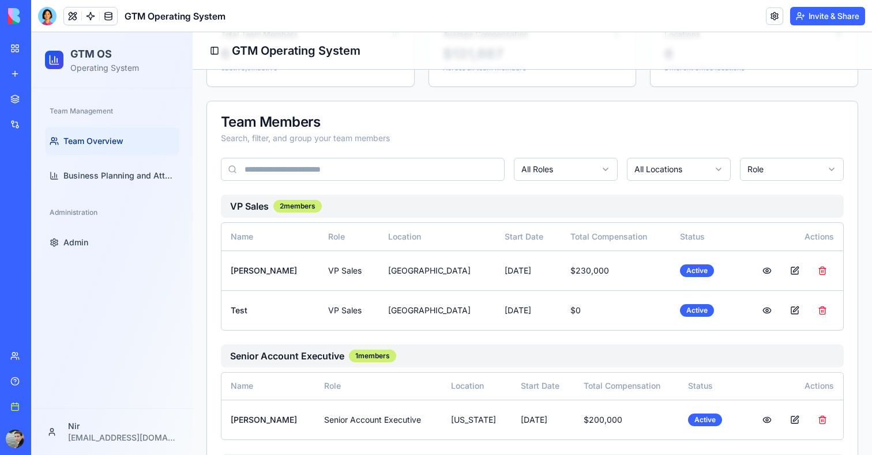
scroll to position [192, 0]
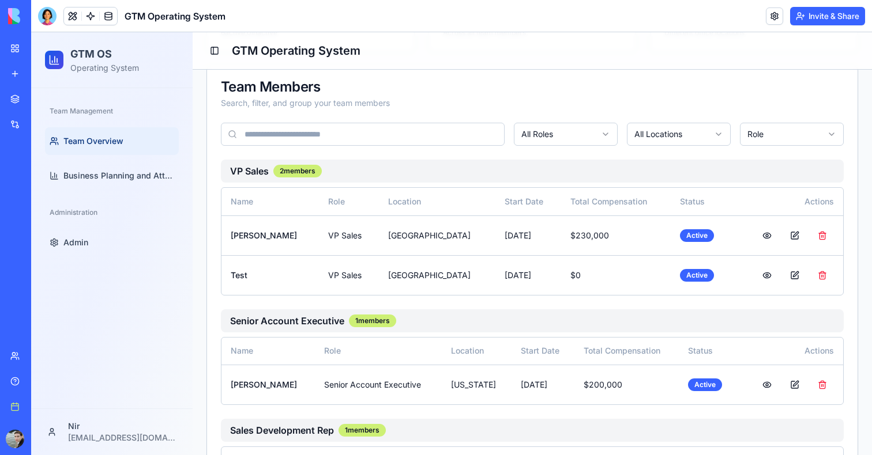
click at [767, 123] on html "GTM OS Operating System Team Management Team Overview Business Planning and Att…" at bounding box center [451, 301] width 840 height 923
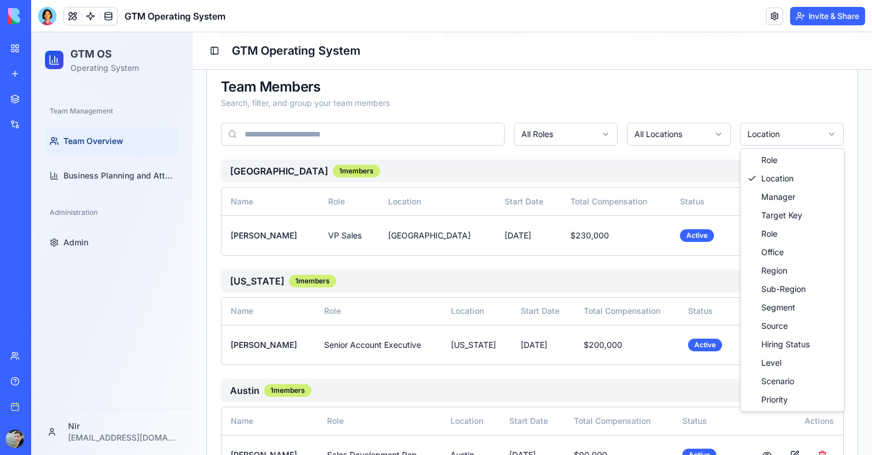
click at [788, 126] on html "GTM OS Operating System Team Management Team Overview Business Planning and Att…" at bounding box center [451, 336] width 840 height 993
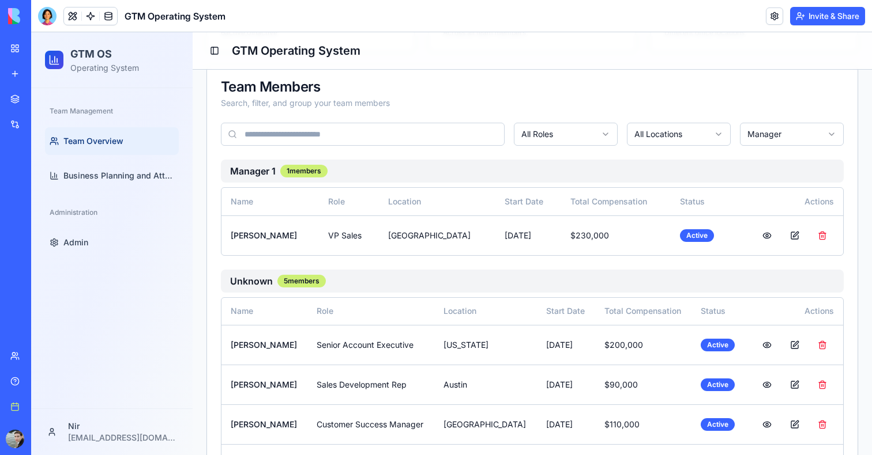
click at [799, 142] on html "GTM OS Operating System Team Management Team Overview Business Planning and Att…" at bounding box center [451, 196] width 840 height 712
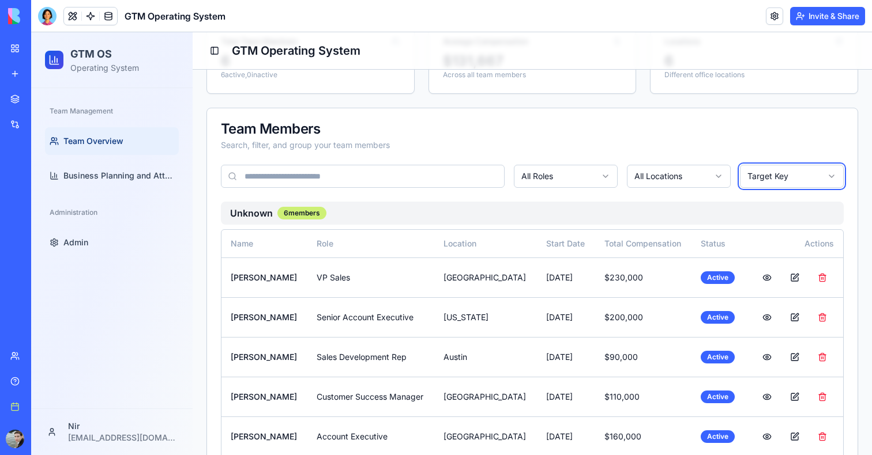
scroll to position [191, 0]
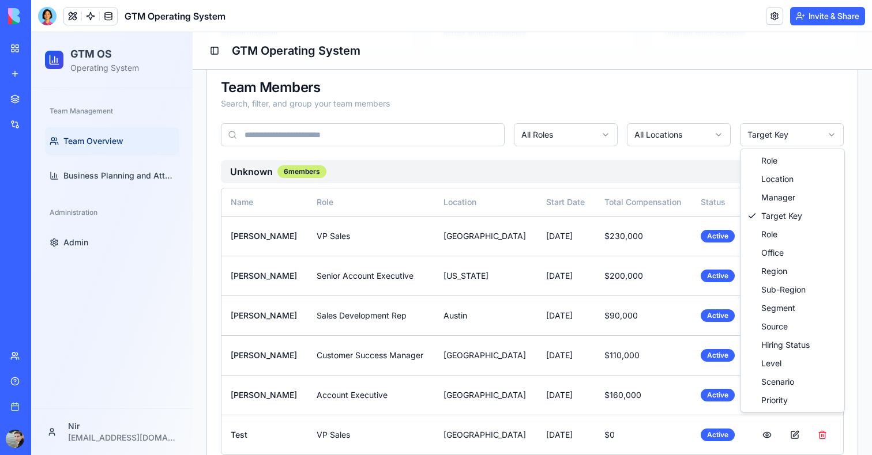
click at [819, 138] on html "GTM OS Operating System Team Management Team Overview Business Planning and Att…" at bounding box center [451, 162] width 840 height 643
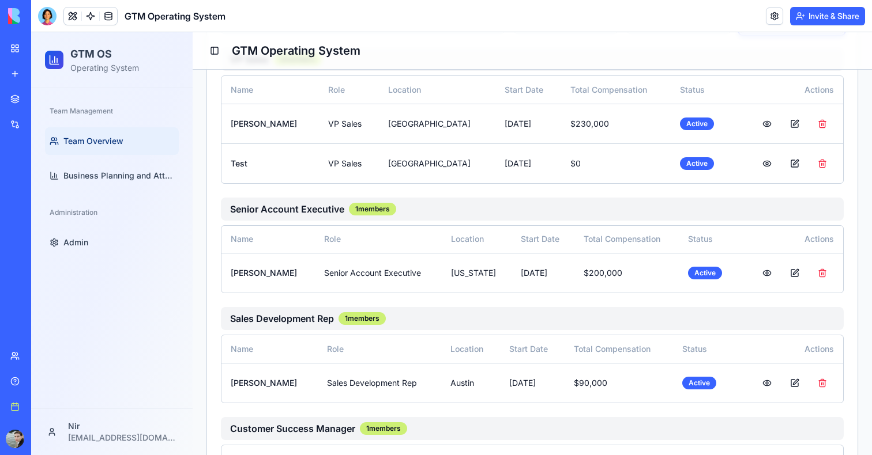
scroll to position [0, 0]
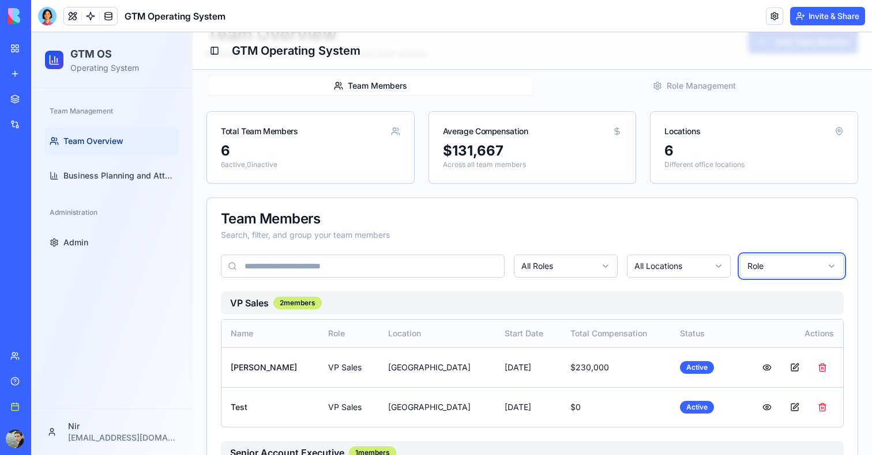
scroll to position [232, 0]
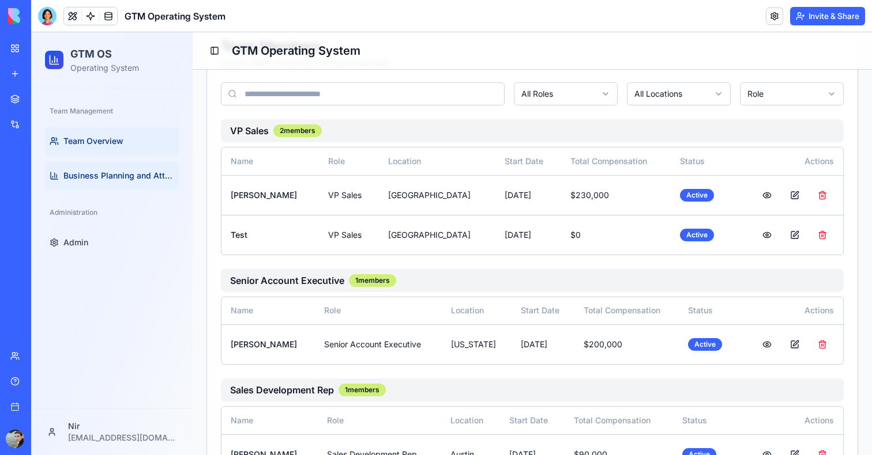
click at [120, 171] on span "Business Planning and Attainment" at bounding box center [118, 176] width 111 height 12
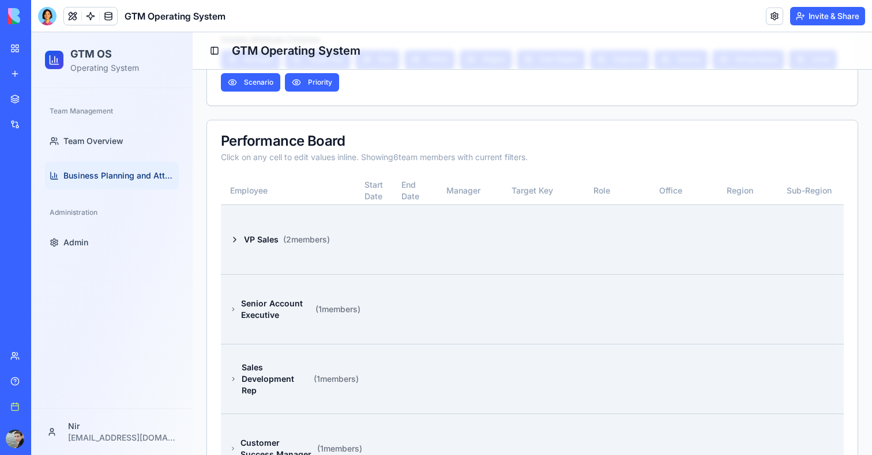
scroll to position [513, 0]
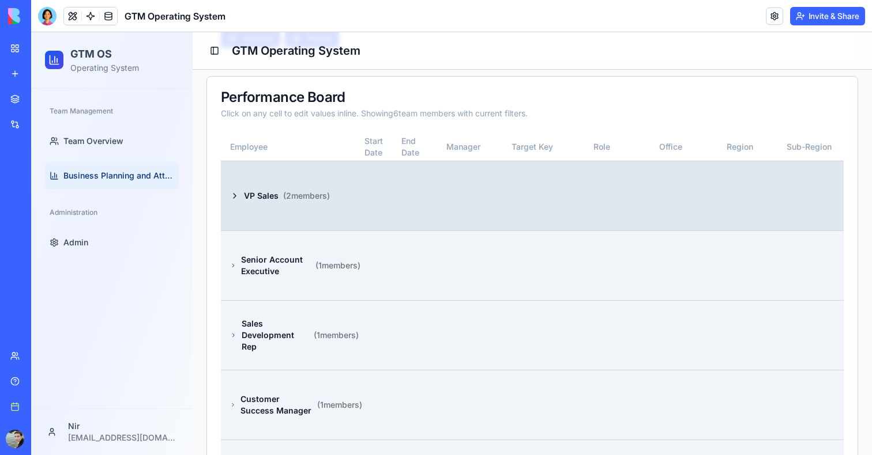
click at [447, 204] on td at bounding box center [462, 196] width 69 height 70
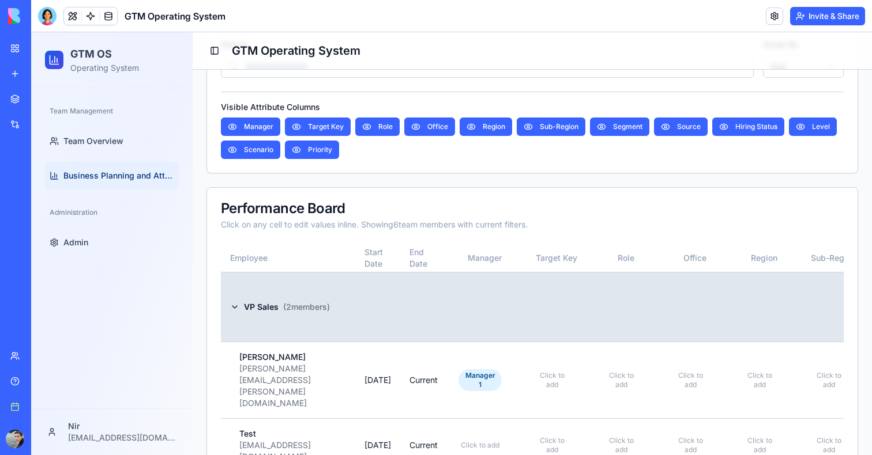
scroll to position [436, 0]
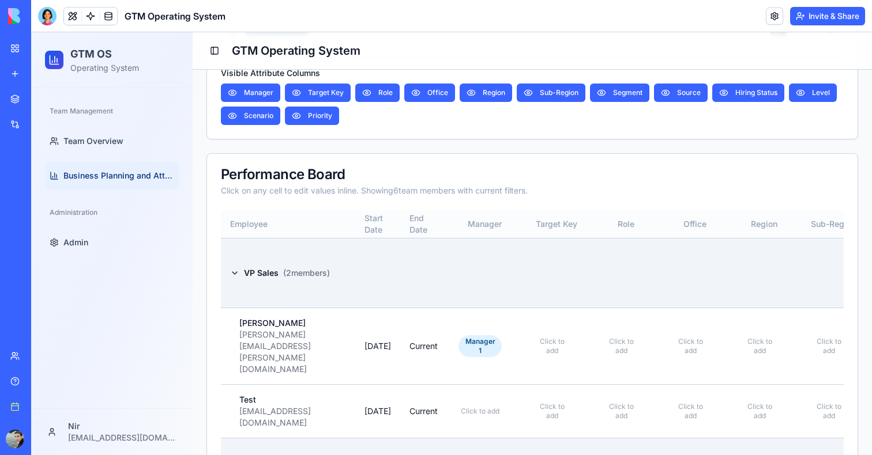
click at [537, 223] on th "Target Key" at bounding box center [556, 224] width 69 height 28
click at [473, 223] on th "Manager" at bounding box center [484, 224] width 75 height 28
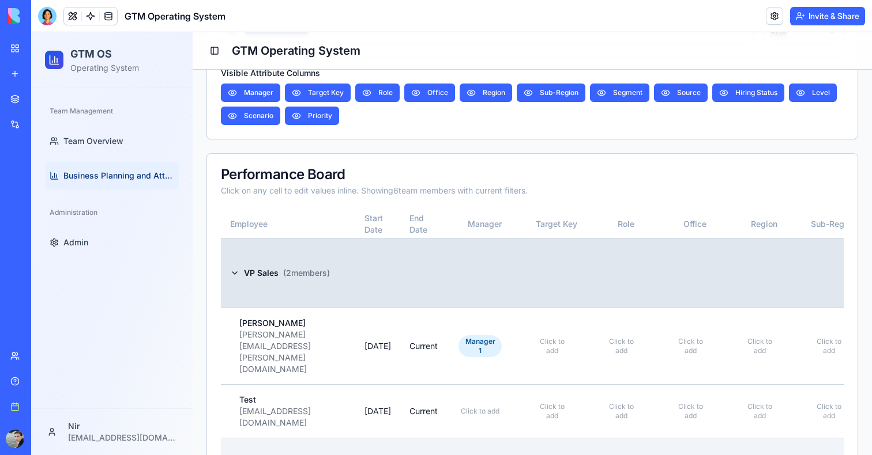
click at [263, 239] on td "VP Sales ( 2 members)" at bounding box center [288, 273] width 134 height 70
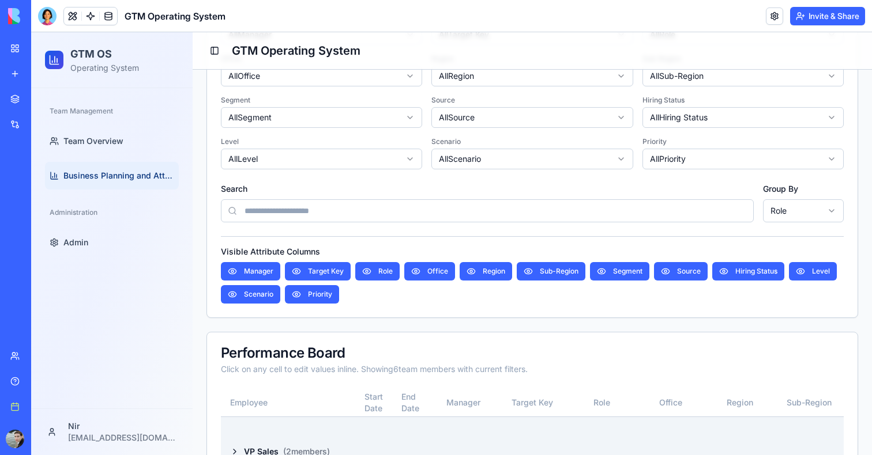
scroll to position [203, 0]
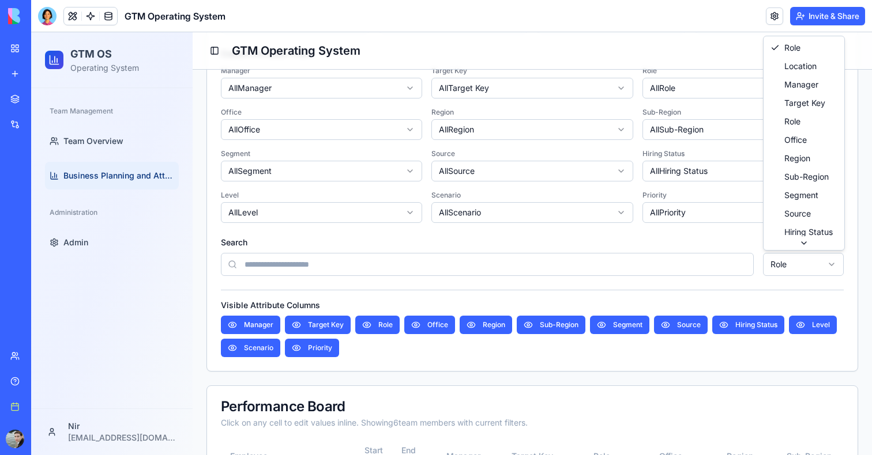
click at [802, 264] on html "GTM OS Operating System Team Management Team Overview Business Planning and Att…" at bounding box center [451, 338] width 840 height 1019
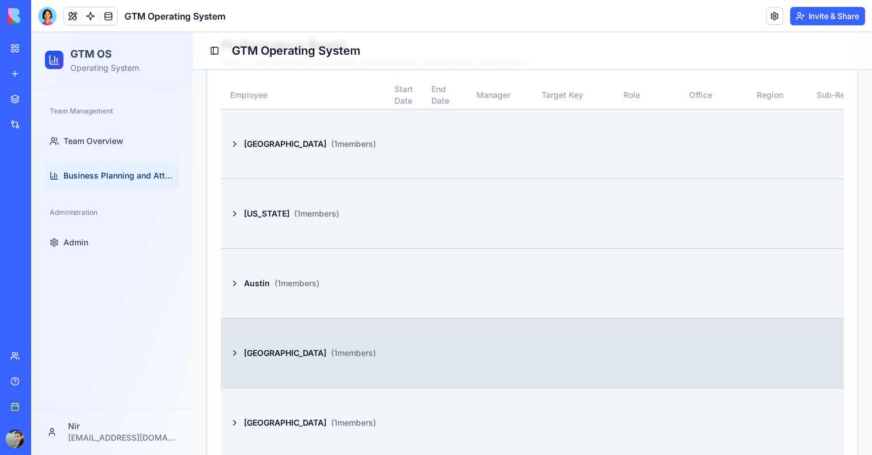
scroll to position [527, 0]
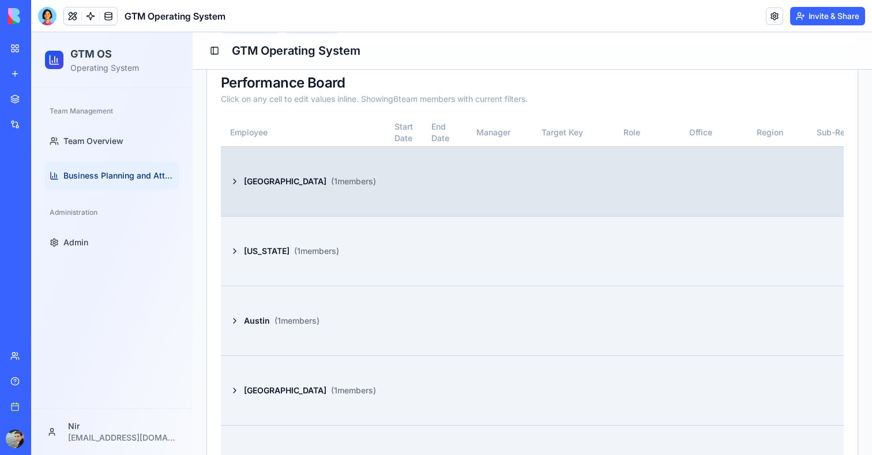
click at [597, 183] on td at bounding box center [631, 181] width 69 height 70
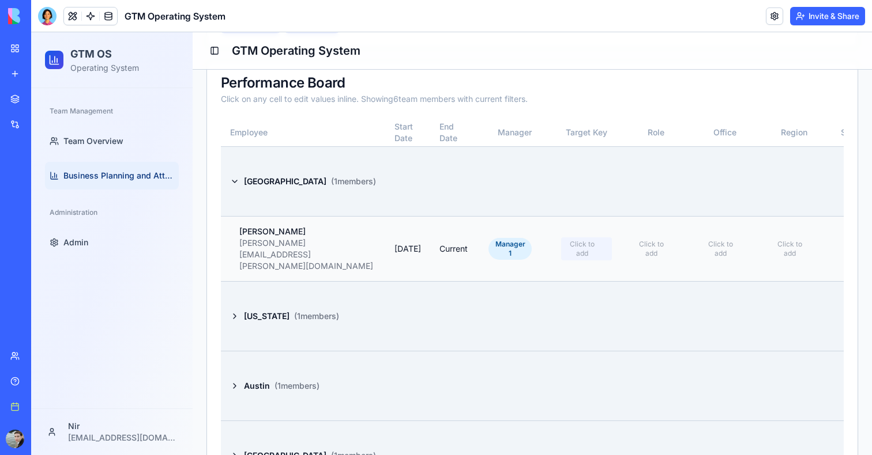
click at [563, 240] on span "Click to add" at bounding box center [581, 249] width 37 height 18
click at [676, 262] on td "Click to add" at bounding box center [710, 248] width 69 height 65
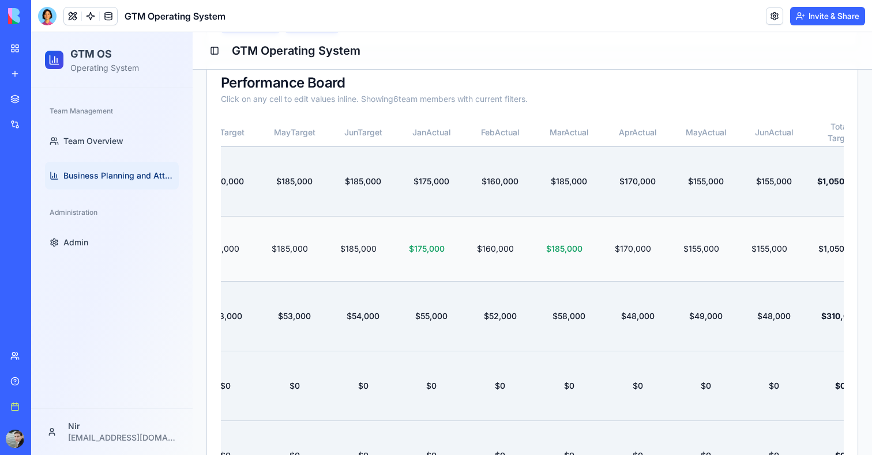
scroll to position [0, 1404]
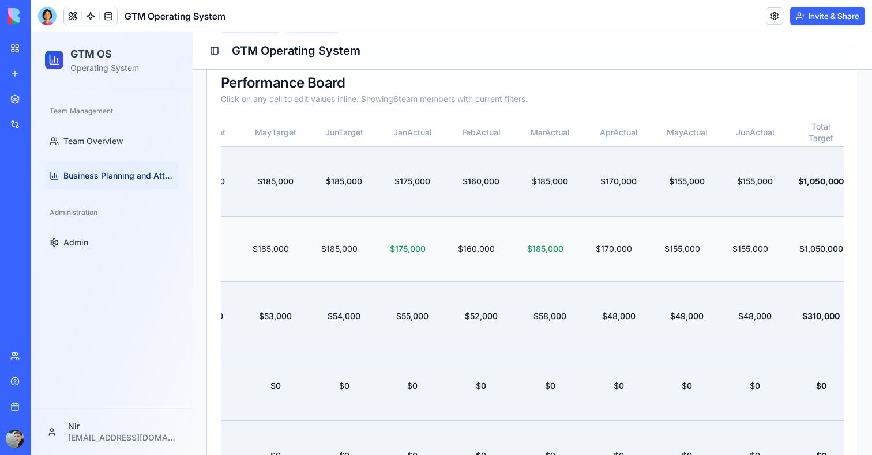
click at [584, 265] on td "$170,000" at bounding box center [618, 248] width 69 height 65
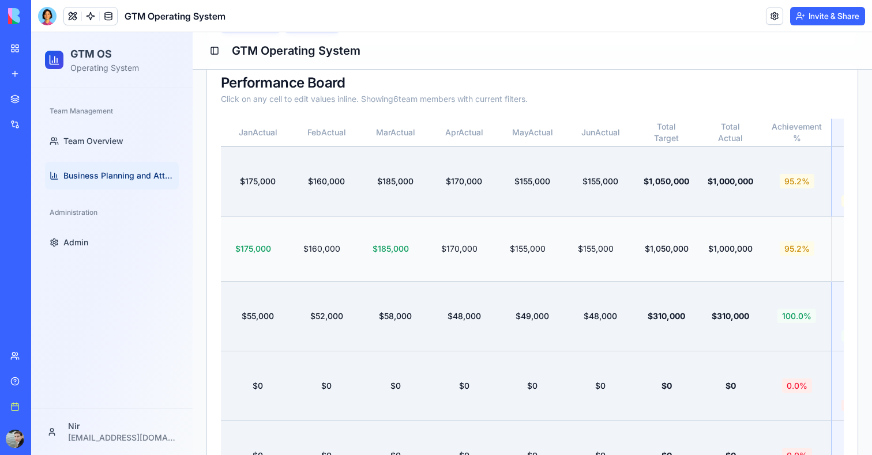
scroll to position [0, 1655]
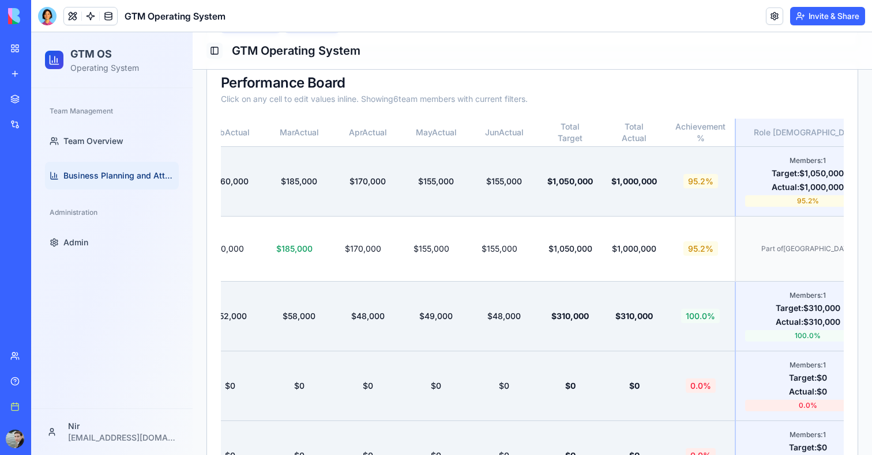
click at [222, 49] on button "Toggle Sidebar" at bounding box center [214, 51] width 16 height 16
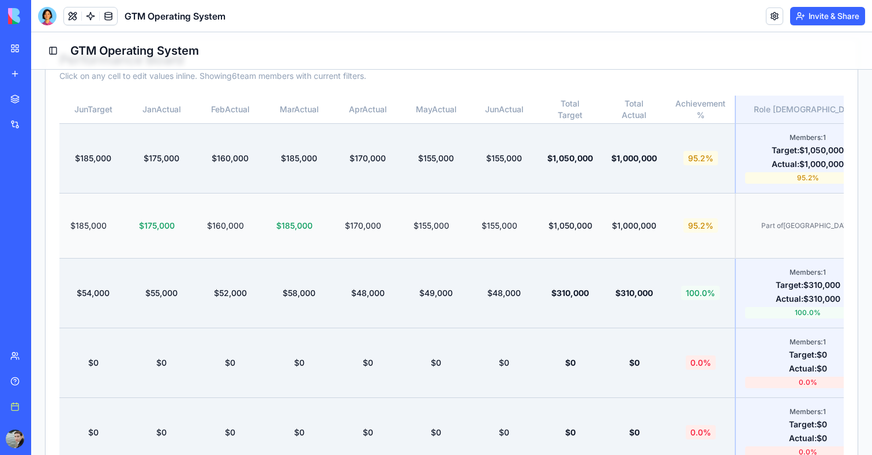
scroll to position [0, 1493]
click at [402, 228] on td "$155,000" at bounding box center [436, 225] width 68 height 65
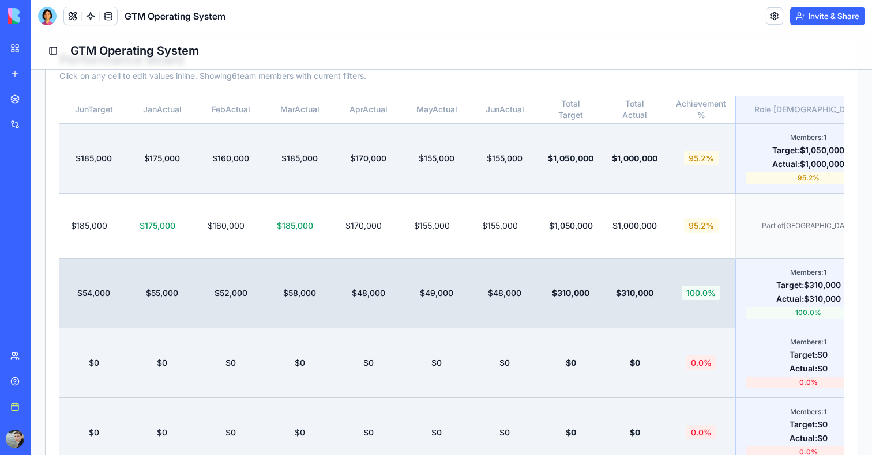
scroll to position [0, 1492]
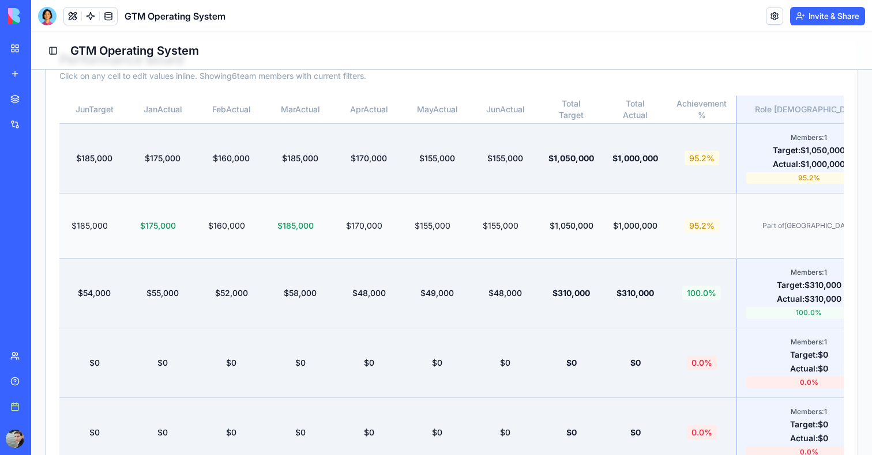
click at [418, 239] on td "$155,000" at bounding box center [437, 225] width 68 height 65
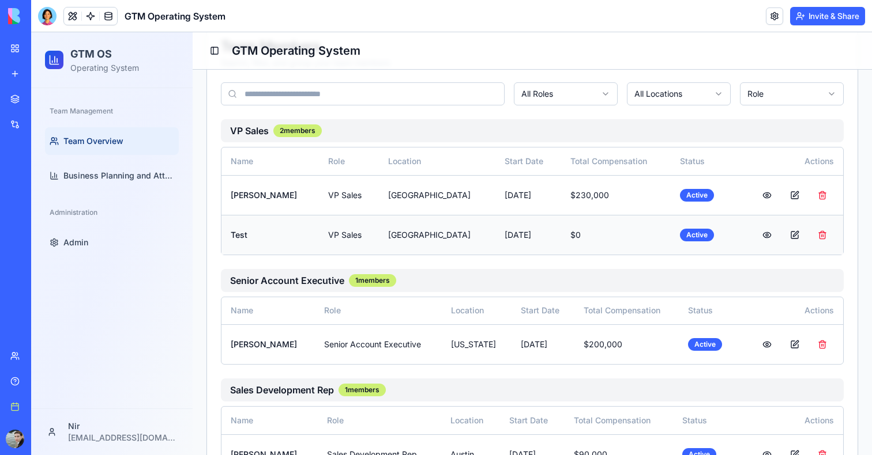
scroll to position [236, 0]
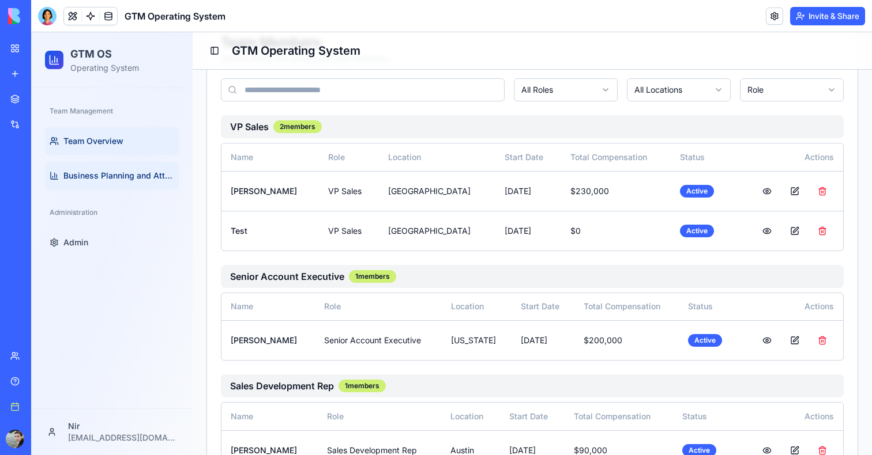
click at [118, 165] on link "Business Planning and Attainment" at bounding box center [112, 176] width 134 height 28
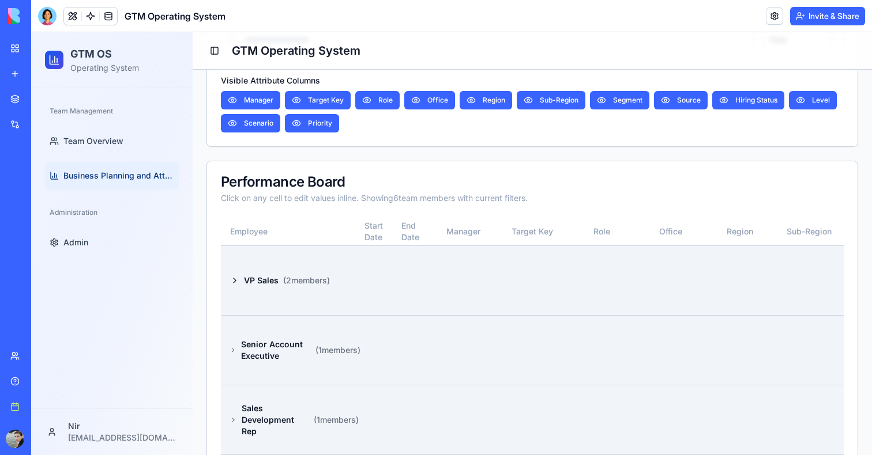
scroll to position [451, 0]
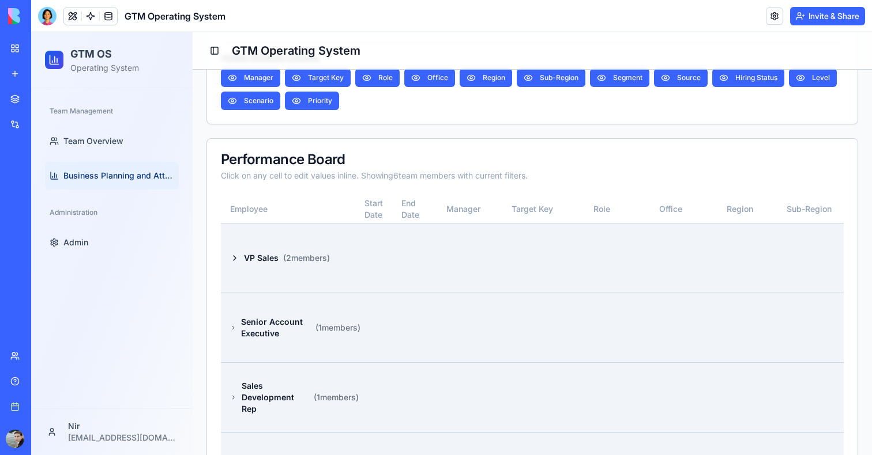
click at [141, 121] on div "Team Management Team Overview Business Planning and Attainment" at bounding box center [111, 145] width 143 height 97
click at [133, 131] on link "Team Overview" at bounding box center [112, 141] width 134 height 28
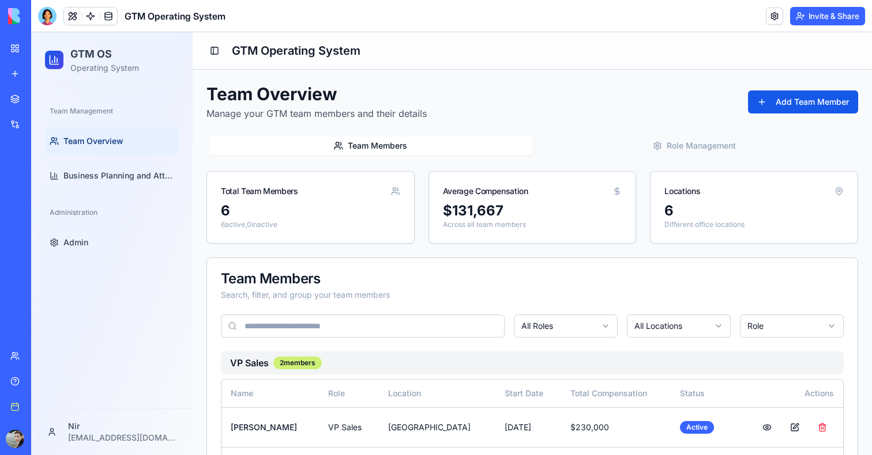
click at [678, 150] on button "Role Management" at bounding box center [693, 146] width 323 height 18
click at [348, 141] on button "Team Members" at bounding box center [370, 146] width 323 height 18
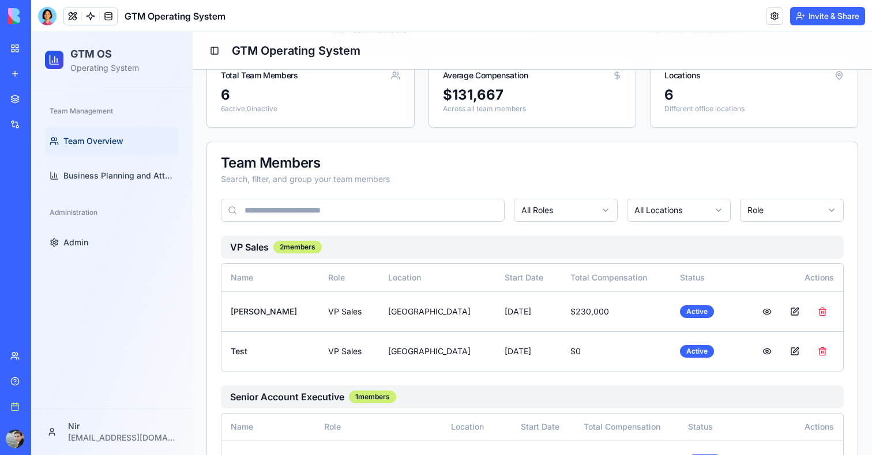
scroll to position [187, 0]
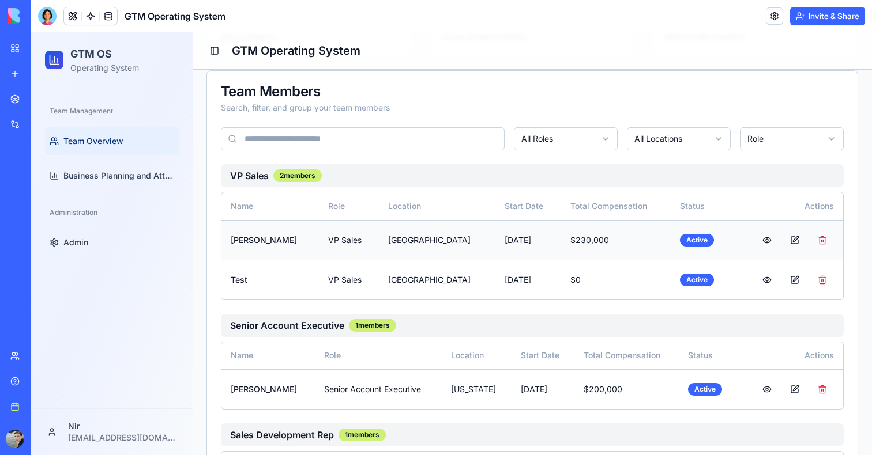
click at [794, 244] on button at bounding box center [794, 240] width 23 height 21
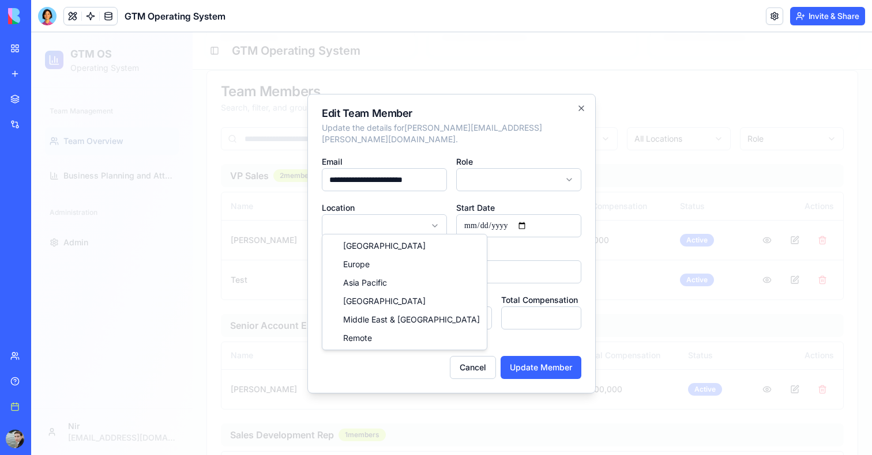
click at [410, 214] on body "GTM OS Operating System Team Management Team Overview Business Planning and Att…" at bounding box center [451, 306] width 840 height 923
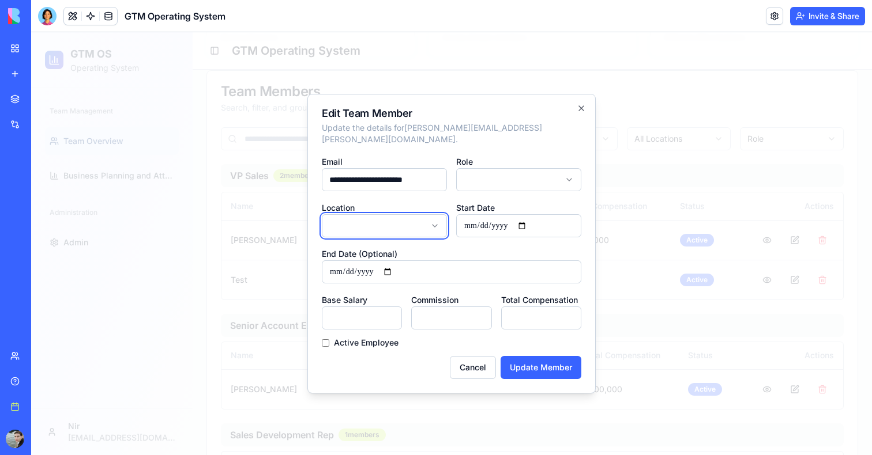
click at [707, 172] on div at bounding box center [451, 243] width 840 height 423
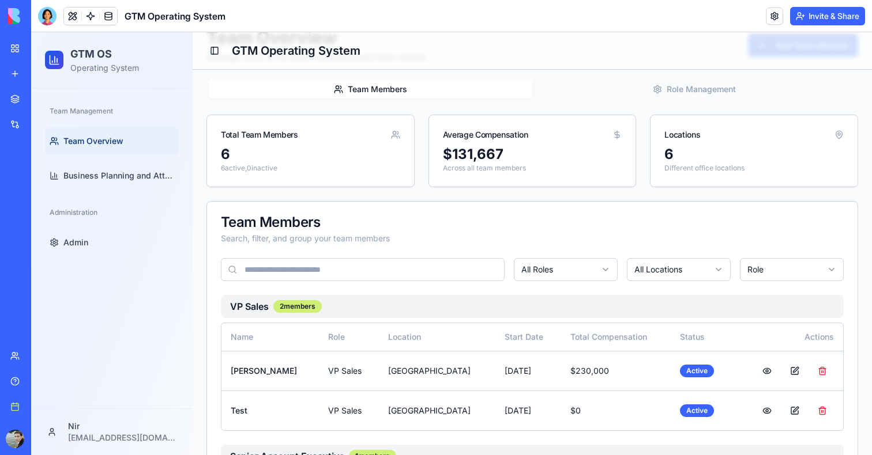
scroll to position [58, 0]
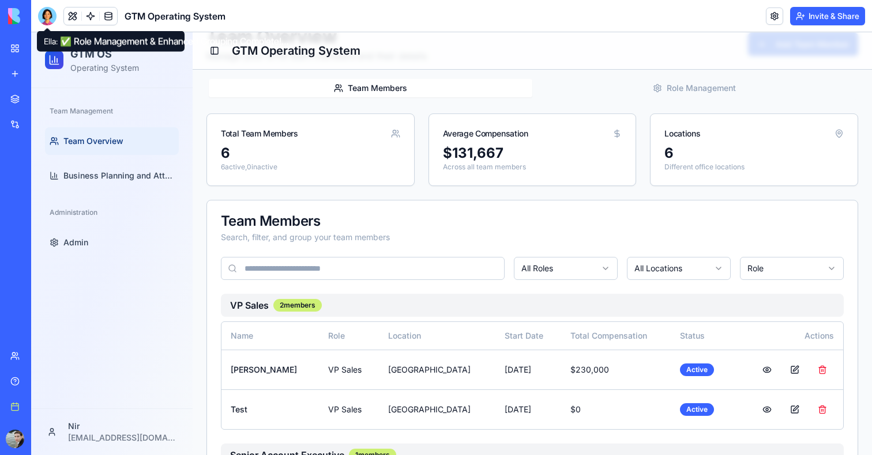
click at [44, 15] on div at bounding box center [47, 16] width 18 height 18
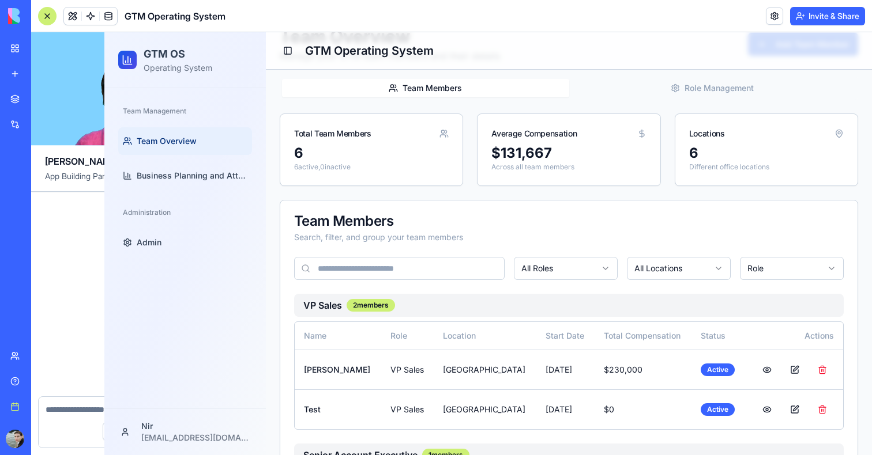
scroll to position [9289, 0]
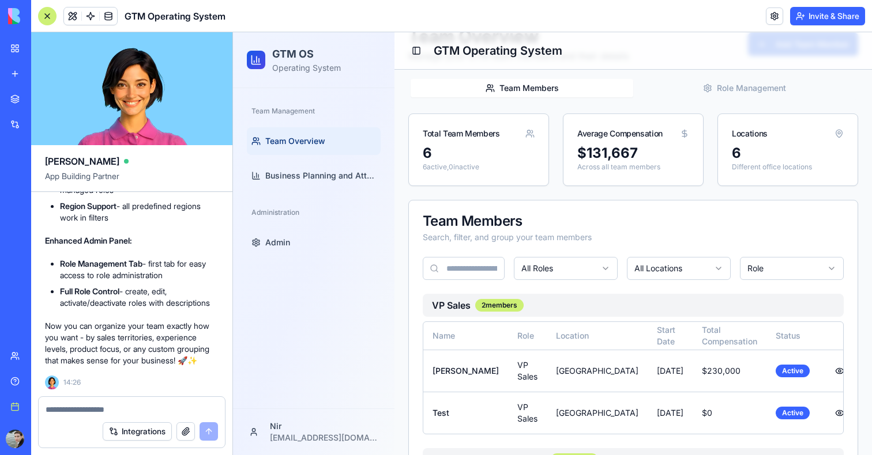
click at [84, 416] on div "Integrations" at bounding box center [132, 432] width 186 height 32
click at [81, 409] on textarea at bounding box center [132, 410] width 172 height 12
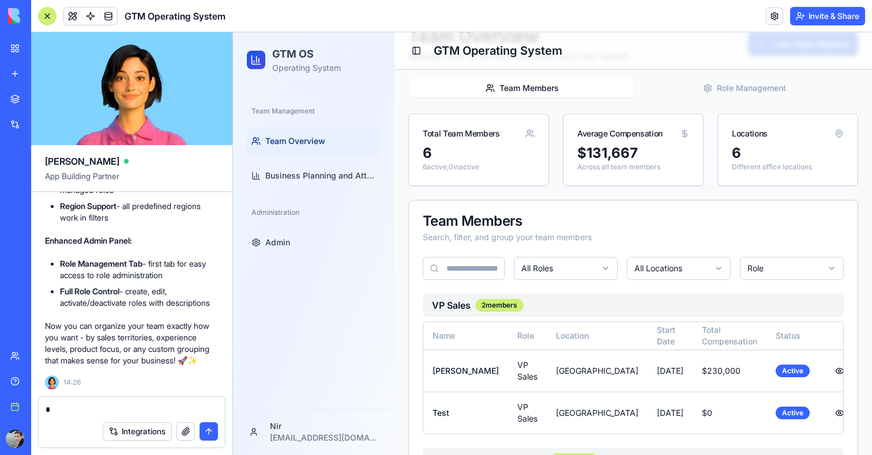
type textarea "*"
type textarea "*****"
type textarea "*"
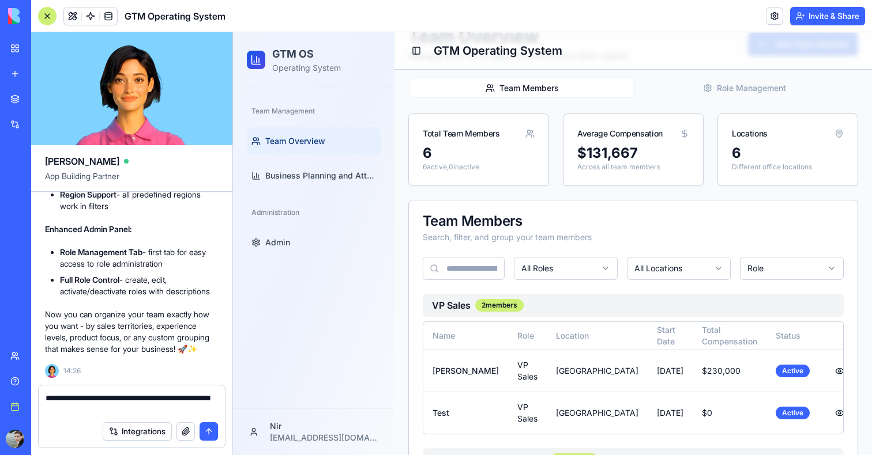
click at [59, 411] on textarea "**********" at bounding box center [132, 404] width 172 height 23
click at [125, 409] on textarea "**********" at bounding box center [132, 404] width 172 height 23
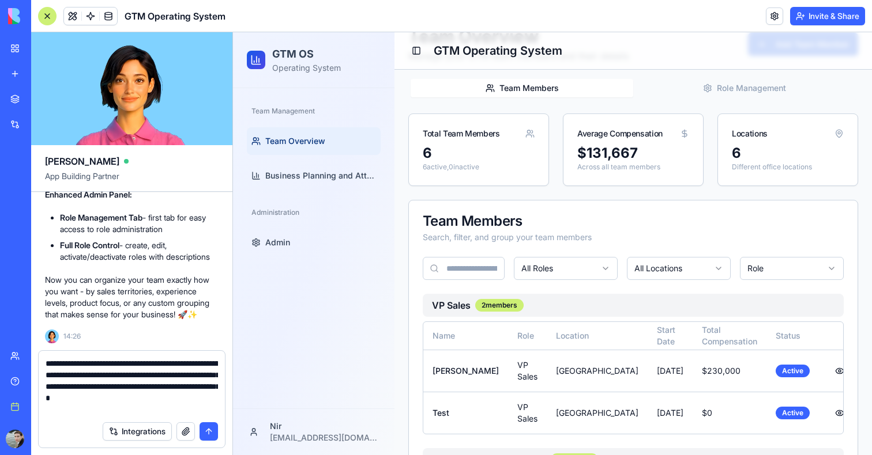
type textarea "**********"
paste textarea
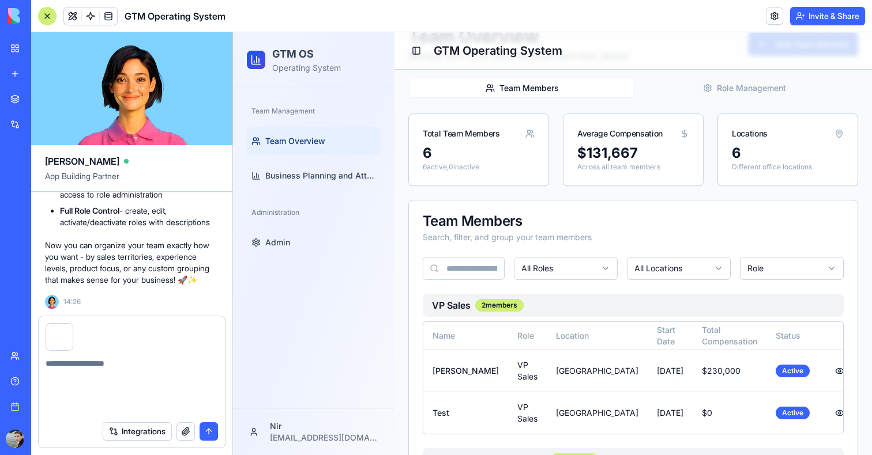
scroll to position [9411, 0]
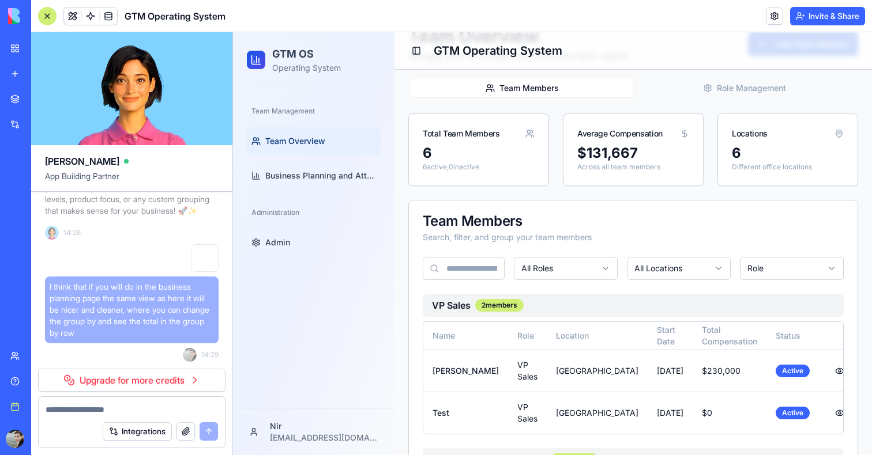
click at [127, 325] on span "I think that if you will do in the business planning page the same view as here…" at bounding box center [132, 310] width 164 height 58
copy span "I think that if you will do in the business planning page the same view as here…"
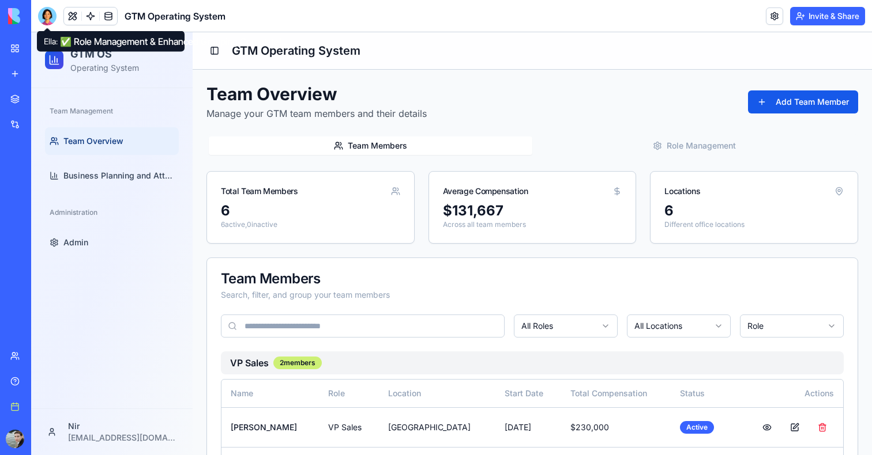
click at [51, 18] on div at bounding box center [47, 16] width 18 height 18
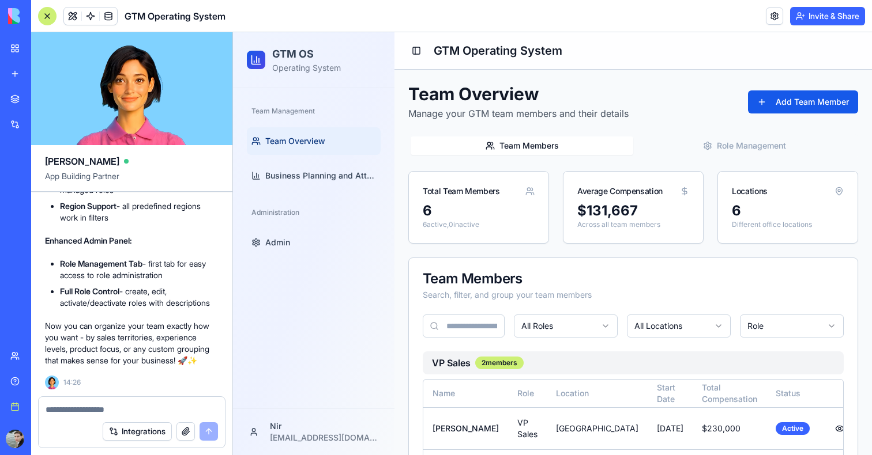
click at [69, 418] on div "Integrations" at bounding box center [132, 432] width 186 height 32
click at [72, 412] on textarea at bounding box center [132, 410] width 172 height 12
paste textarea "**********"
type textarea "**********"
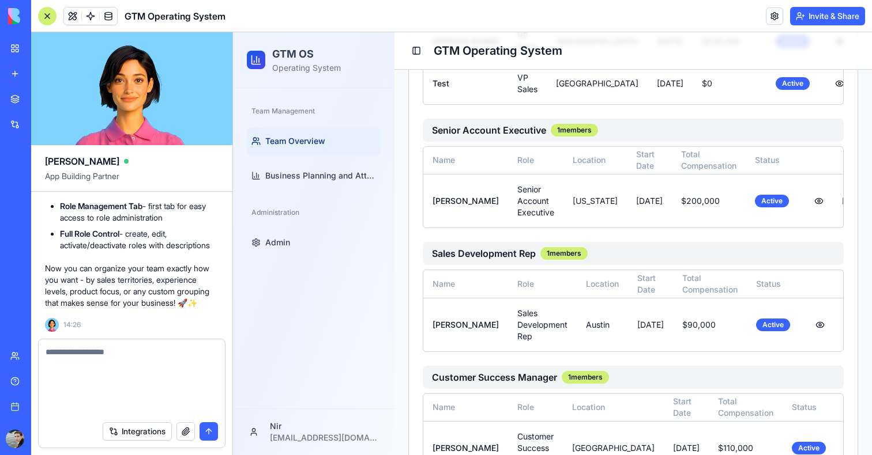
scroll to position [9378, 0]
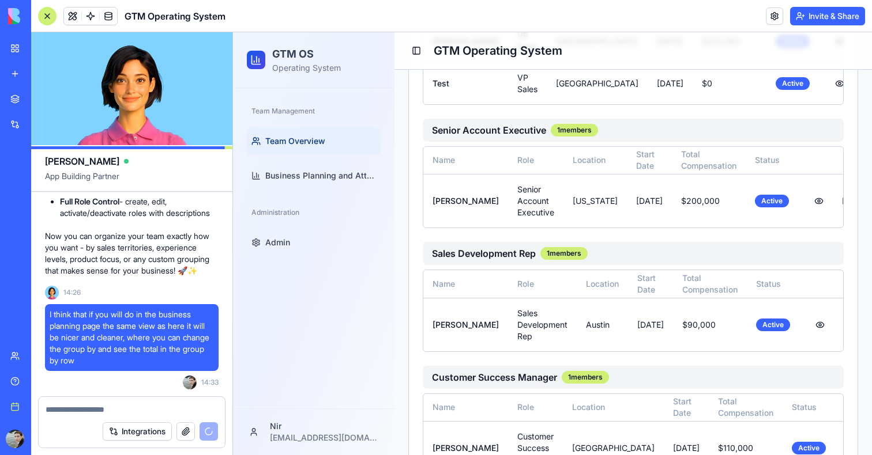
click at [206, 435] on div "Integrations" at bounding box center [160, 432] width 115 height 18
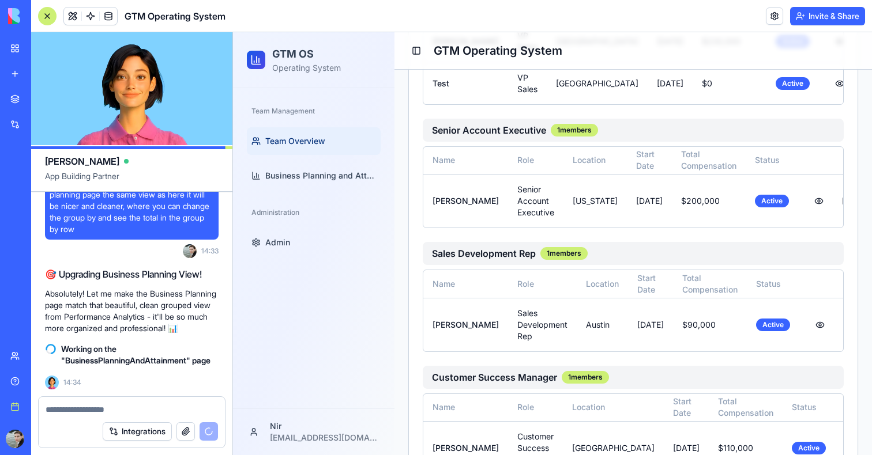
scroll to position [0, 0]
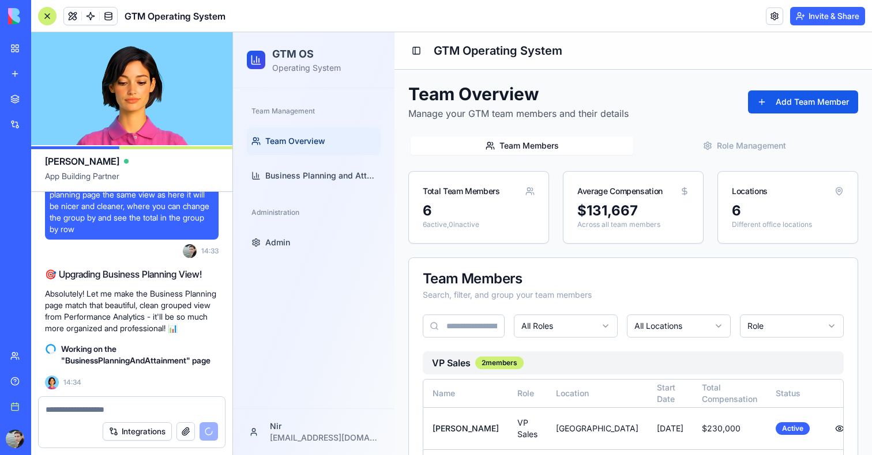
click at [49, 17] on div at bounding box center [47, 16] width 18 height 18
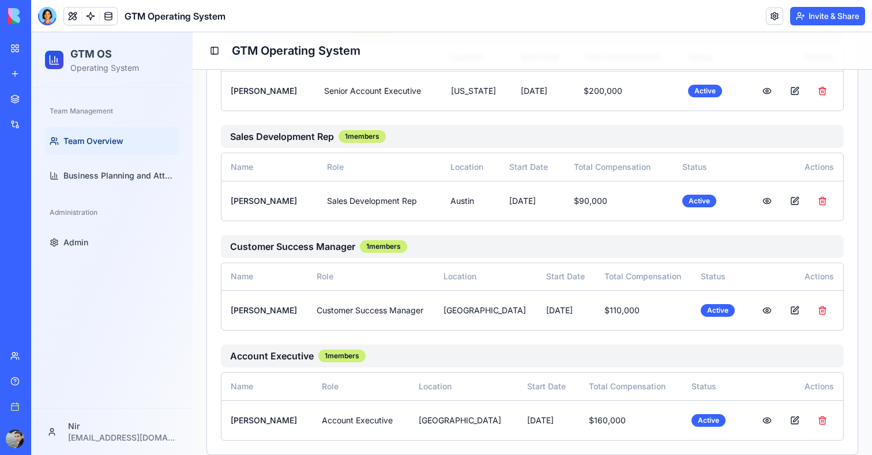
scroll to position [499, 0]
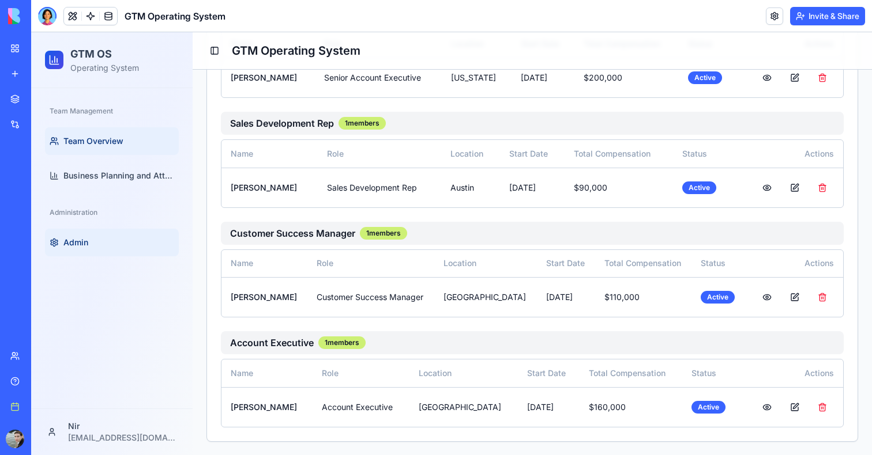
click at [78, 255] on link "Admin" at bounding box center [112, 243] width 134 height 28
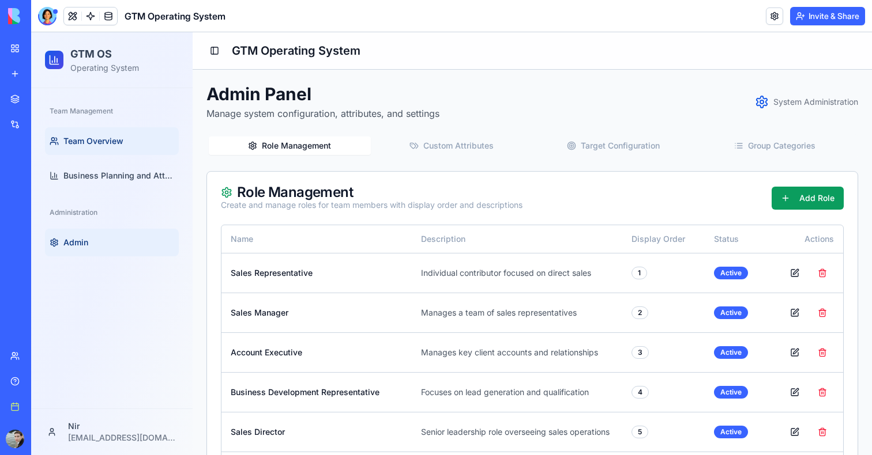
click at [85, 139] on span "Team Overview" at bounding box center [93, 141] width 60 height 12
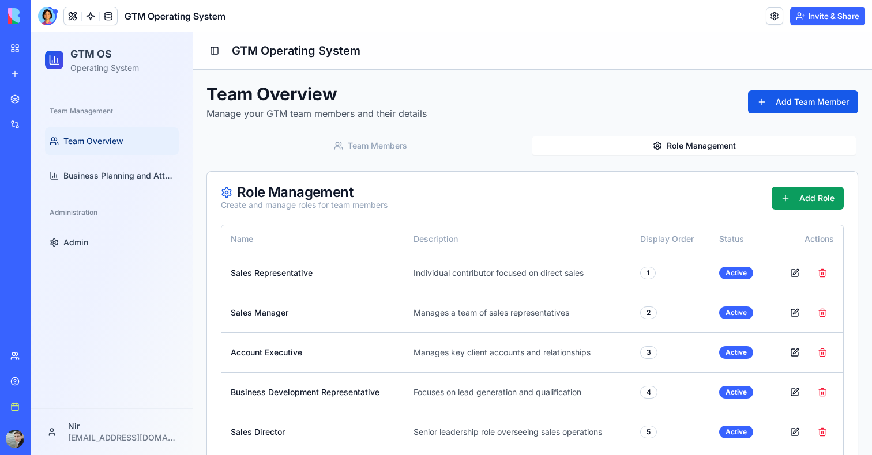
click at [714, 147] on button "Role Management" at bounding box center [693, 146] width 323 height 18
click at [110, 235] on link "Admin" at bounding box center [112, 243] width 134 height 28
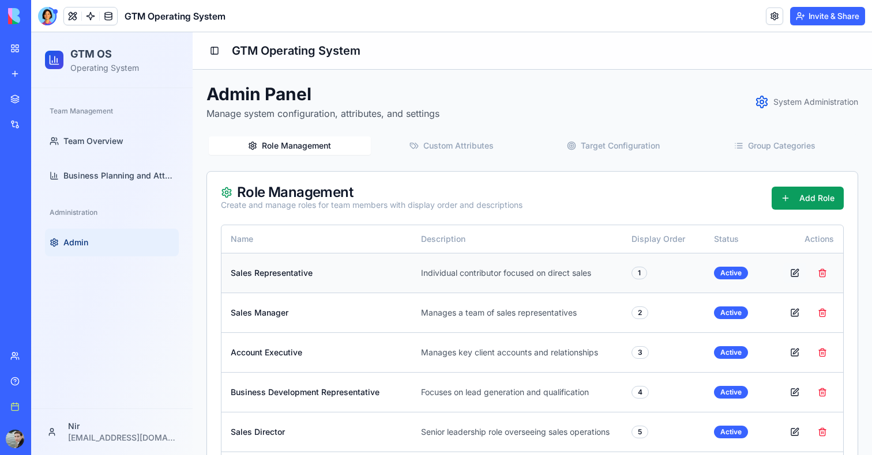
click at [795, 272] on button at bounding box center [794, 273] width 23 height 21
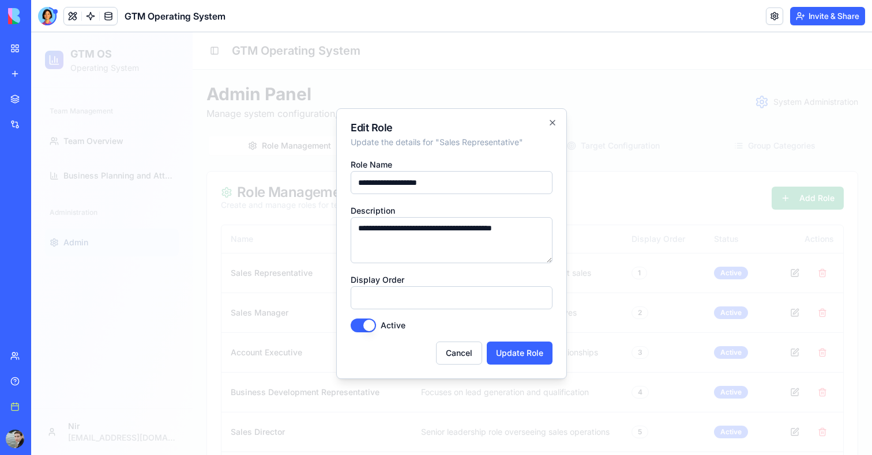
click at [455, 179] on input "**********" at bounding box center [451, 182] width 202 height 23
type input "**********"
click at [520, 353] on button "Update Role" at bounding box center [520, 353] width 66 height 23
type input "**"
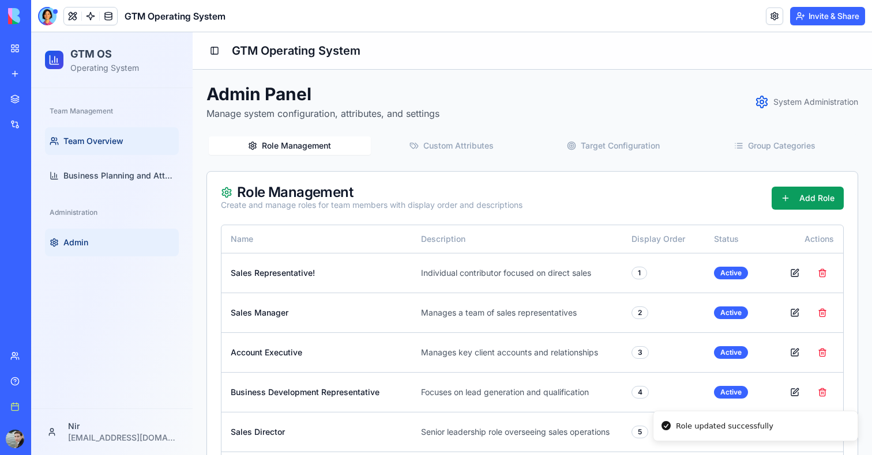
click at [112, 141] on span "Team Overview" at bounding box center [93, 141] width 60 height 12
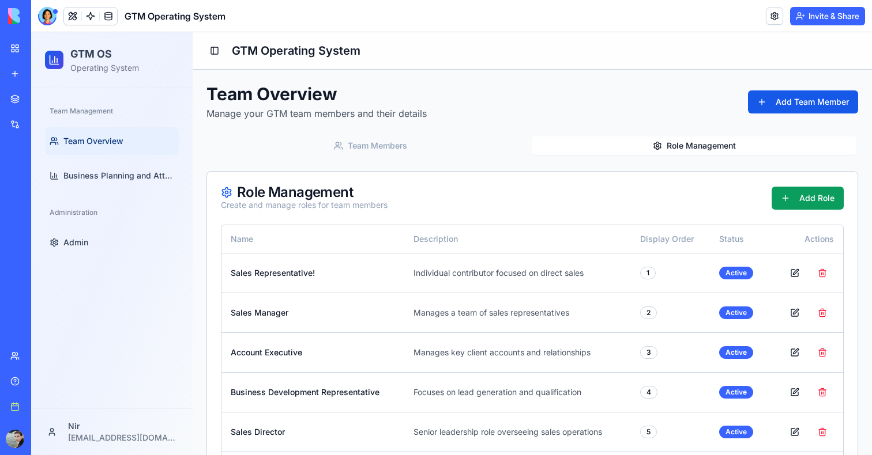
click at [688, 149] on button "Role Management" at bounding box center [693, 146] width 323 height 18
click at [63, 250] on link "Admin" at bounding box center [112, 243] width 134 height 28
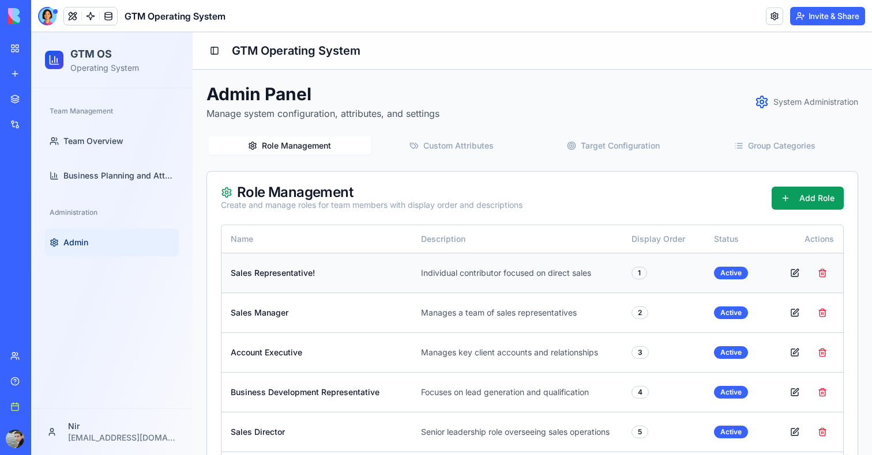
click at [802, 272] on button at bounding box center [794, 273] width 23 height 21
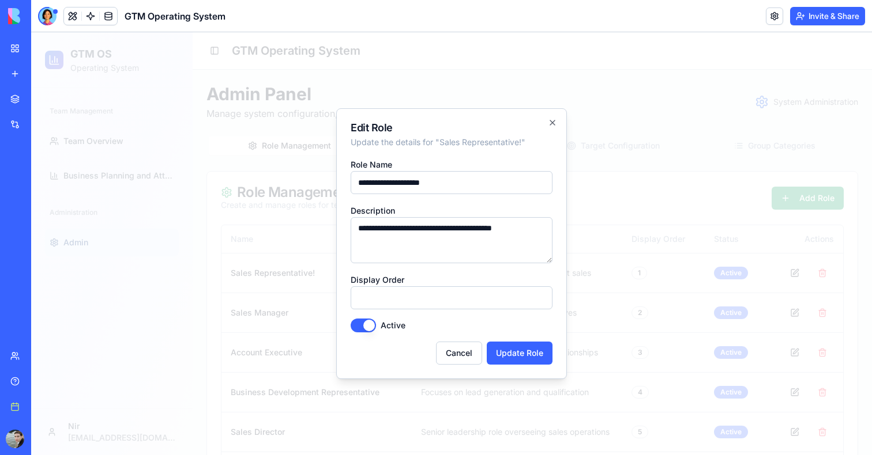
click at [540, 194] on form "**********" at bounding box center [451, 261] width 202 height 208
click at [521, 190] on input "**********" at bounding box center [451, 182] width 202 height 23
type input "**********"
click at [518, 341] on form "**********" at bounding box center [451, 261] width 202 height 208
click at [518, 350] on button "Update Role" at bounding box center [520, 353] width 66 height 23
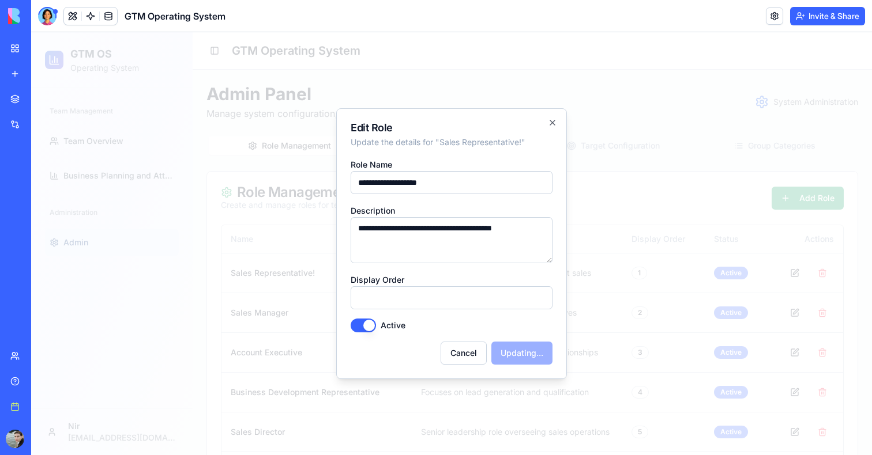
type input "**"
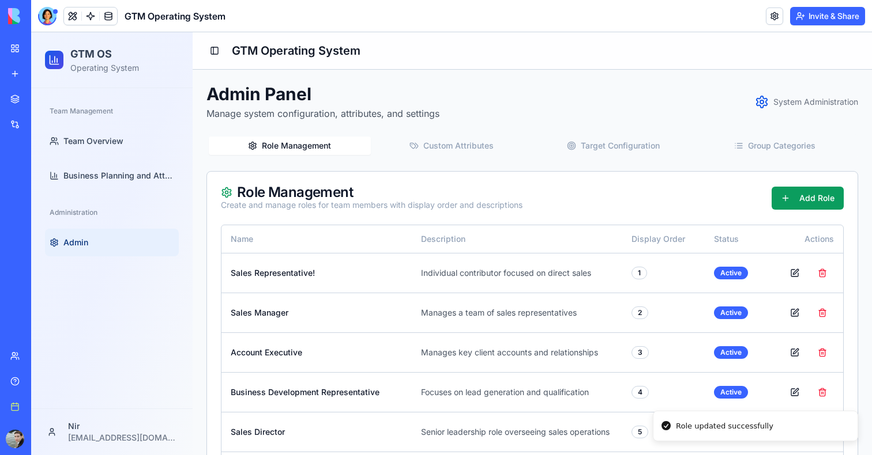
click at [480, 145] on button "Custom Attributes" at bounding box center [452, 146] width 162 height 18
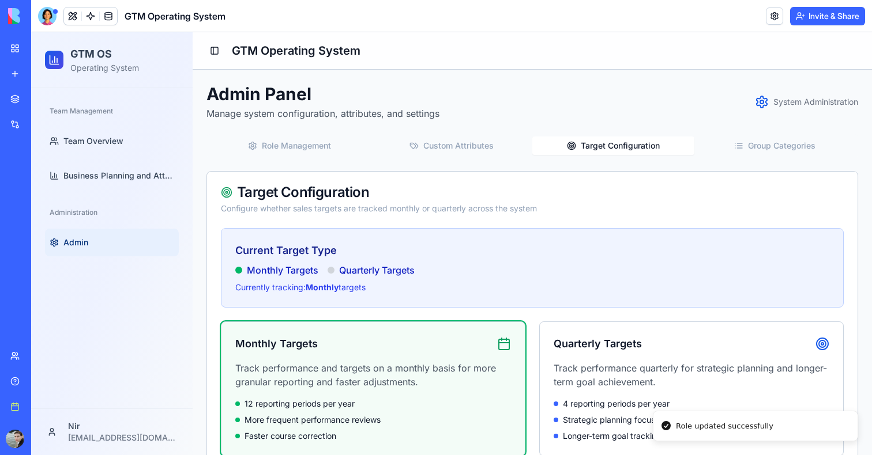
click at [596, 145] on button "Target Configuration" at bounding box center [613, 146] width 162 height 18
click at [772, 156] on div "Role Management Custom Attributes Target Configuration Group Categories" at bounding box center [531, 145] width 651 height 23
click at [774, 152] on button "Group Categories" at bounding box center [775, 146] width 162 height 18
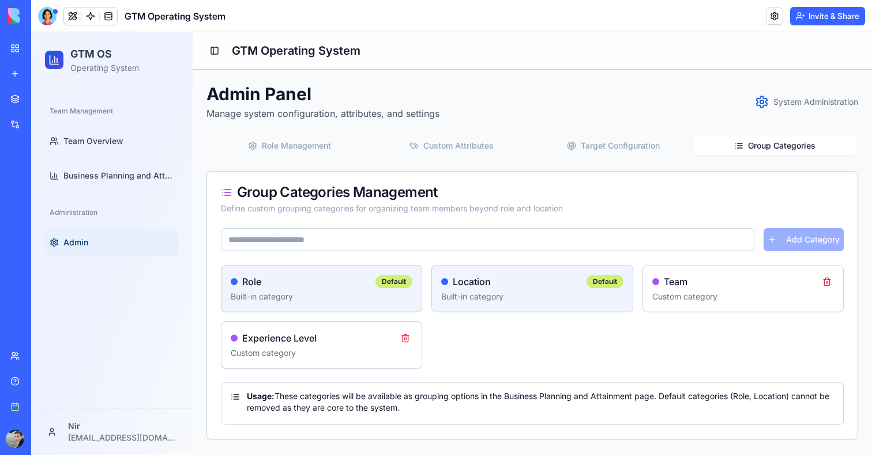
click at [779, 106] on span "System Administration" at bounding box center [815, 102] width 85 height 12
click at [767, 103] on icon at bounding box center [762, 102] width 14 height 14
click at [756, 101] on icon at bounding box center [761, 102] width 10 height 12
click at [61, 179] on link "Business Planning and Attainment" at bounding box center [112, 176] width 134 height 28
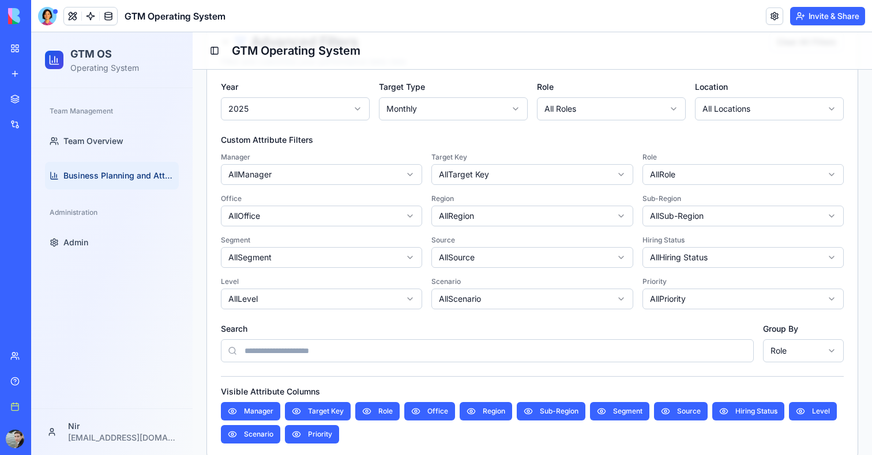
scroll to position [216, 0]
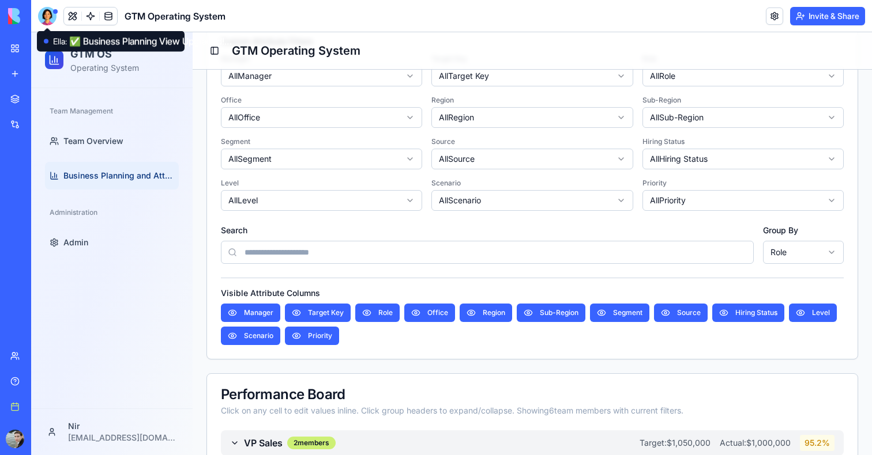
click at [46, 16] on div at bounding box center [47, 16] width 18 height 18
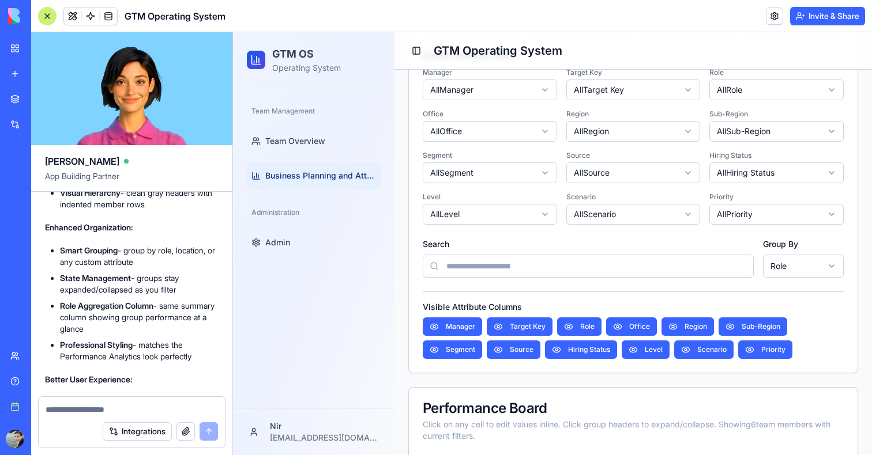
scroll to position [9587, 0]
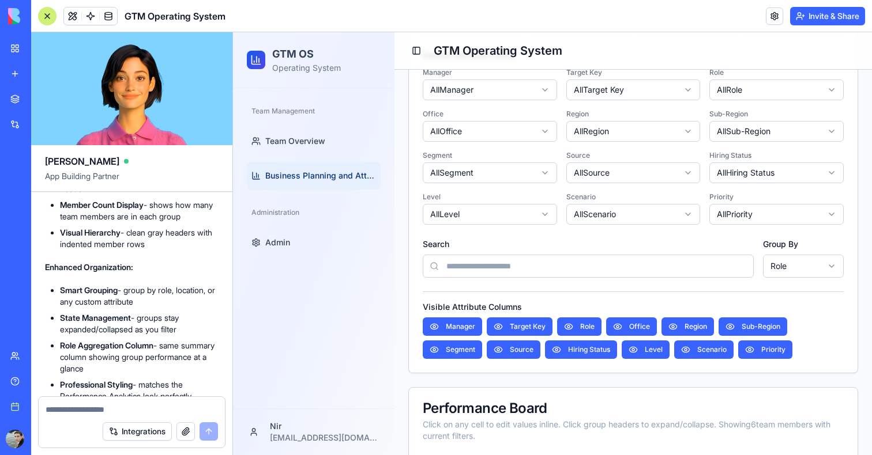
click at [49, 15] on div at bounding box center [47, 16] width 18 height 18
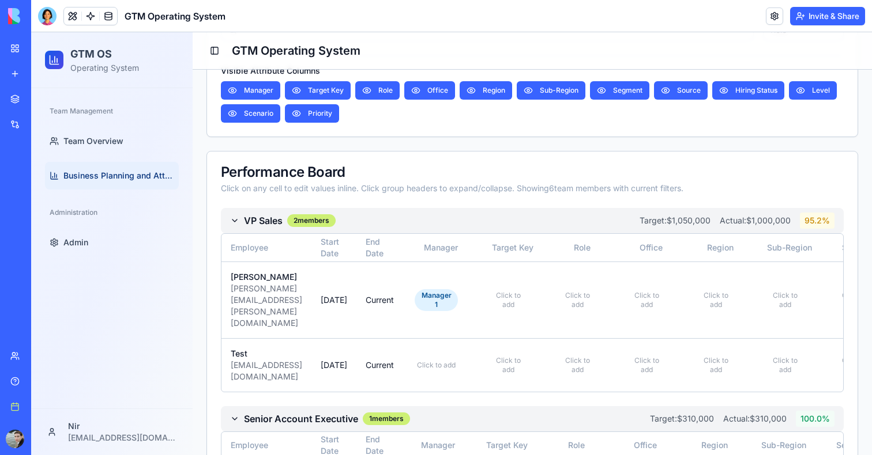
scroll to position [470, 0]
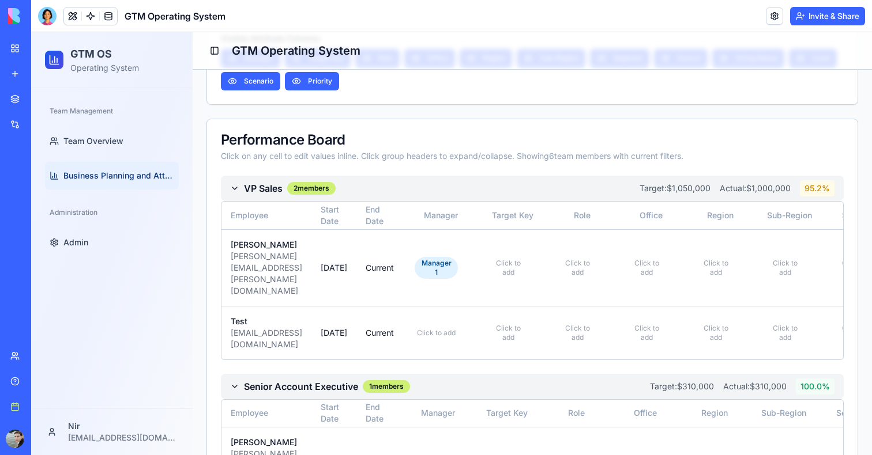
click at [153, 167] on link "Business Planning and Attainment" at bounding box center [112, 176] width 134 height 28
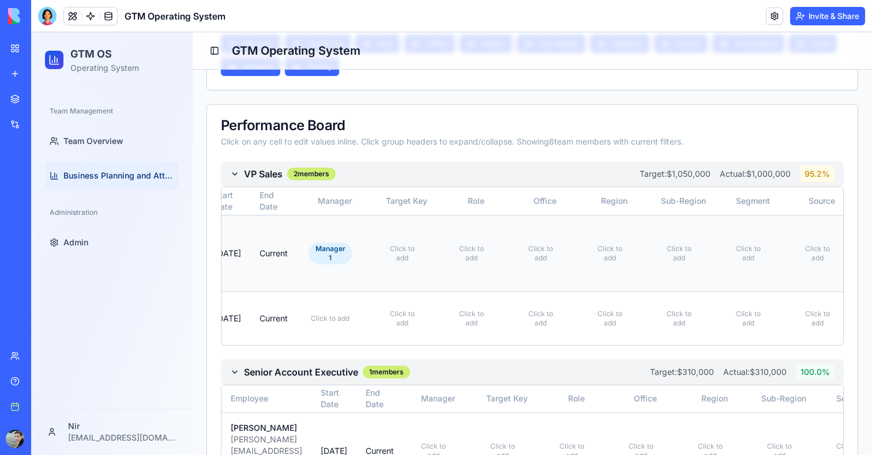
scroll to position [0, 0]
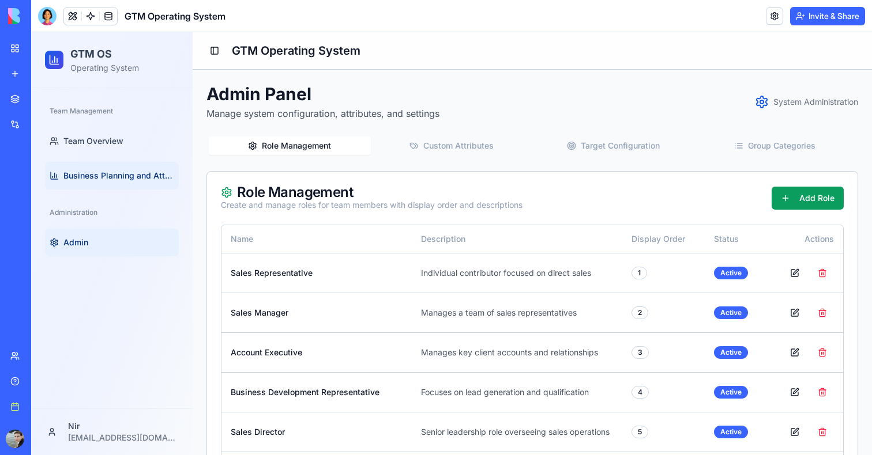
click at [67, 169] on link "Business Planning and Attainment" at bounding box center [112, 176] width 134 height 28
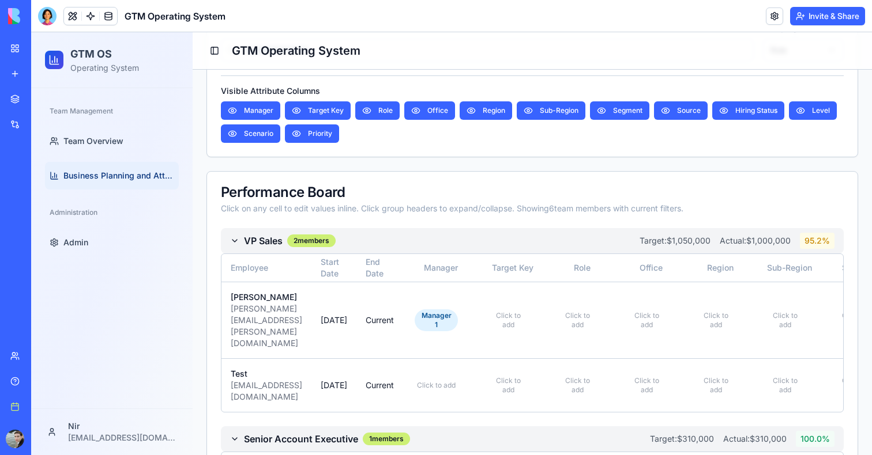
scroll to position [438, 0]
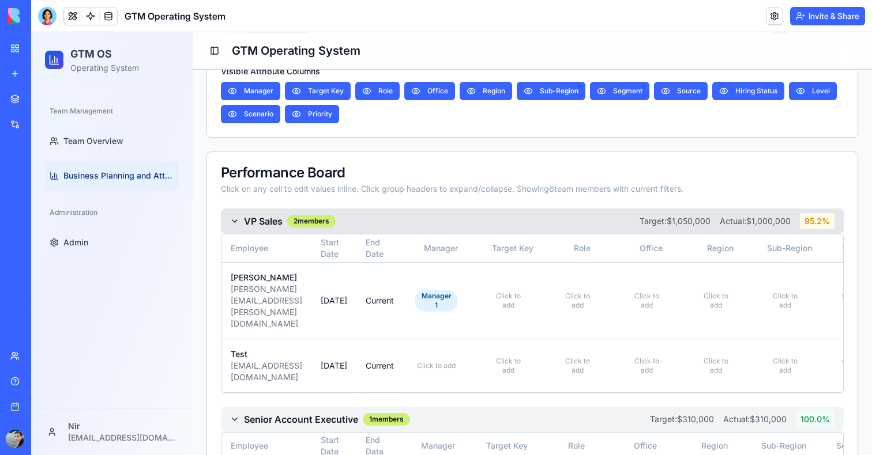
click at [439, 213] on div "VP Sales 2 members Target: $1,050,000 Actual: $1,000,000 95.2 %" at bounding box center [532, 221] width 623 height 25
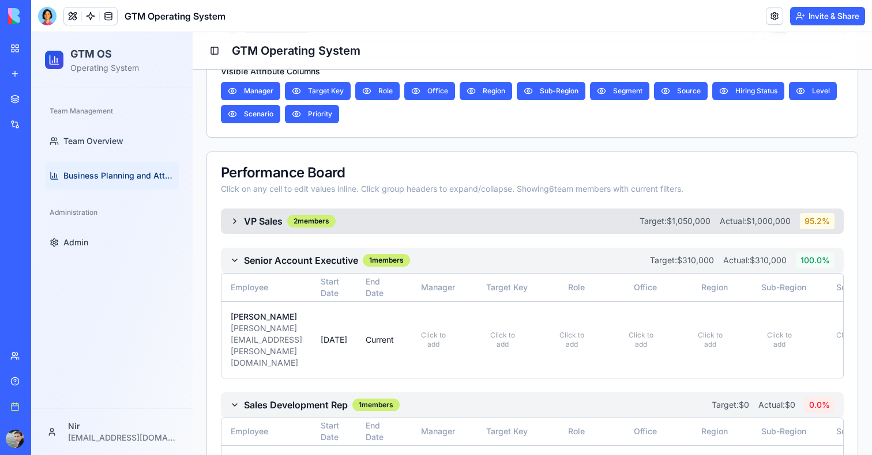
click at [439, 218] on div "VP Sales 2 members Target: $1,050,000 Actual: $1,000,000 95.2 %" at bounding box center [532, 221] width 623 height 25
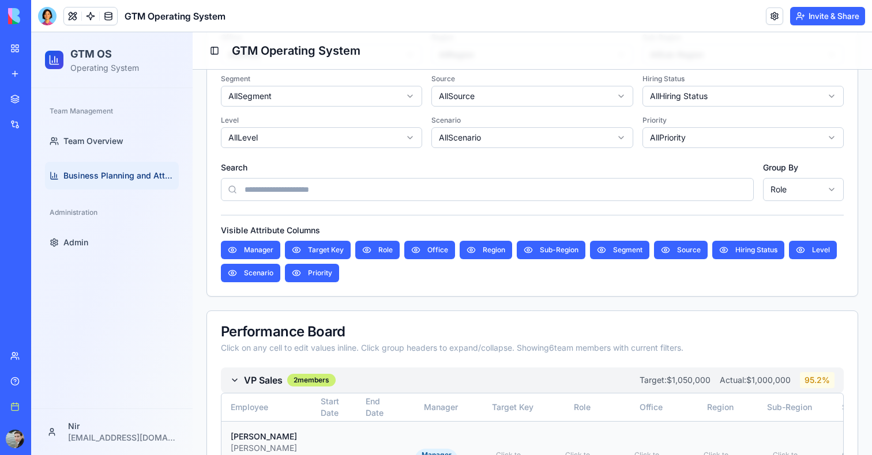
scroll to position [267, 0]
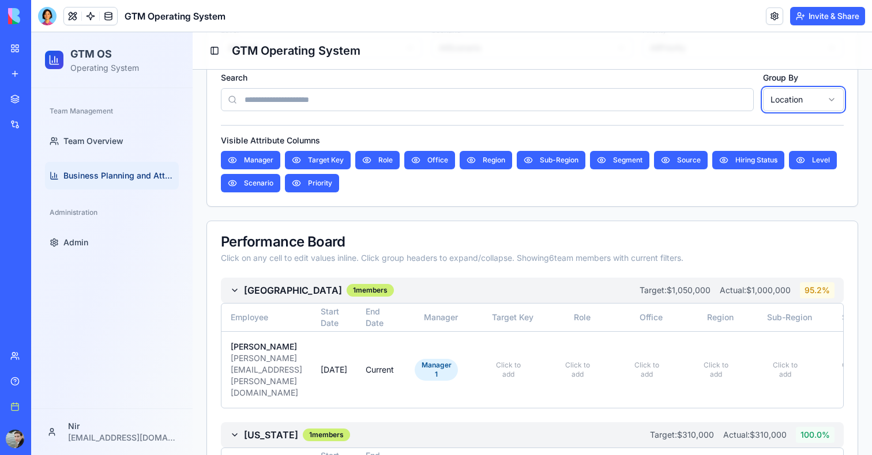
scroll to position [339, 0]
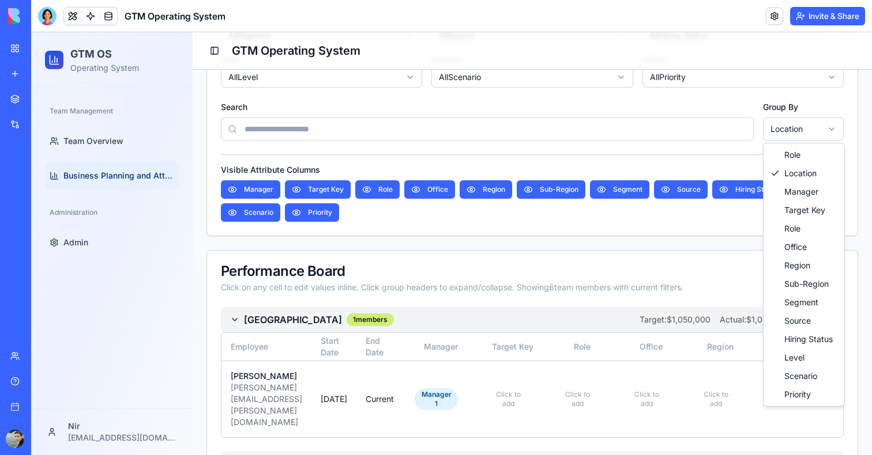
click at [828, 132] on html "GTM OS Operating System Team Management Team Overview Business Planning and Att…" at bounding box center [451, 434] width 840 height 1483
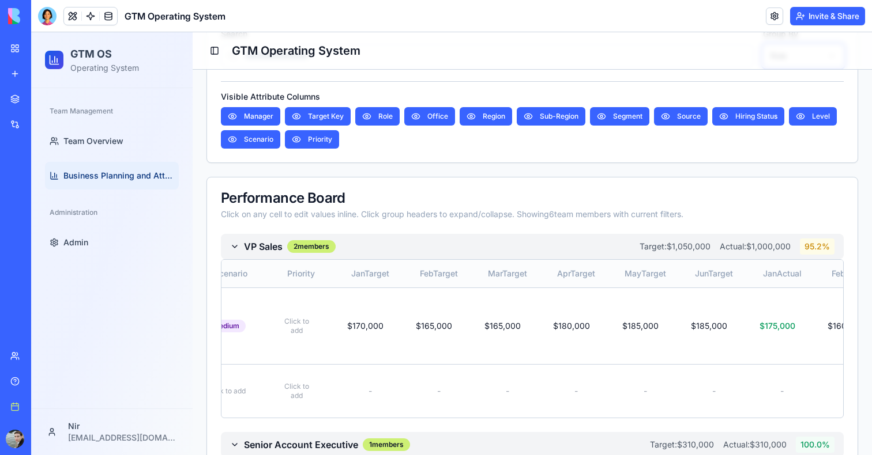
scroll to position [0, 1443]
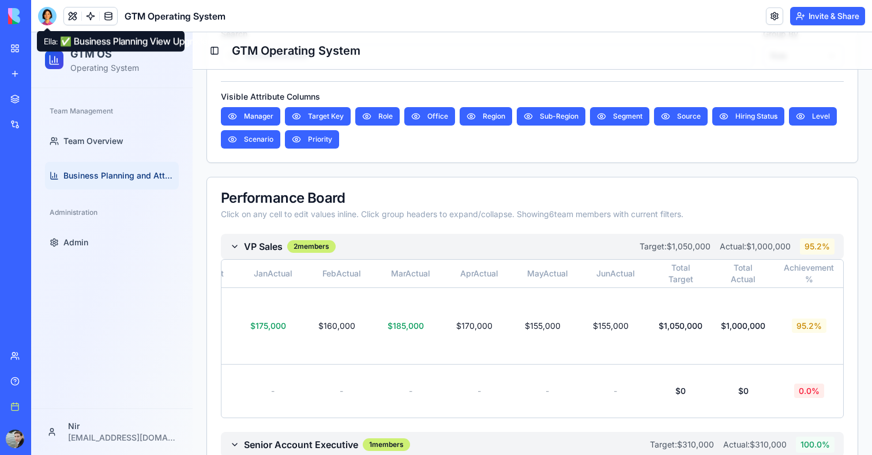
drag, startPoint x: 50, startPoint y: 18, endPoint x: 50, endPoint y: 31, distance: 12.1
click at [50, 18] on div at bounding box center [47, 16] width 18 height 18
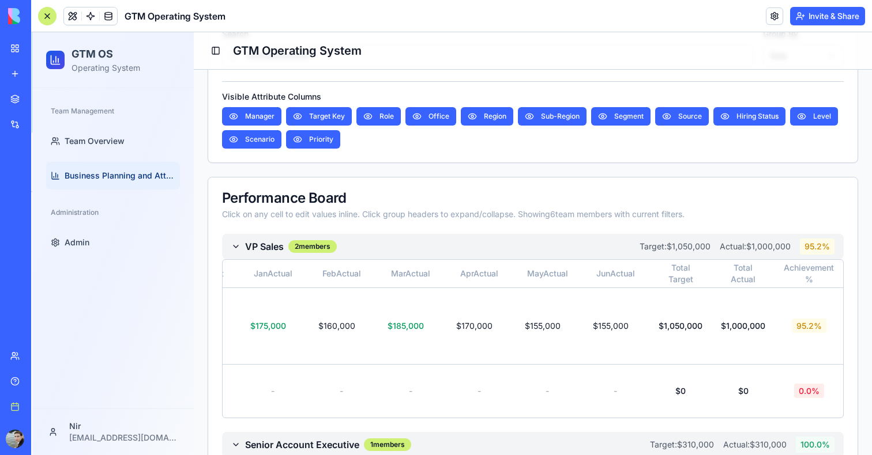
scroll to position [10153, 0]
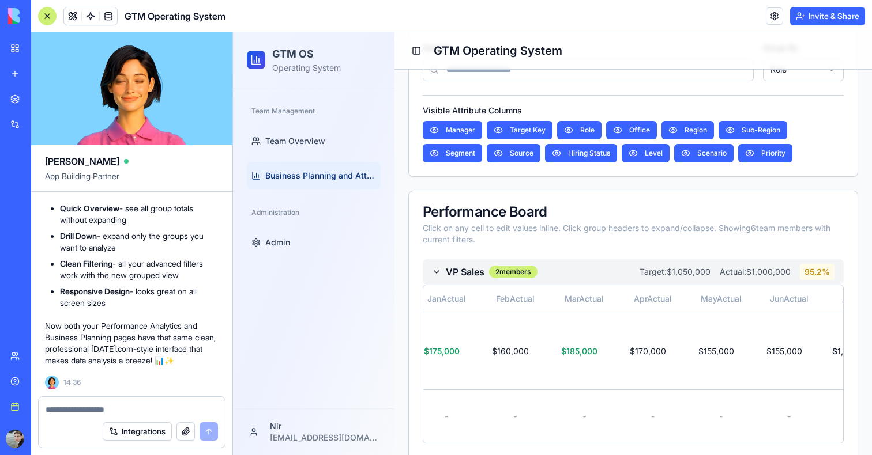
click at [74, 405] on textarea at bounding box center [132, 410] width 172 height 12
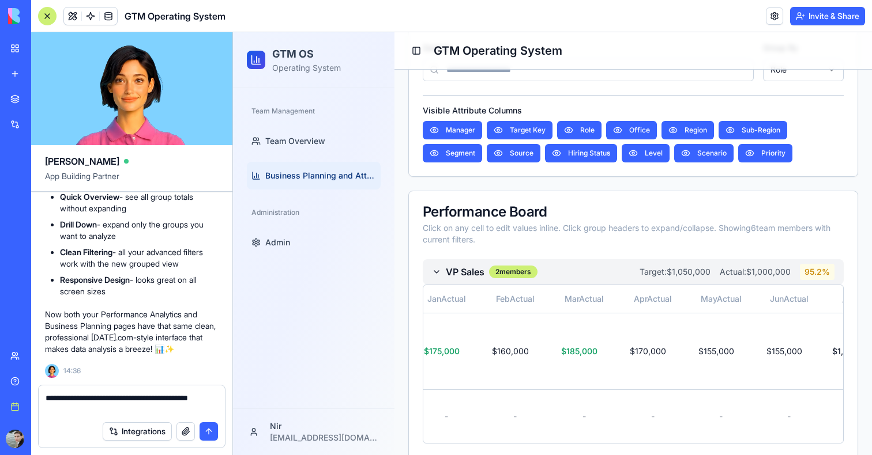
click at [75, 410] on textarea "**********" at bounding box center [132, 404] width 172 height 23
click at [137, 410] on textarea "**********" at bounding box center [132, 404] width 172 height 23
click at [197, 410] on textarea "**********" at bounding box center [132, 404] width 172 height 23
click at [134, 411] on textarea "**********" at bounding box center [132, 404] width 172 height 23
click at [209, 411] on textarea "**********" at bounding box center [132, 404] width 172 height 23
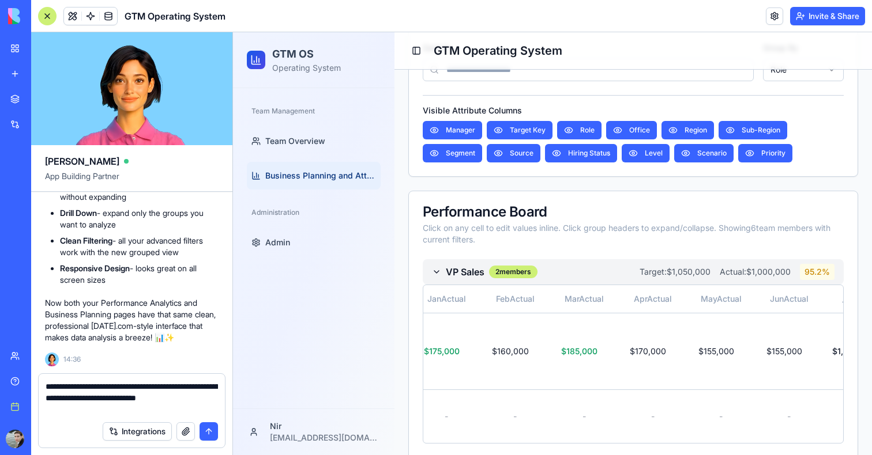
type textarea "**********"
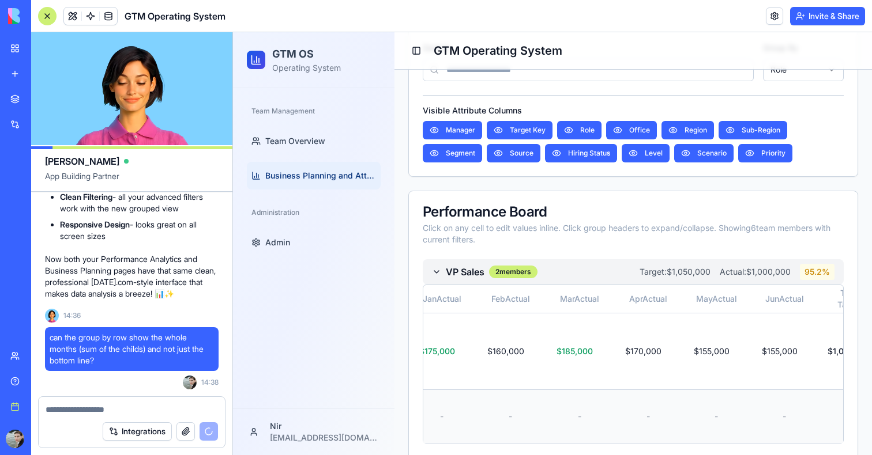
scroll to position [0, 0]
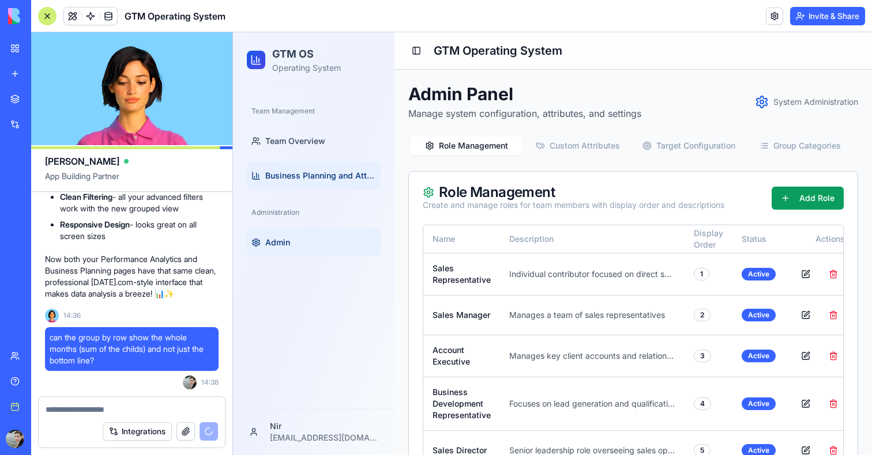
click at [312, 181] on span "Business Planning and Attainment" at bounding box center [320, 176] width 111 height 12
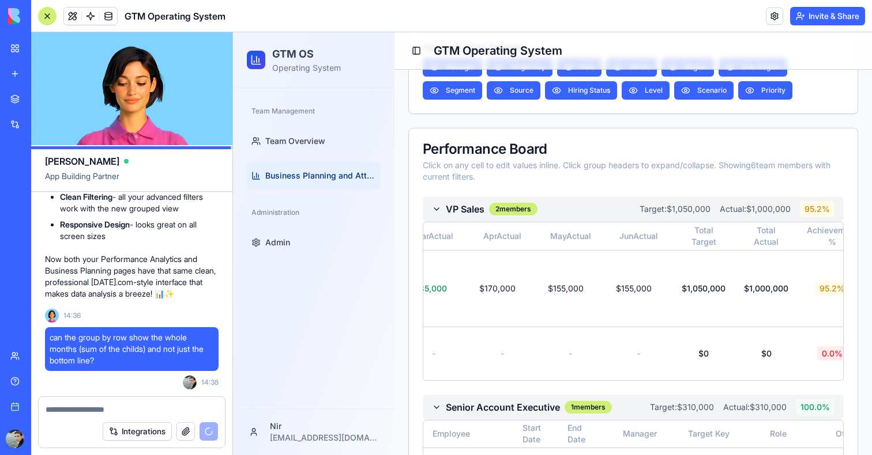
scroll to position [0, 1645]
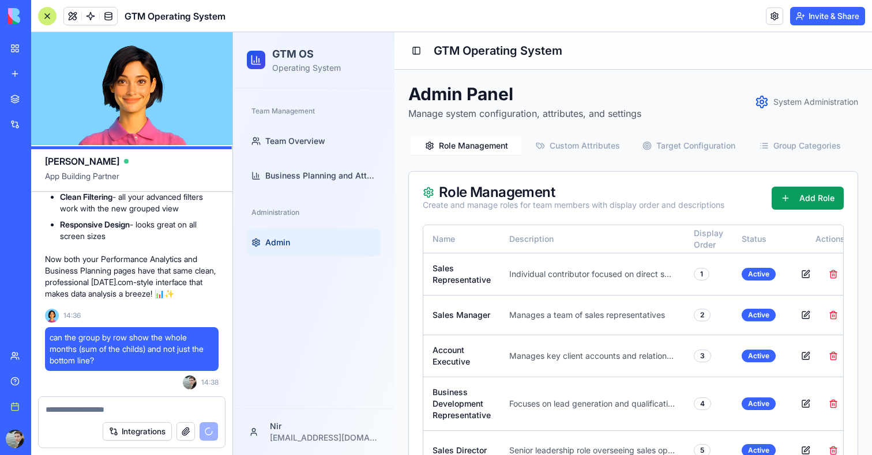
click at [296, 112] on div "Team Management" at bounding box center [314, 111] width 134 height 18
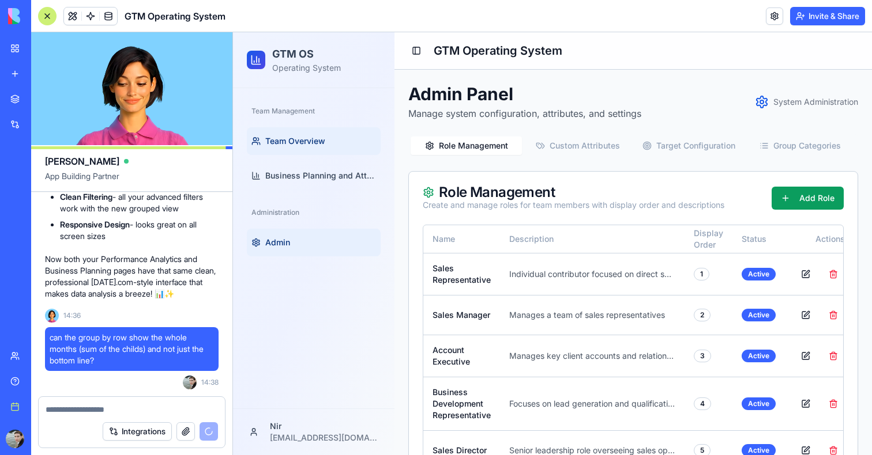
click at [296, 142] on span "Team Overview" at bounding box center [295, 141] width 60 height 12
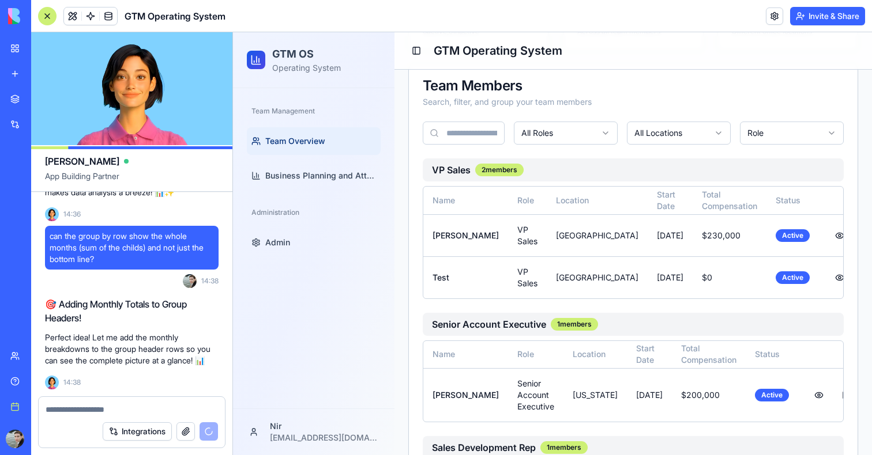
scroll to position [10365, 0]
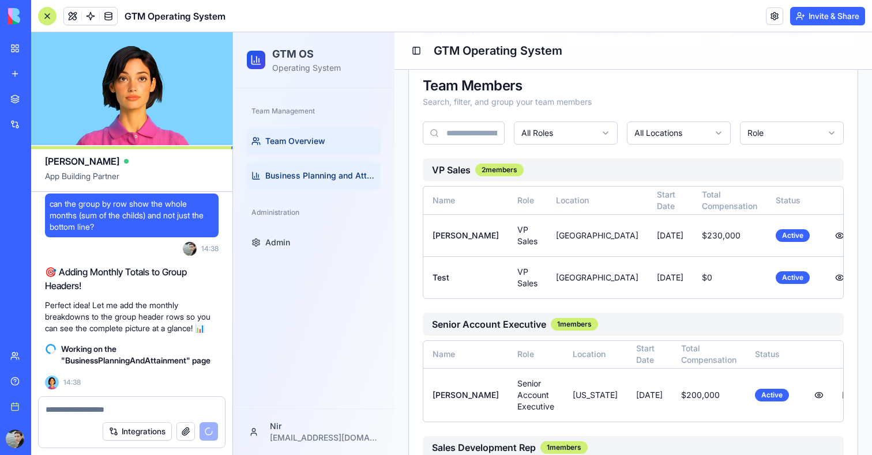
click at [325, 169] on link "Business Planning and Attainment" at bounding box center [314, 176] width 134 height 28
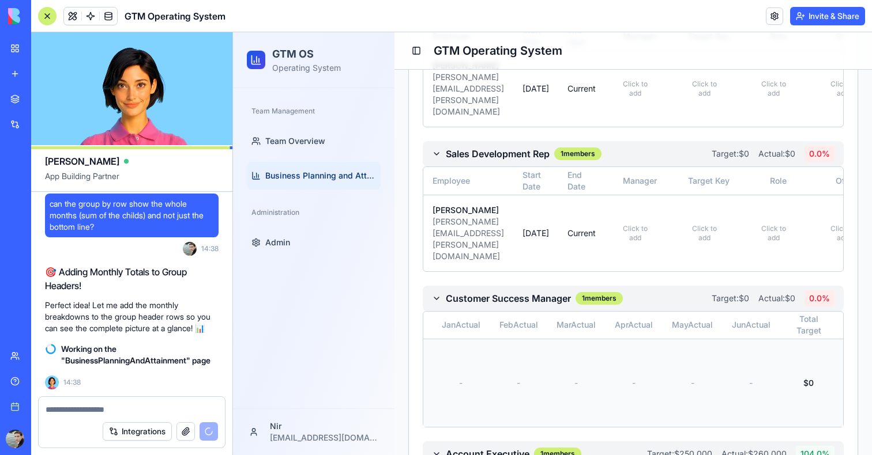
scroll to position [0, 1488]
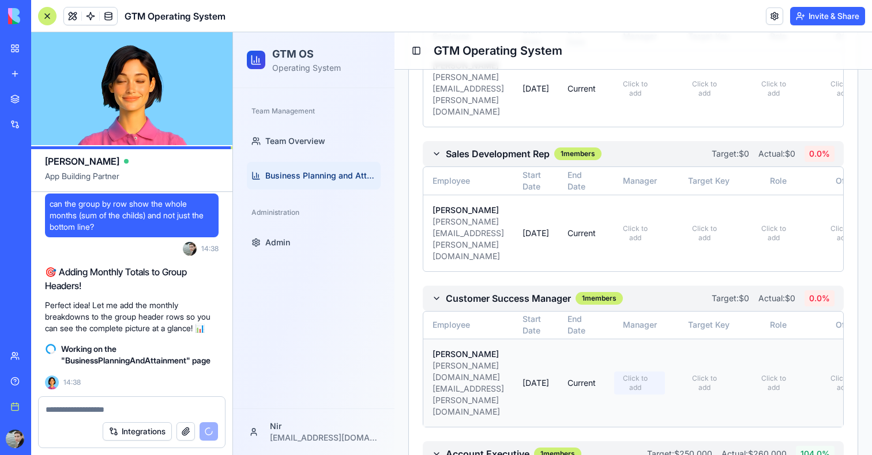
scroll to position [193, 0]
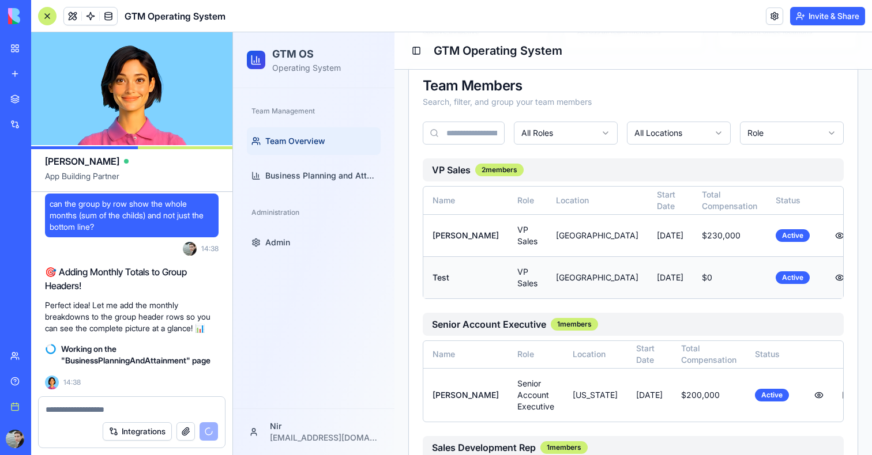
click at [692, 288] on td "$0" at bounding box center [729, 278] width 74 height 42
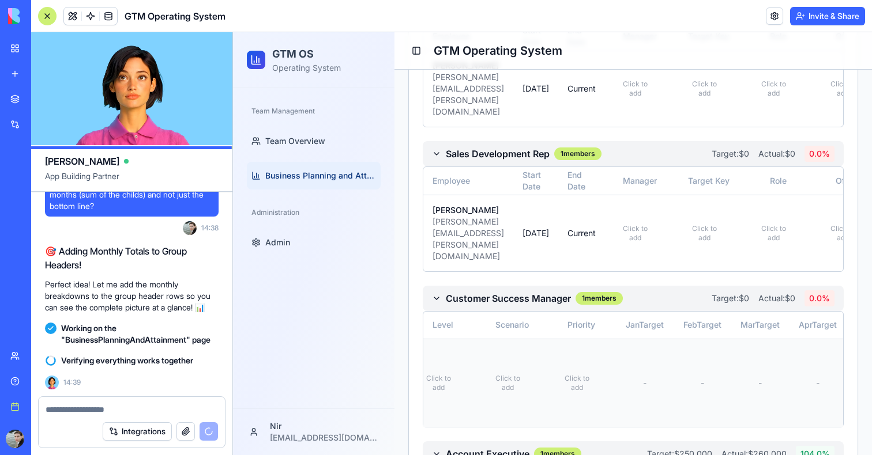
scroll to position [0, 964]
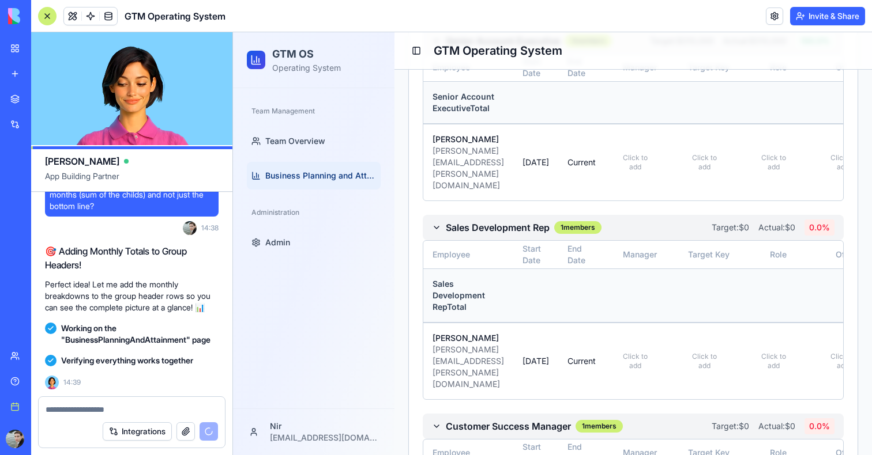
click at [291, 155] on ul "Team Overview Business Planning and Attainment" at bounding box center [314, 158] width 134 height 62
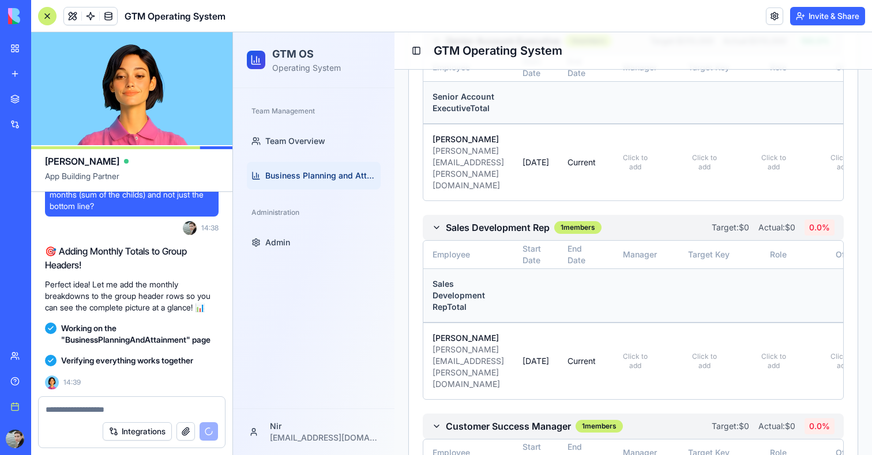
click at [292, 176] on span "Business Planning and Attainment" at bounding box center [320, 176] width 111 height 12
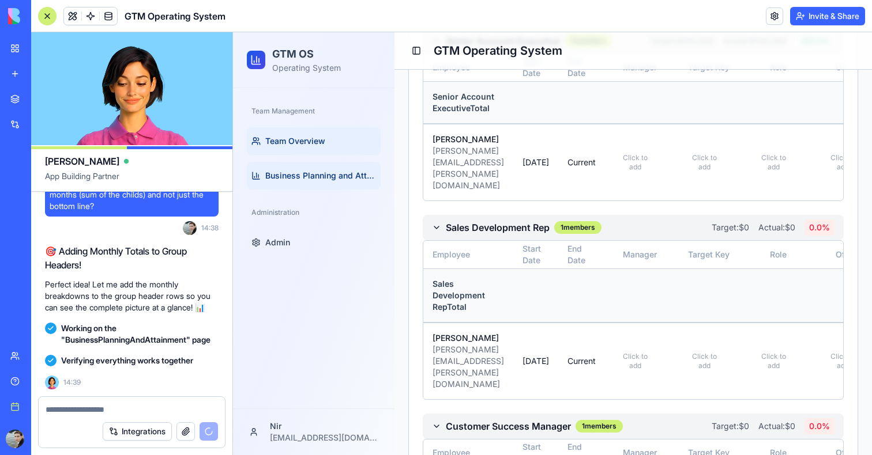
click at [292, 129] on link "Team Overview" at bounding box center [314, 141] width 134 height 28
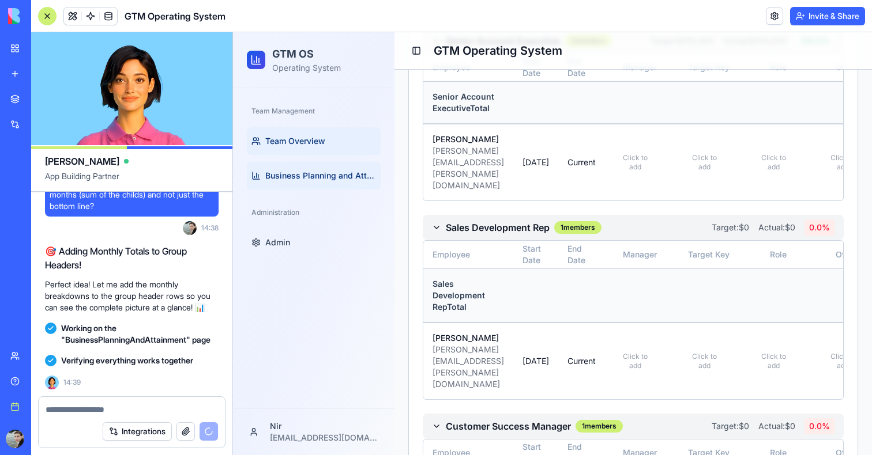
scroll to position [571, 0]
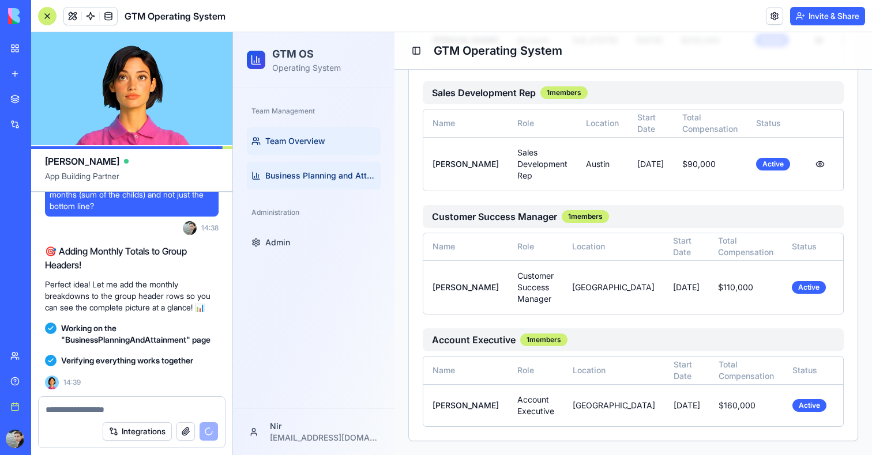
click at [292, 172] on span "Business Planning and Attainment" at bounding box center [320, 176] width 111 height 12
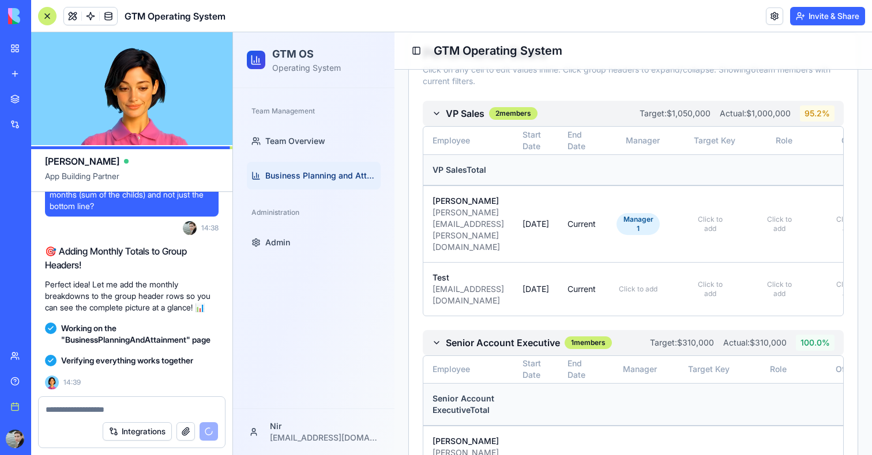
click at [40, 14] on div at bounding box center [47, 16] width 18 height 18
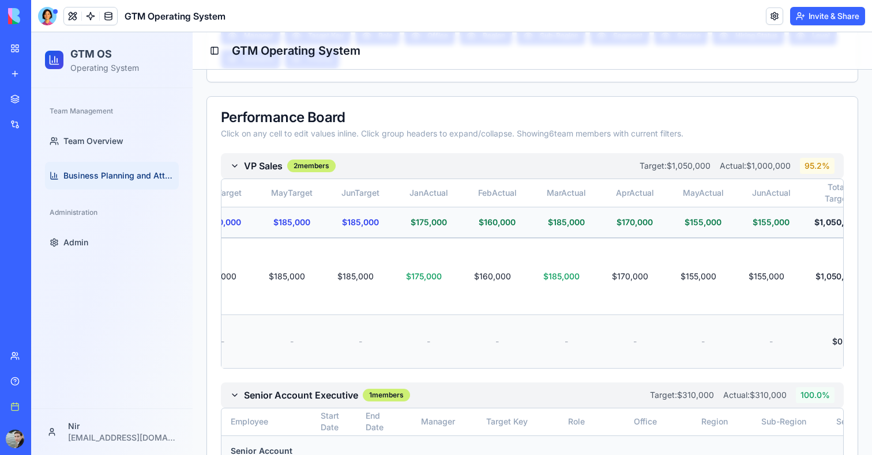
scroll to position [0, 1447]
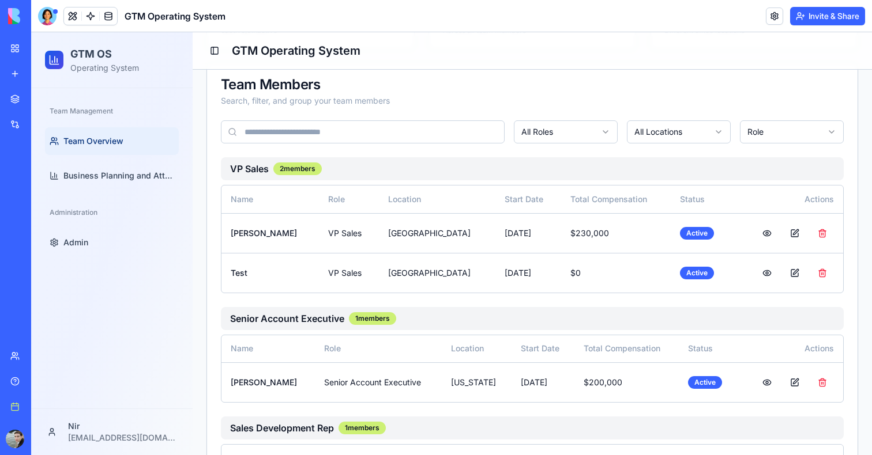
scroll to position [197, 0]
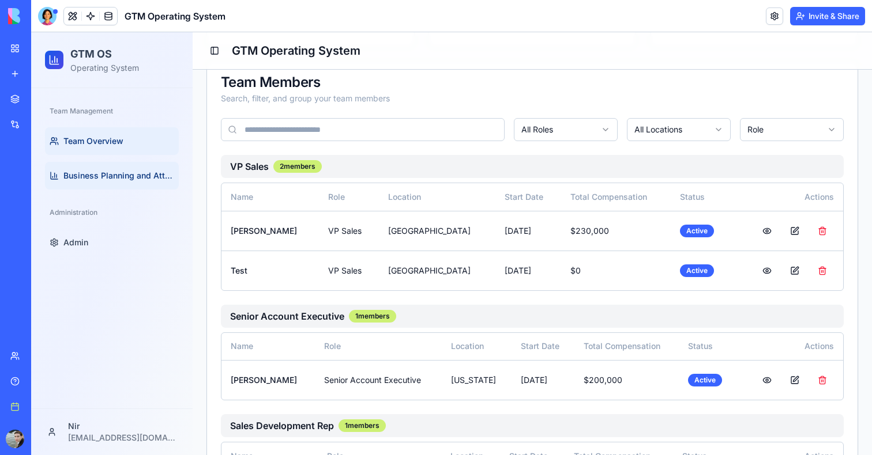
click at [87, 168] on link "Business Planning and Attainment" at bounding box center [112, 176] width 134 height 28
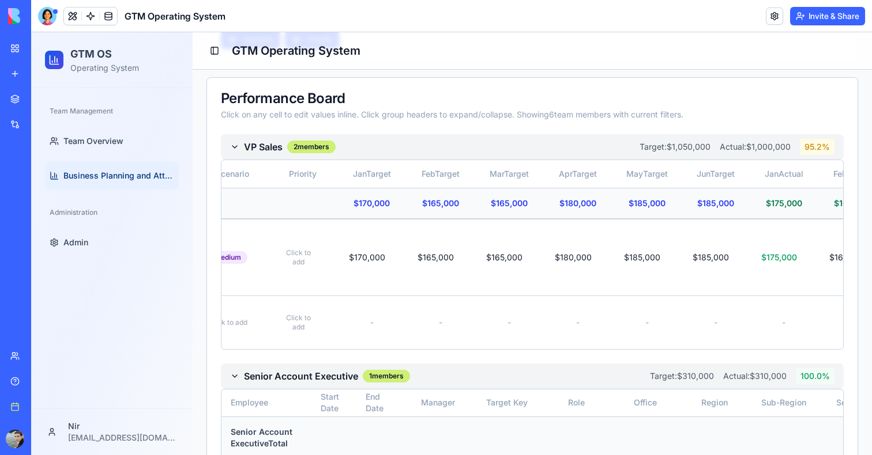
scroll to position [0, 916]
